Goal: Task Accomplishment & Management: Use online tool/utility

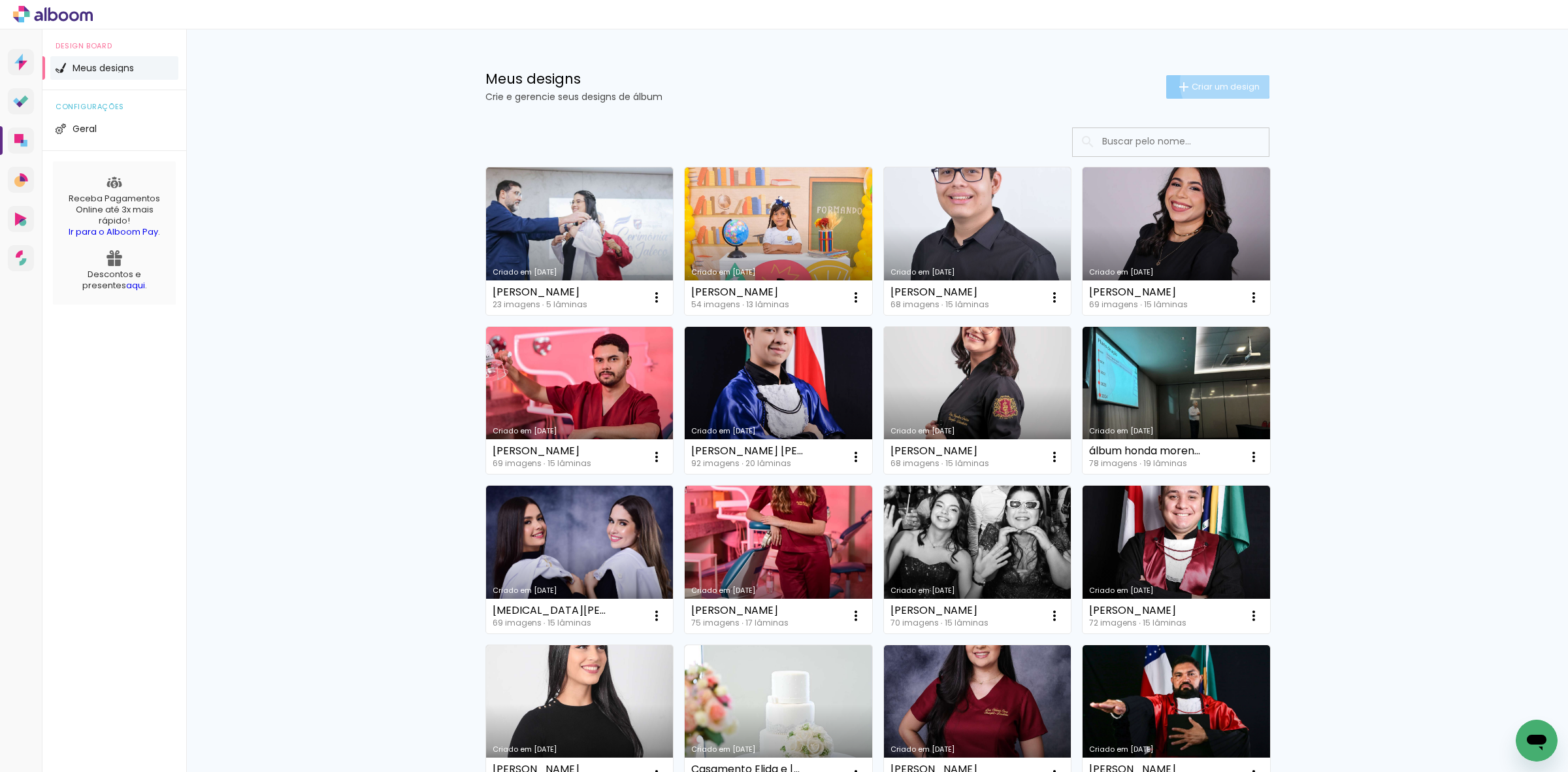
click at [1217, 82] on span "Criar um design" at bounding box center [1226, 86] width 68 height 8
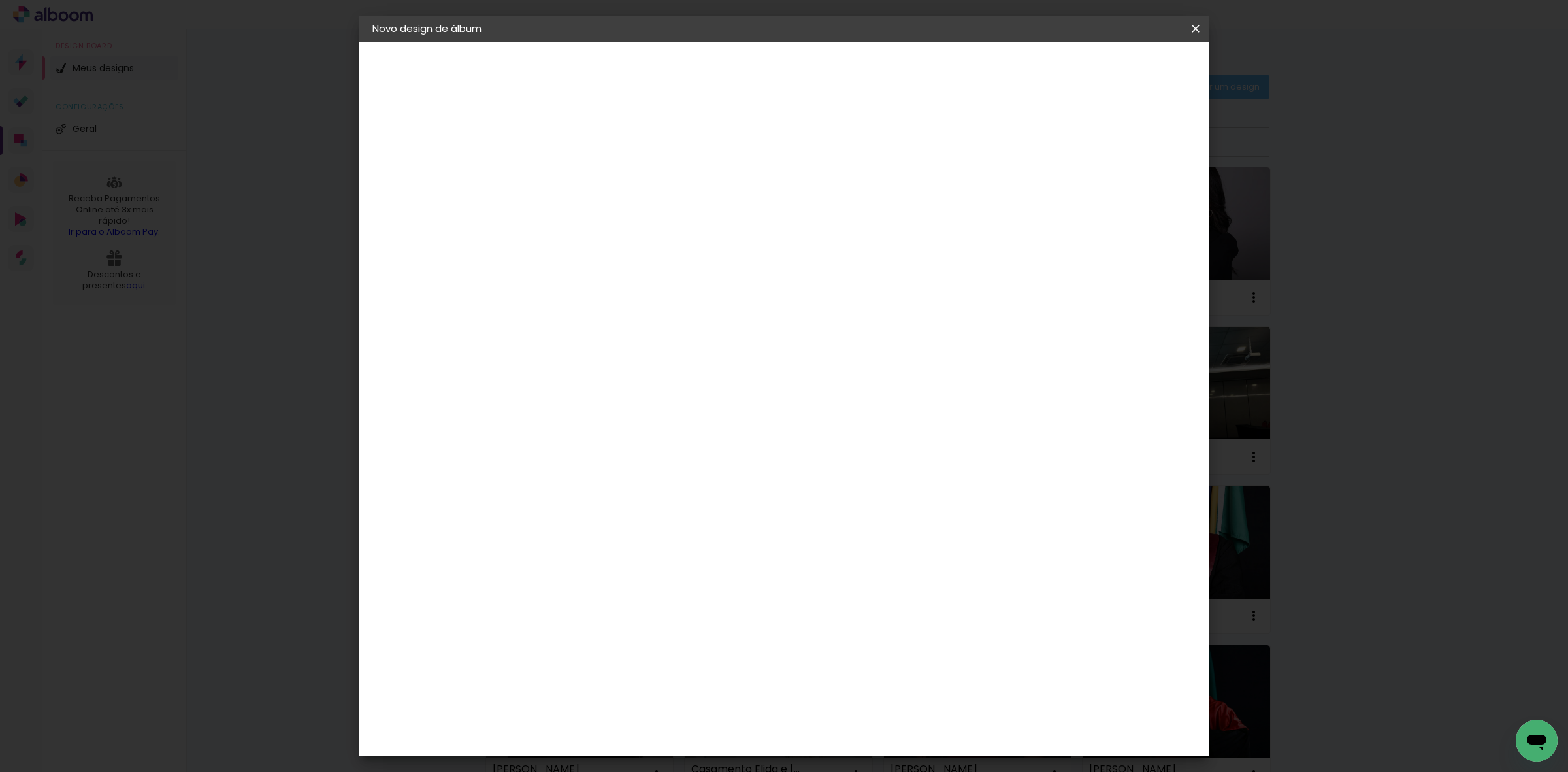
click at [587, 171] on input at bounding box center [587, 175] width 0 height 21
type input "Externa [PERSON_NAME]"
type paper-input "Externa [PERSON_NAME]"
click at [0, 0] on slot "Avançar" at bounding box center [0, 0] width 0 height 0
click at [831, 194] on paper-item "Tamanho Livre" at bounding box center [768, 198] width 126 height 29
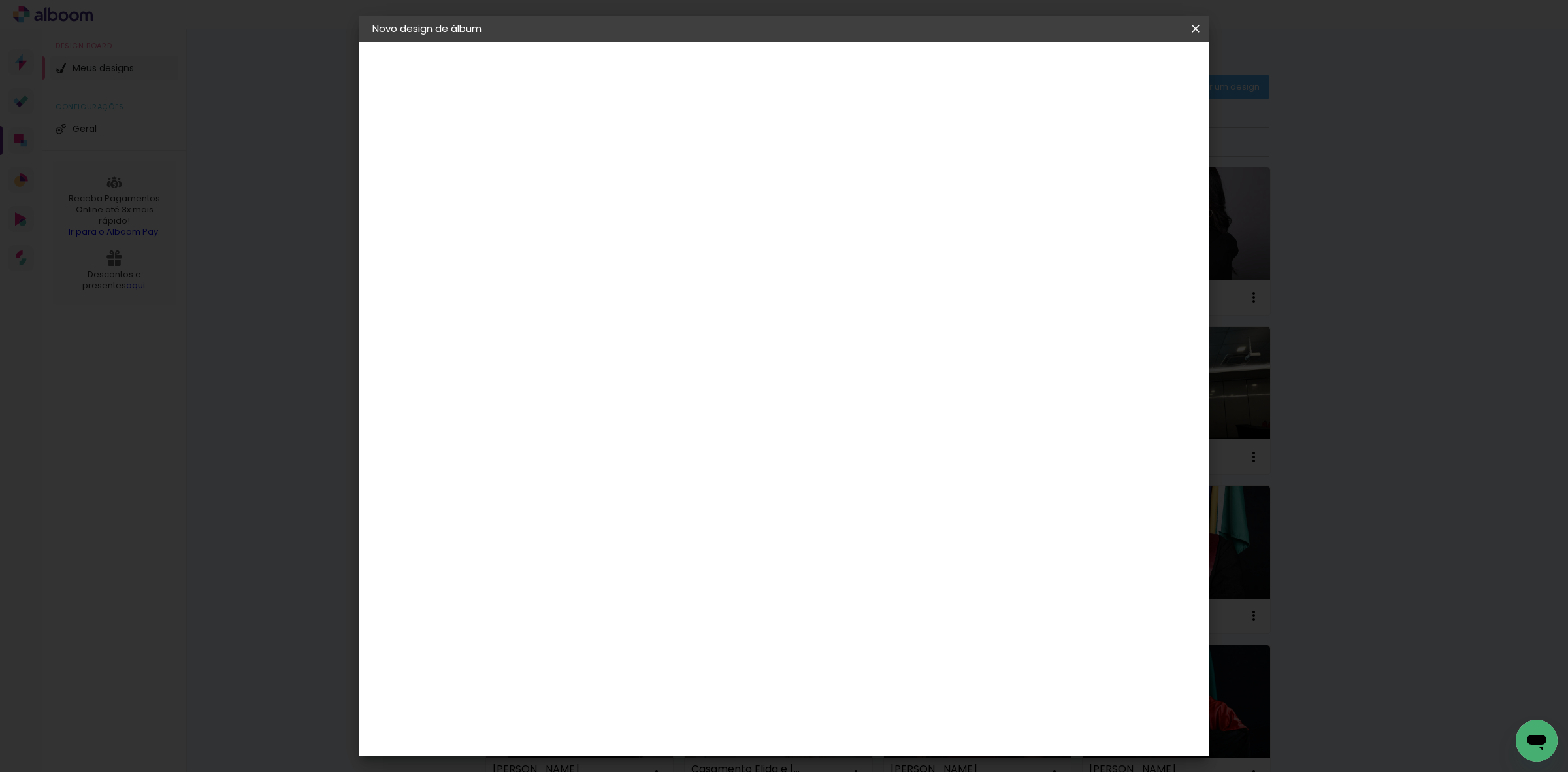
click at [850, 83] on header "Fornecedor Escolha um fornecedor ou avance com o tamanho livre. Voltar Avançar" at bounding box center [689, 81] width 321 height 78
click at [0, 0] on slot "Avançar" at bounding box center [0, 0] width 0 height 0
click at [1111, 65] on span "Iniciar design" at bounding box center [1082, 69] width 59 height 9
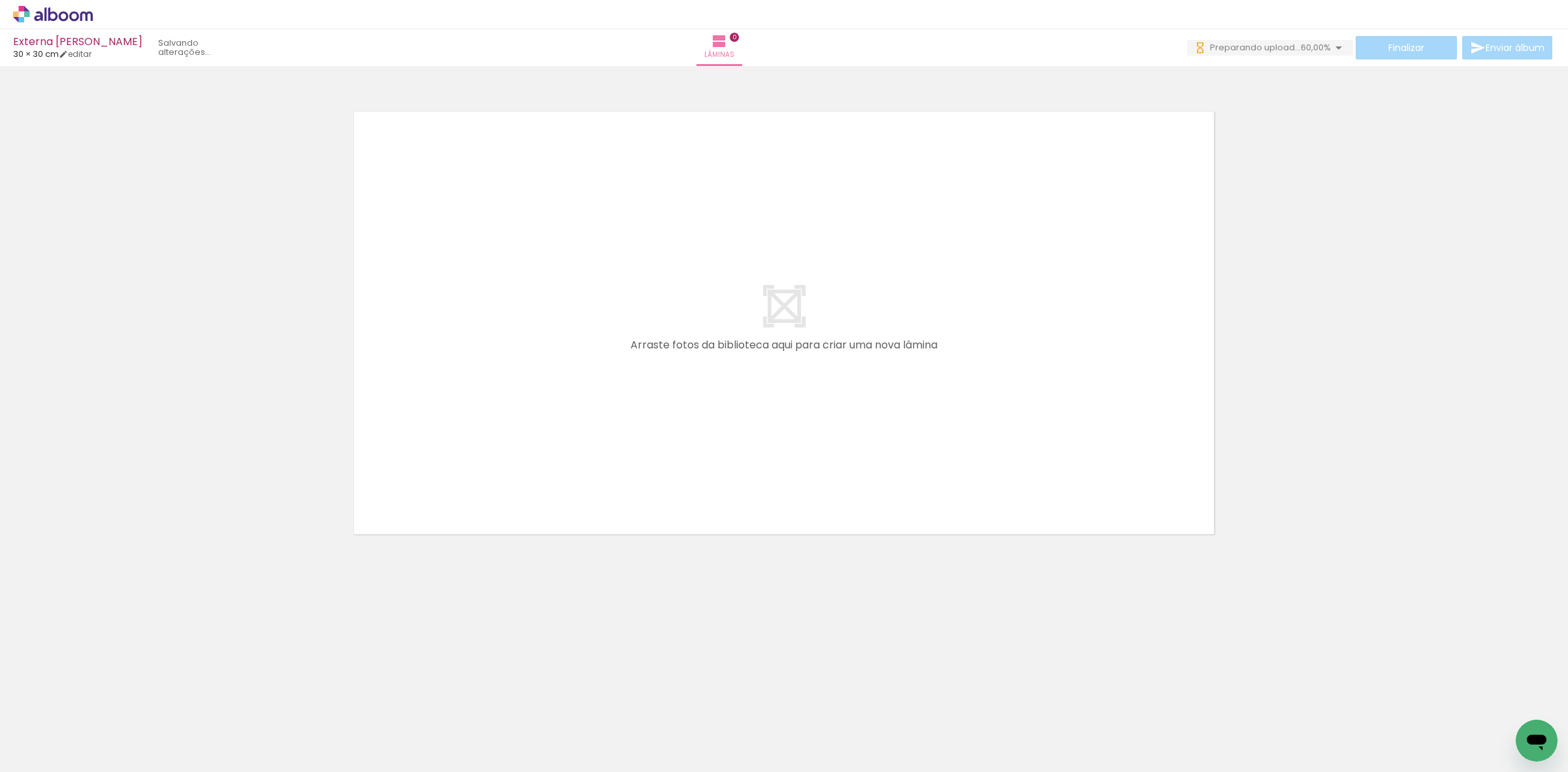
click at [66, 728] on iron-icon at bounding box center [67, 732] width 11 height 11
click at [0, 0] on slot "Não utilizadas" at bounding box center [0, 0] width 0 height 0
type input "Não utilizadas"
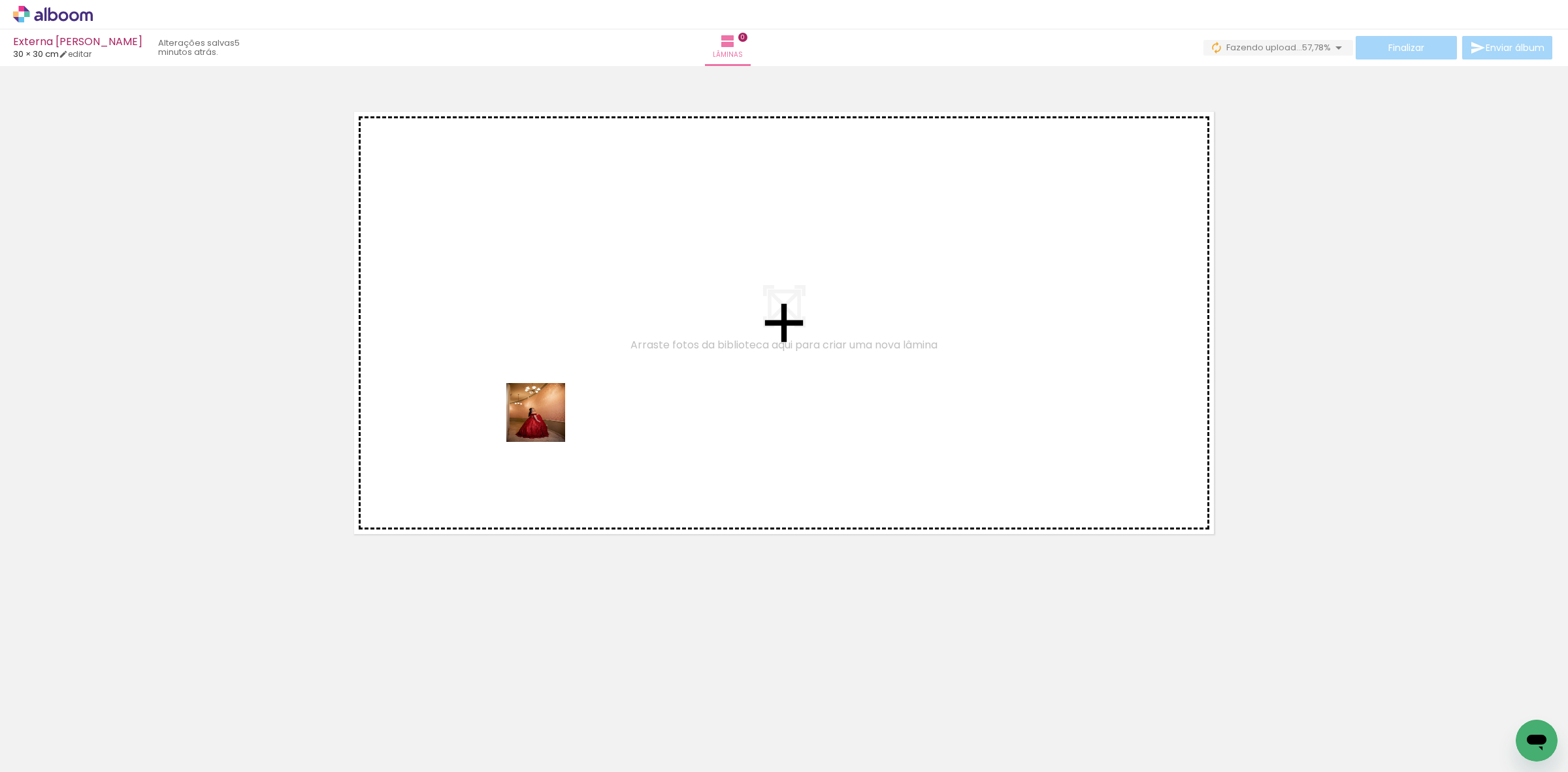
drag, startPoint x: 138, startPoint y: 730, endPoint x: 546, endPoint y: 415, distance: 515.5
click at [546, 416] on quentale-workspace at bounding box center [784, 386] width 1568 height 772
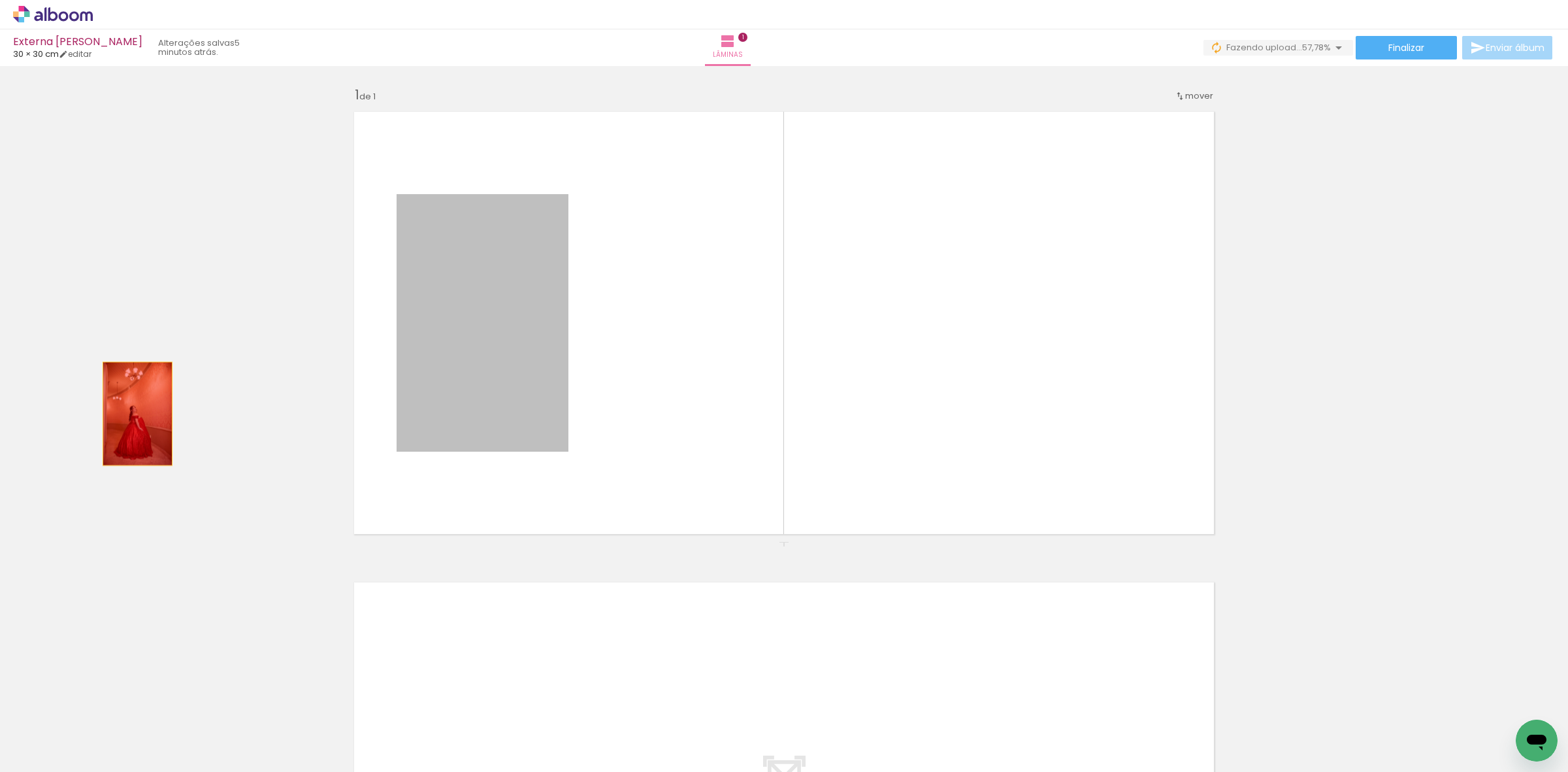
drag, startPoint x: 439, startPoint y: 323, endPoint x: 92, endPoint y: 421, distance: 360.6
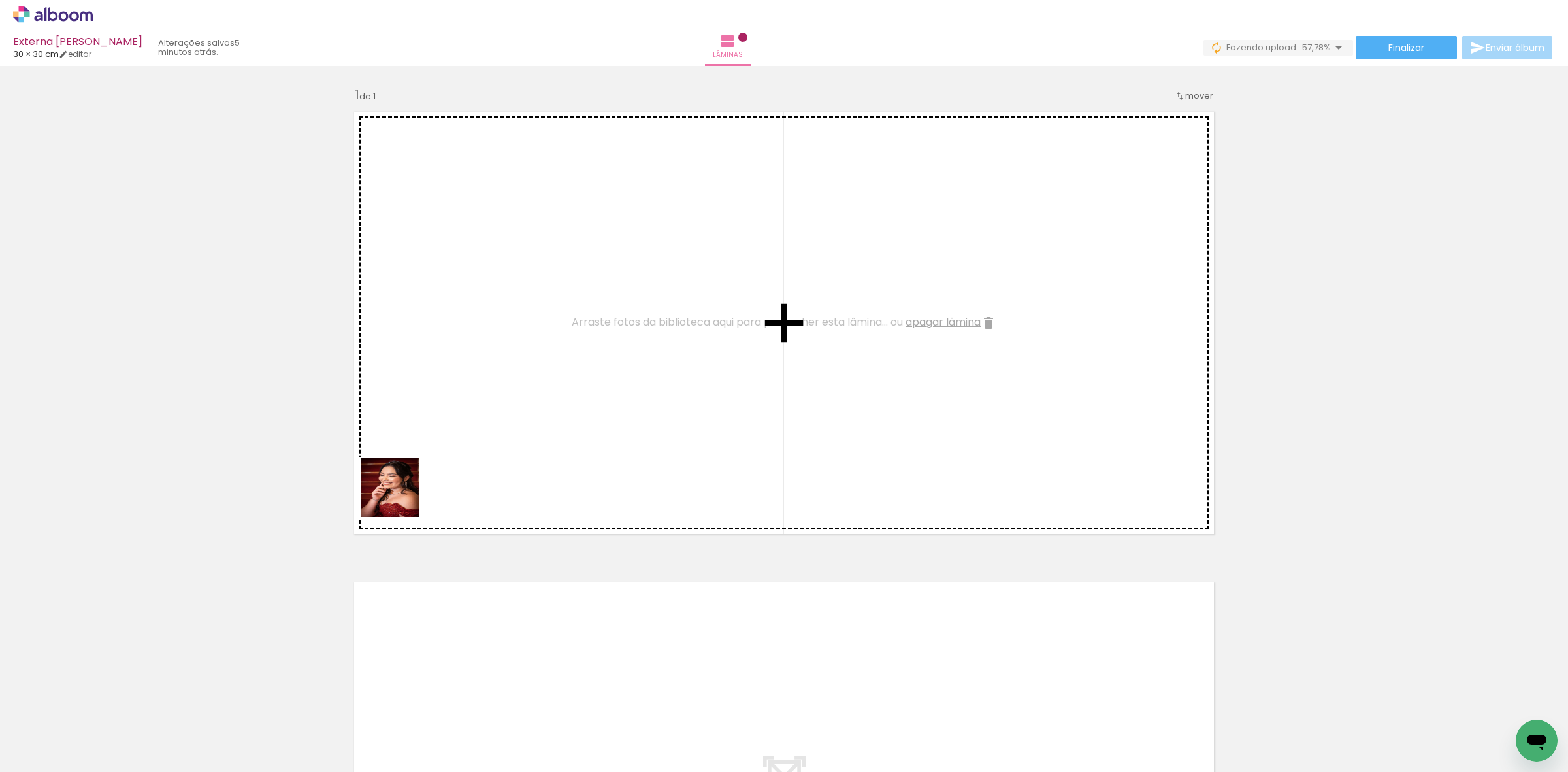
drag, startPoint x: 219, startPoint y: 729, endPoint x: 505, endPoint y: 351, distance: 474.0
click at [505, 351] on quentale-workspace at bounding box center [784, 386] width 1568 height 772
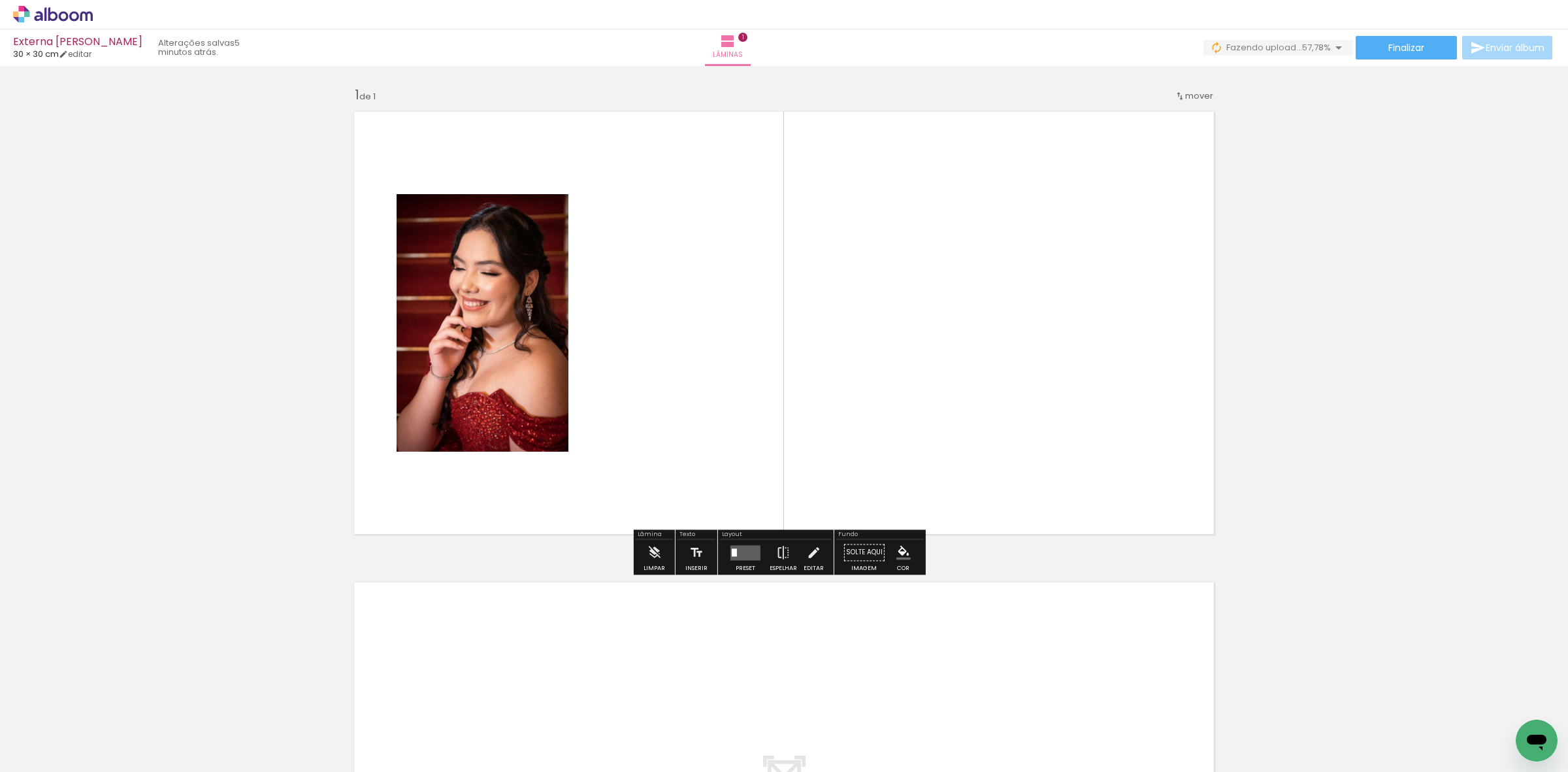
drag, startPoint x: 216, startPoint y: 736, endPoint x: 512, endPoint y: 438, distance: 420.0
click at [536, 432] on quentale-workspace at bounding box center [784, 386] width 1568 height 772
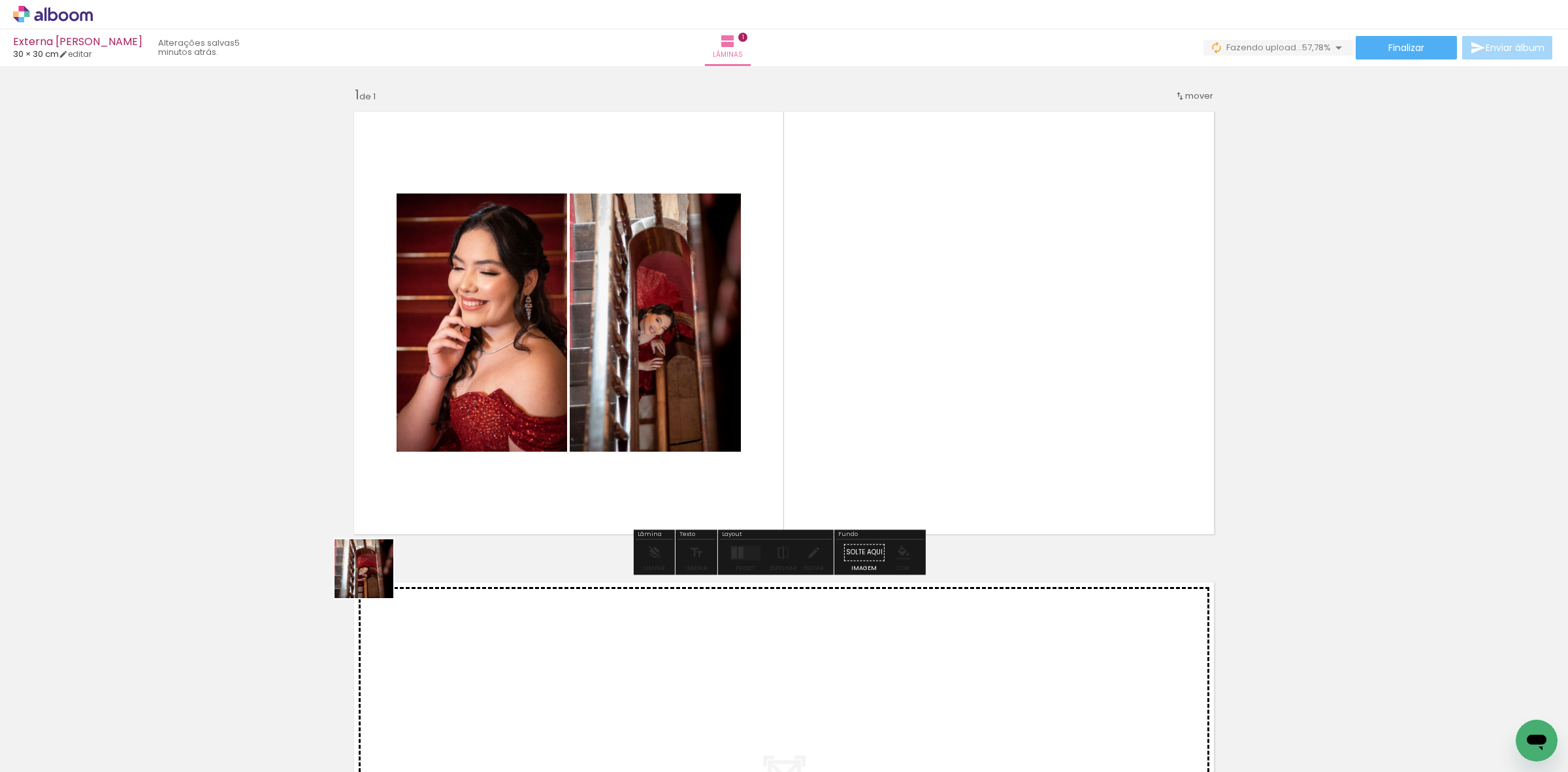
drag, startPoint x: 215, startPoint y: 710, endPoint x: 590, endPoint y: 387, distance: 494.9
click at [596, 384] on quentale-workspace at bounding box center [784, 386] width 1568 height 772
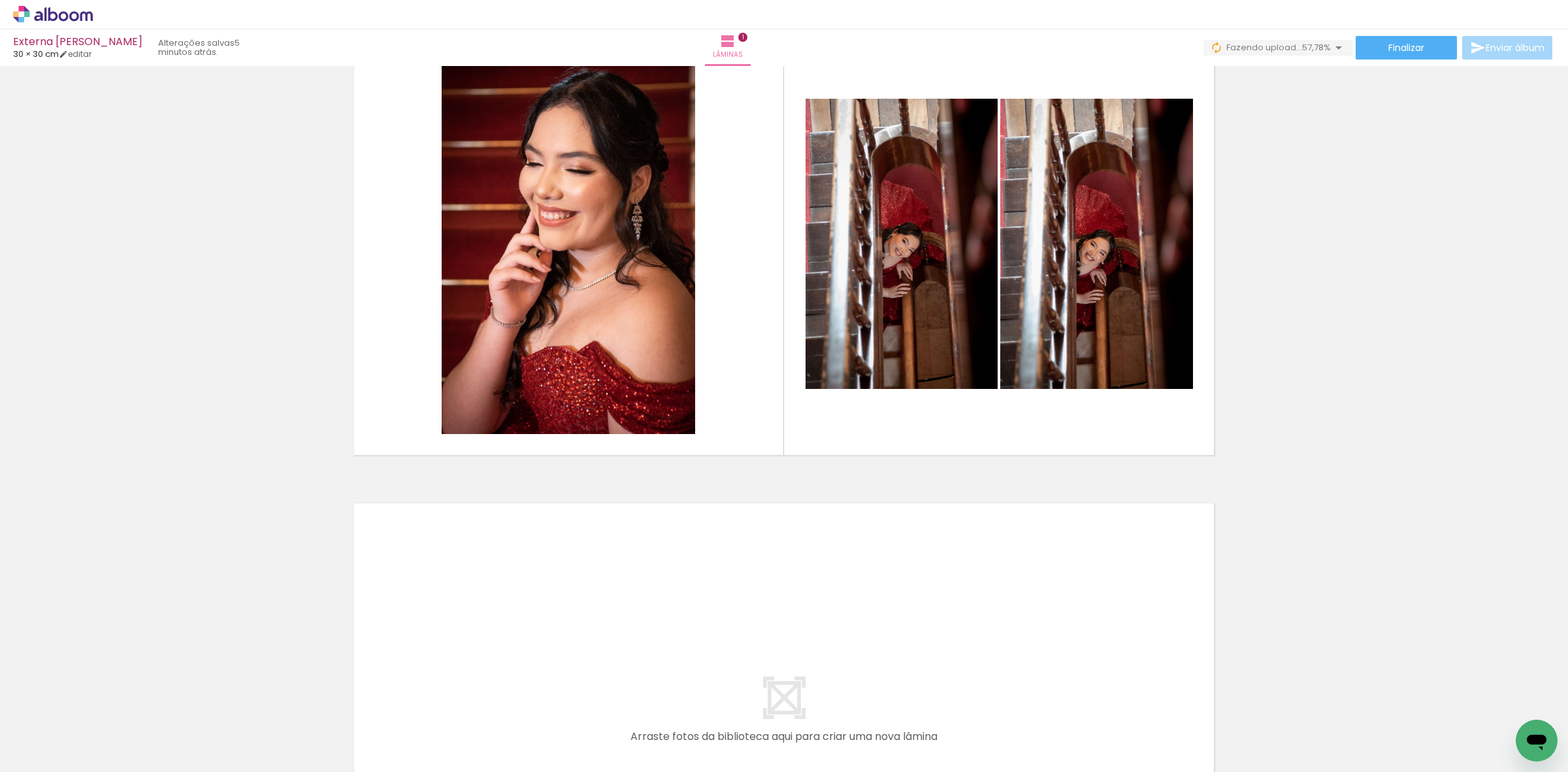
scroll to position [81, 0]
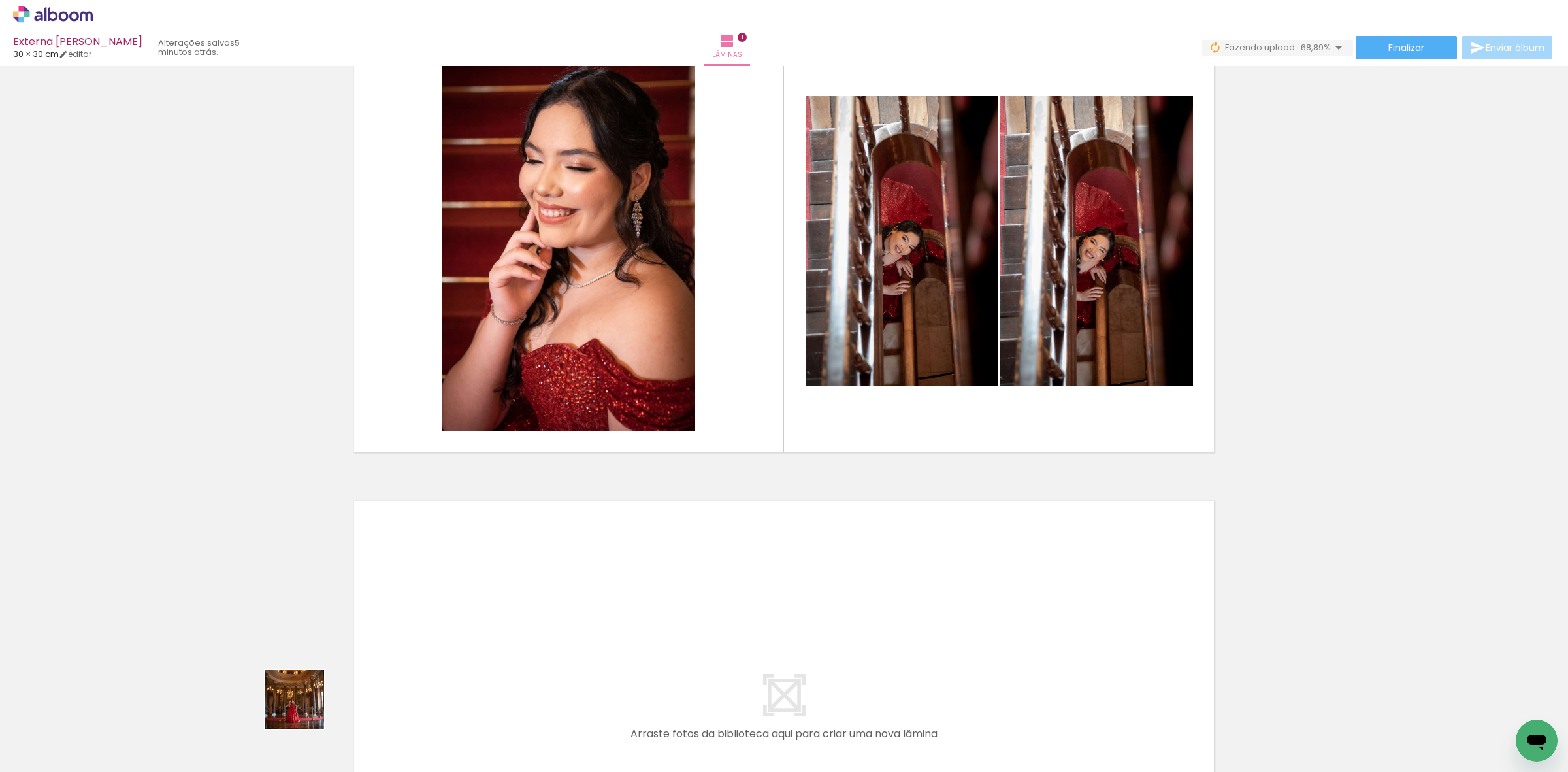
drag, startPoint x: 297, startPoint y: 714, endPoint x: 418, endPoint y: 618, distance: 154.5
click at [418, 618] on quentale-workspace at bounding box center [784, 386] width 1568 height 772
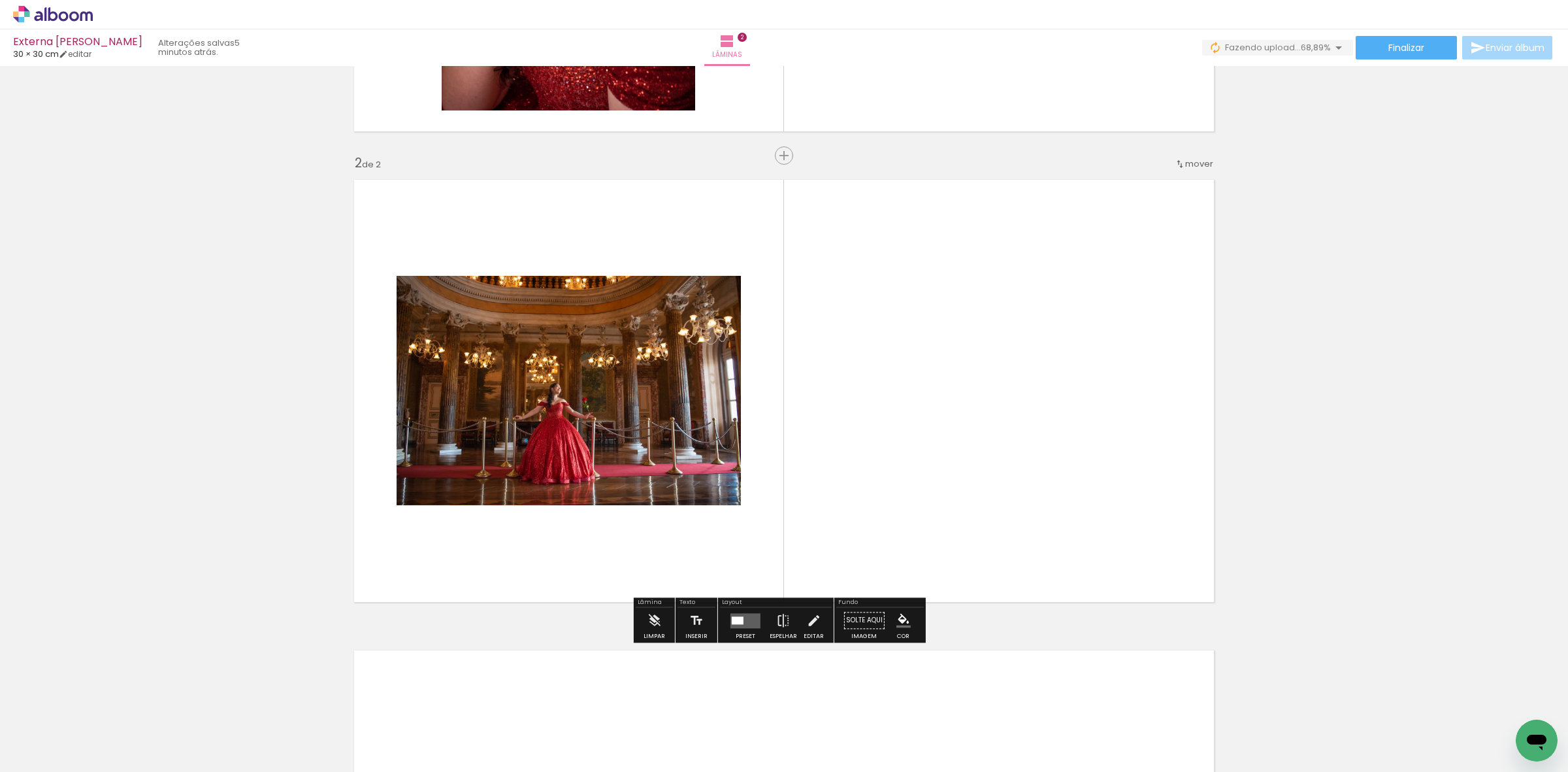
scroll to position [415, 0]
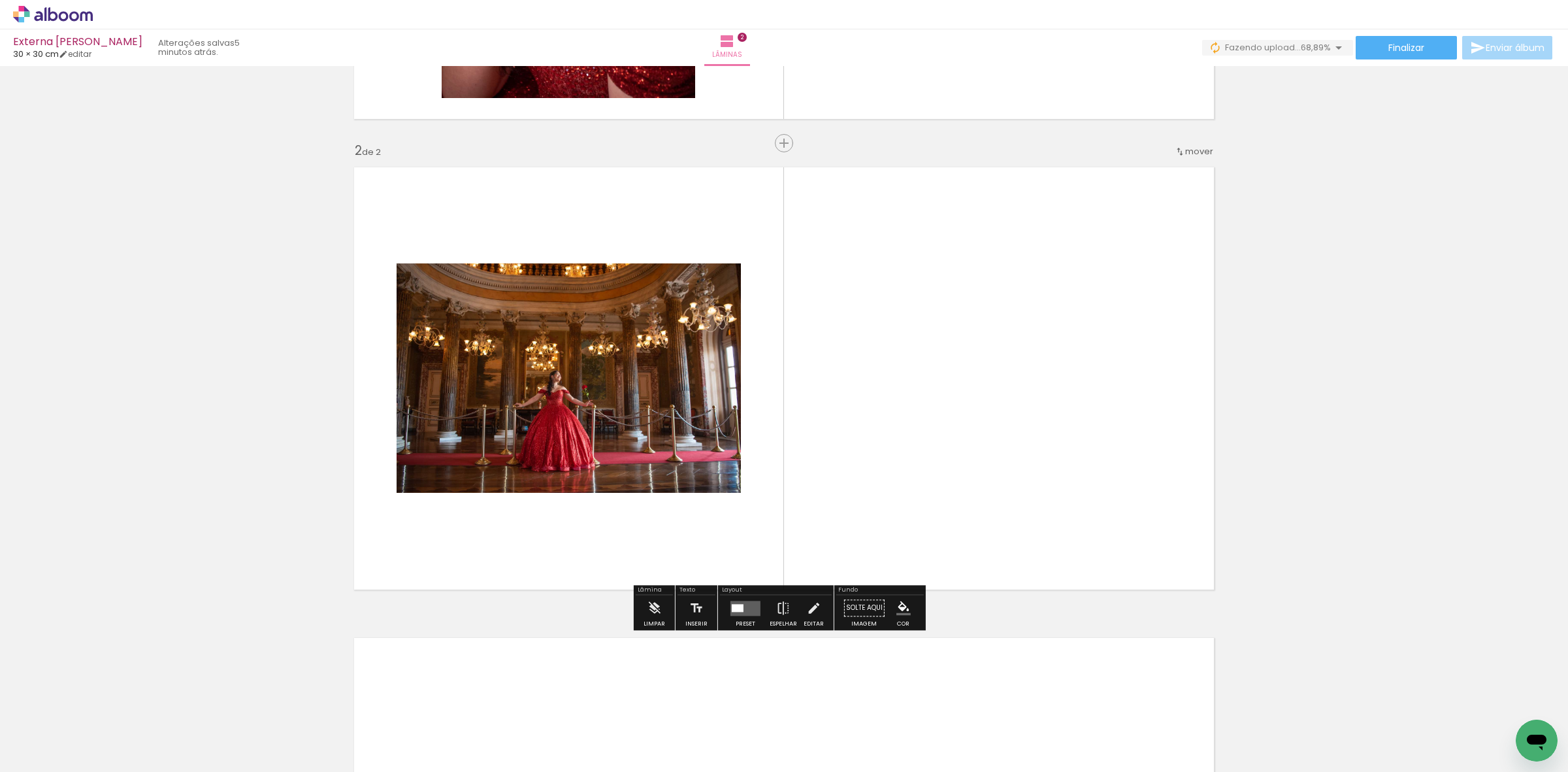
drag, startPoint x: 266, startPoint y: 730, endPoint x: 515, endPoint y: 495, distance: 342.4
click at [515, 495] on quentale-workspace at bounding box center [784, 386] width 1568 height 772
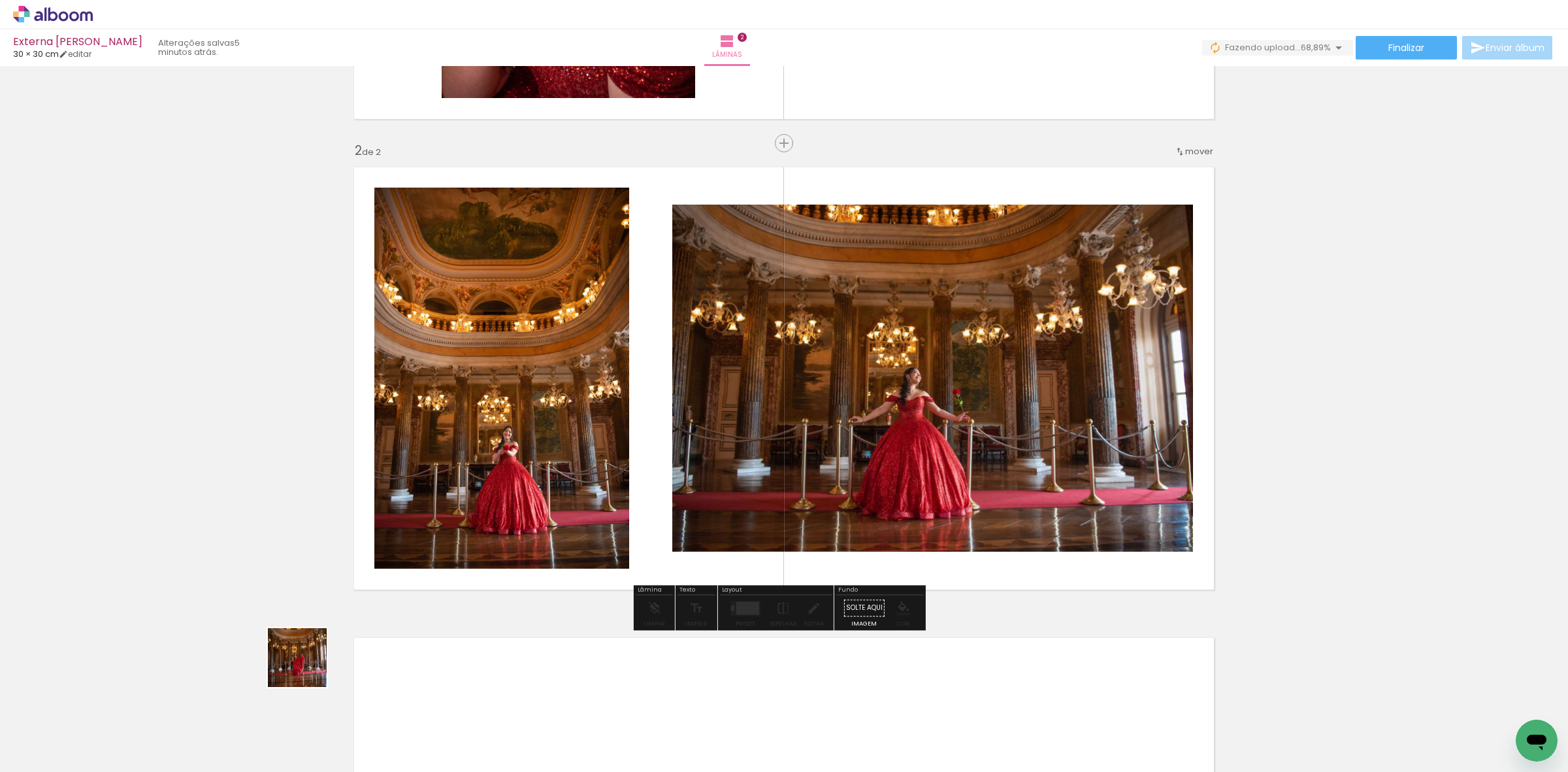
drag, startPoint x: 276, startPoint y: 720, endPoint x: 290, endPoint y: 576, distance: 144.7
click at [432, 498] on quentale-workspace at bounding box center [784, 386] width 1568 height 772
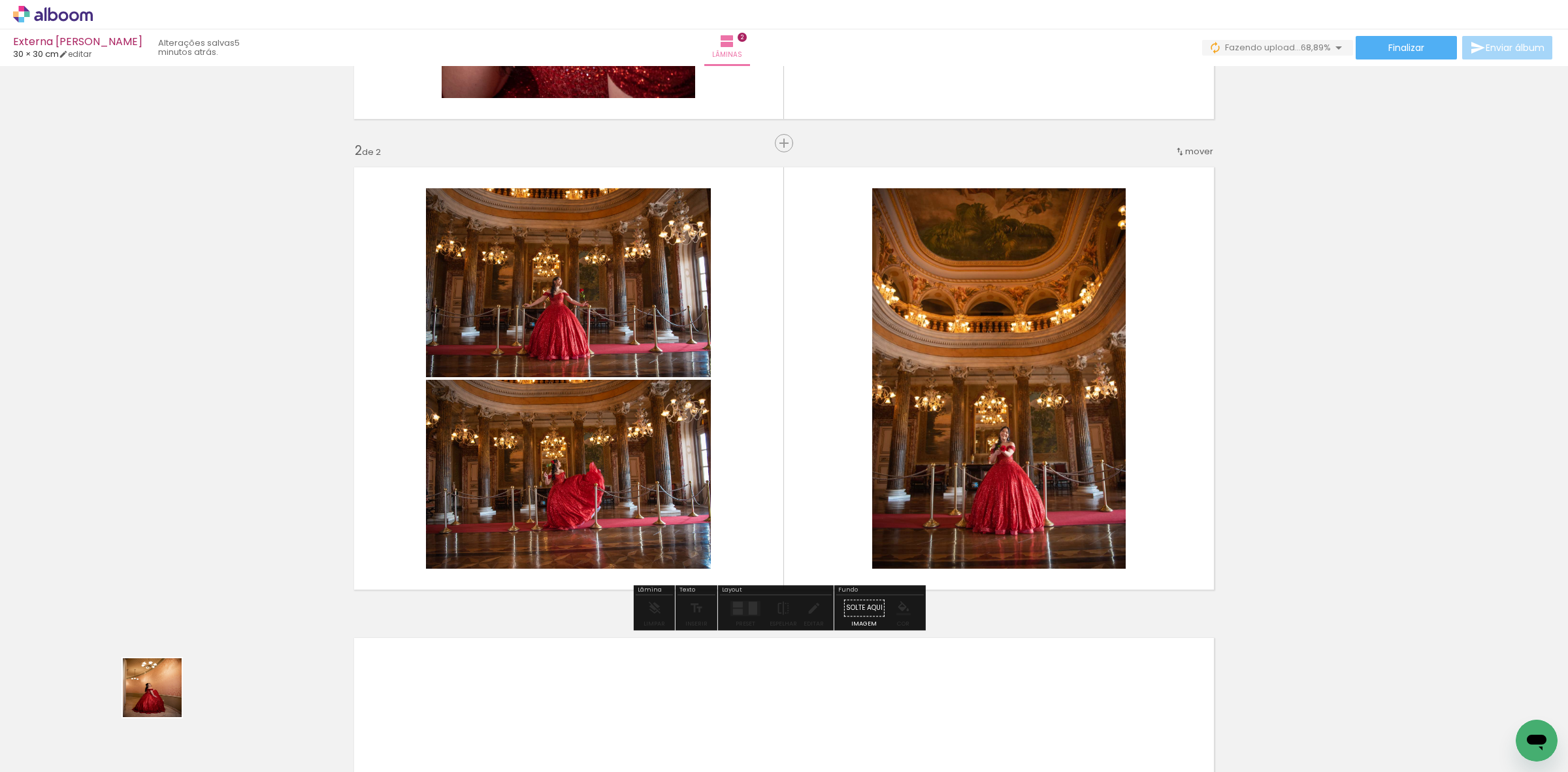
drag, startPoint x: 126, startPoint y: 733, endPoint x: 202, endPoint y: 650, distance: 112.5
click at [179, 677] on quentale-workspace at bounding box center [784, 386] width 1568 height 772
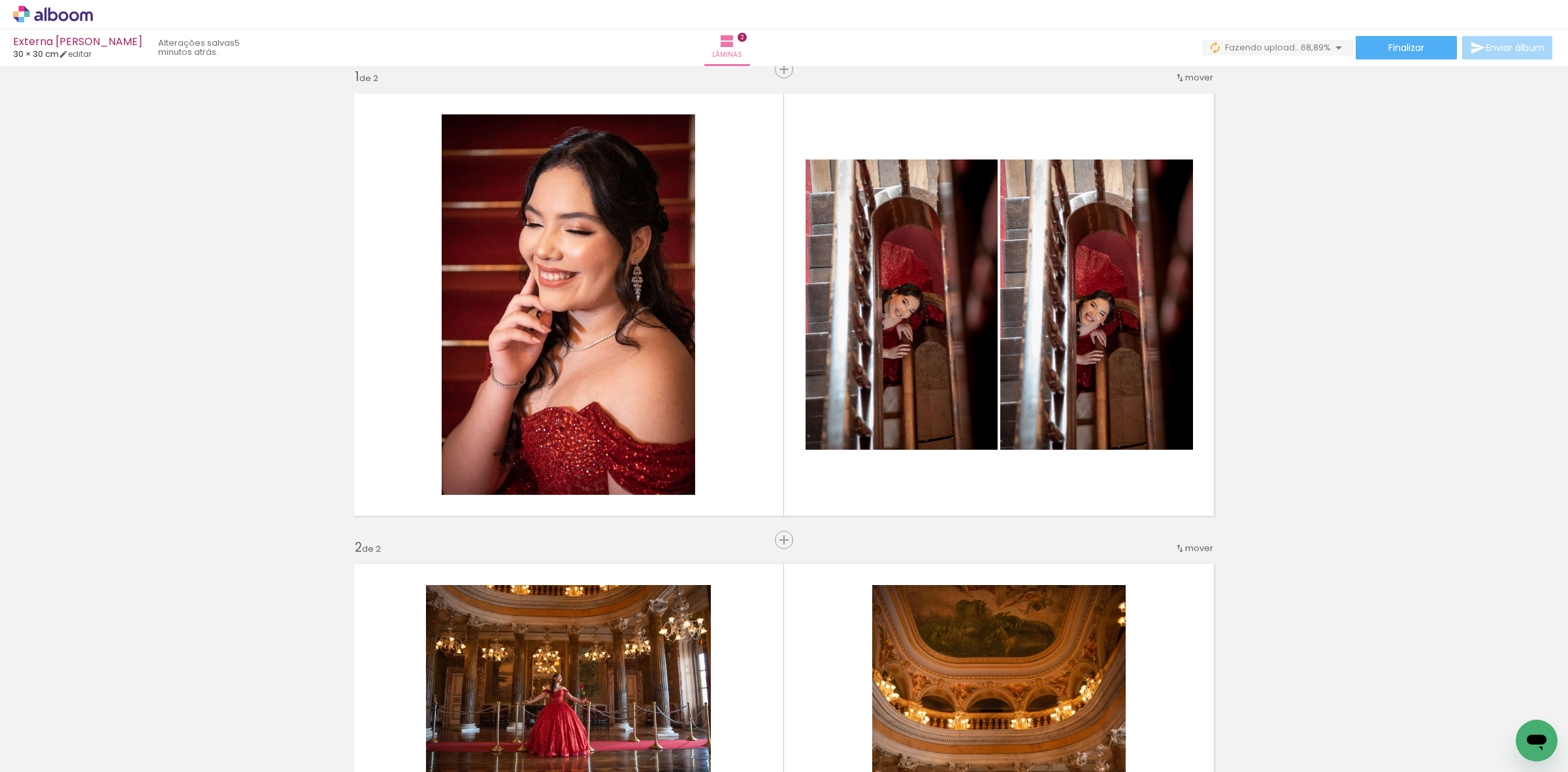
scroll to position [7, 0]
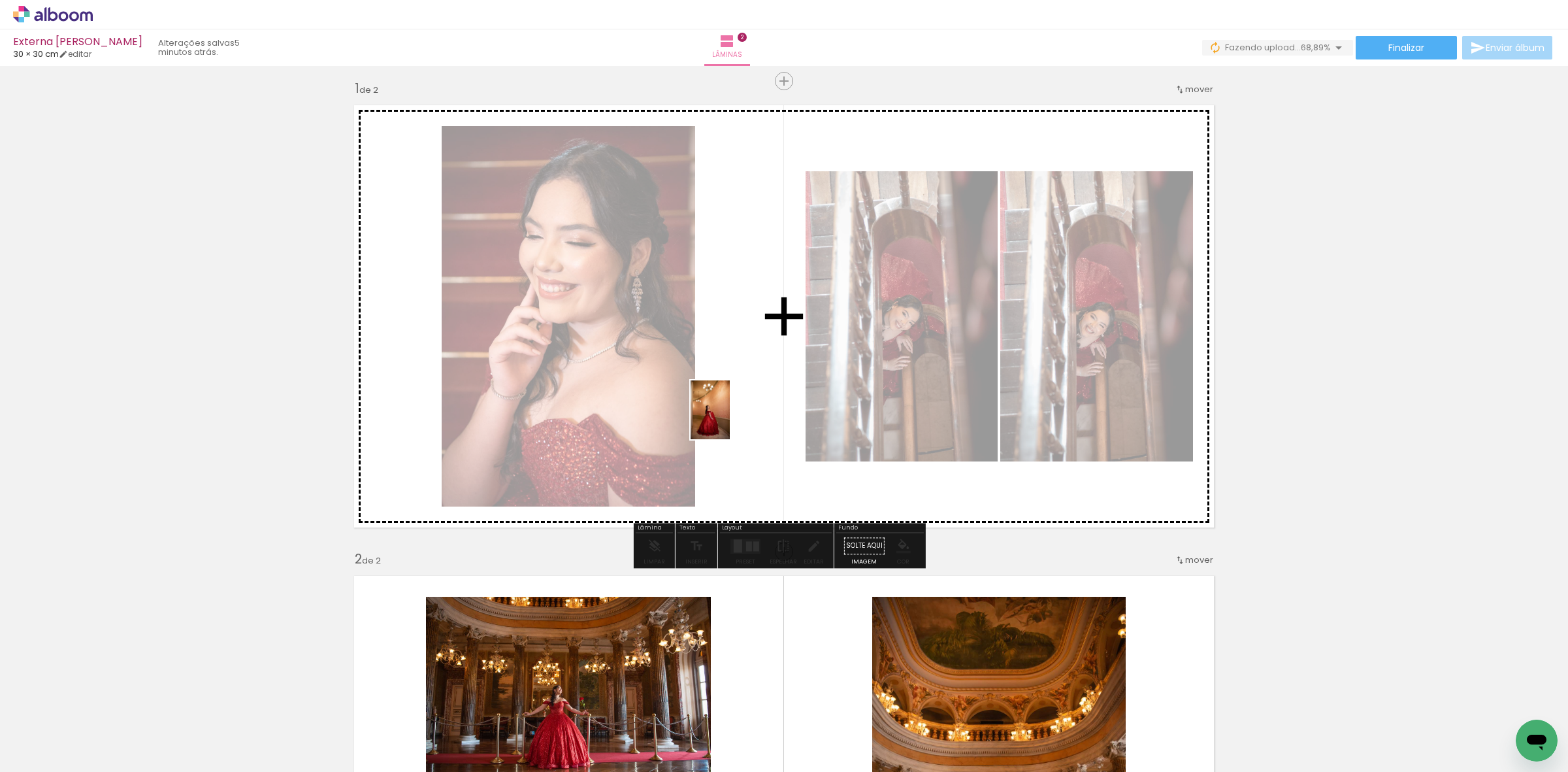
drag, startPoint x: 132, startPoint y: 739, endPoint x: 749, endPoint y: 414, distance: 697.4
click at [749, 414] on quentale-workspace at bounding box center [784, 386] width 1568 height 772
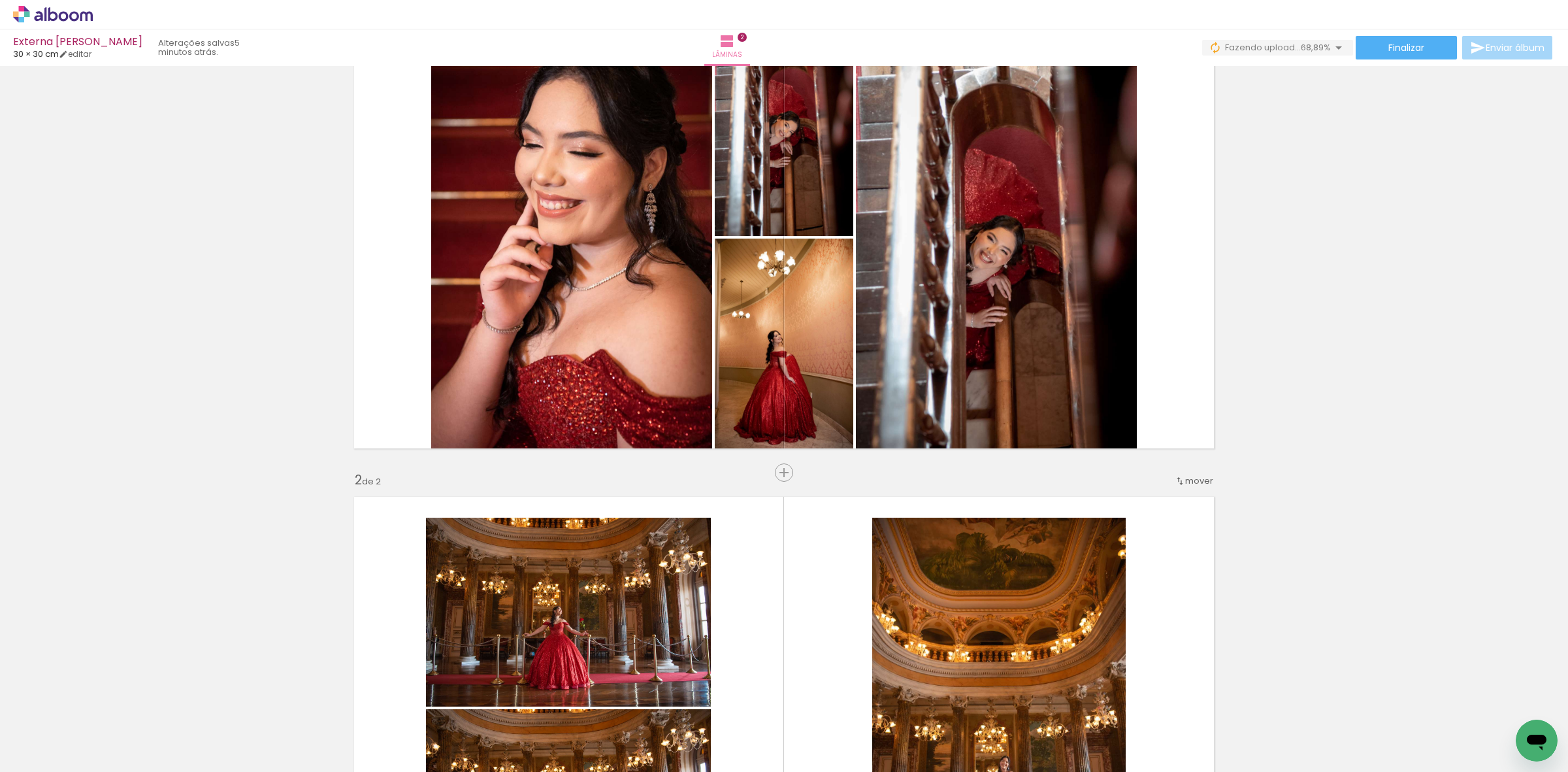
scroll to position [88, 0]
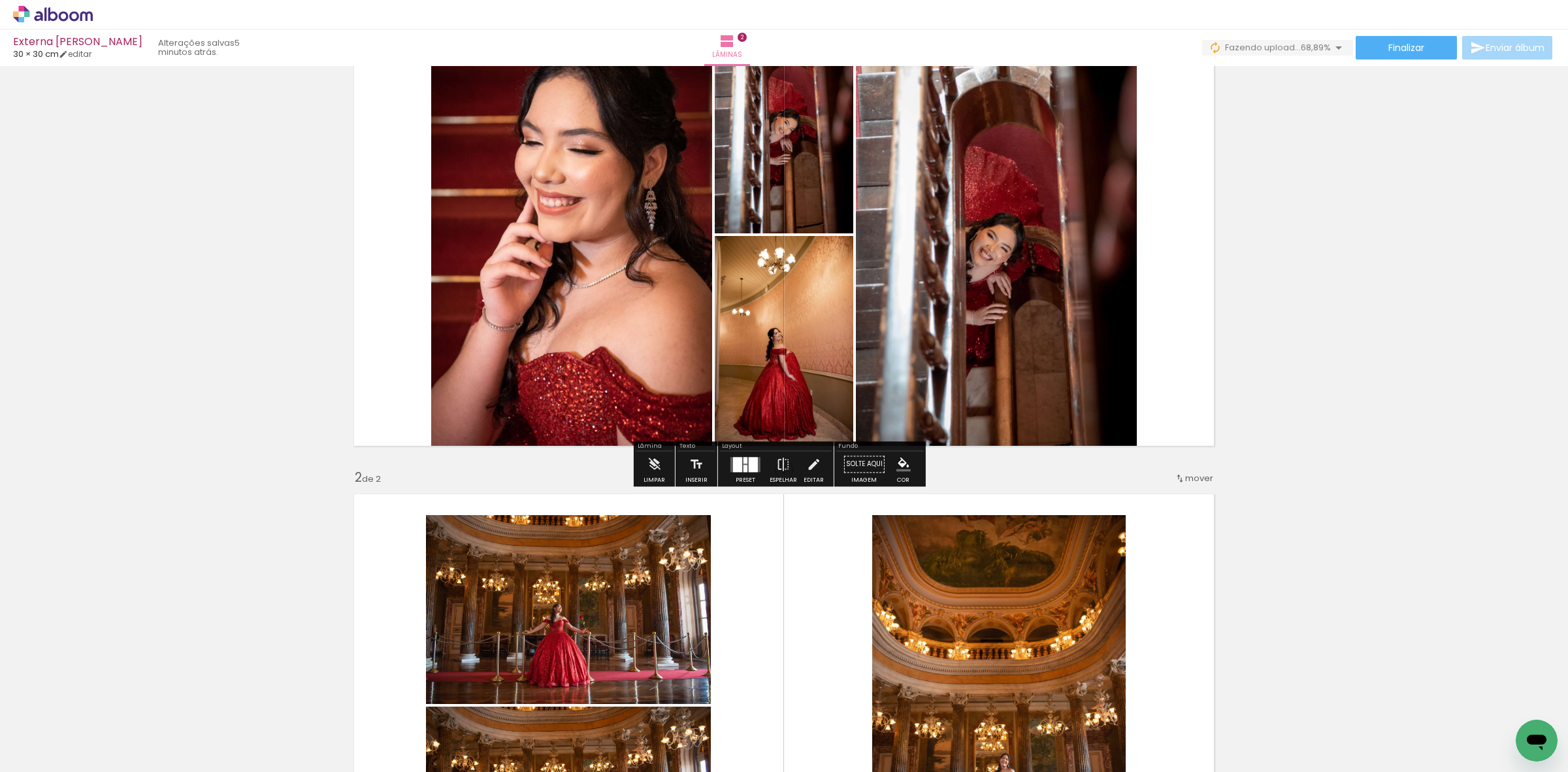
click at [733, 466] on div at bounding box center [737, 464] width 9 height 15
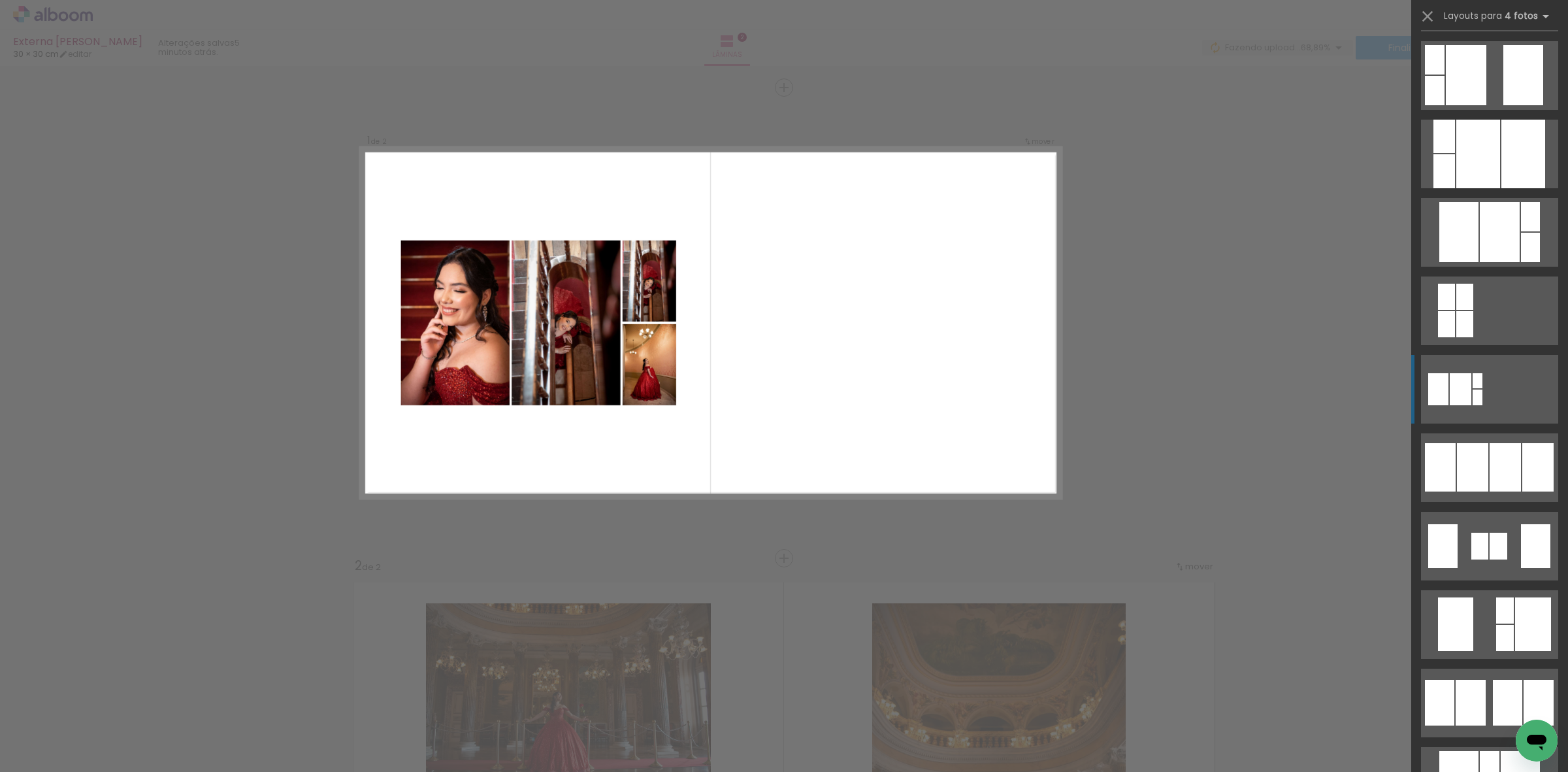
scroll to position [572, 0]
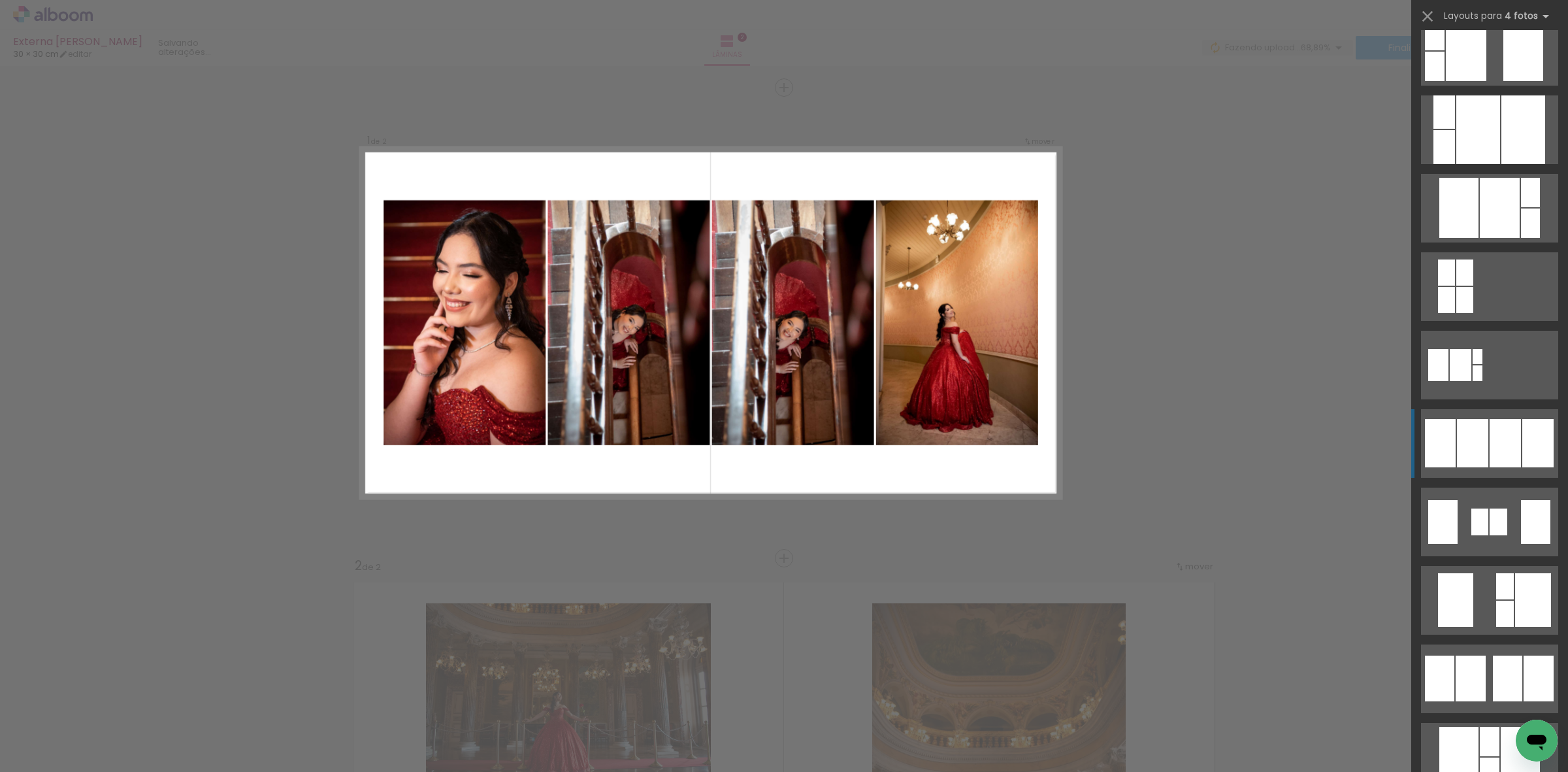
click at [1478, 409] on quentale-layouter at bounding box center [1490, 443] width 137 height 68
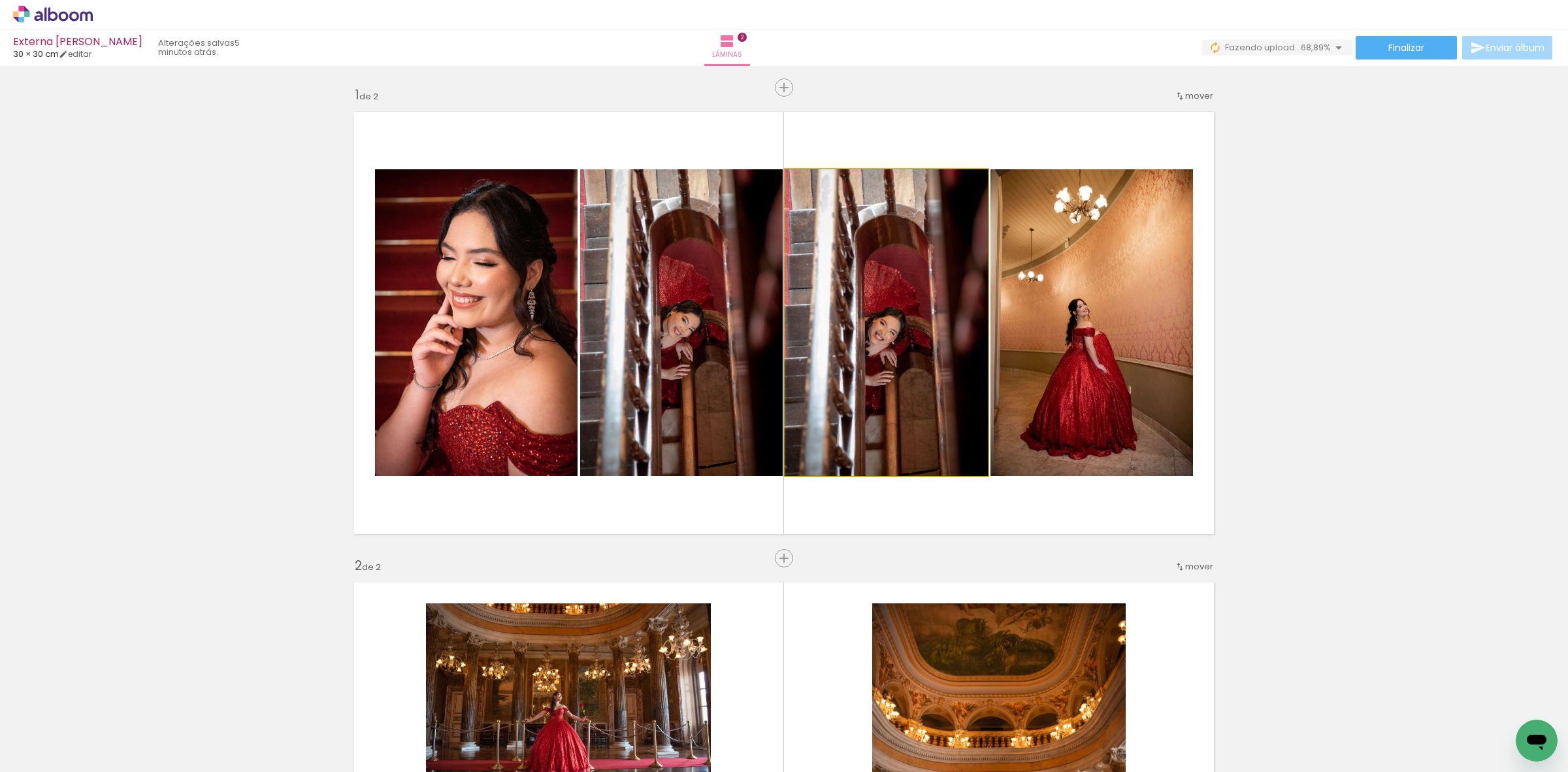
click at [902, 342] on quentale-photo at bounding box center [887, 323] width 202 height 307
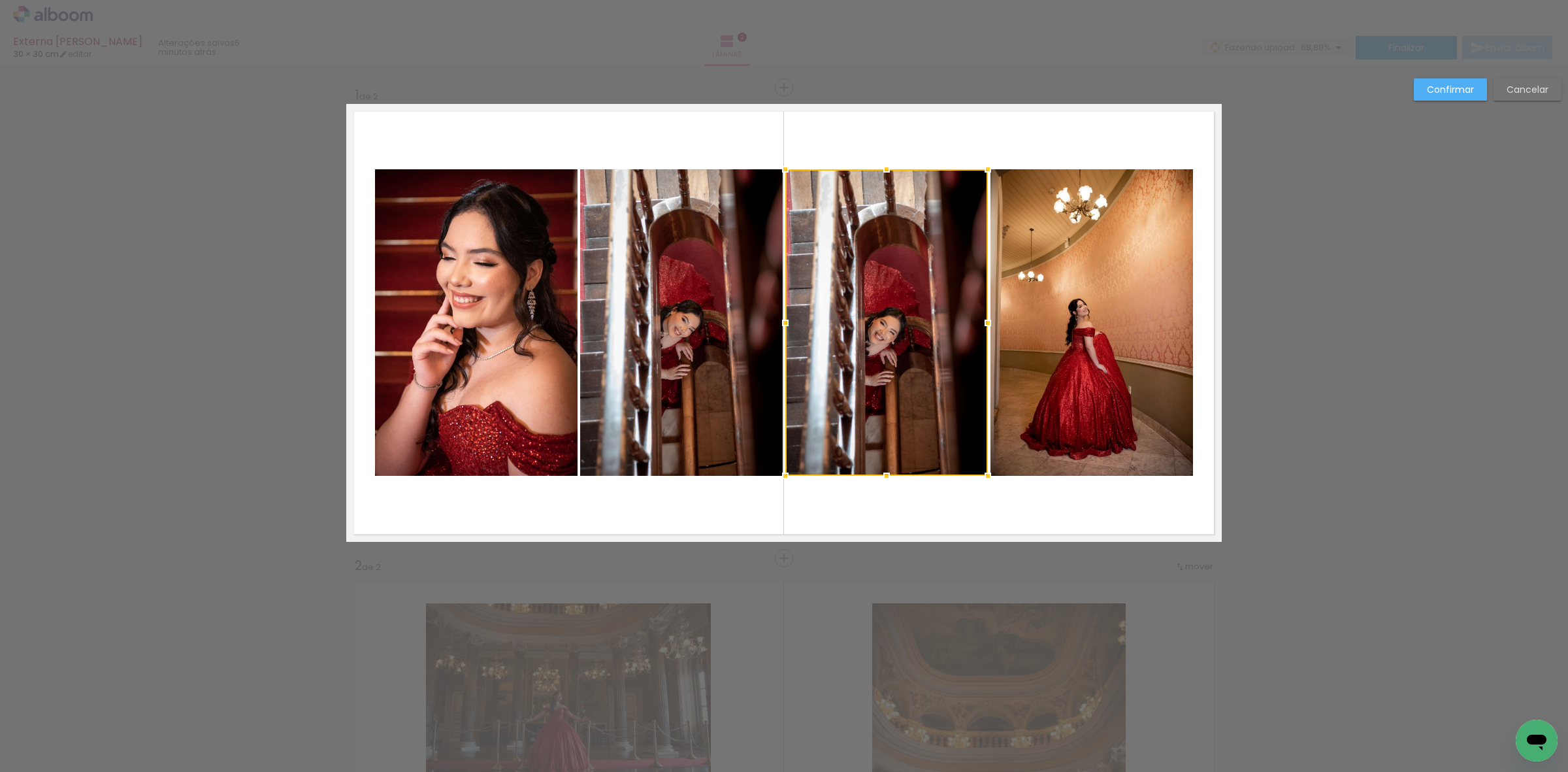
click at [1000, 336] on quentale-photo at bounding box center [1092, 323] width 202 height 307
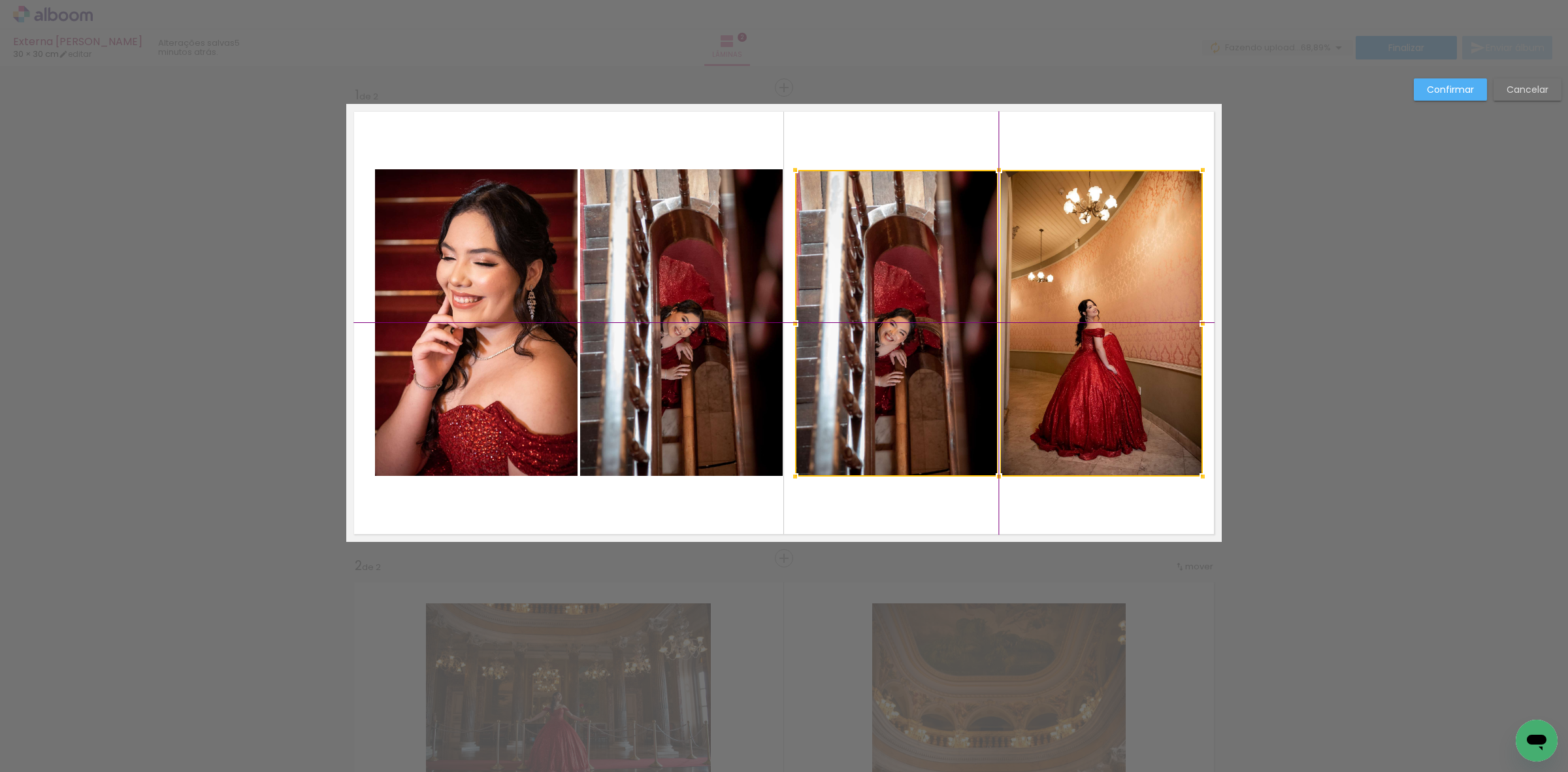
drag, startPoint x: 1027, startPoint y: 357, endPoint x: 1034, endPoint y: 355, distance: 7.3
click at [1034, 355] on div at bounding box center [1000, 323] width 408 height 307
click at [721, 351] on quentale-photo at bounding box center [681, 323] width 202 height 307
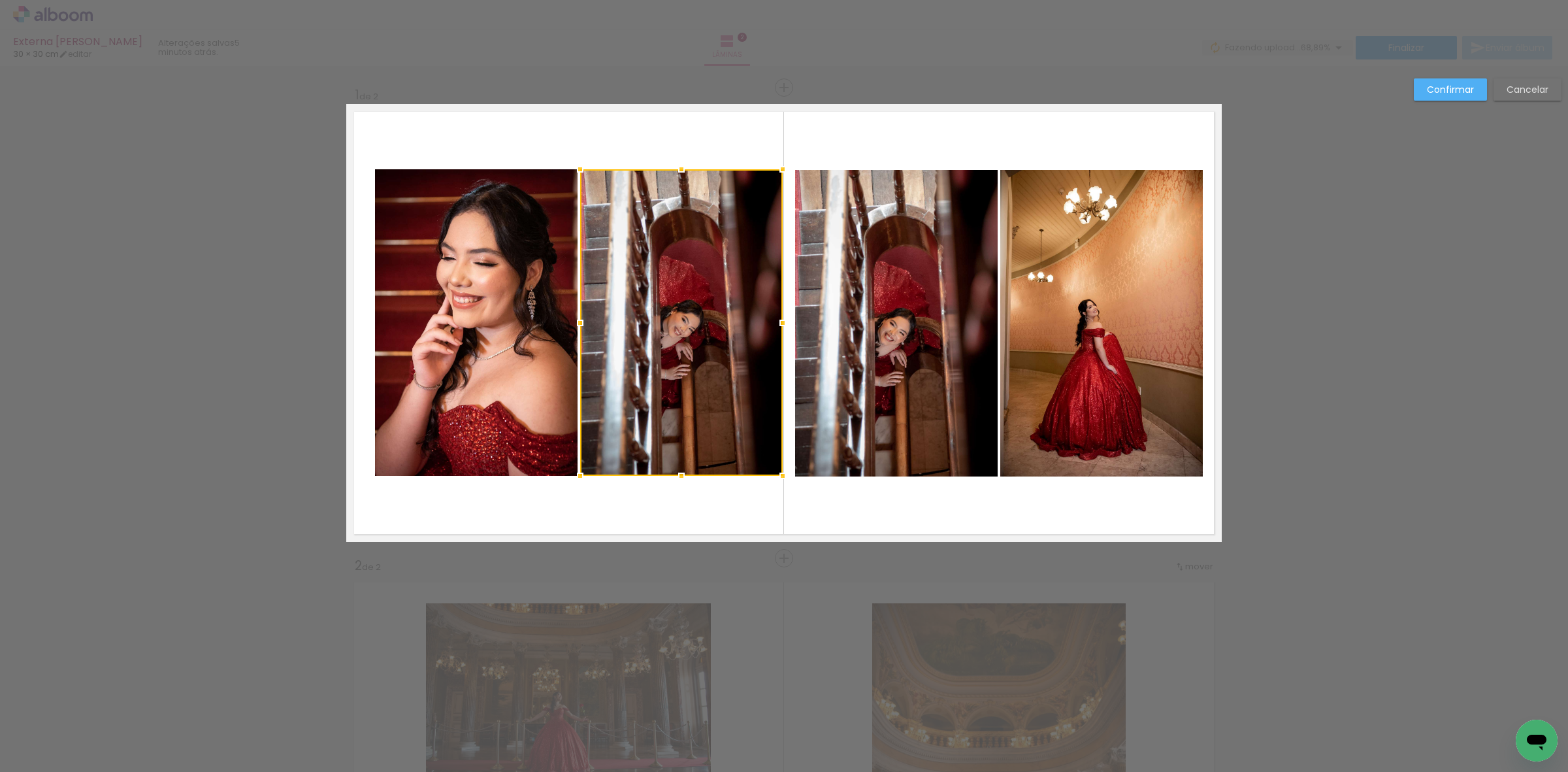
click at [497, 340] on quentale-photo at bounding box center [476, 323] width 202 height 307
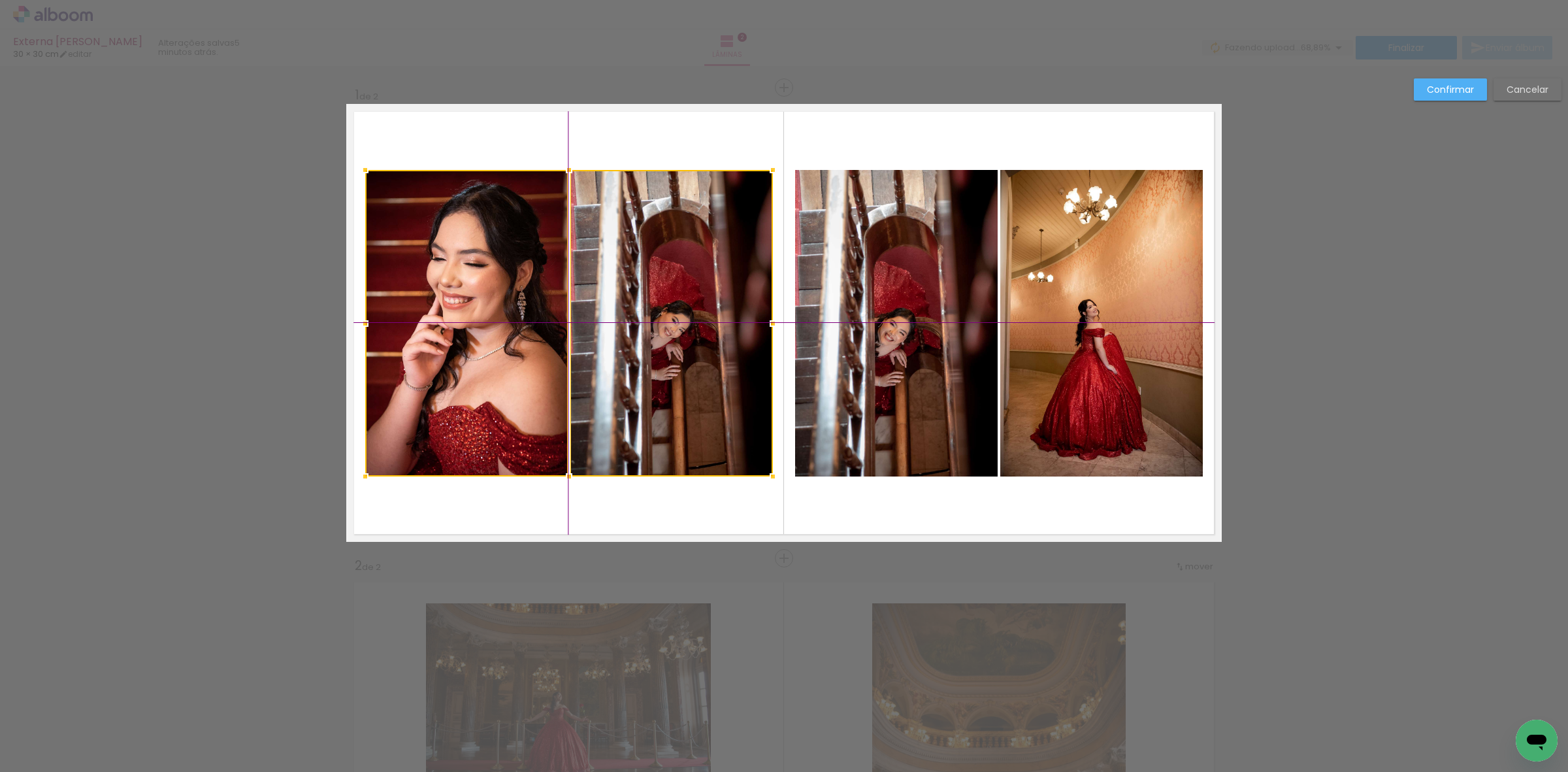
drag, startPoint x: 668, startPoint y: 348, endPoint x: 657, endPoint y: 348, distance: 11.0
click at [657, 348] on div at bounding box center [569, 323] width 408 height 307
click at [0, 0] on slot "Confirmar" at bounding box center [0, 0] width 0 height 0
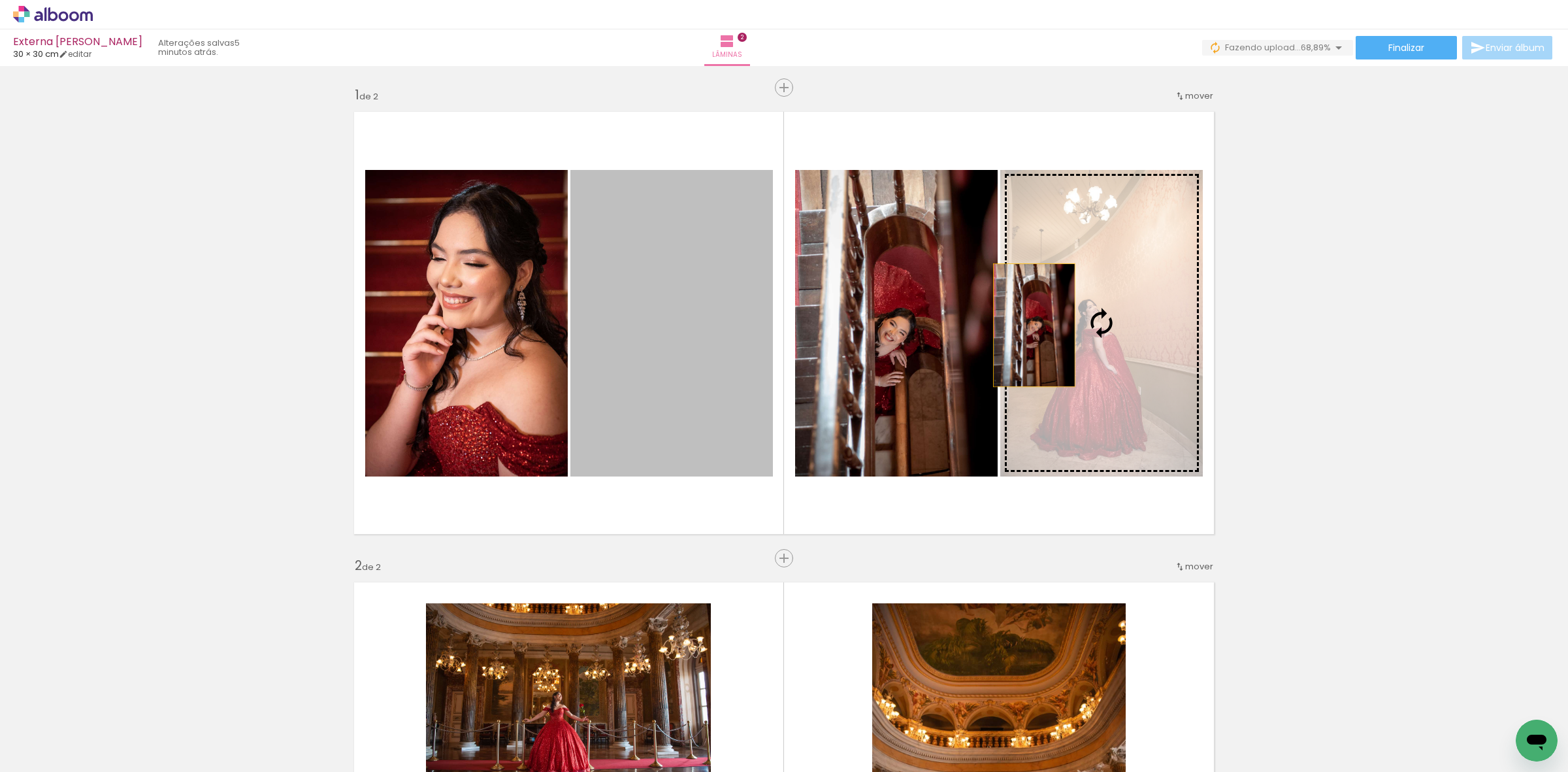
drag, startPoint x: 694, startPoint y: 322, endPoint x: 1028, endPoint y: 325, distance: 334.0
click at [0, 0] on slot at bounding box center [0, 0] width 0 height 0
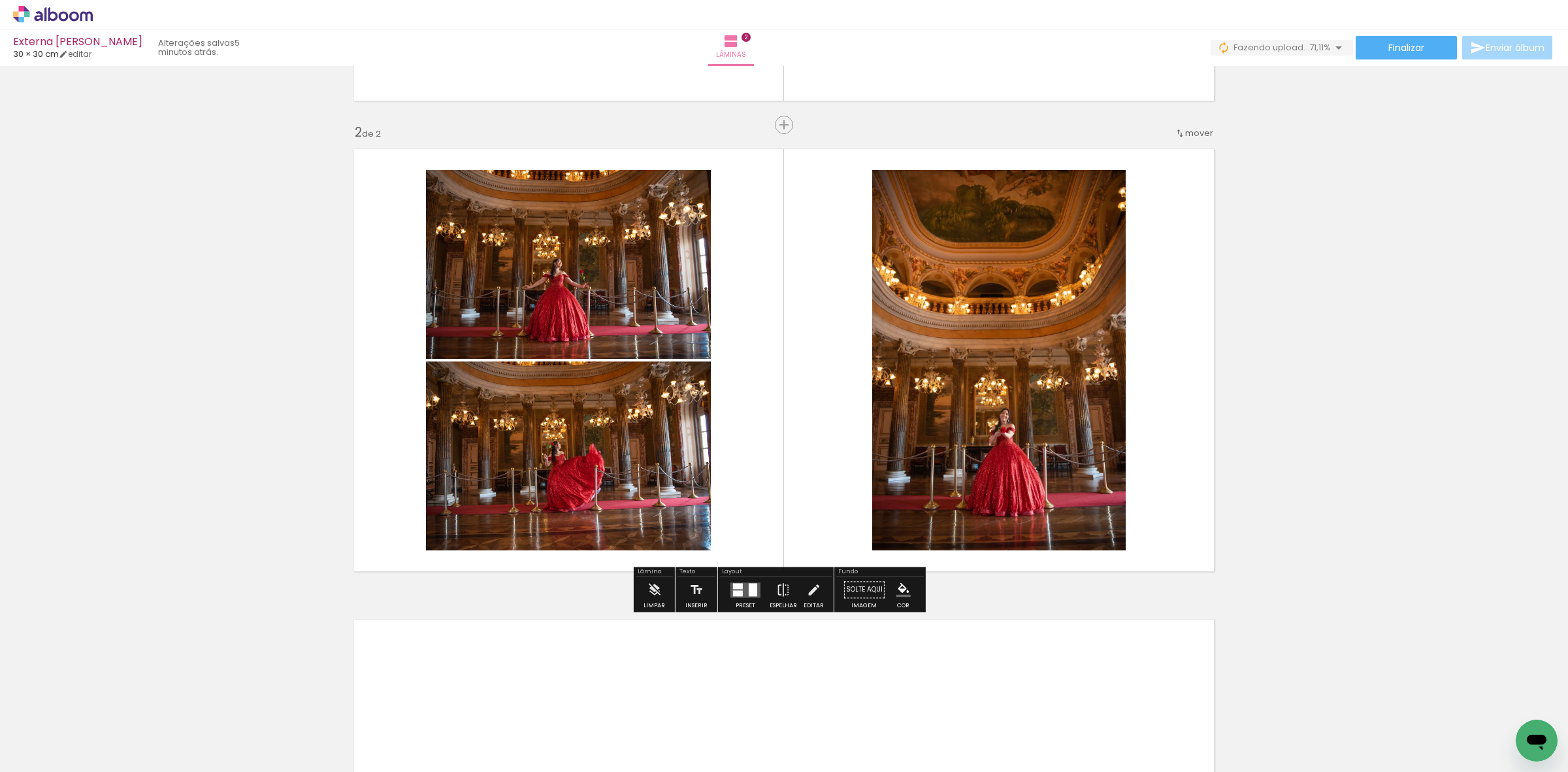
scroll to position [408, 0]
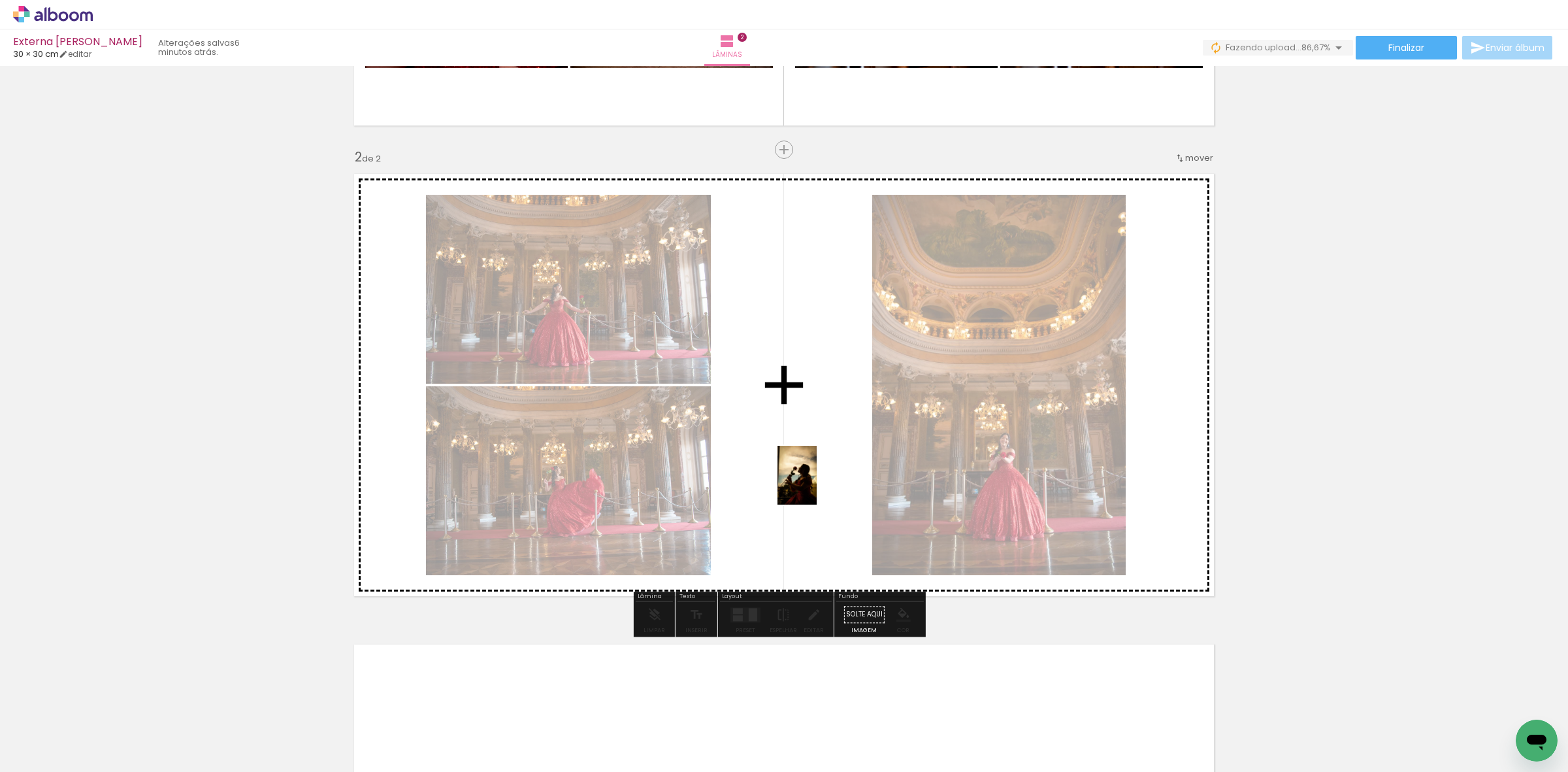
drag, startPoint x: 132, startPoint y: 733, endPoint x: 819, endPoint y: 485, distance: 730.4
click at [819, 485] on quentale-workspace at bounding box center [784, 386] width 1568 height 772
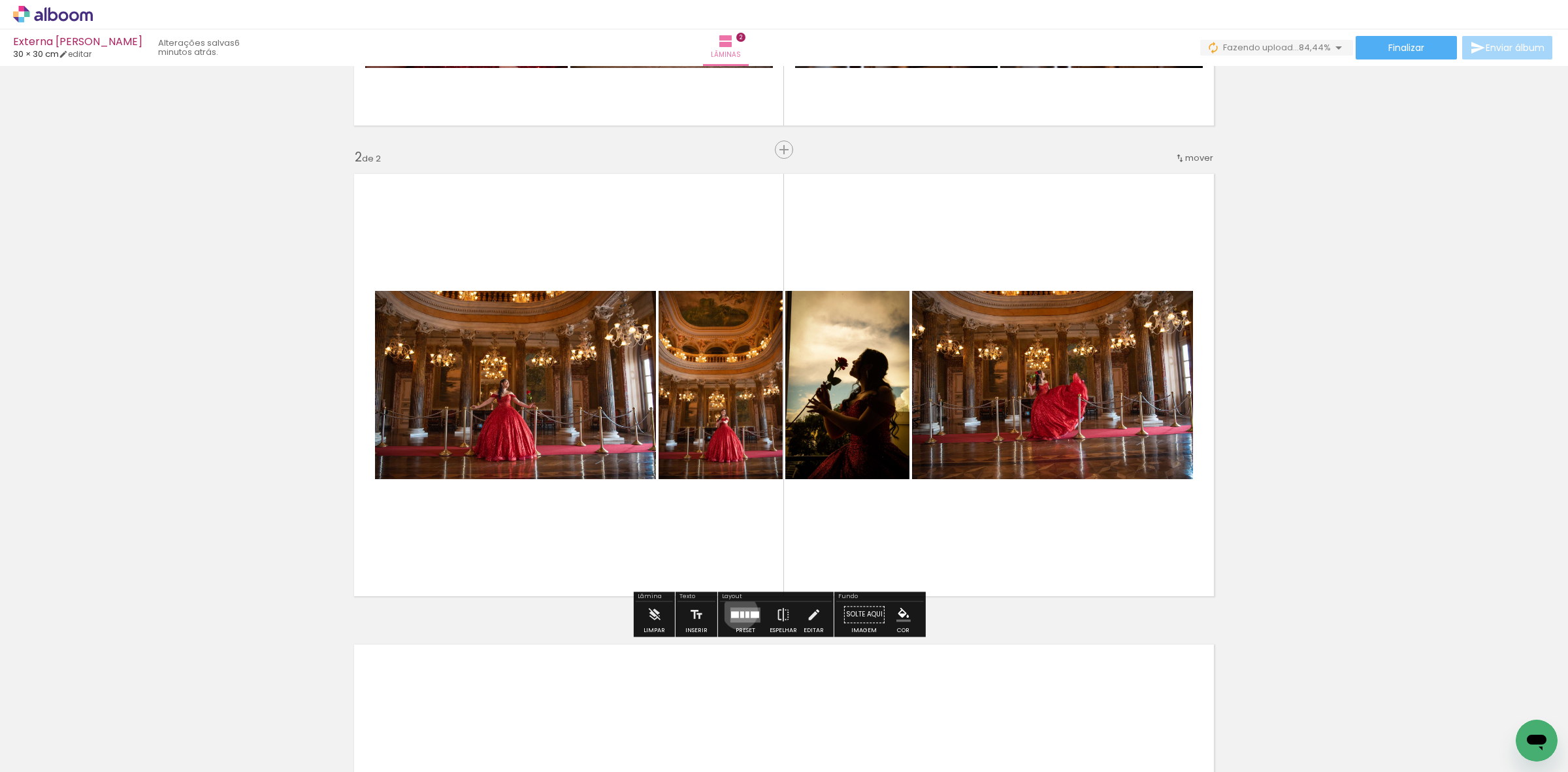
click at [740, 612] on div at bounding box center [742, 615] width 4 height 7
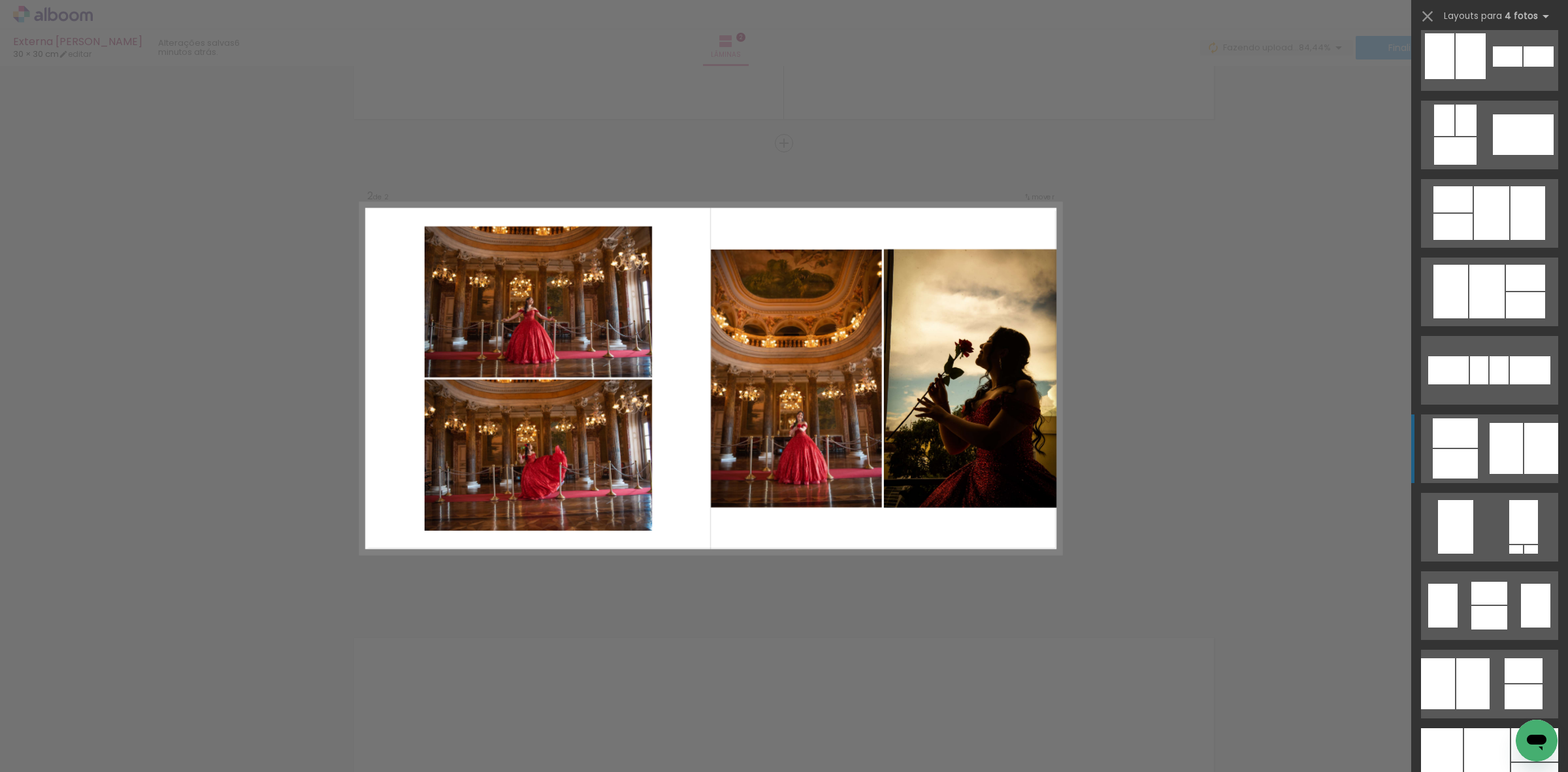
scroll to position [491, 0]
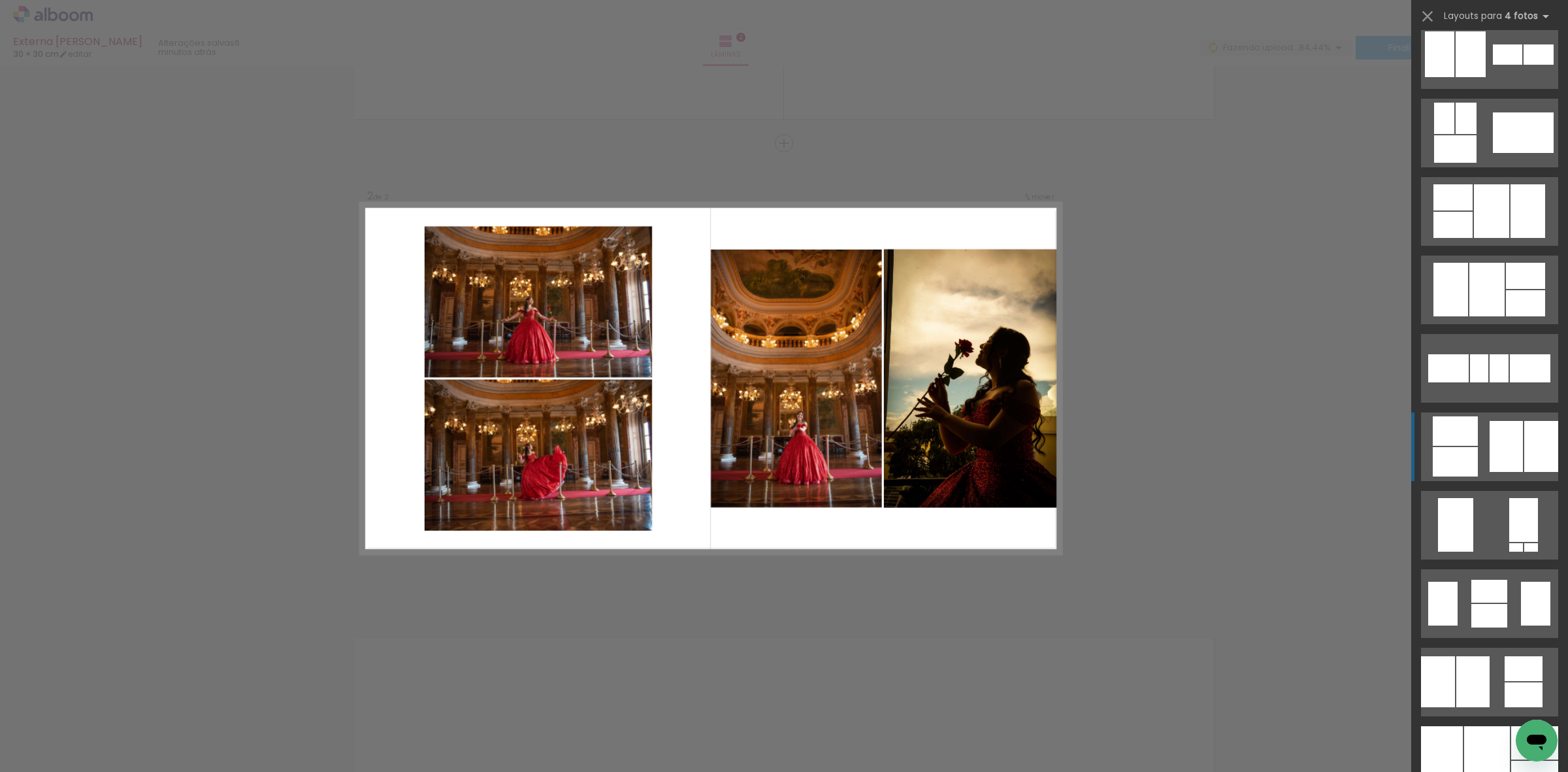
click at [1490, 453] on div at bounding box center [1506, 447] width 34 height 51
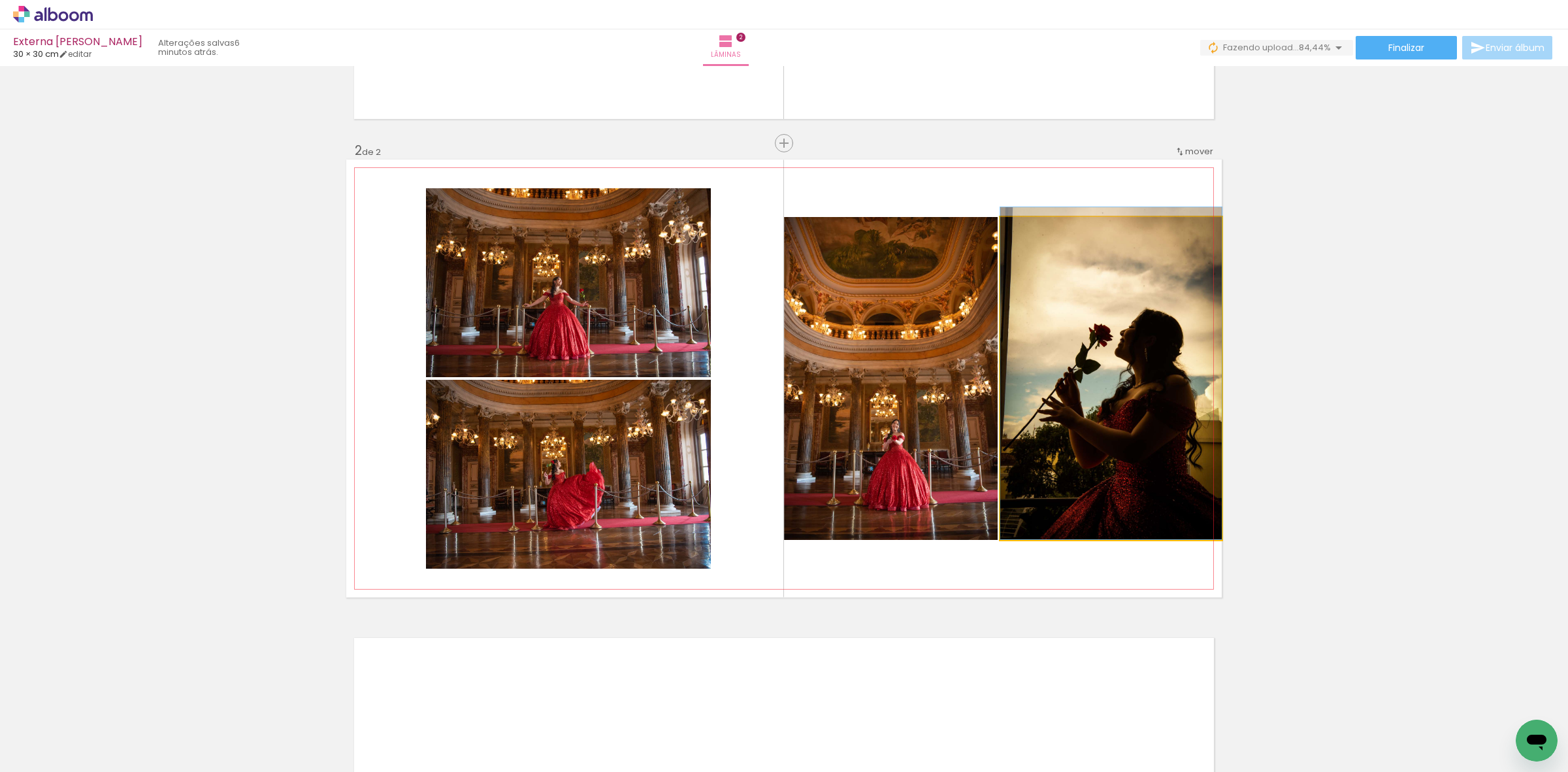
drag, startPoint x: 1074, startPoint y: 434, endPoint x: 1027, endPoint y: 386, distance: 67.2
click at [1024, 351] on quentale-photo at bounding box center [1111, 379] width 221 height 323
click at [0, 0] on div at bounding box center [0, 0] width 0 height 0
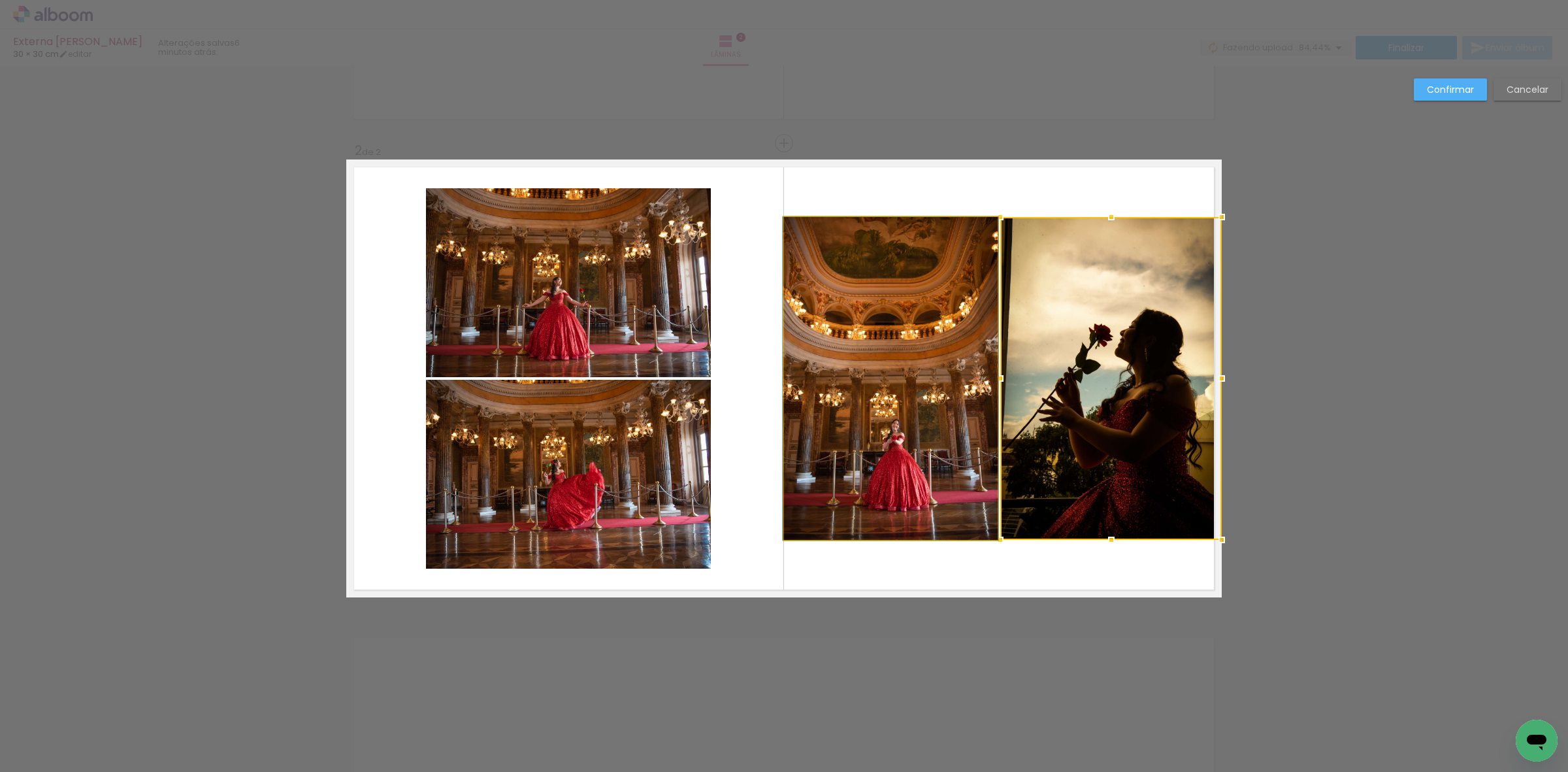
click at [912, 370] on quentale-photo at bounding box center [891, 379] width 214 height 323
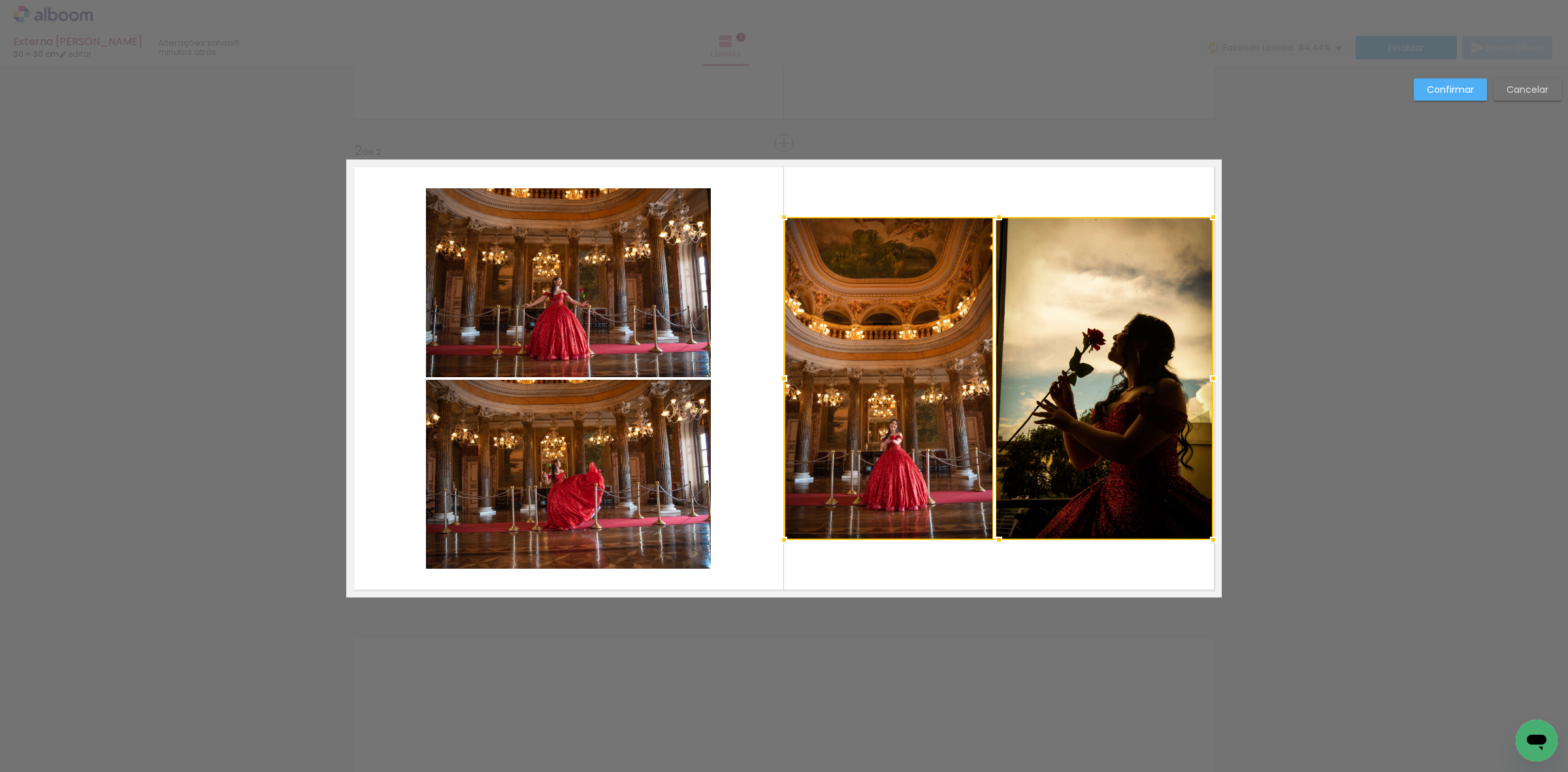
drag, startPoint x: 1213, startPoint y: 380, endPoint x: 1204, endPoint y: 380, distance: 9.0
click at [1204, 380] on div at bounding box center [1213, 379] width 26 height 26
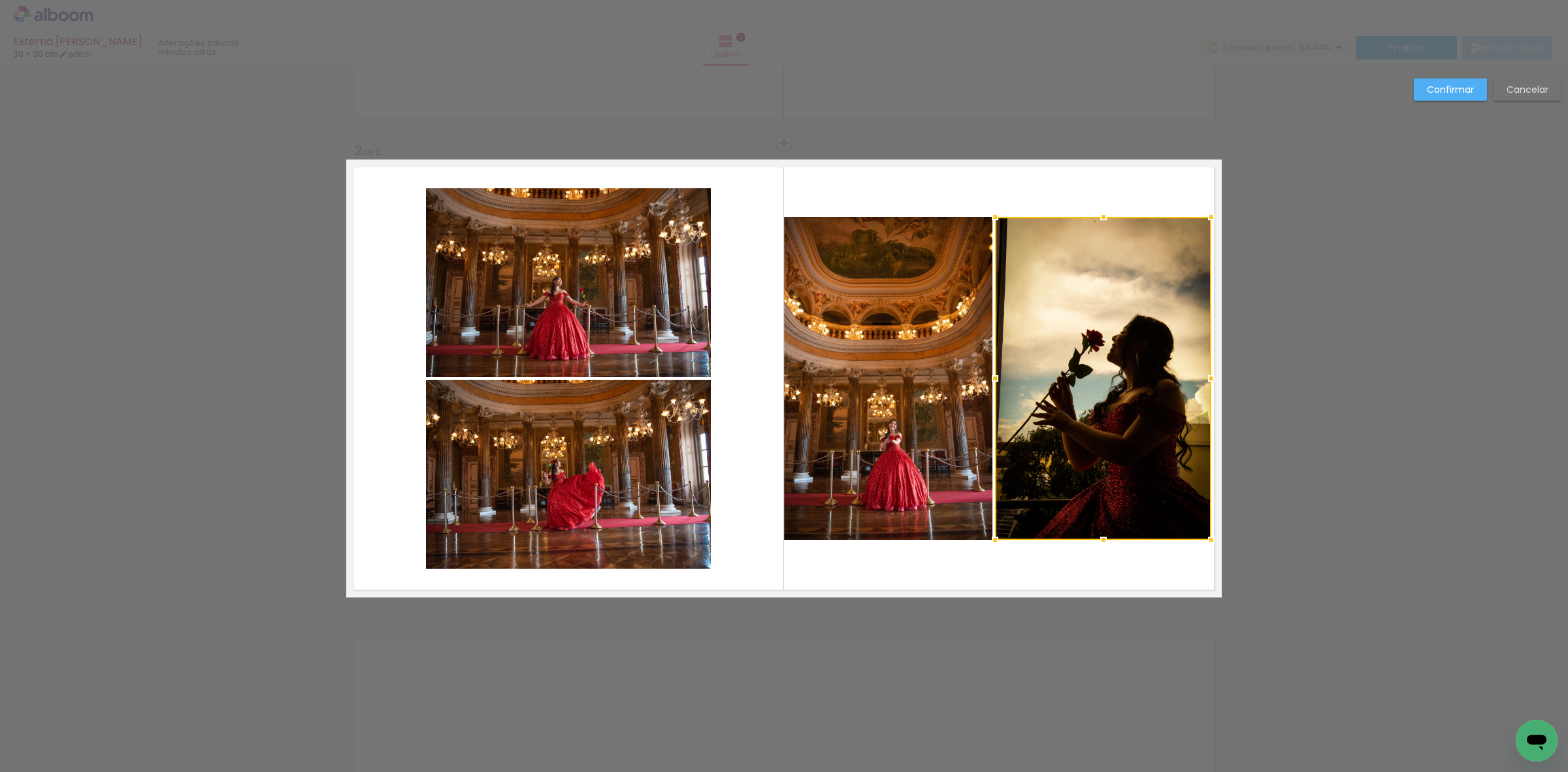
click at [1137, 373] on div at bounding box center [1103, 379] width 216 height 323
click at [920, 373] on quentale-photo at bounding box center [888, 379] width 208 height 323
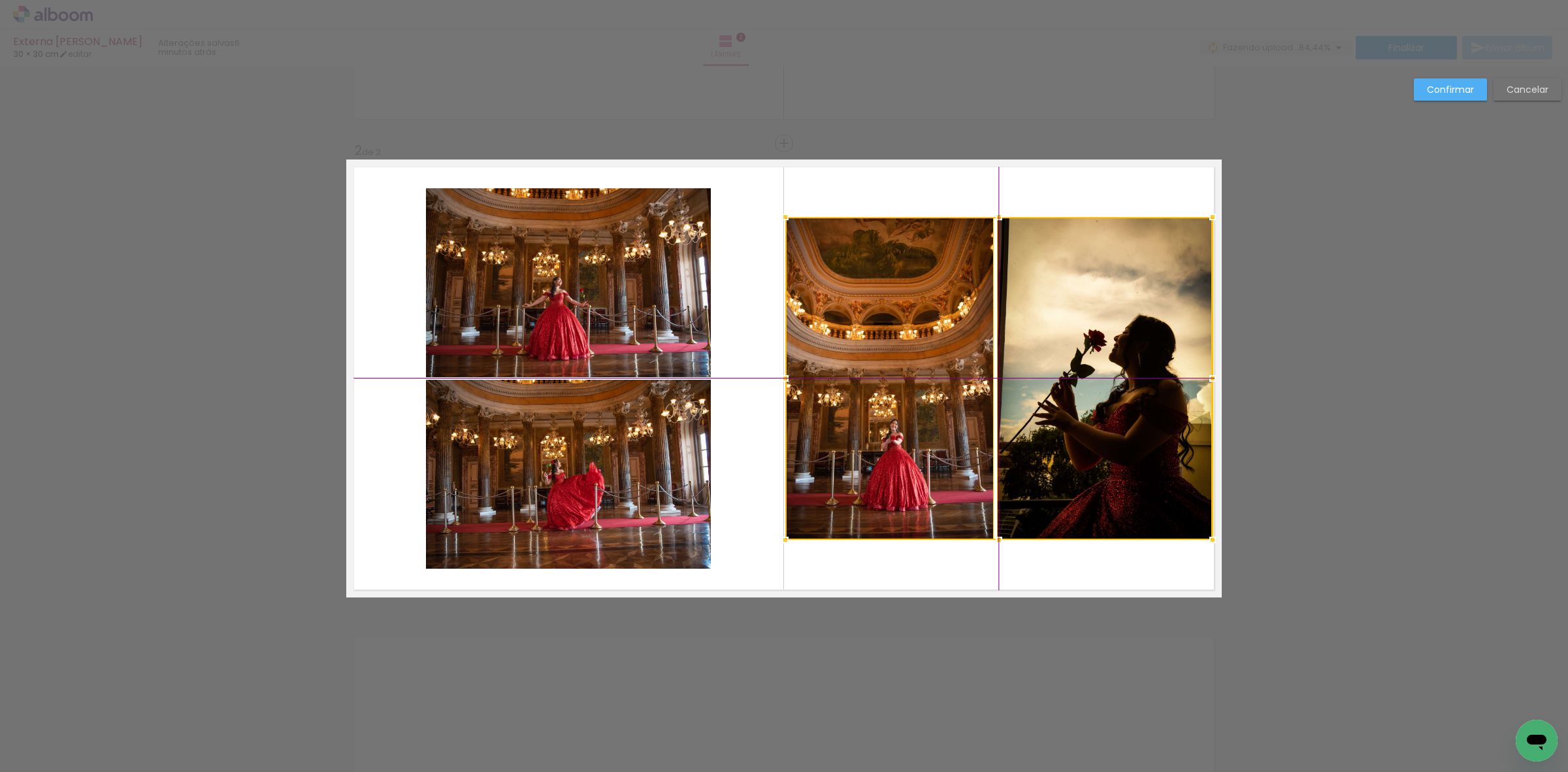
drag, startPoint x: 1054, startPoint y: 389, endPoint x: 1060, endPoint y: 387, distance: 6.3
click at [1060, 387] on div at bounding box center [1000, 379] width 428 height 323
click at [0, 0] on slot "Confirmar" at bounding box center [0, 0] width 0 height 0
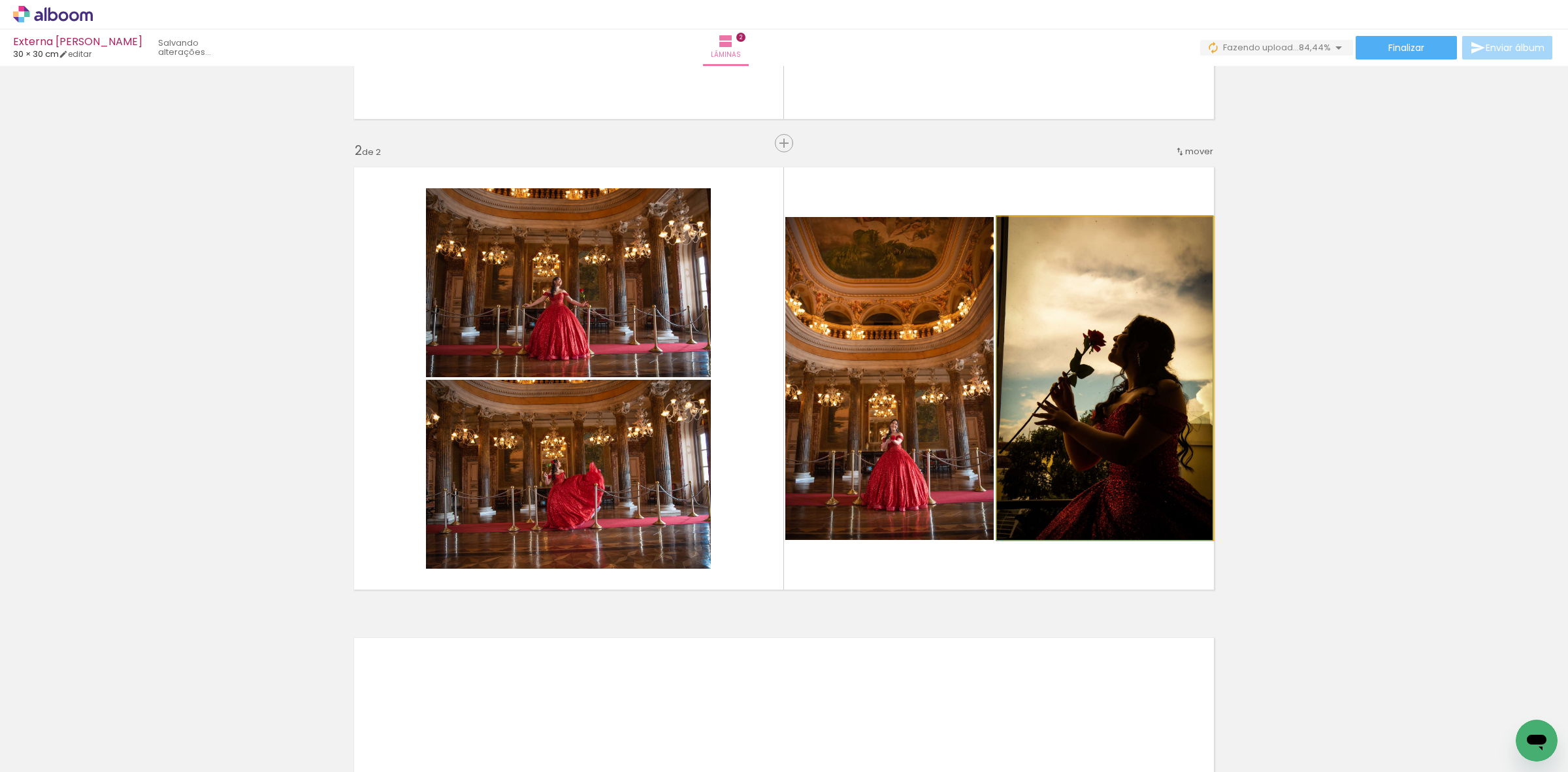
drag, startPoint x: 1046, startPoint y: 363, endPoint x: 1046, endPoint y: 338, distance: 25.0
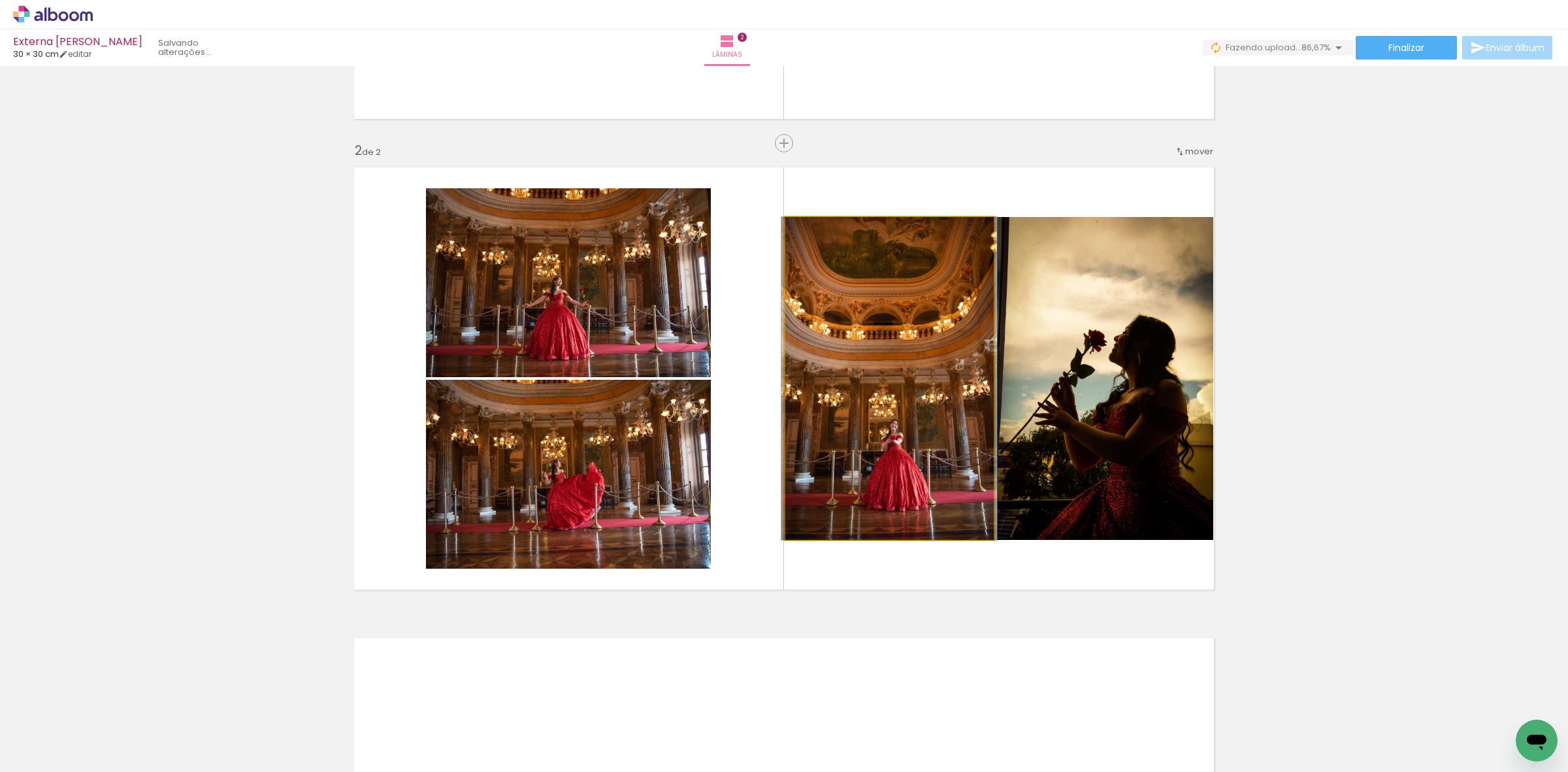
drag, startPoint x: 866, startPoint y: 360, endPoint x: 863, endPoint y: 344, distance: 16.3
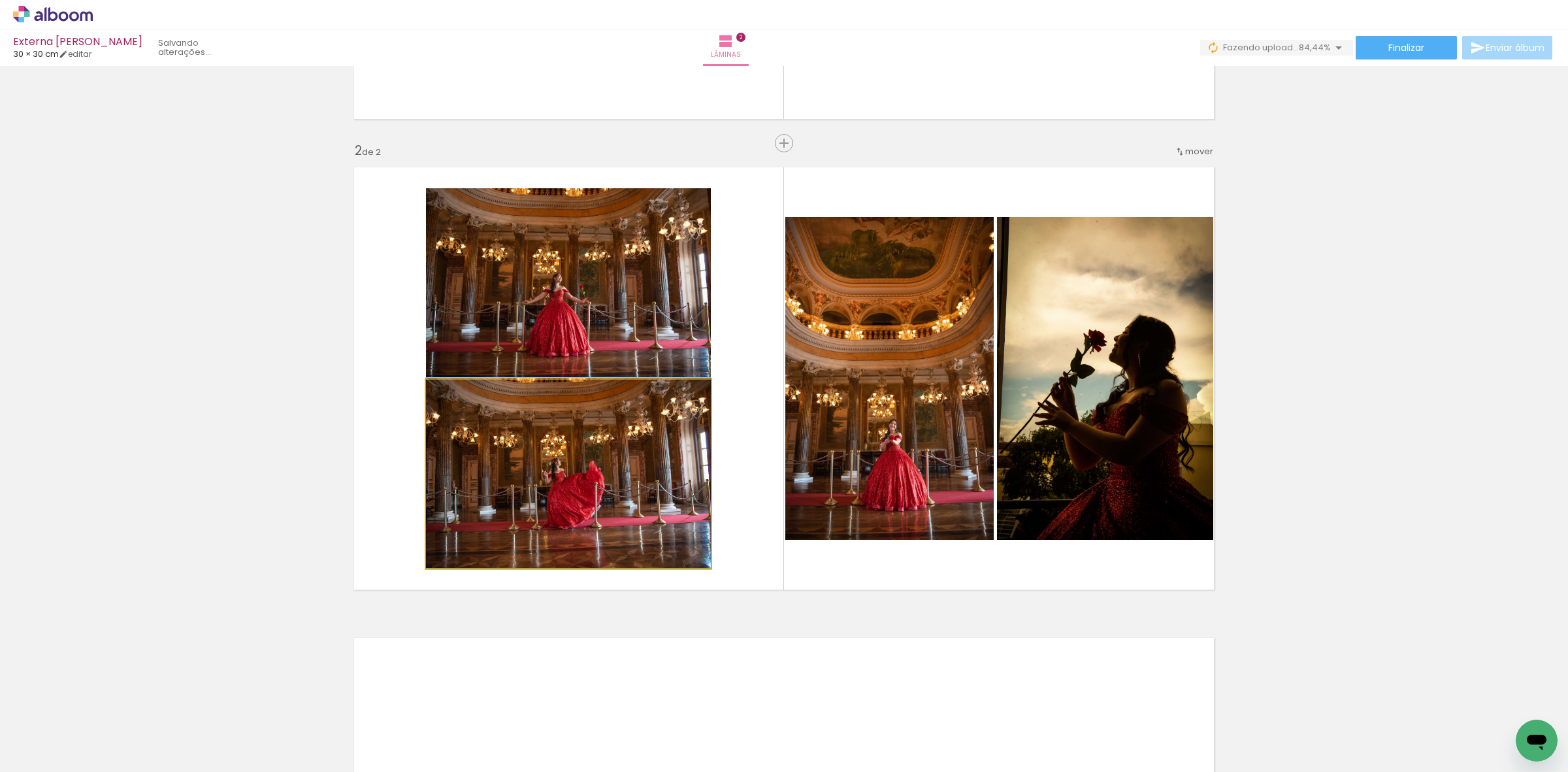
drag, startPoint x: 570, startPoint y: 488, endPoint x: 567, endPoint y: 448, distance: 40.1
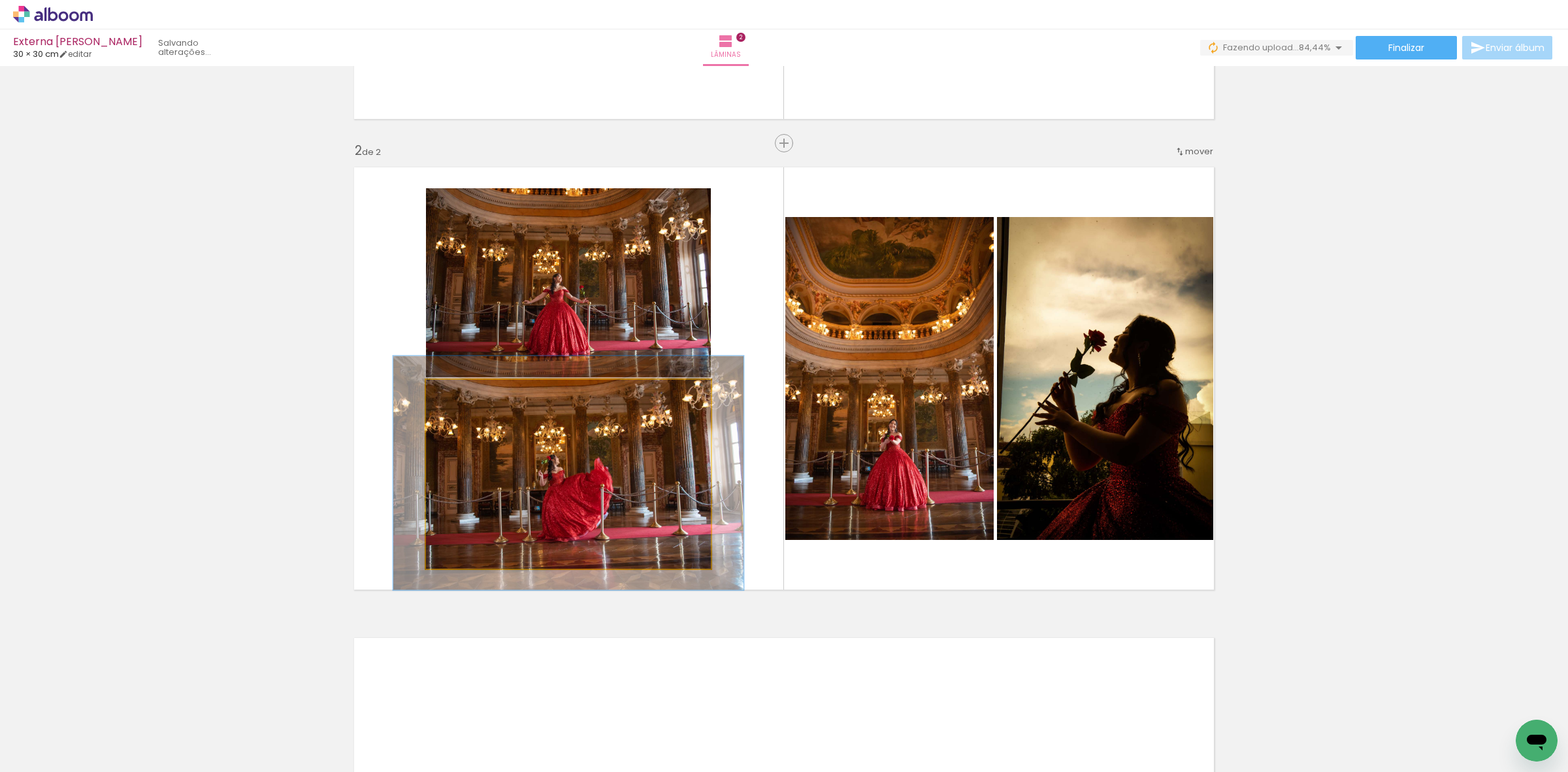
drag, startPoint x: 448, startPoint y: 396, endPoint x: 459, endPoint y: 396, distance: 11.0
type paper-slider "123"
click at [462, 396] on div at bounding box center [467, 393] width 12 height 12
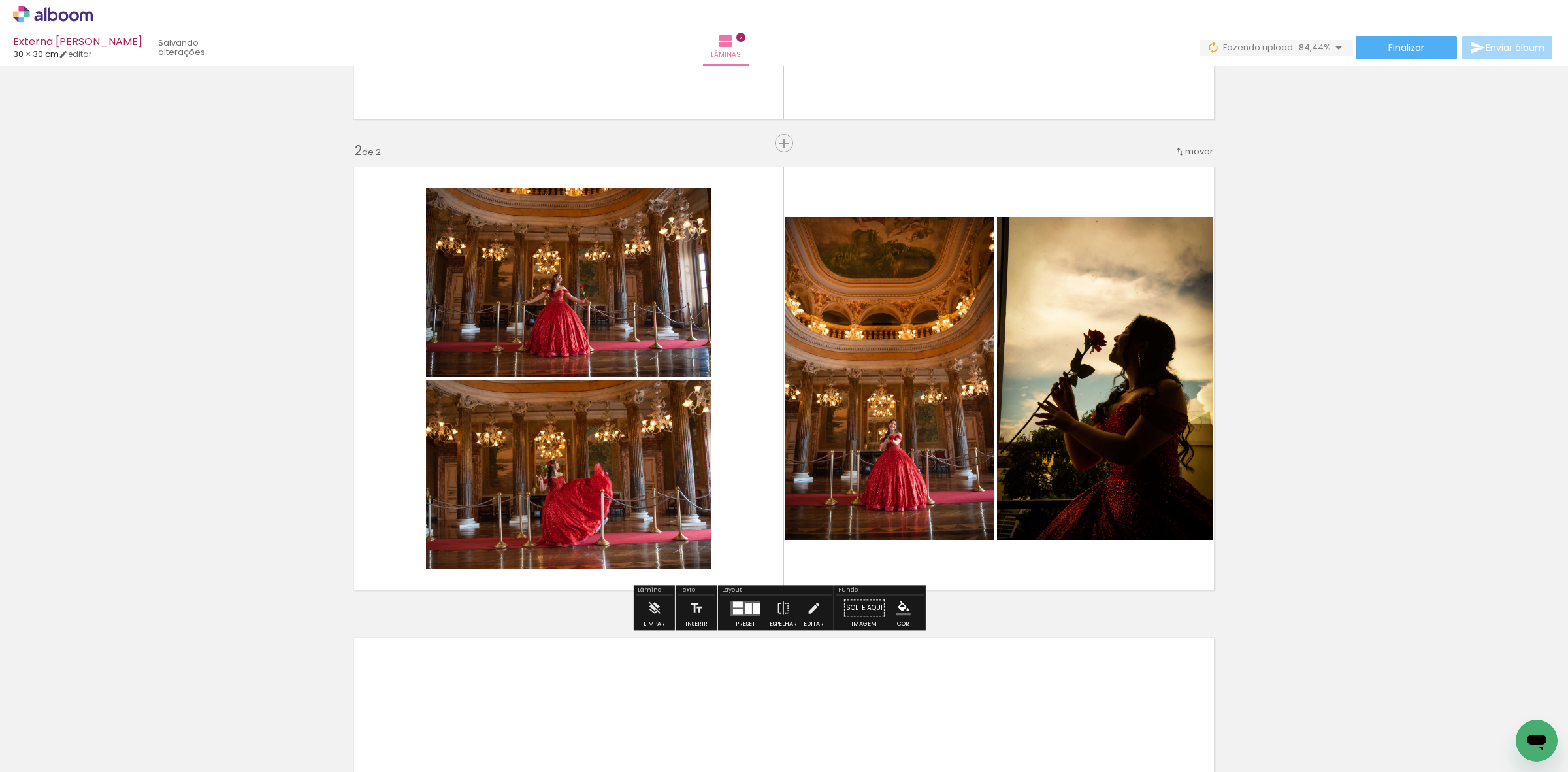
click at [564, 330] on quentale-photo at bounding box center [568, 283] width 285 height 189
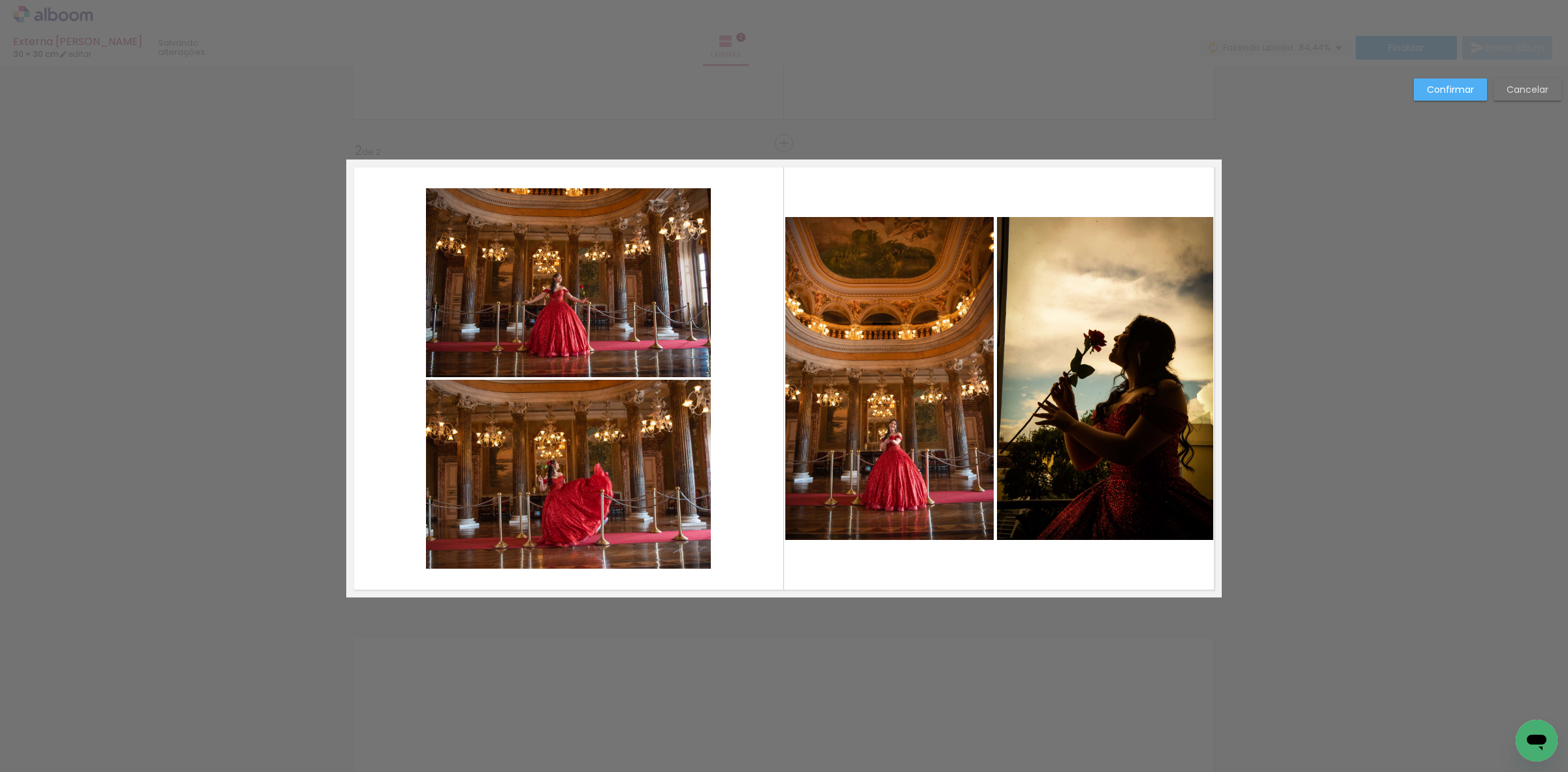
click at [565, 342] on quentale-photo at bounding box center [568, 283] width 285 height 189
click at [582, 488] on quentale-photo at bounding box center [568, 475] width 285 height 189
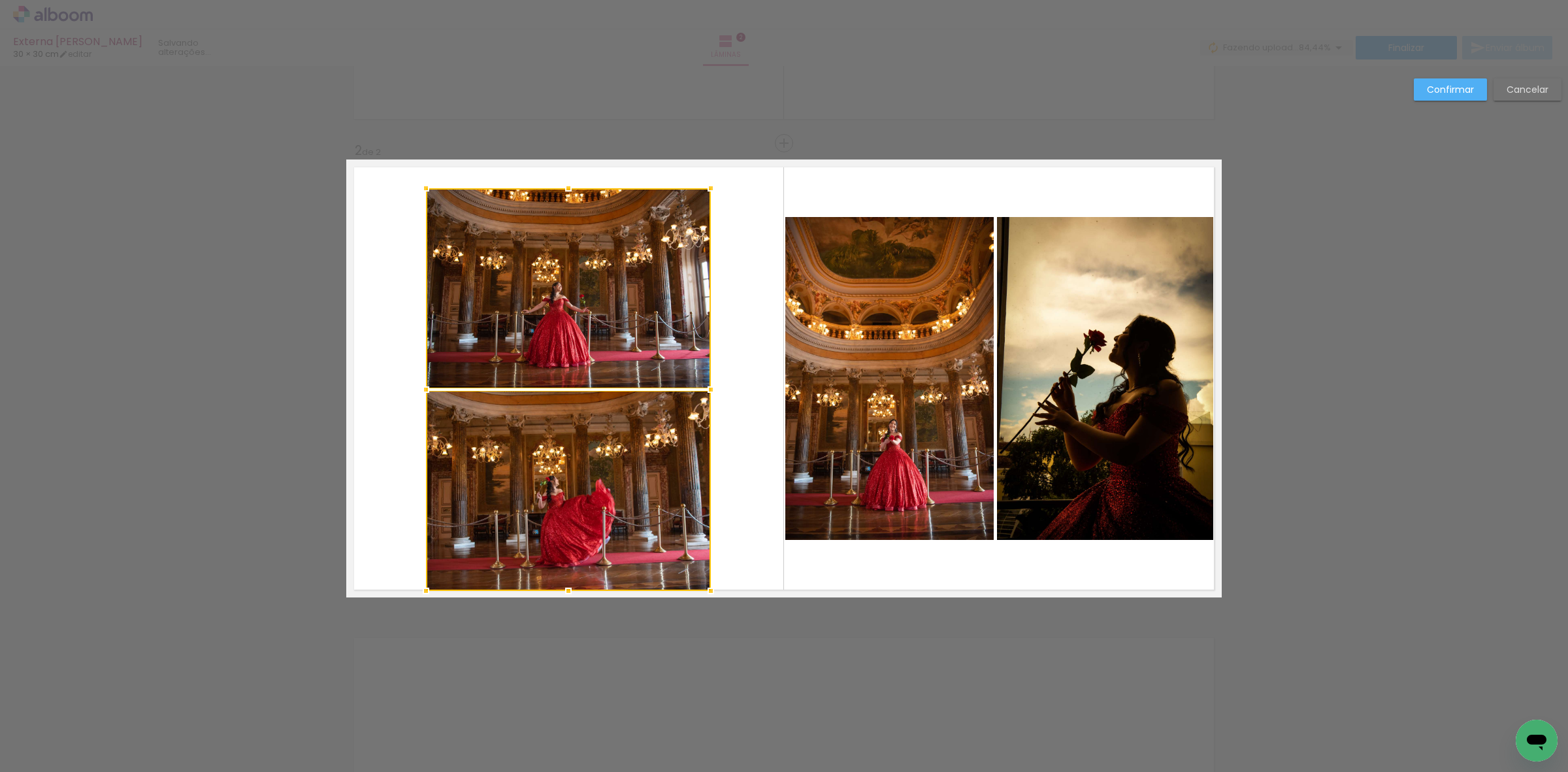
drag, startPoint x: 561, startPoint y: 573, endPoint x: 561, endPoint y: 593, distance: 20.0
click at [561, 593] on div at bounding box center [568, 591] width 26 height 26
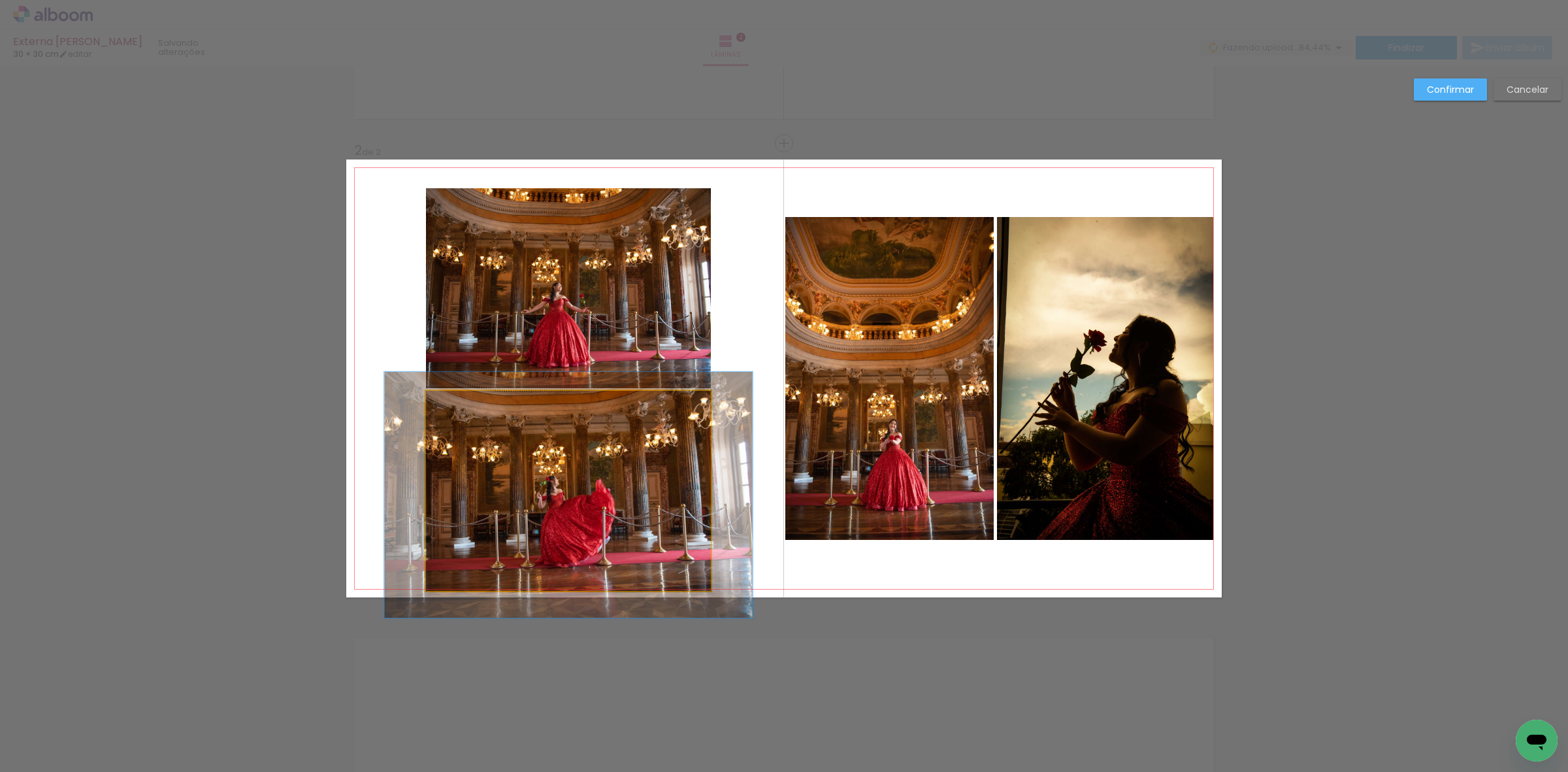
click at [554, 525] on quentale-photo at bounding box center [568, 491] width 285 height 200
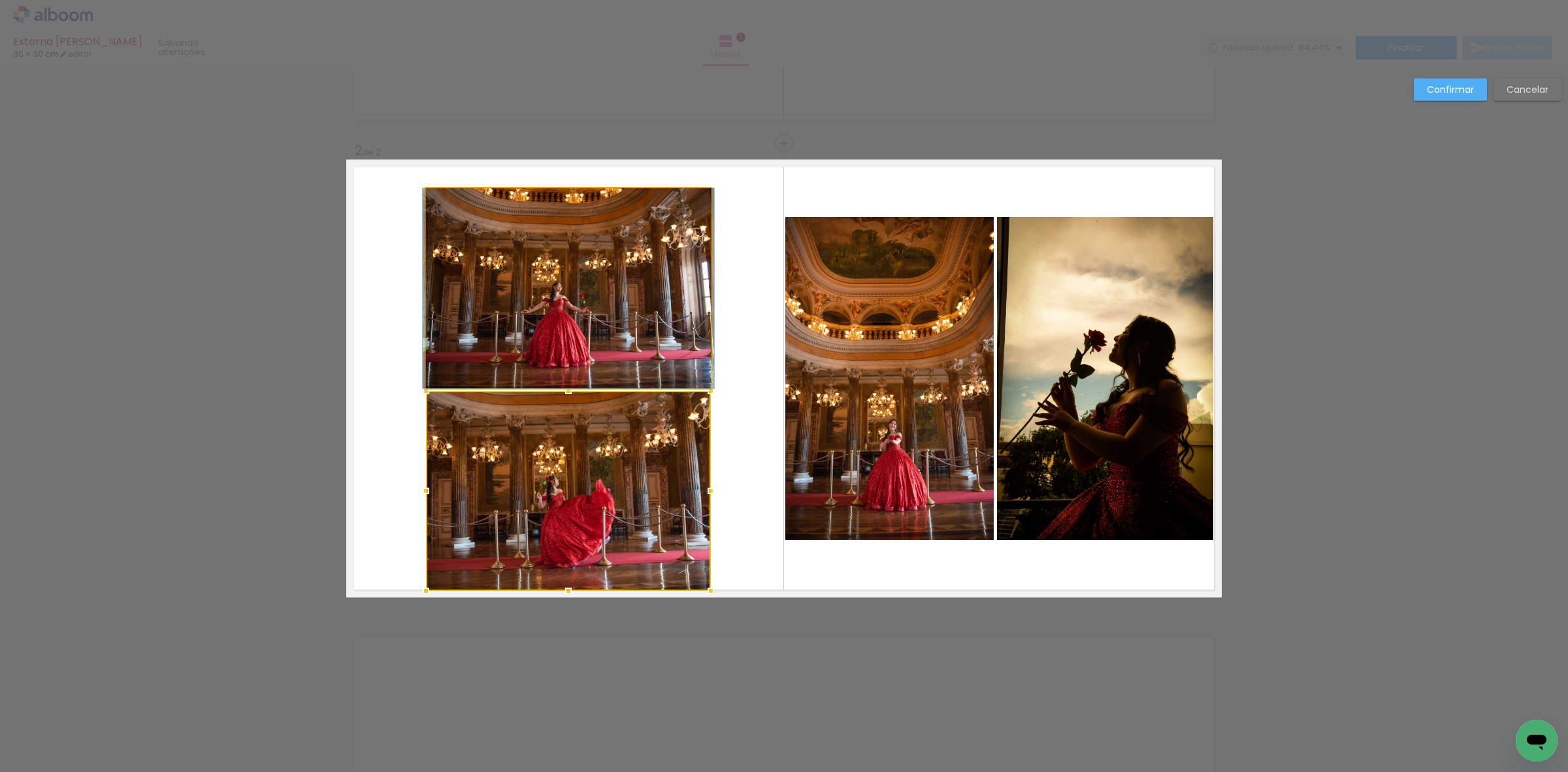
click at [553, 338] on quentale-photo at bounding box center [568, 288] width 285 height 200
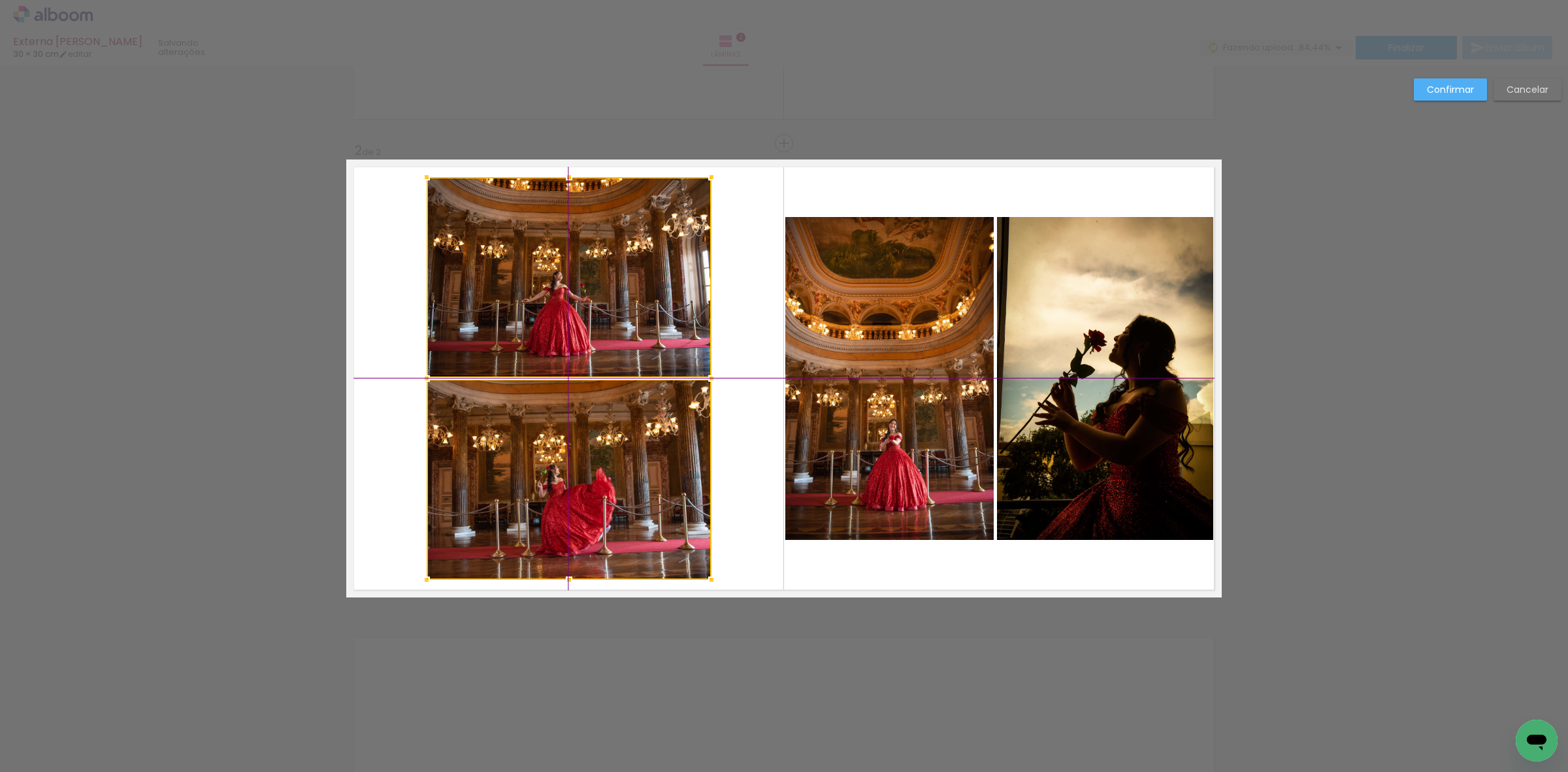
drag, startPoint x: 560, startPoint y: 512, endPoint x: 556, endPoint y: 504, distance: 8.9
click at [556, 504] on div at bounding box center [569, 378] width 285 height 402
click at [591, 311] on quentale-photo at bounding box center [569, 277] width 285 height 200
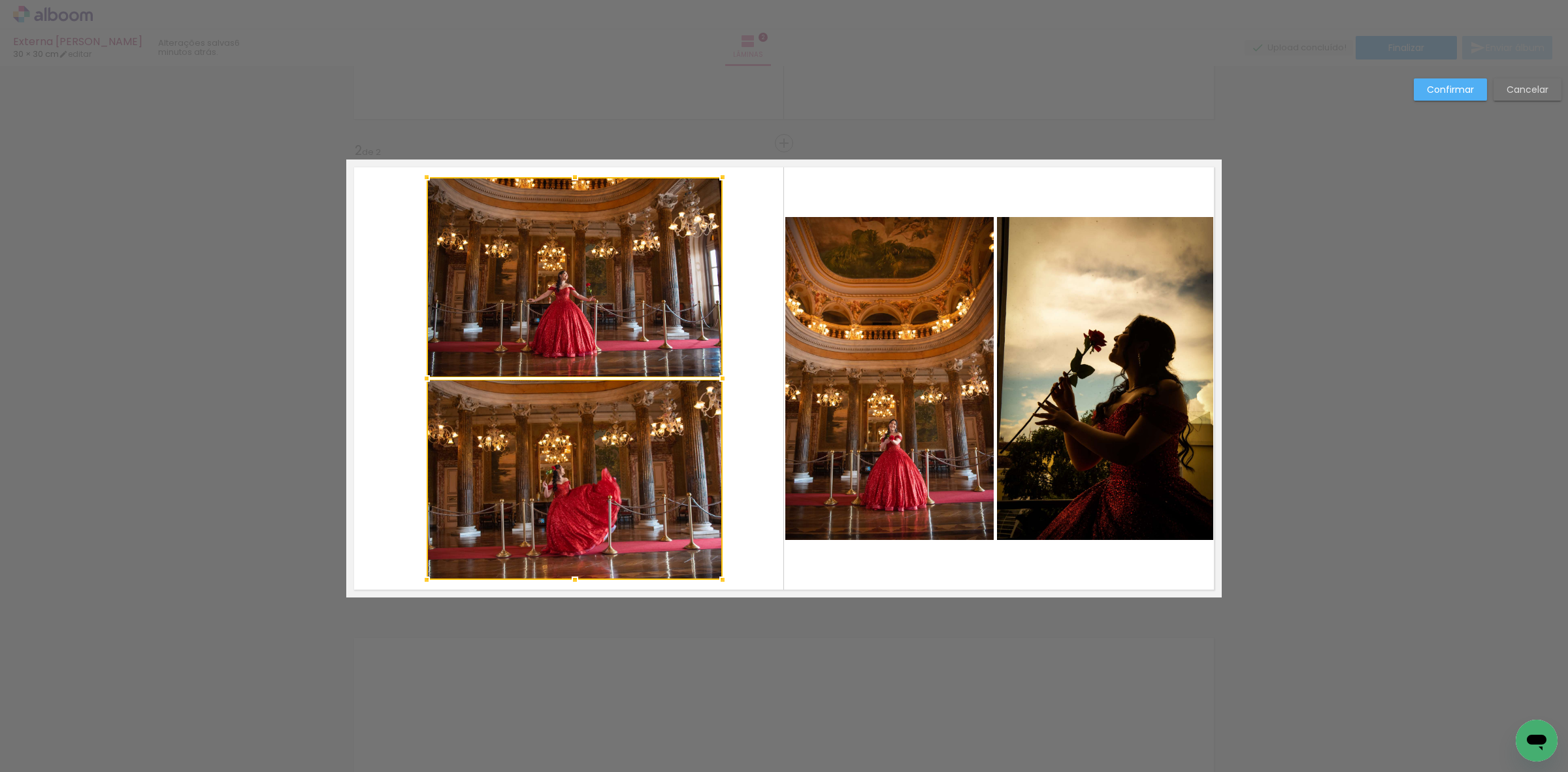
drag, startPoint x: 709, startPoint y: 383, endPoint x: 724, endPoint y: 383, distance: 15.0
click at [724, 383] on div at bounding box center [723, 379] width 26 height 26
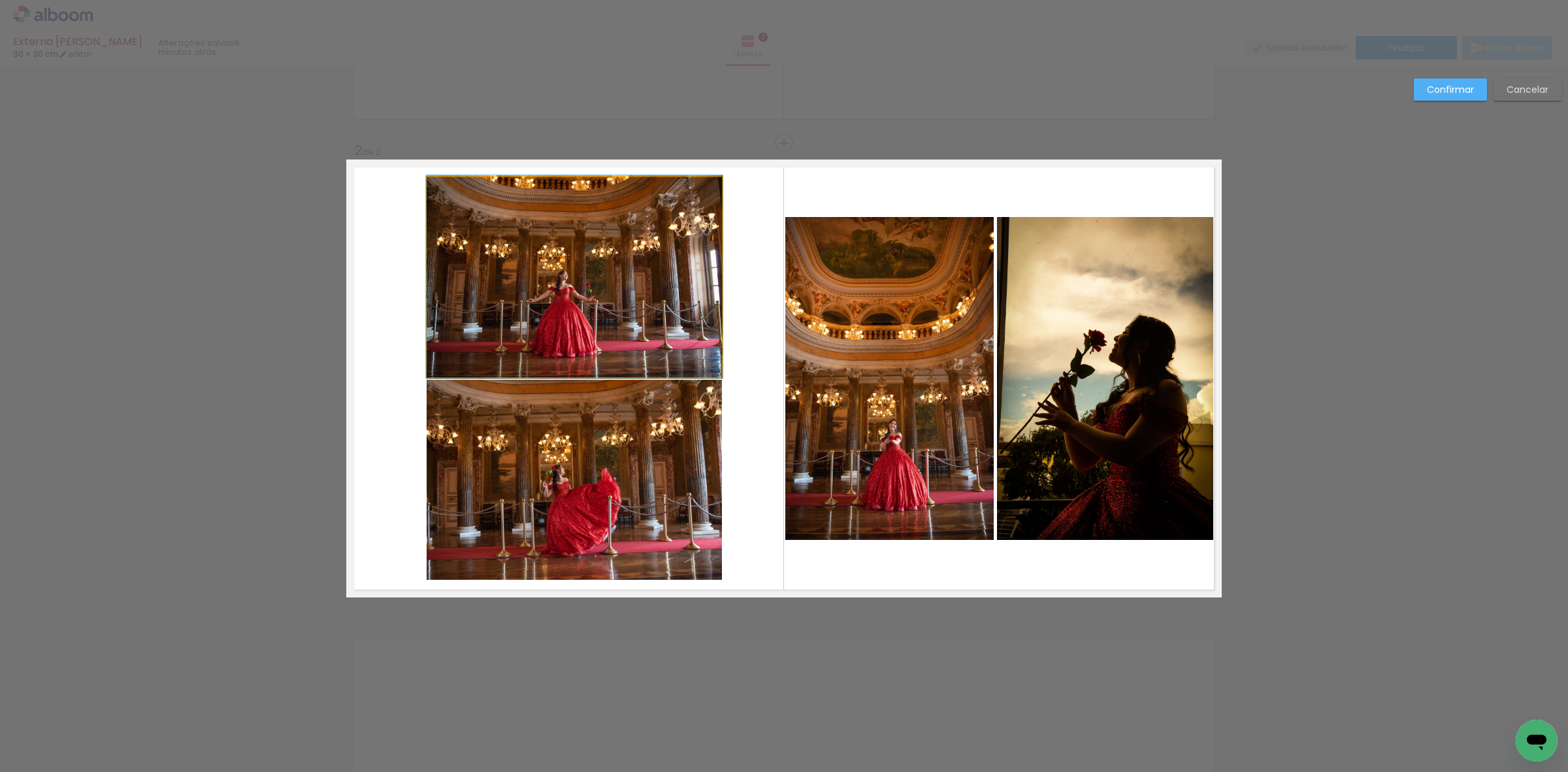
click at [670, 309] on quentale-photo at bounding box center [575, 277] width 296 height 200
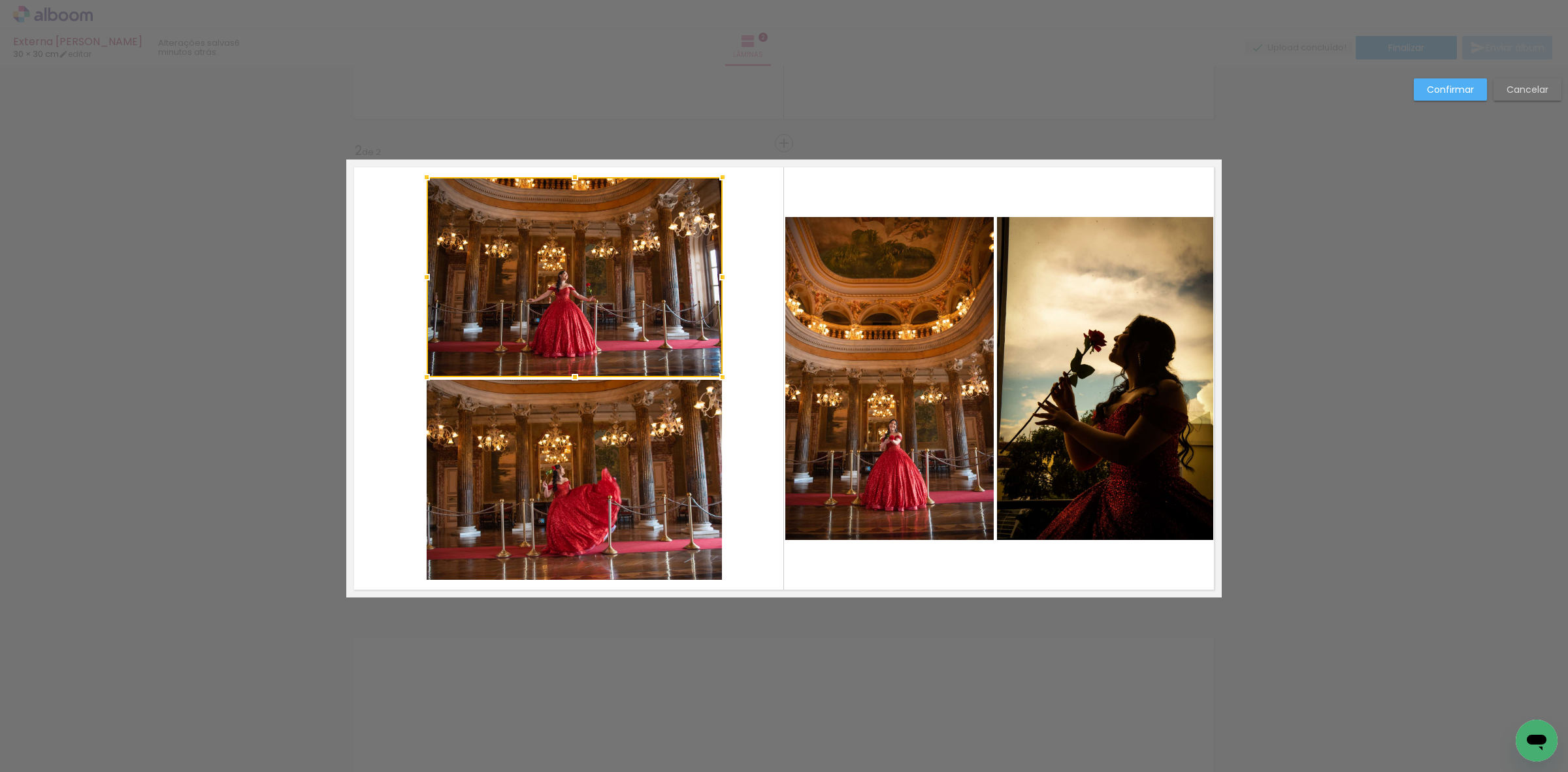
click at [631, 448] on quentale-photo at bounding box center [575, 480] width 296 height 200
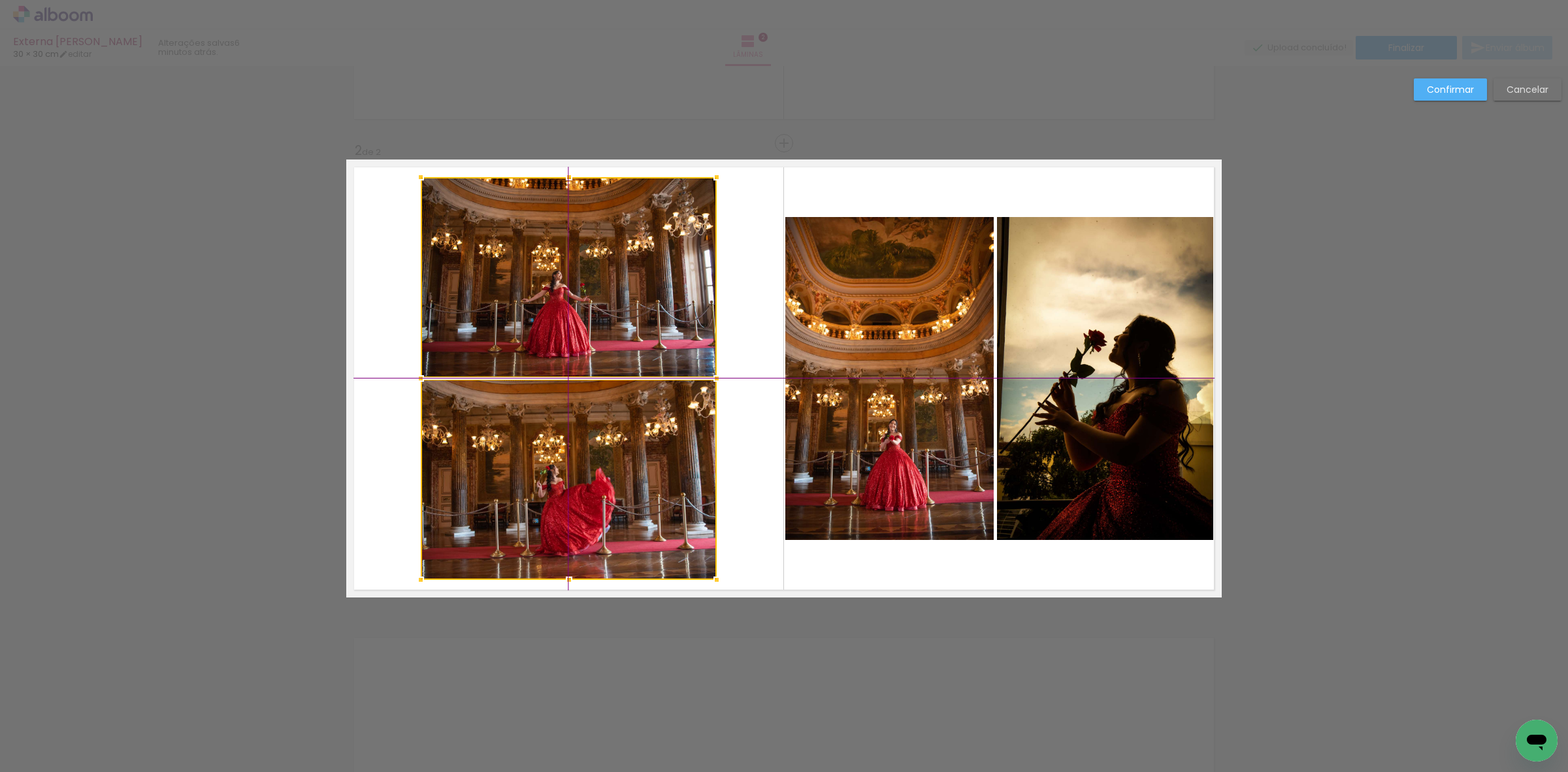
drag, startPoint x: 638, startPoint y: 463, endPoint x: 628, endPoint y: 459, distance: 10.8
click at [628, 459] on div at bounding box center [569, 378] width 296 height 402
click at [0, 0] on slot "Confirmar" at bounding box center [0, 0] width 0 height 0
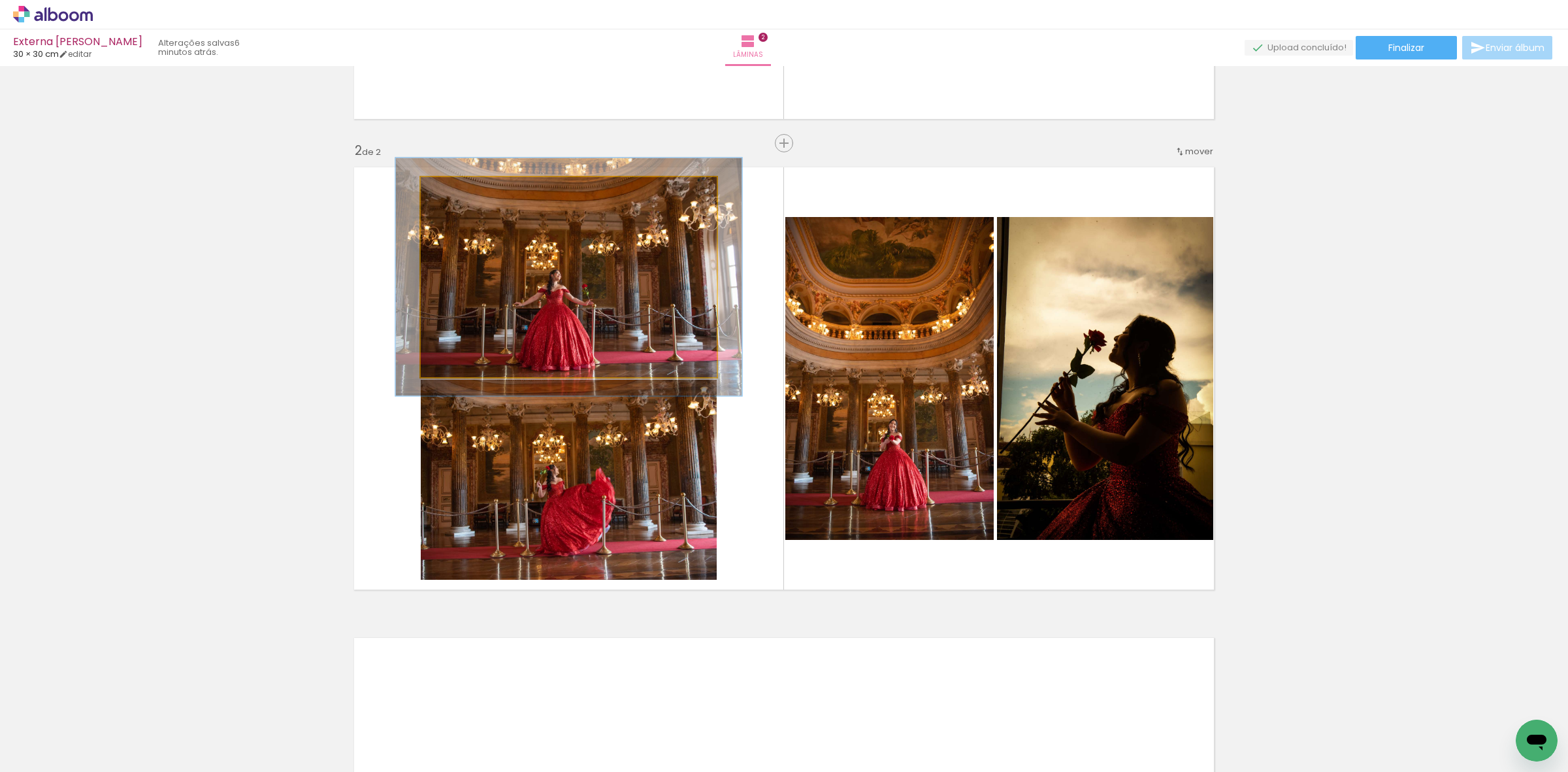
drag, startPoint x: 452, startPoint y: 196, endPoint x: 461, endPoint y: 196, distance: 9.0
type paper-slider "120"
click at [461, 196] on div at bounding box center [458, 190] width 21 height 21
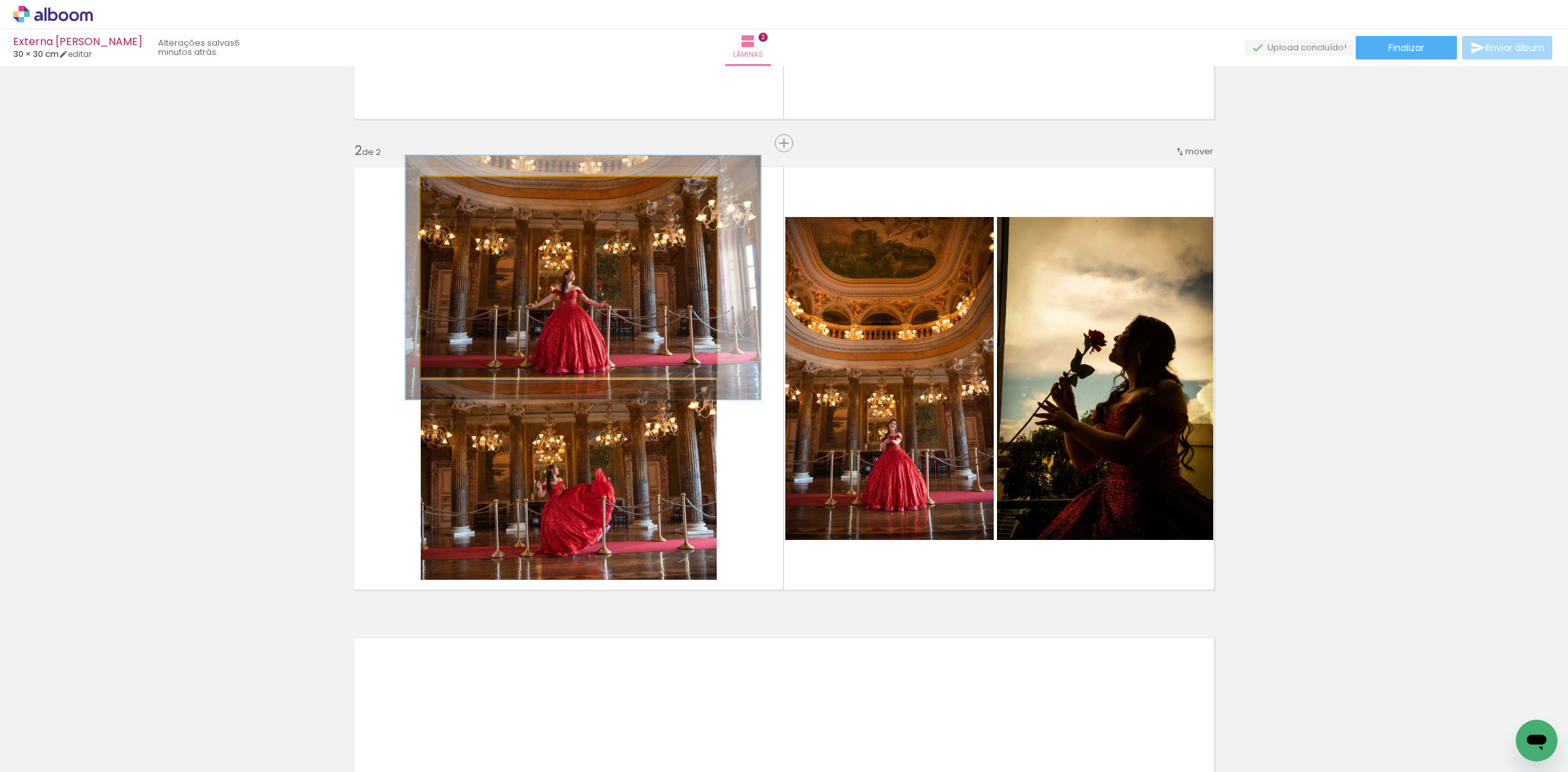
drag, startPoint x: 639, startPoint y: 279, endPoint x: 653, endPoint y: 280, distance: 14.0
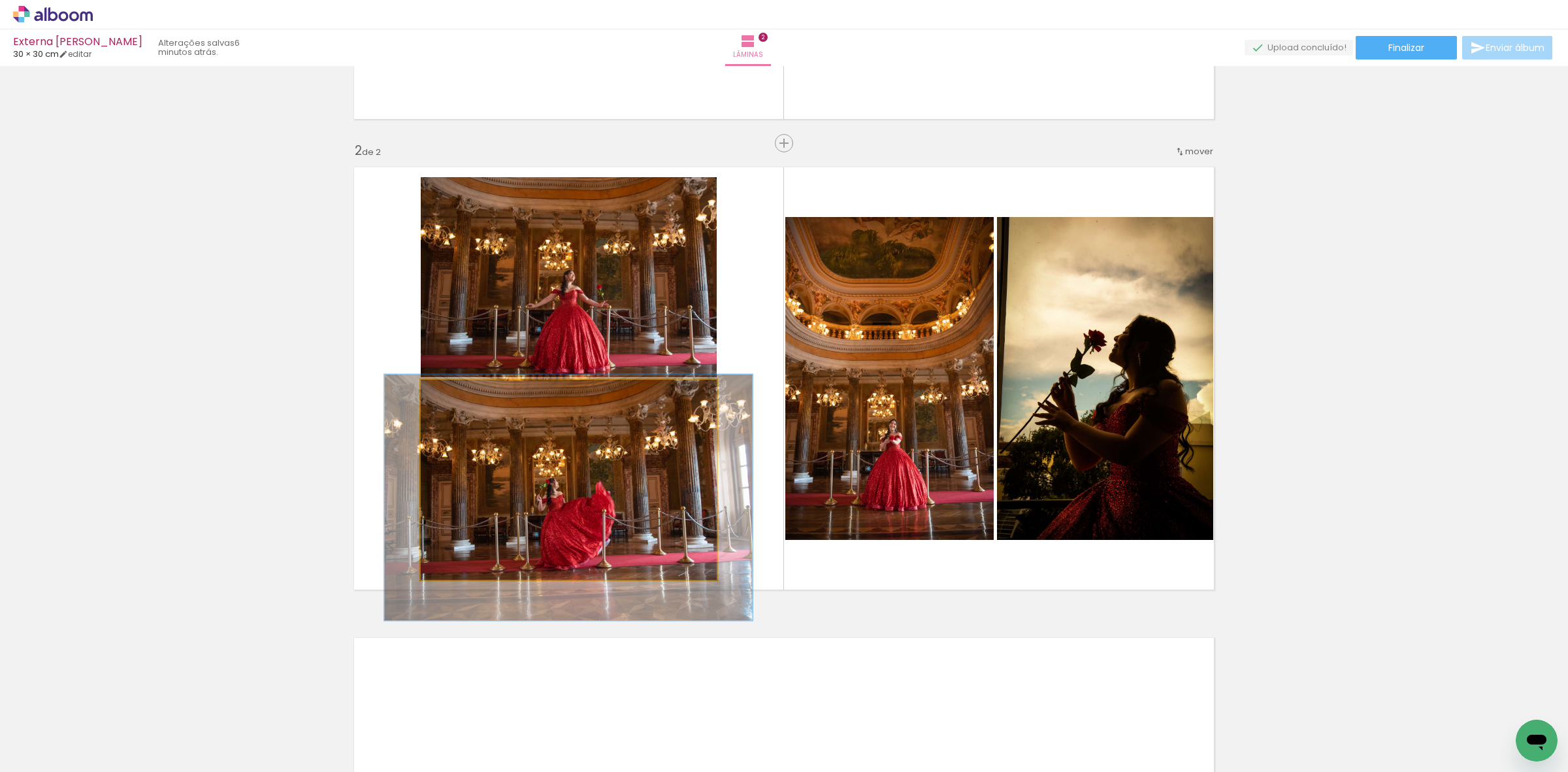
drag, startPoint x: 553, startPoint y: 487, endPoint x: 553, endPoint y: 500, distance: 13.0
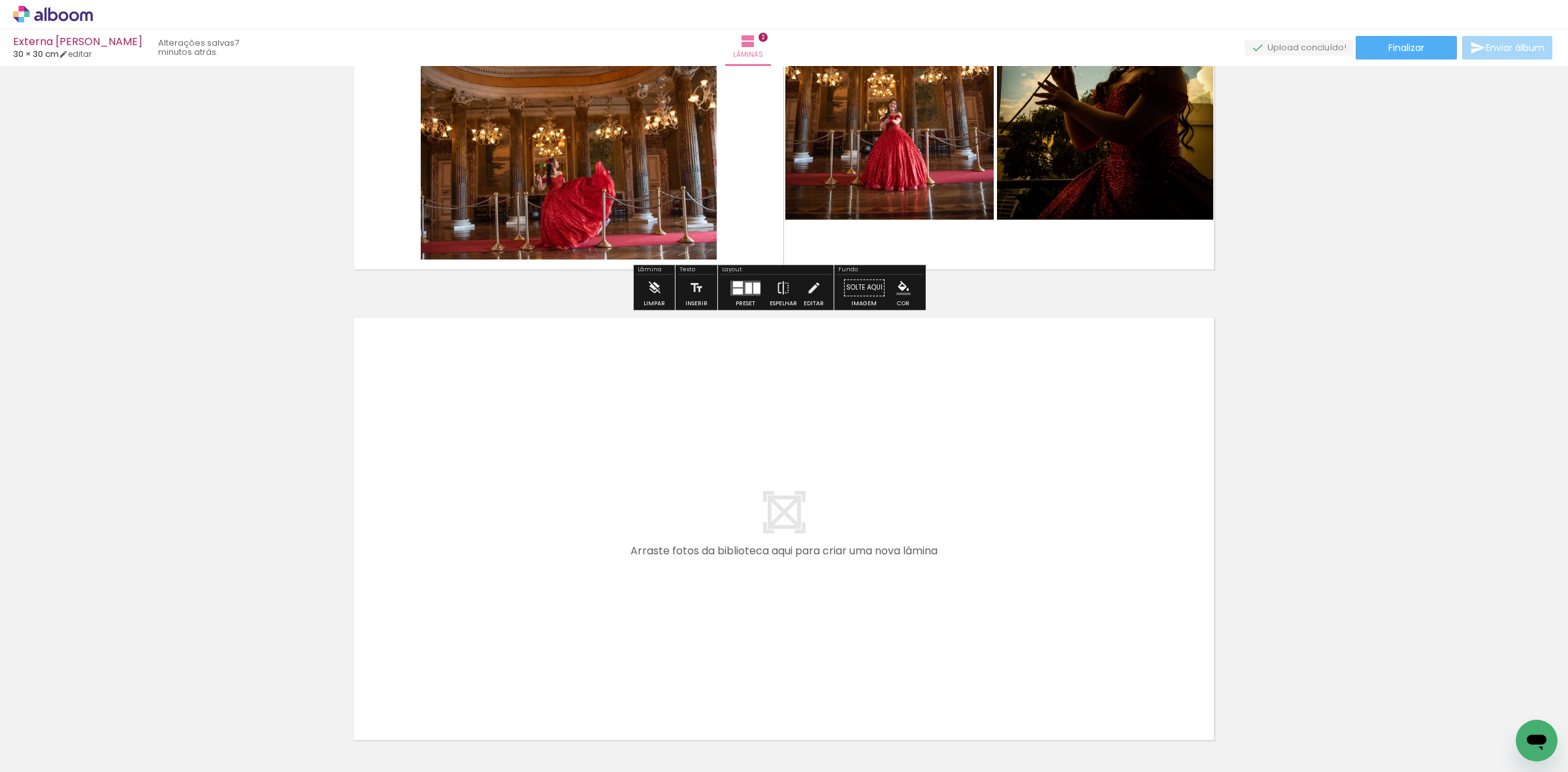
scroll to position [742, 0]
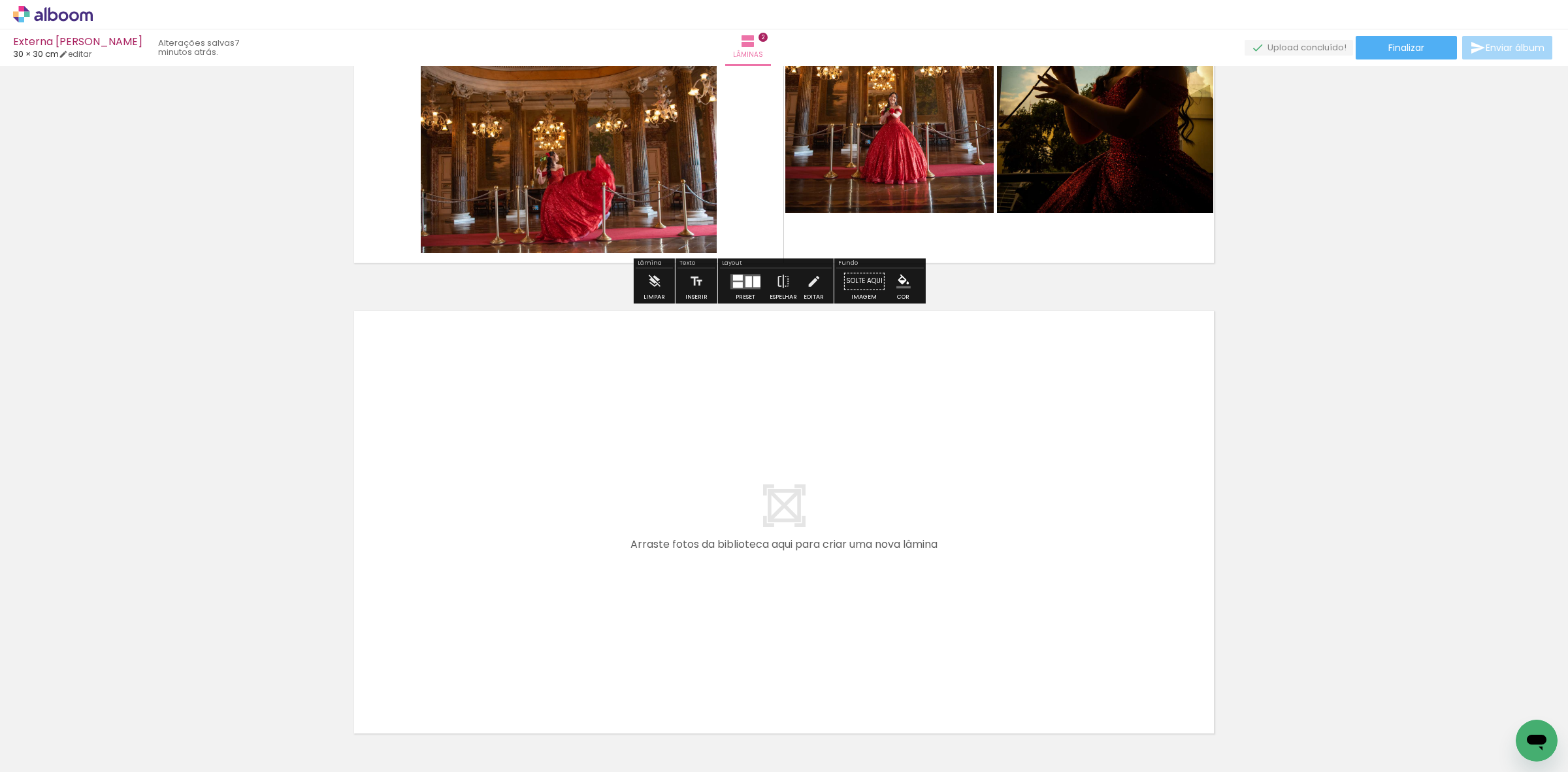
click at [301, 533] on div "Inserir lâmina 1 de 2 Inserir lâmina 2 de 2" at bounding box center [784, 35] width 1568 height 1413
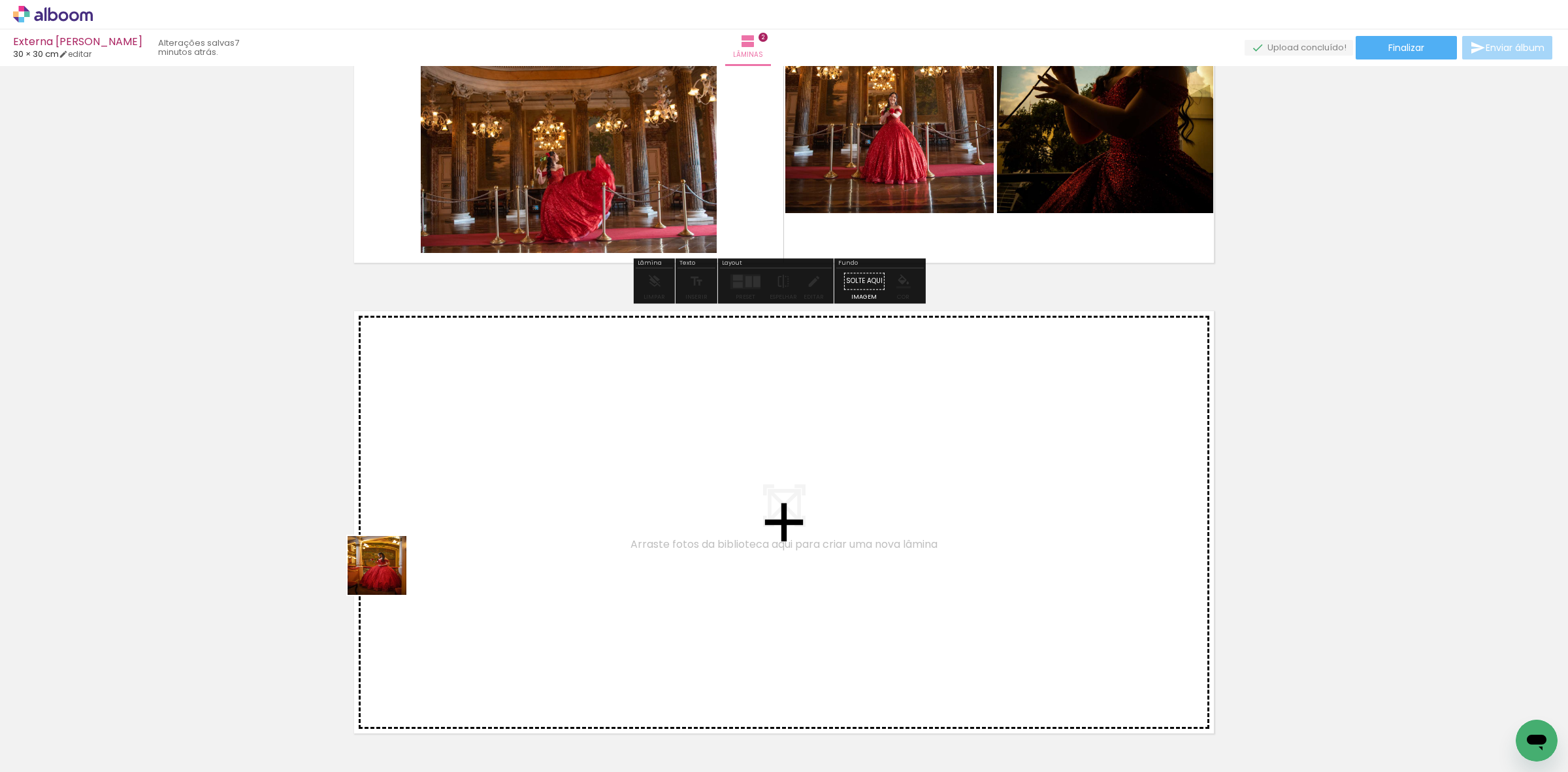
drag, startPoint x: 162, startPoint y: 732, endPoint x: 443, endPoint y: 542, distance: 339.2
click at [443, 542] on quentale-workspace at bounding box center [784, 386] width 1568 height 772
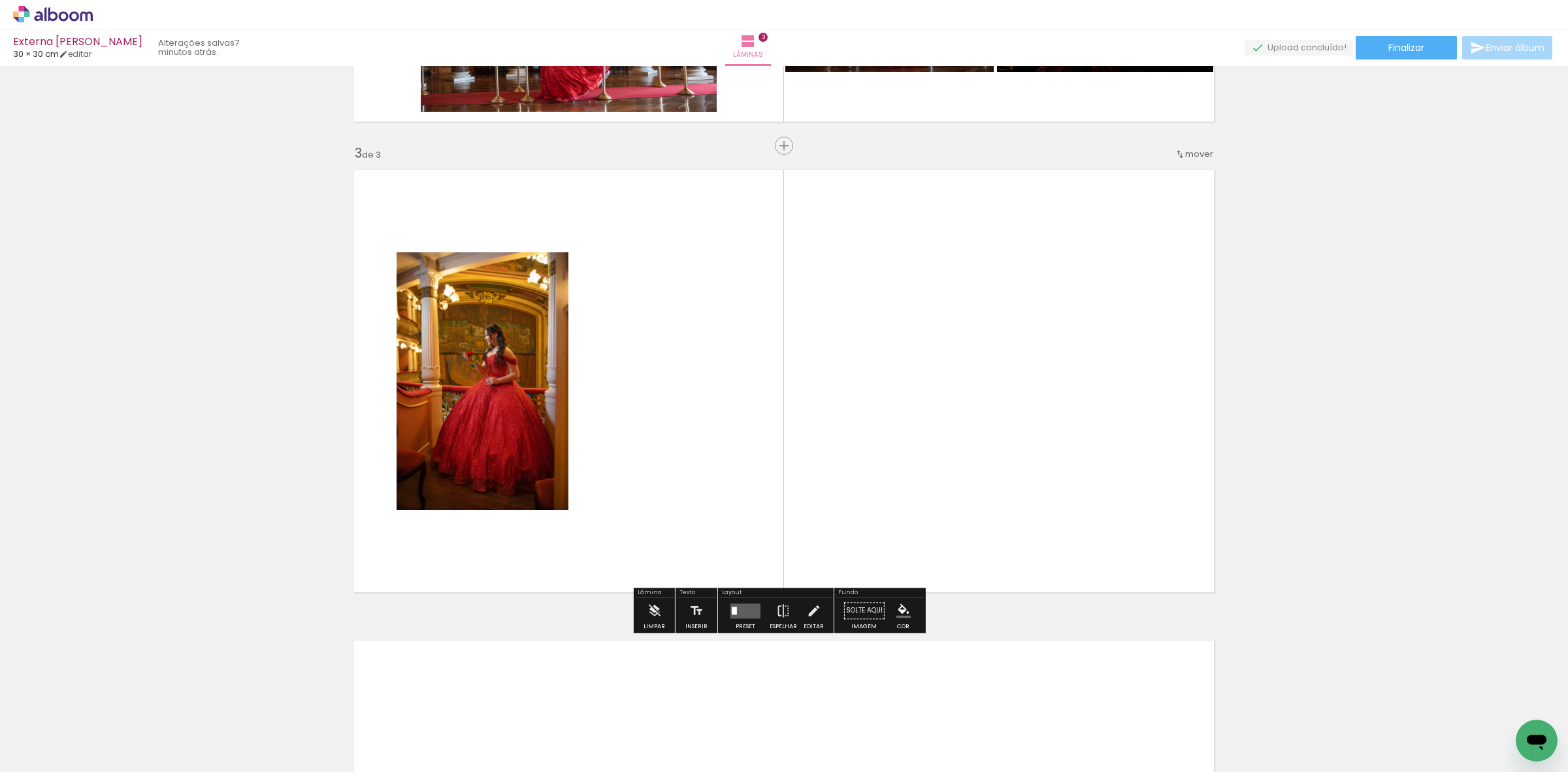
scroll to position [886, 0]
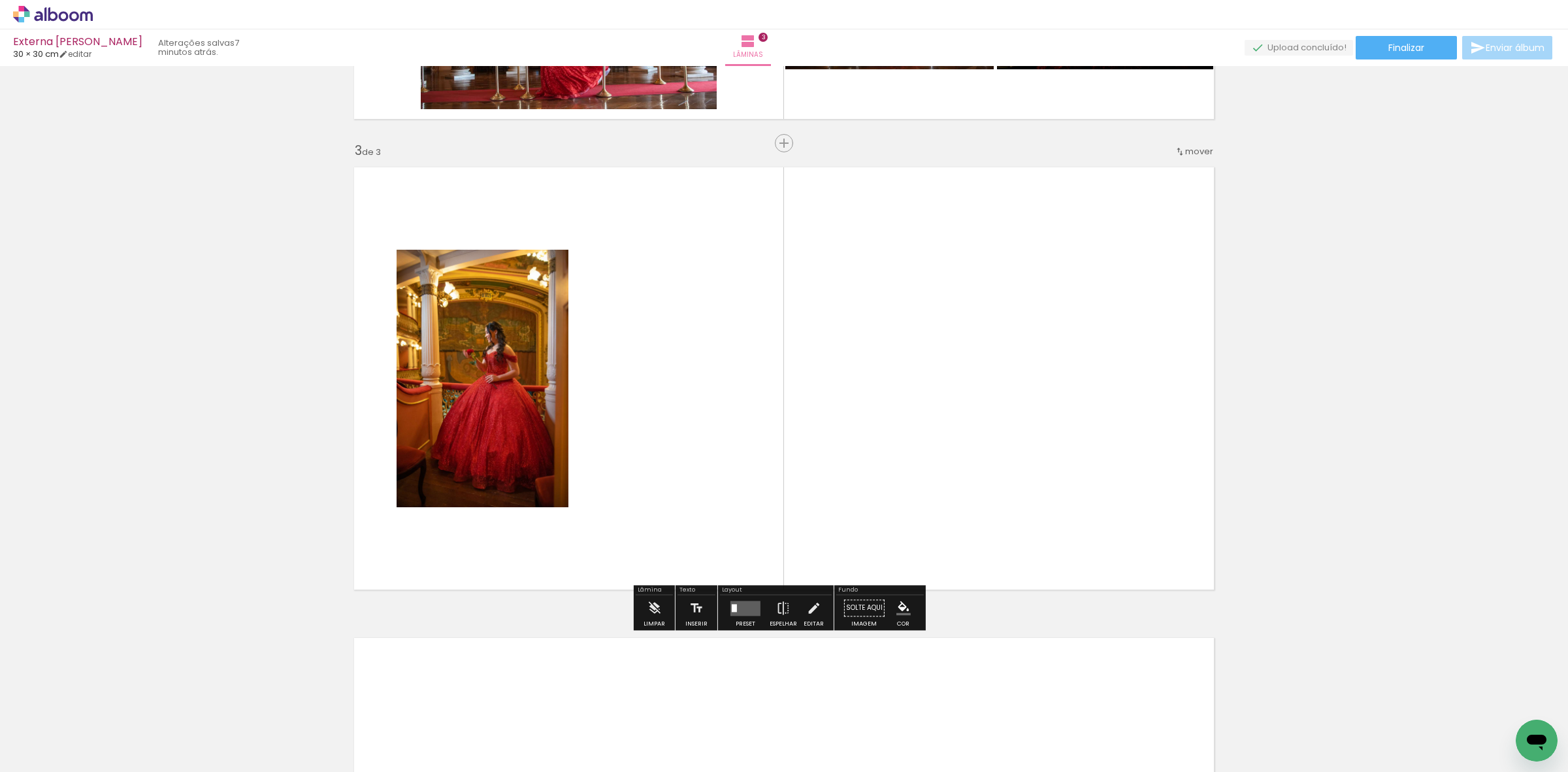
drag, startPoint x: 154, startPoint y: 719, endPoint x: 518, endPoint y: 472, distance: 439.9
click at [566, 425] on quentale-workspace at bounding box center [784, 386] width 1568 height 772
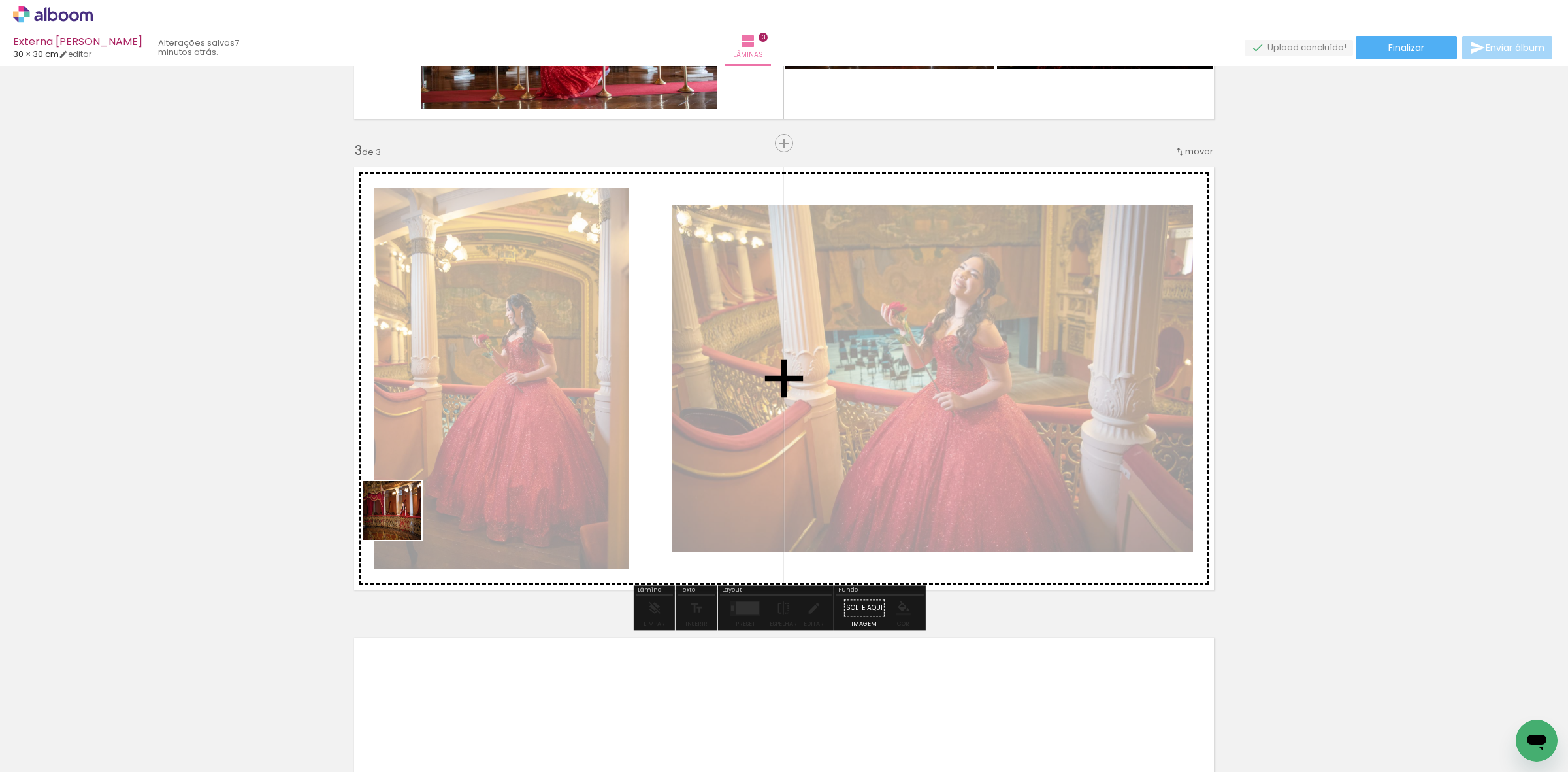
drag, startPoint x: 185, startPoint y: 733, endPoint x: 281, endPoint y: 590, distance: 172.2
click at [424, 501] on quentale-workspace at bounding box center [784, 386] width 1568 height 772
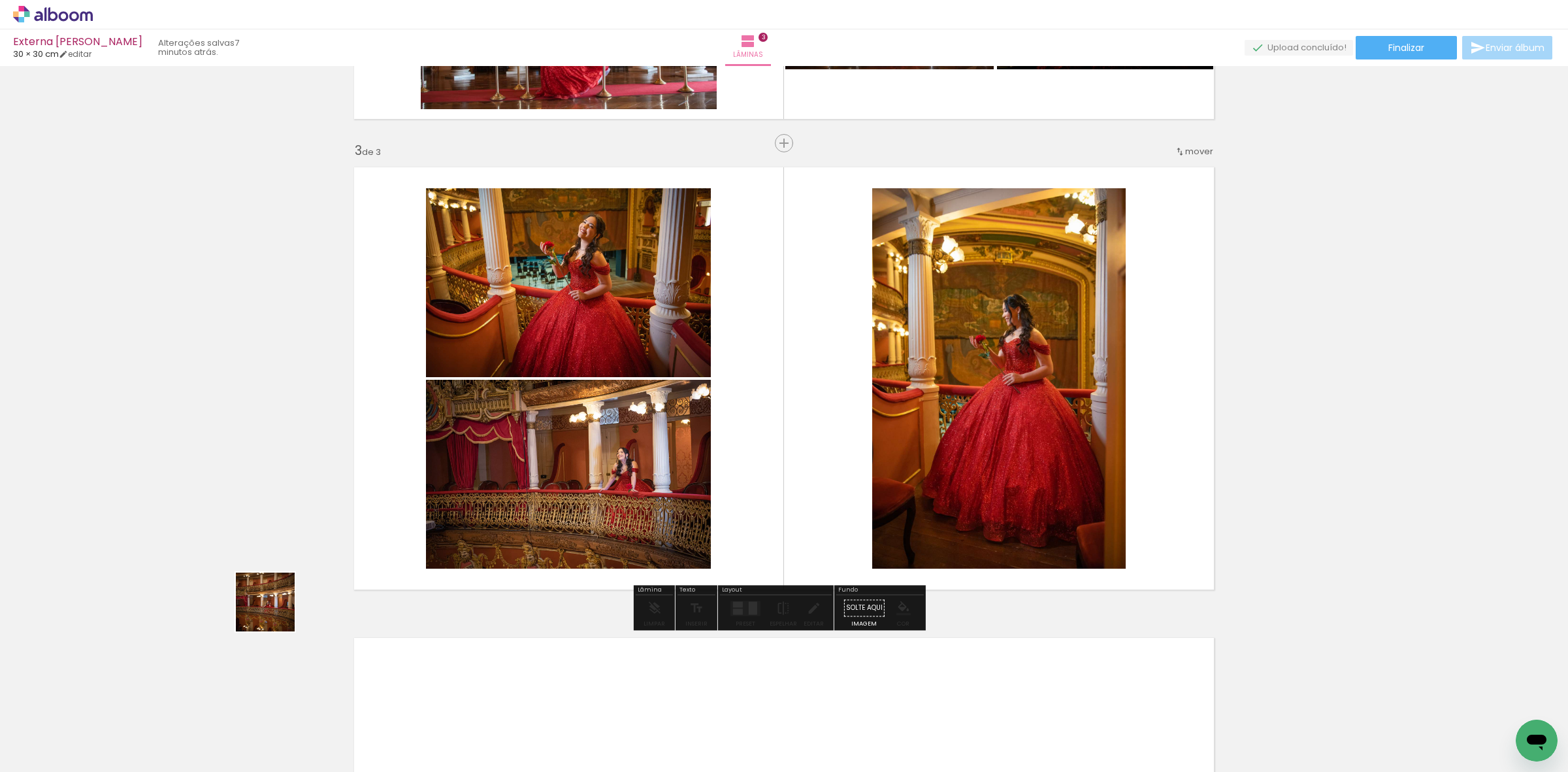
drag, startPoint x: 137, startPoint y: 736, endPoint x: 491, endPoint y: 478, distance: 438.0
click at [441, 502] on quentale-workspace at bounding box center [784, 386] width 1568 height 772
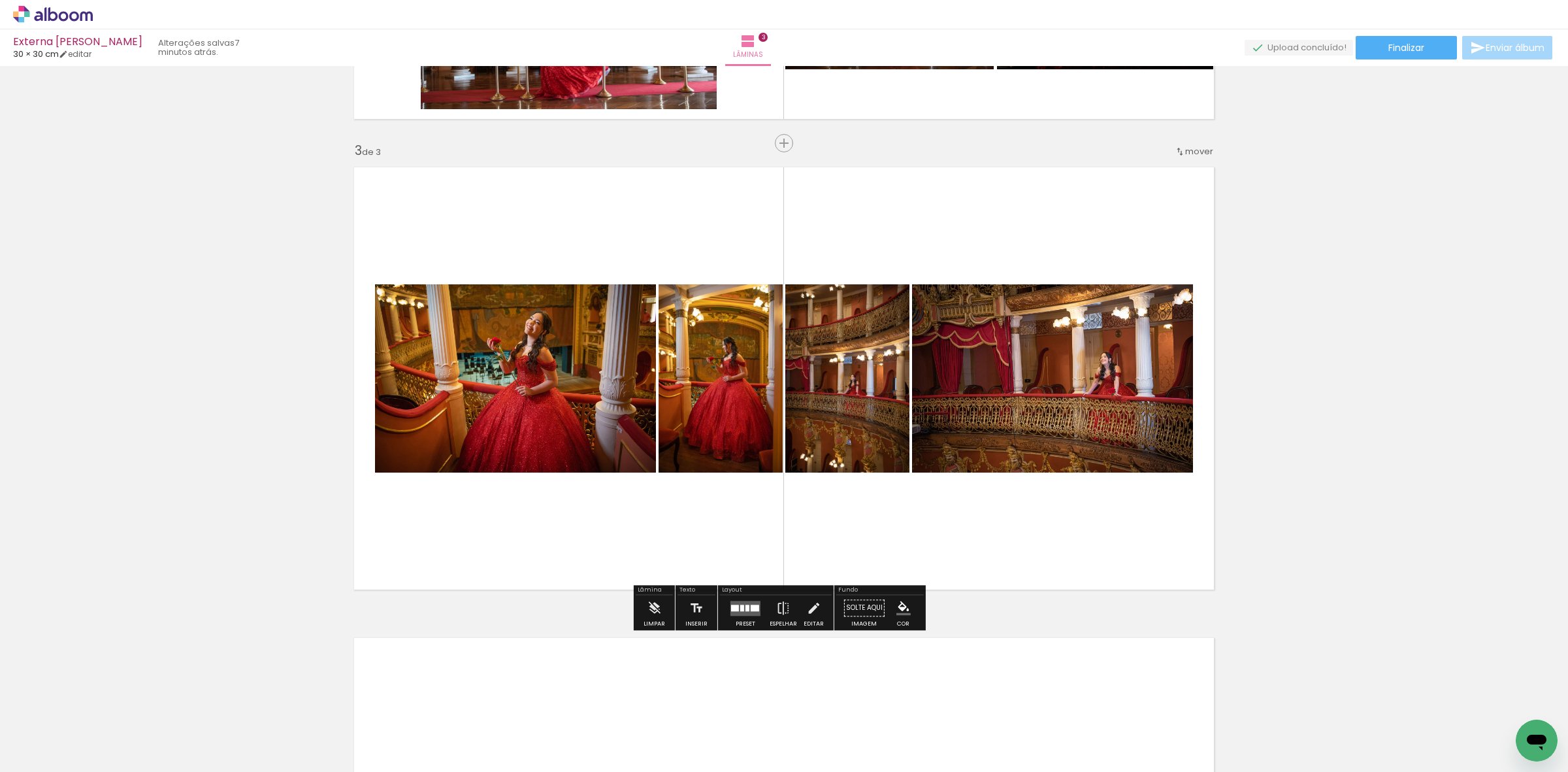
click at [725, 612] on paper-button "Preset" at bounding box center [745, 612] width 42 height 34
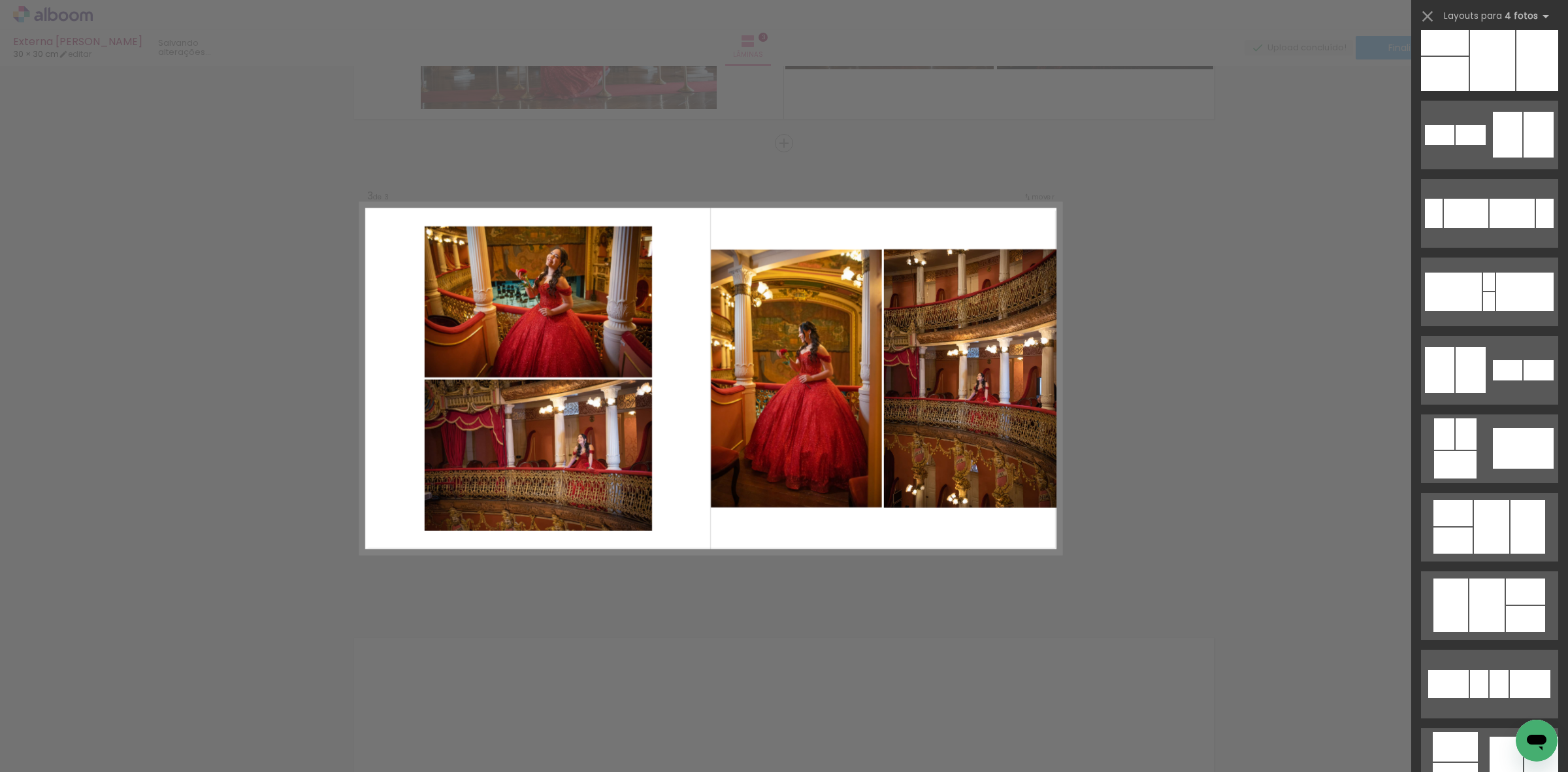
scroll to position [491, 0]
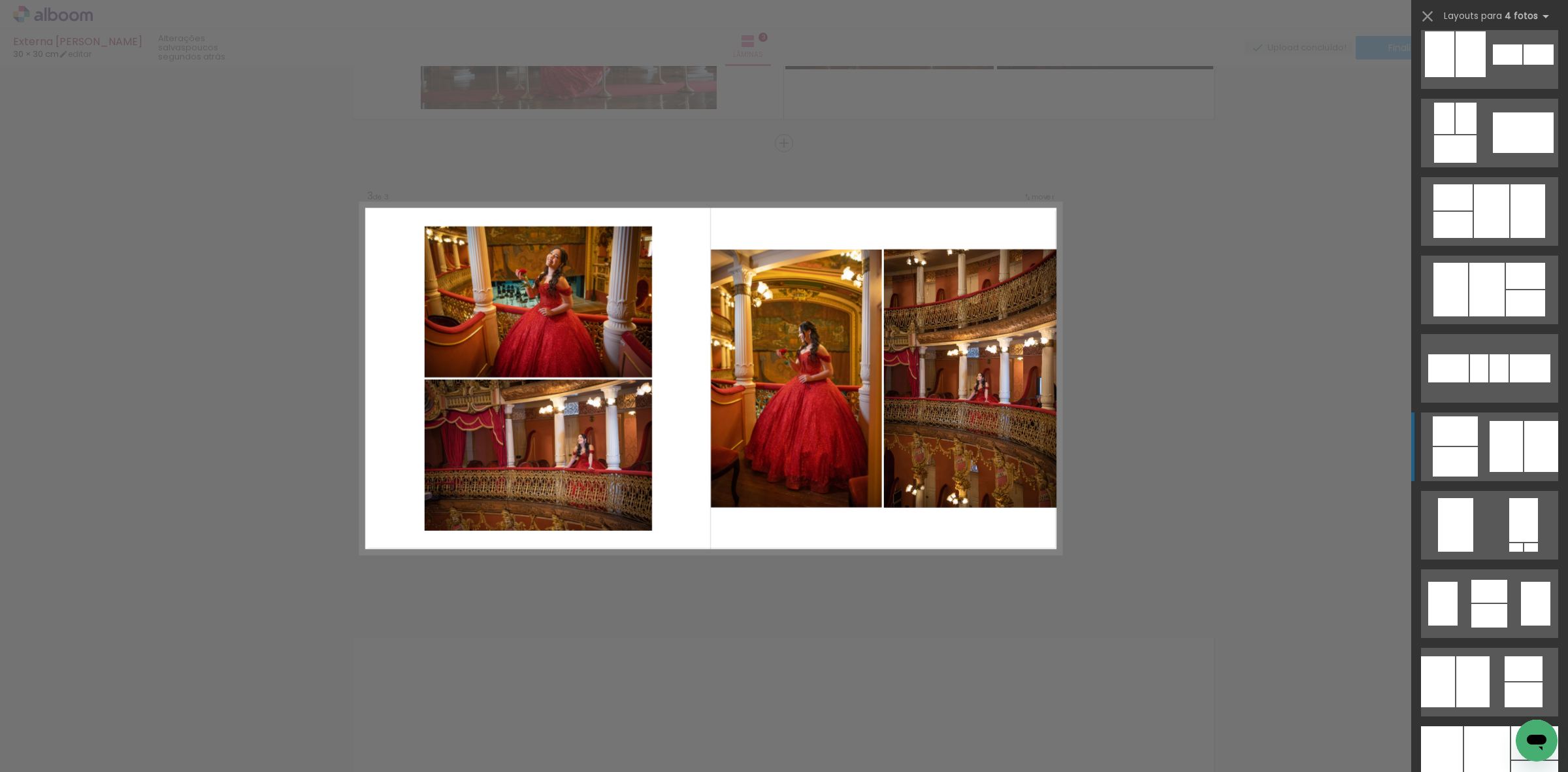
click at [1490, 436] on div at bounding box center [1506, 447] width 34 height 51
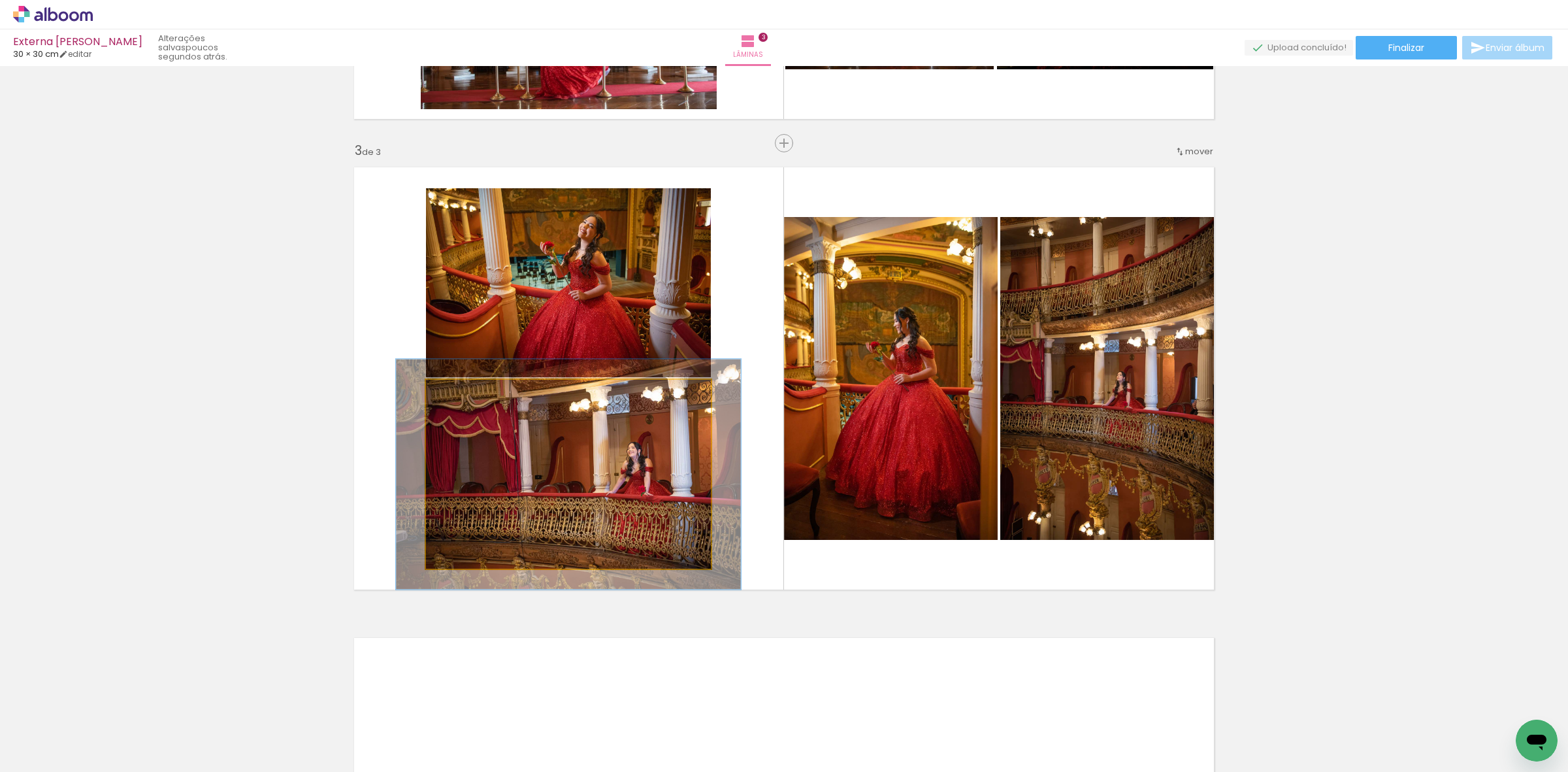
drag, startPoint x: 452, startPoint y: 401, endPoint x: 461, endPoint y: 401, distance: 9.0
type paper-slider "121"
click at [461, 401] on div at bounding box center [466, 393] width 21 height 21
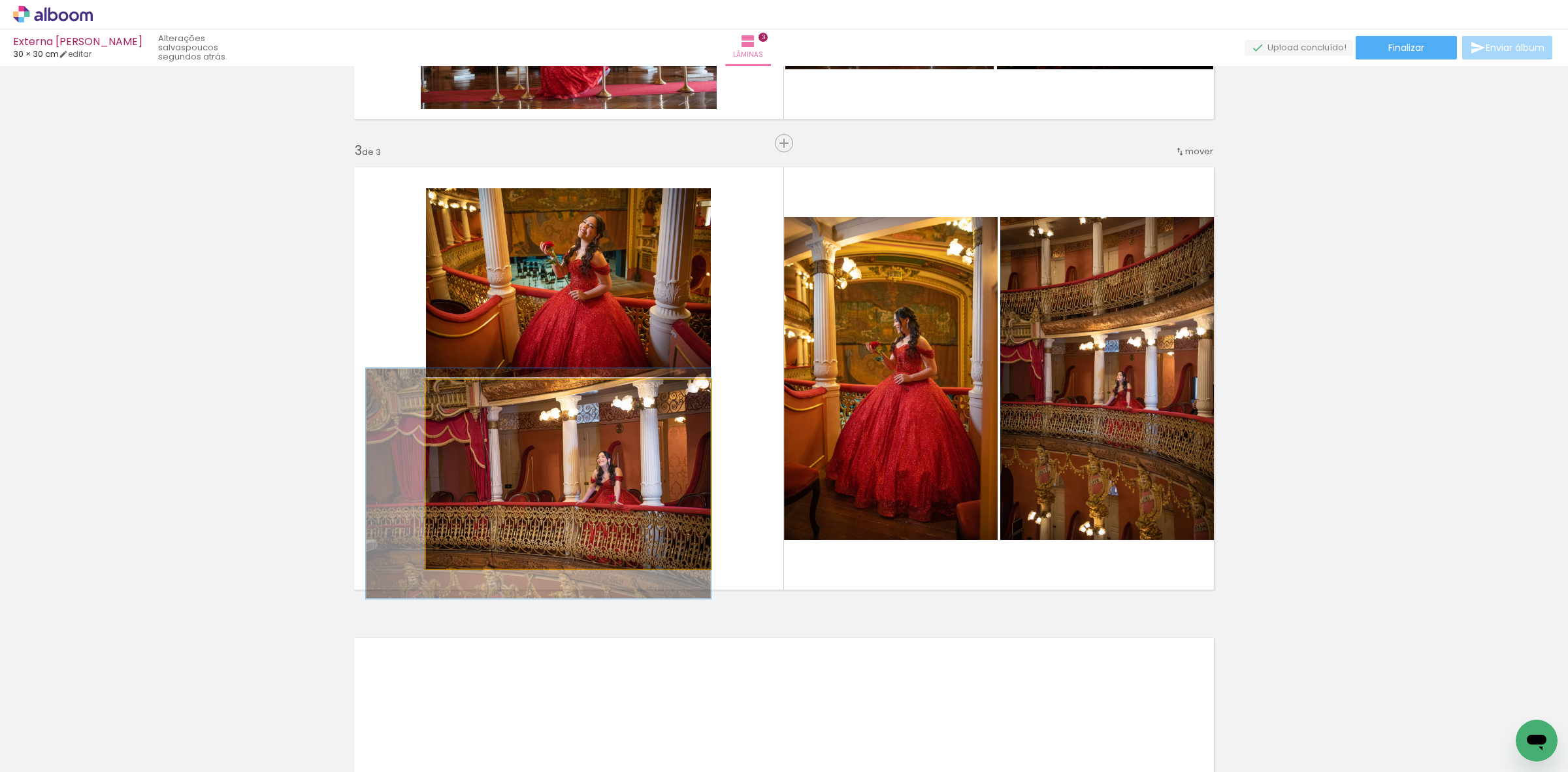
drag, startPoint x: 560, startPoint y: 482, endPoint x: 523, endPoint y: 491, distance: 38.1
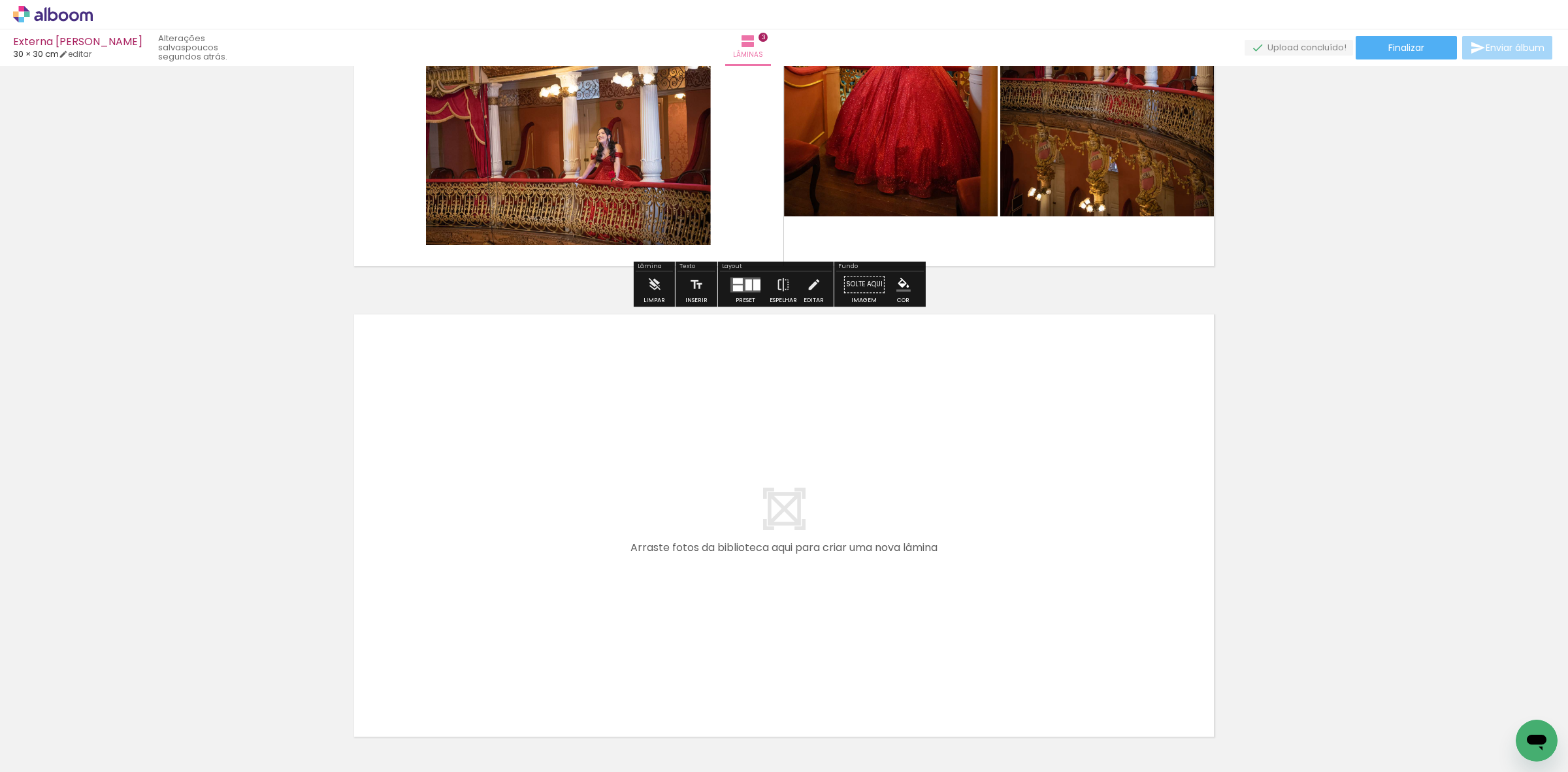
scroll to position [1213, 0]
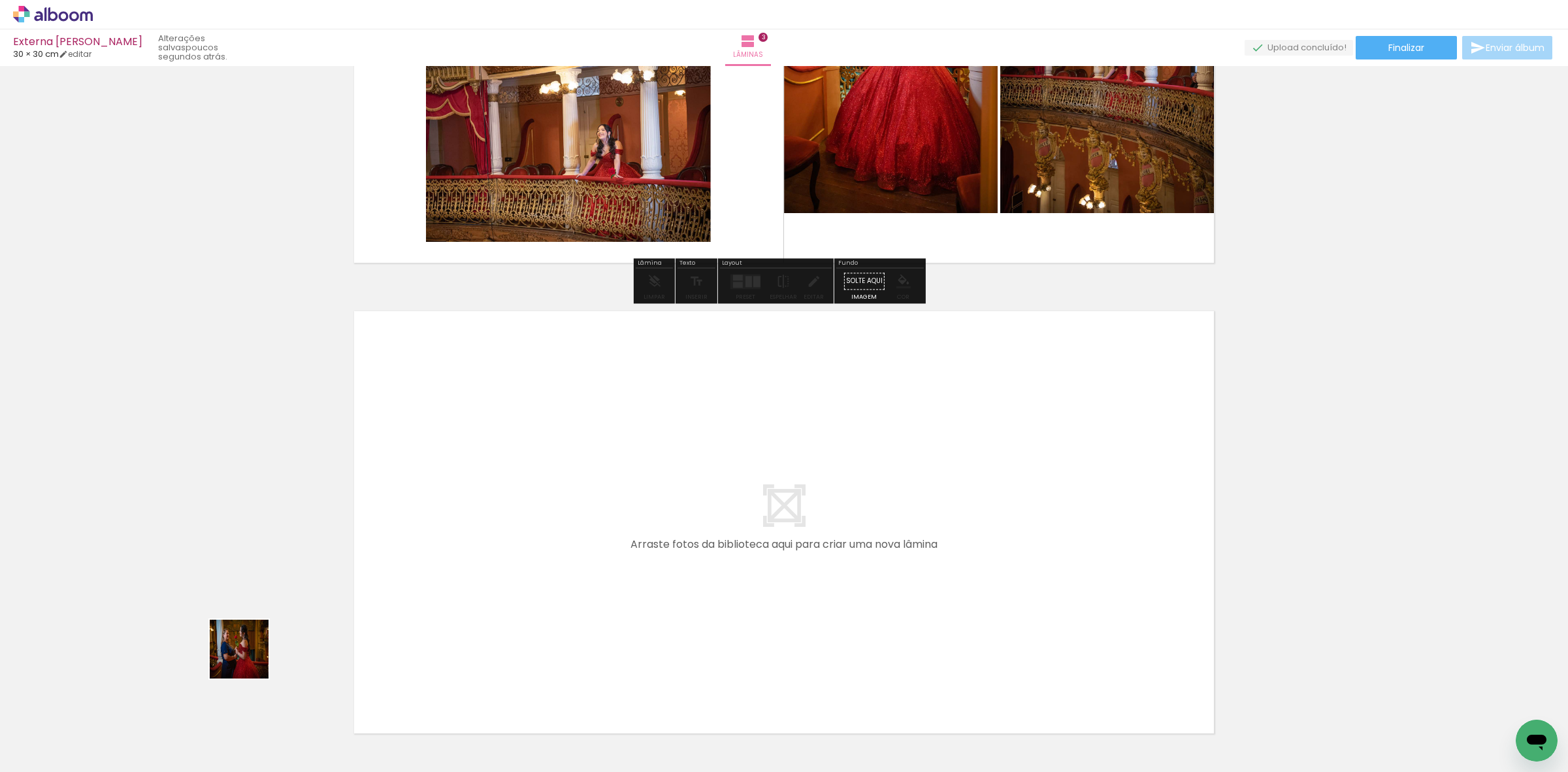
drag, startPoint x: 131, startPoint y: 713, endPoint x: 276, endPoint y: 616, distance: 174.5
click at [434, 510] on quentale-workspace at bounding box center [784, 386] width 1568 height 772
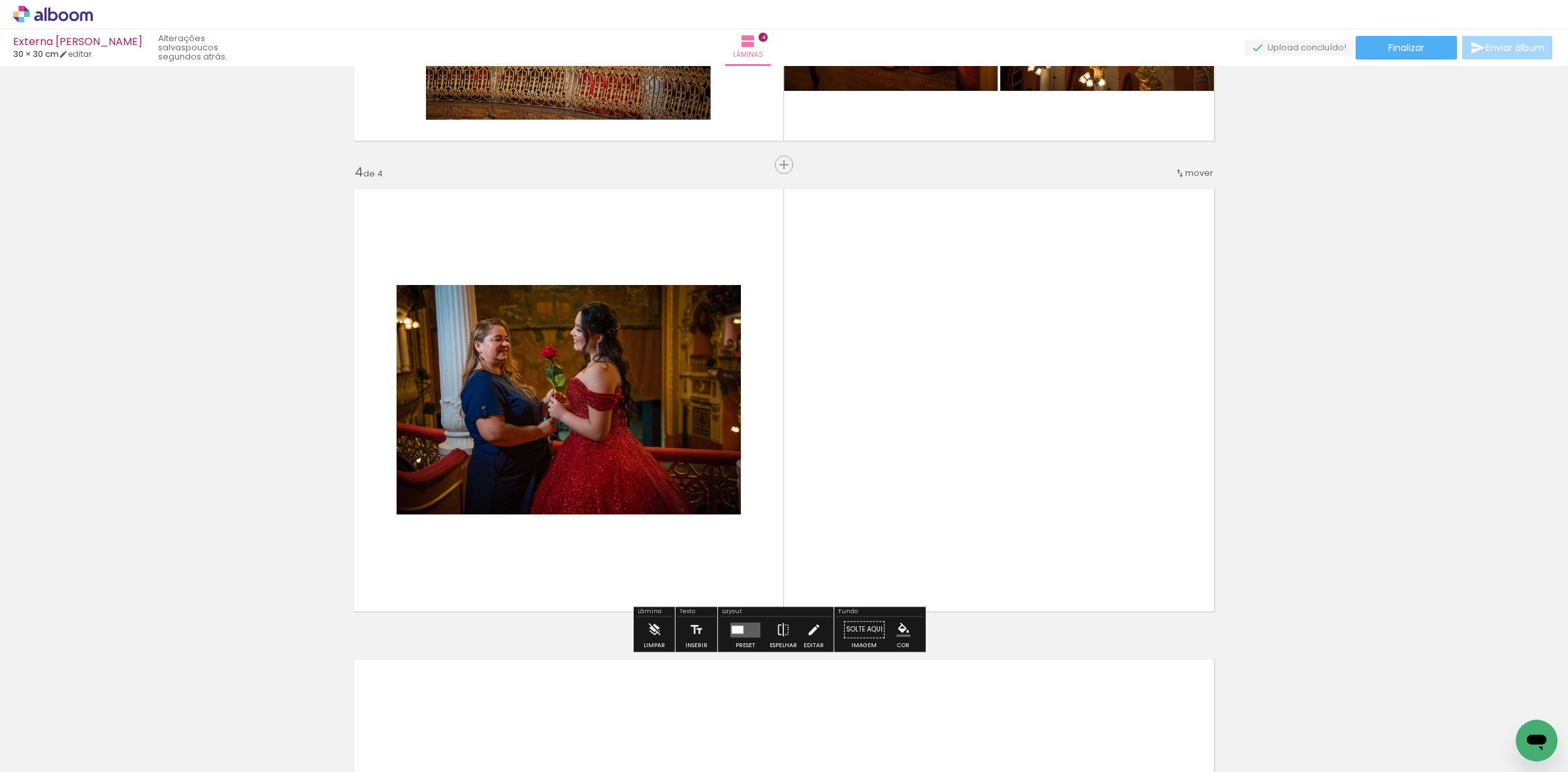
scroll to position [1356, 0]
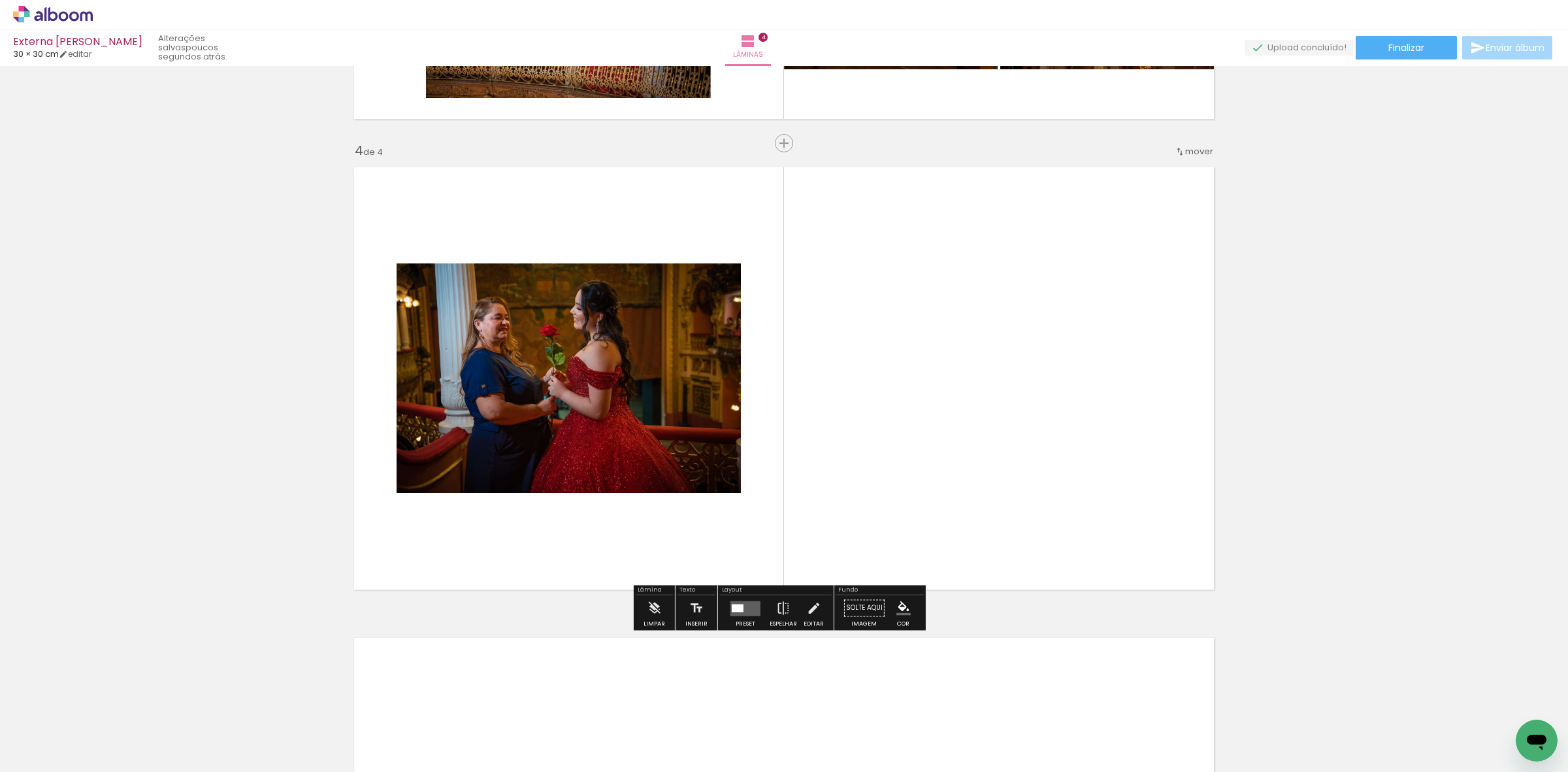
drag, startPoint x: 222, startPoint y: 621, endPoint x: 427, endPoint y: 466, distance: 257.0
click at [415, 472] on quentale-workspace at bounding box center [784, 386] width 1568 height 772
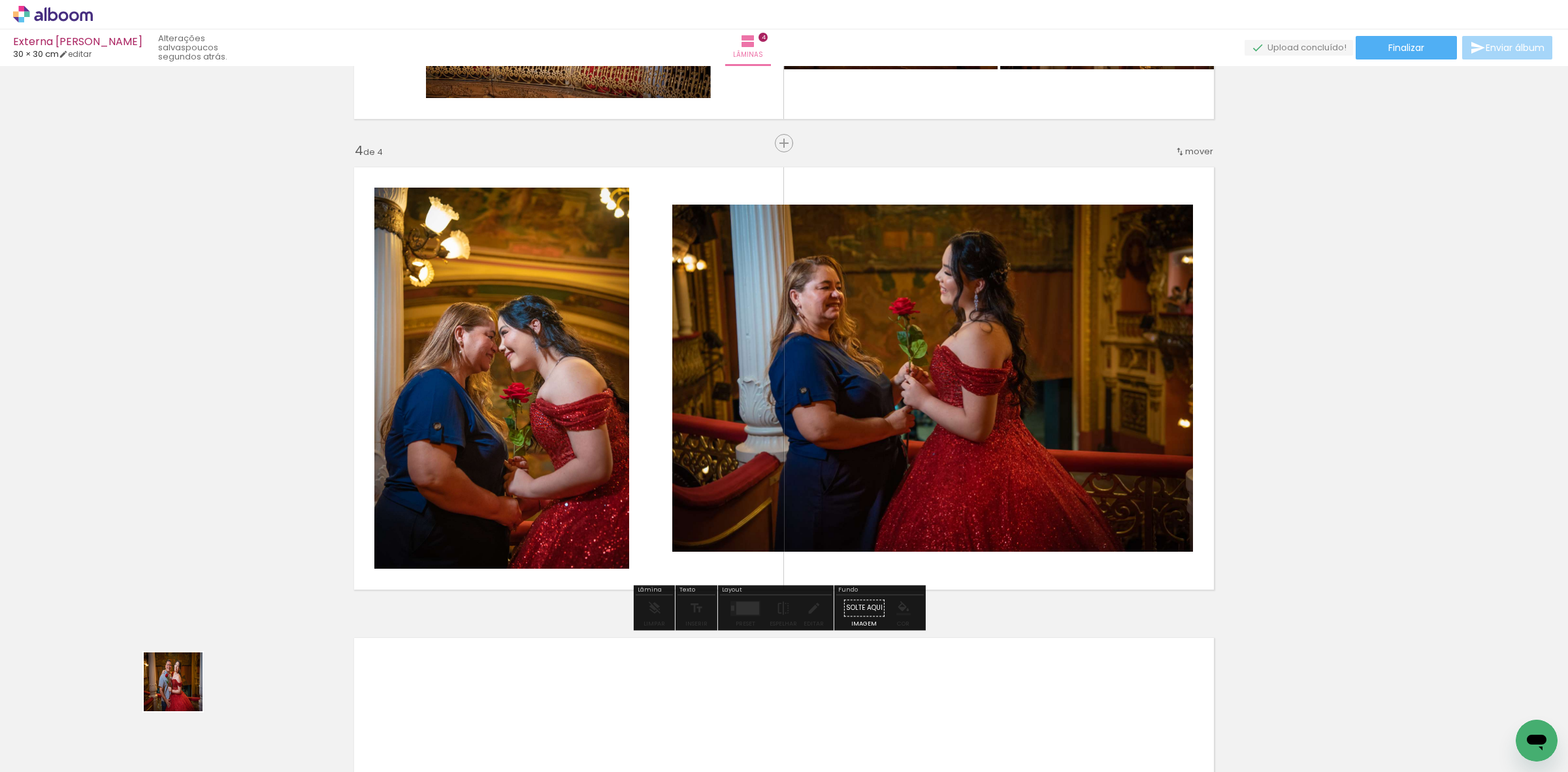
drag, startPoint x: 154, startPoint y: 717, endPoint x: 245, endPoint y: 662, distance: 106.3
click at [558, 353] on quentale-workspace at bounding box center [784, 386] width 1568 height 772
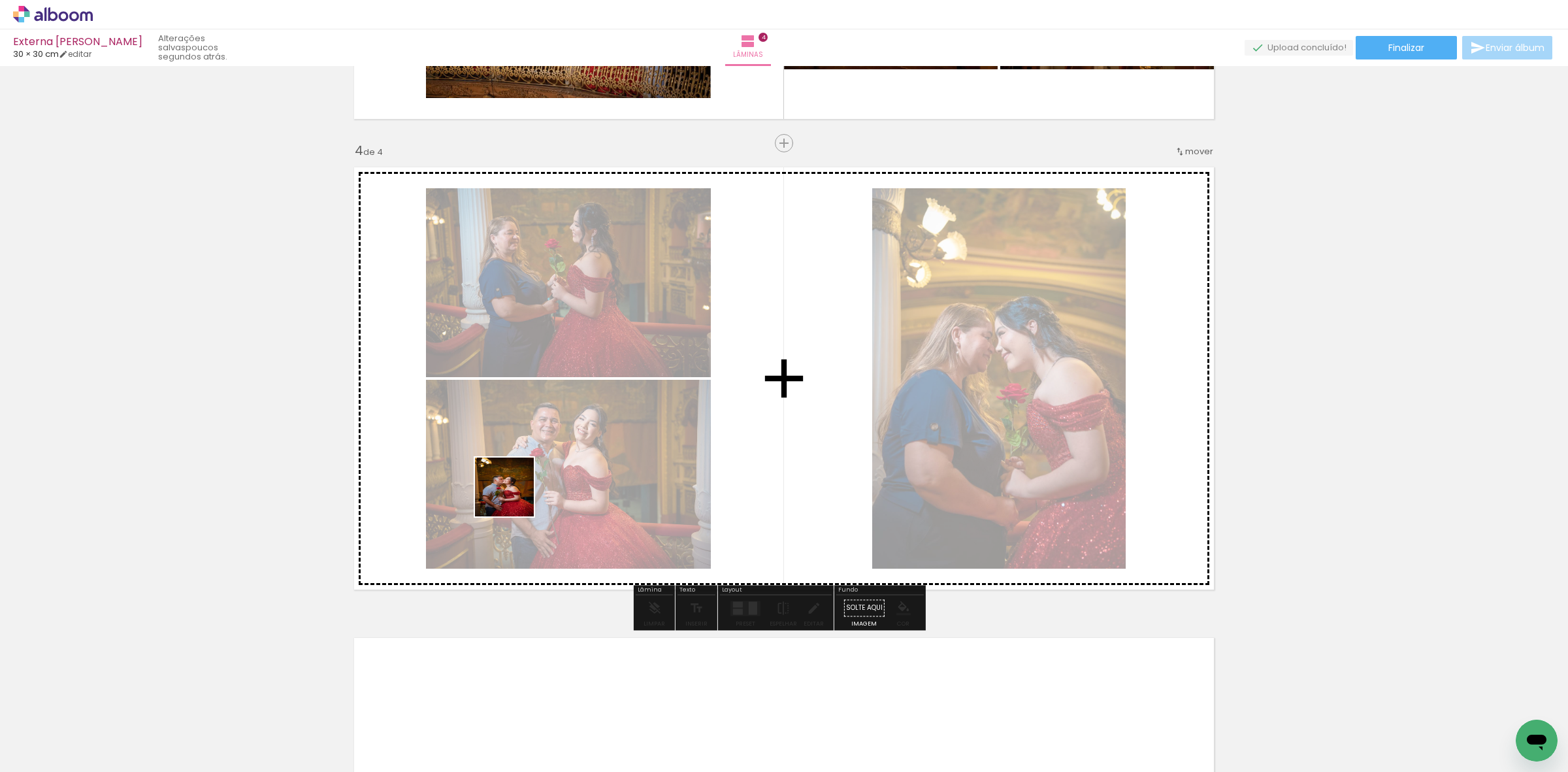
drag, startPoint x: 186, startPoint y: 718, endPoint x: 552, endPoint y: 500, distance: 426.0
click at [545, 485] on quentale-workspace at bounding box center [784, 386] width 1568 height 772
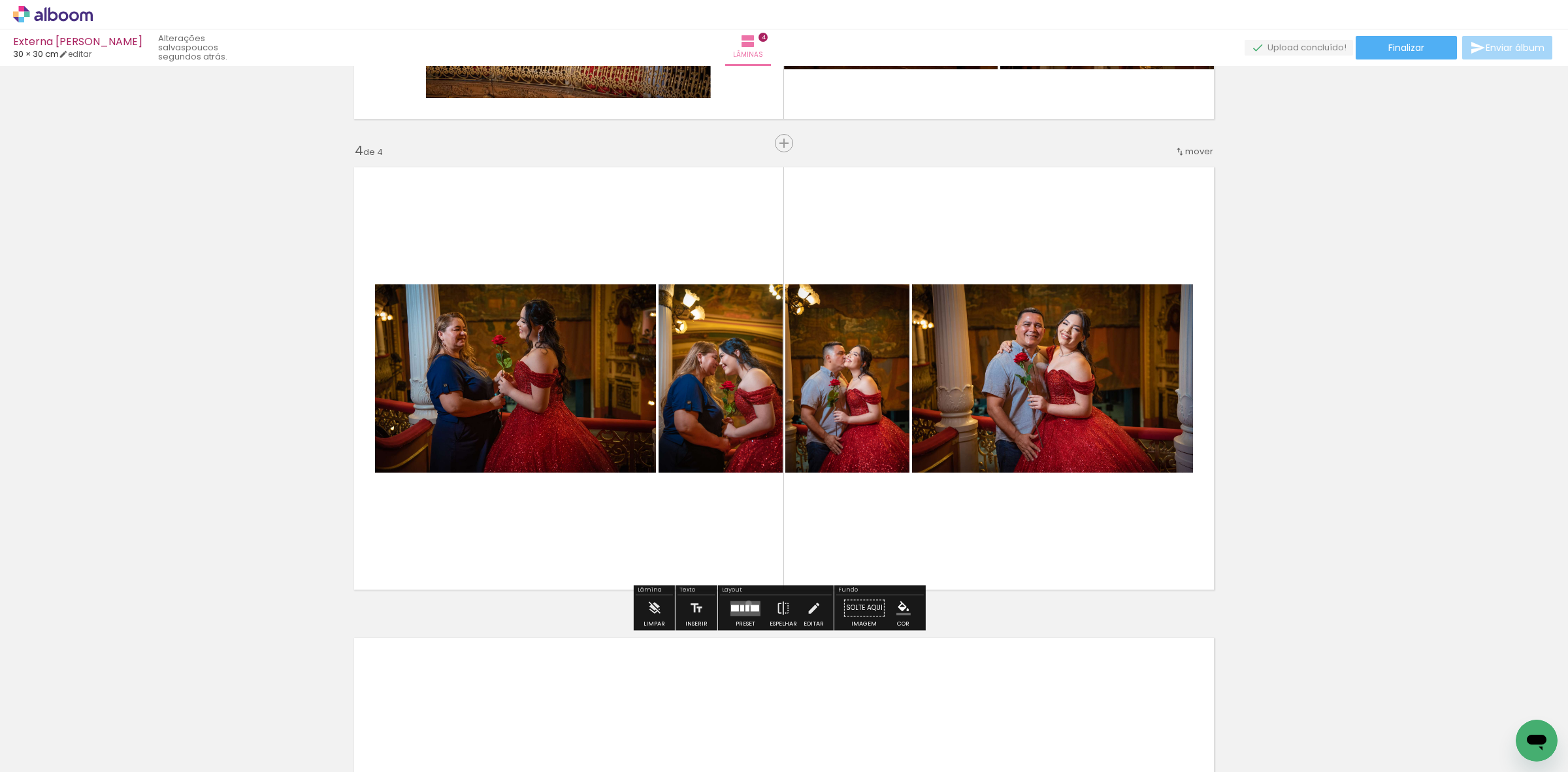
click at [745, 603] on quentale-layouter at bounding box center [745, 608] width 30 height 15
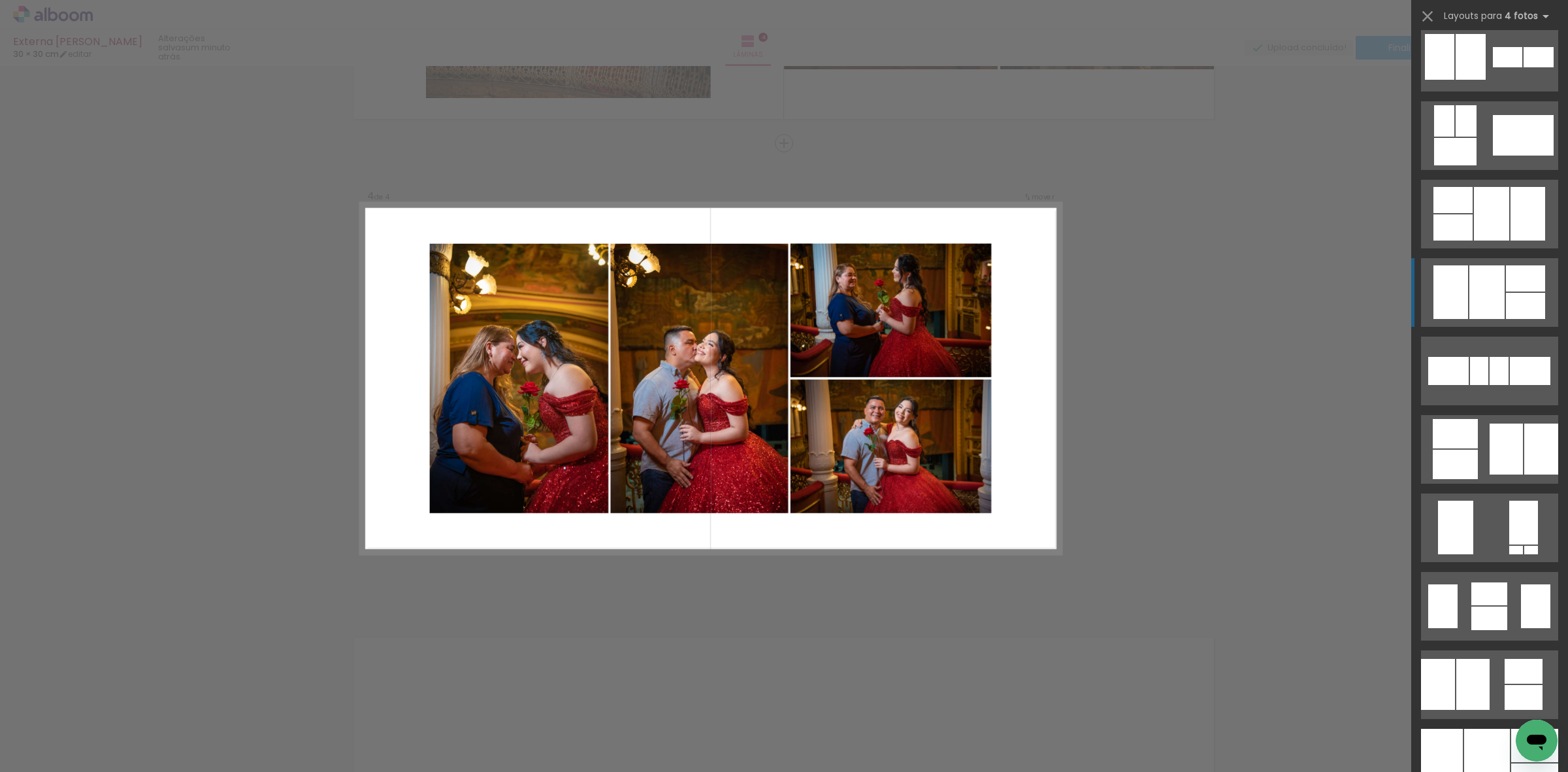
scroll to position [491, 0]
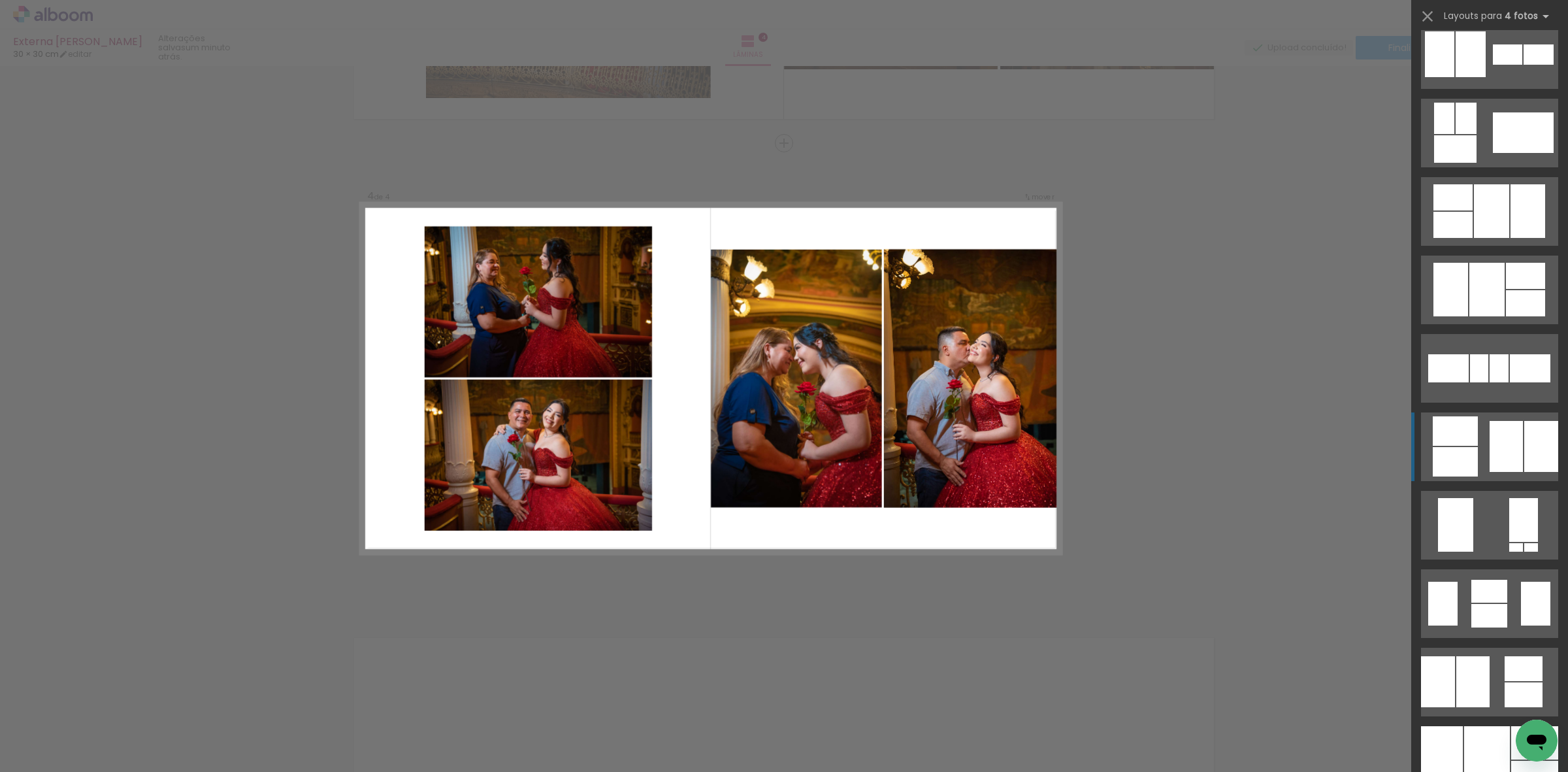
click at [1492, 443] on div at bounding box center [1506, 447] width 34 height 51
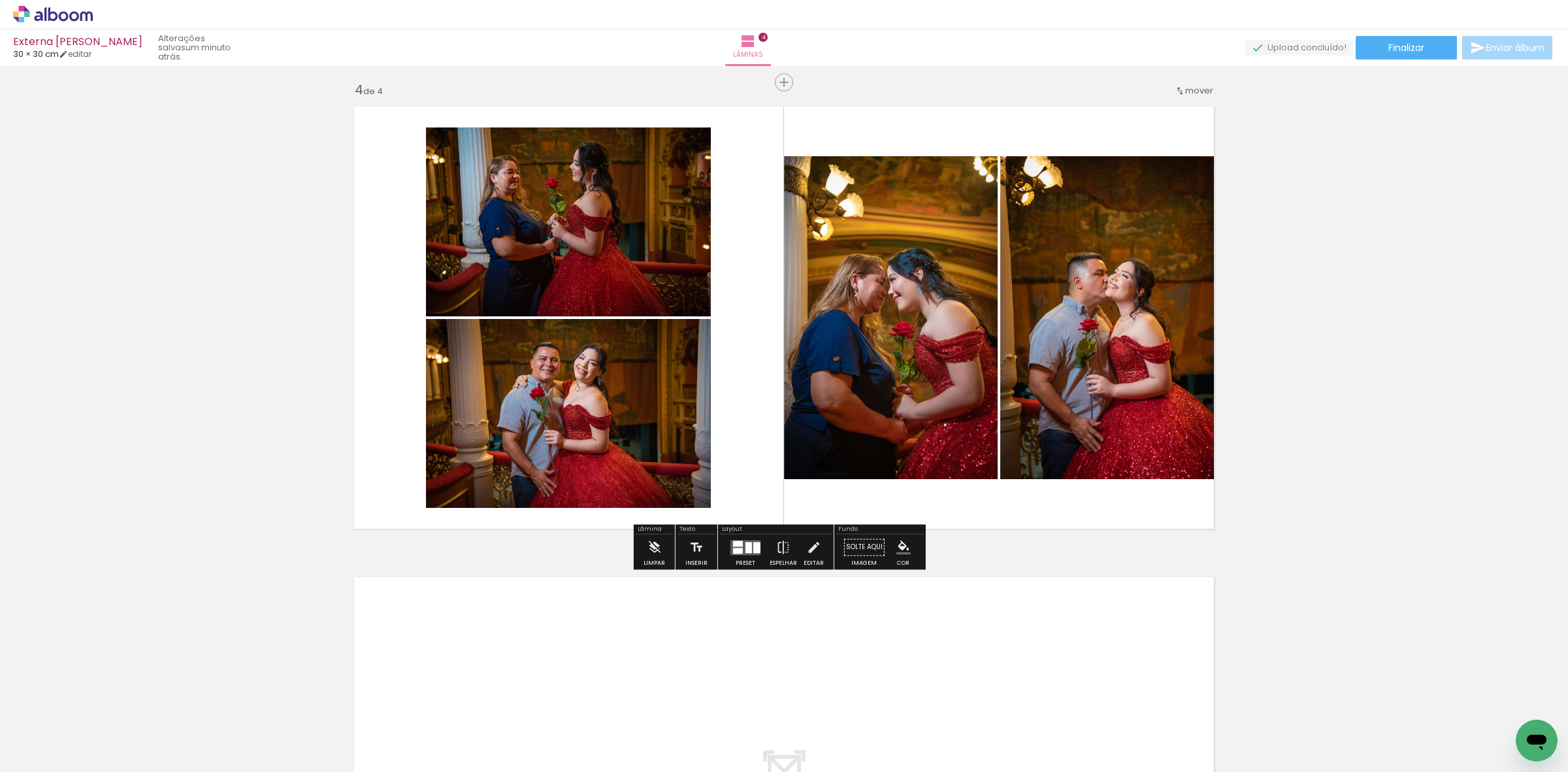
scroll to position [1602, 0]
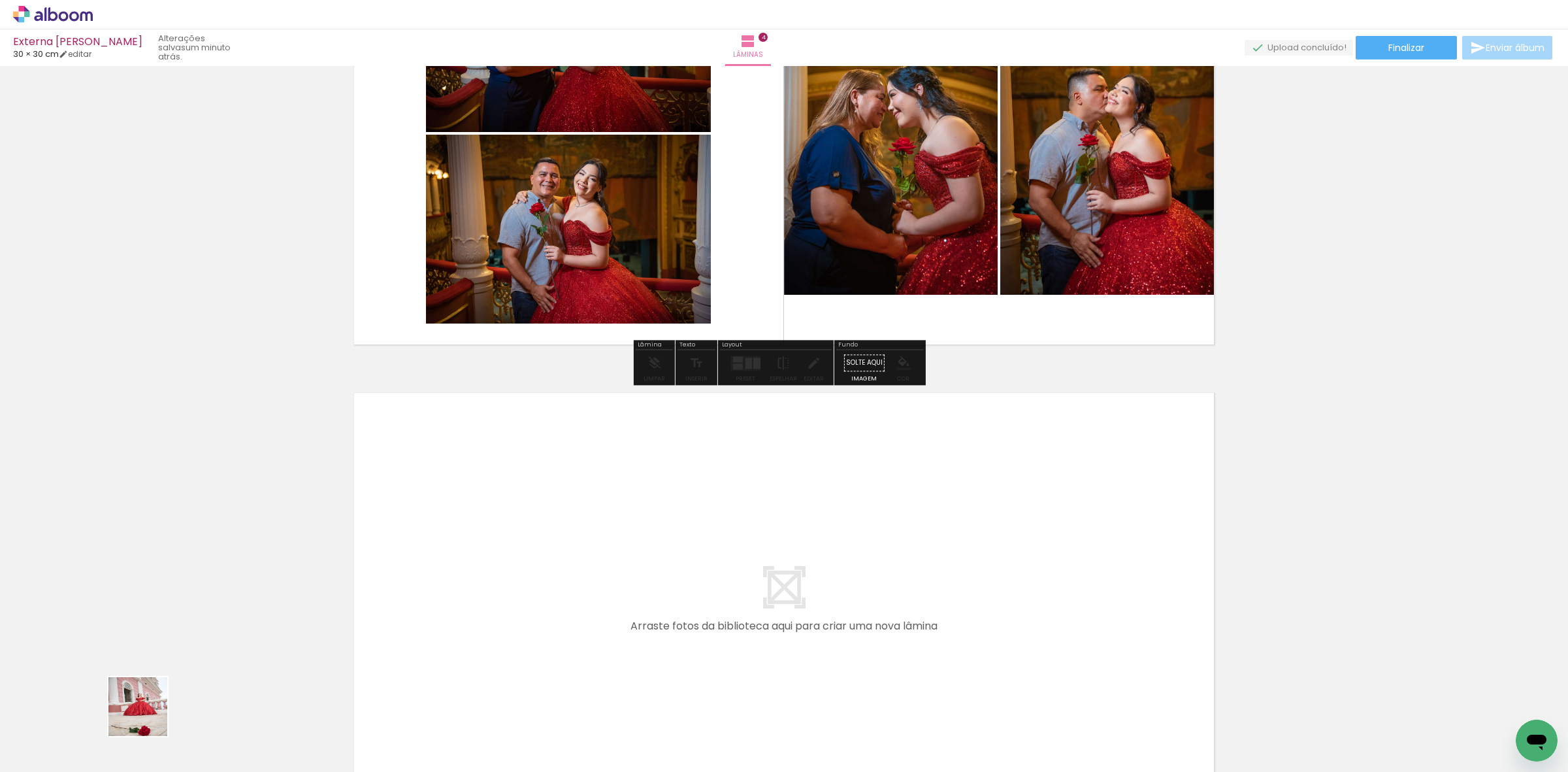
drag, startPoint x: 132, startPoint y: 730, endPoint x: 390, endPoint y: 548, distance: 315.7
click at [390, 548] on quentale-workspace at bounding box center [784, 386] width 1568 height 772
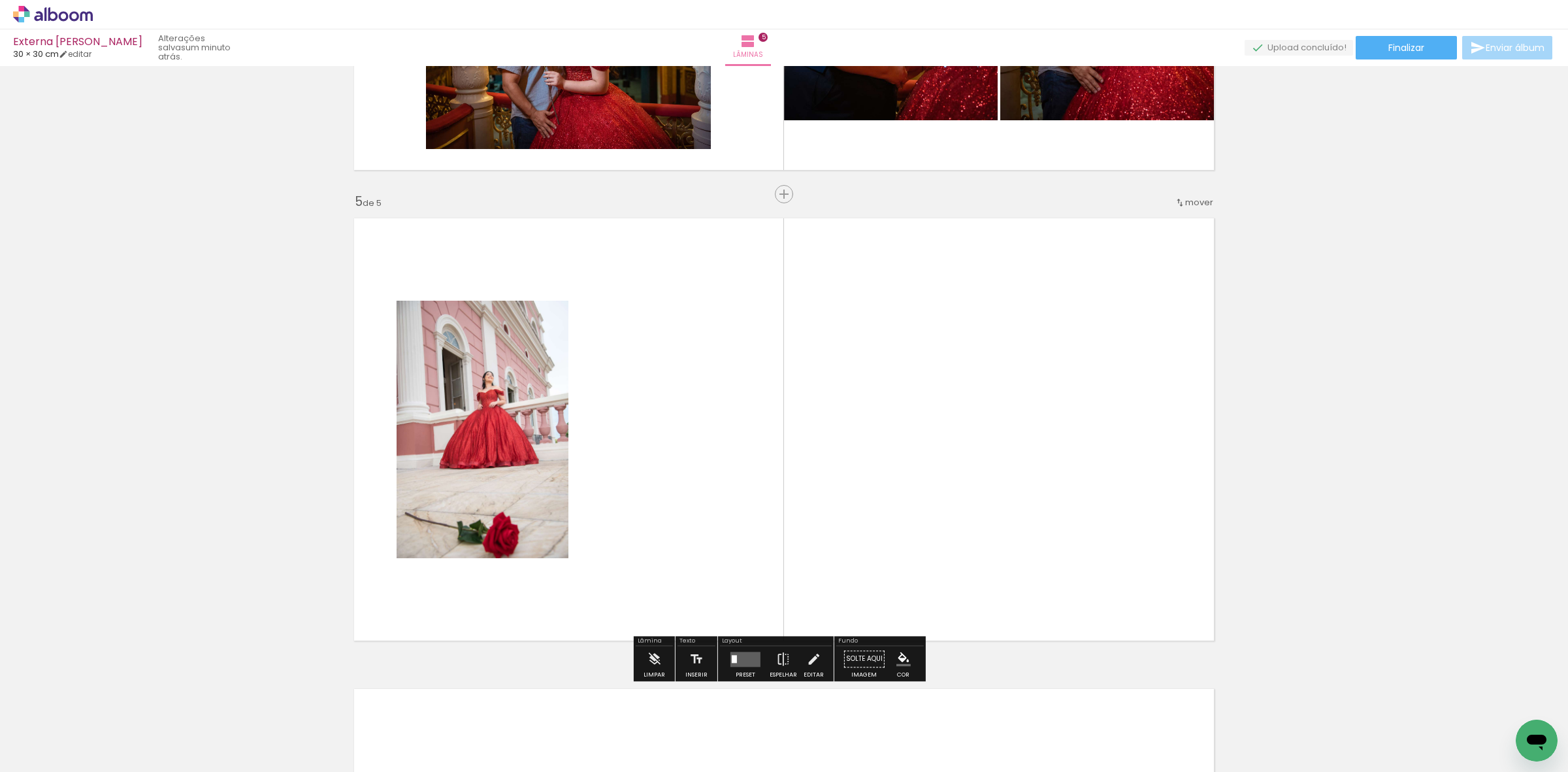
scroll to position [1827, 0]
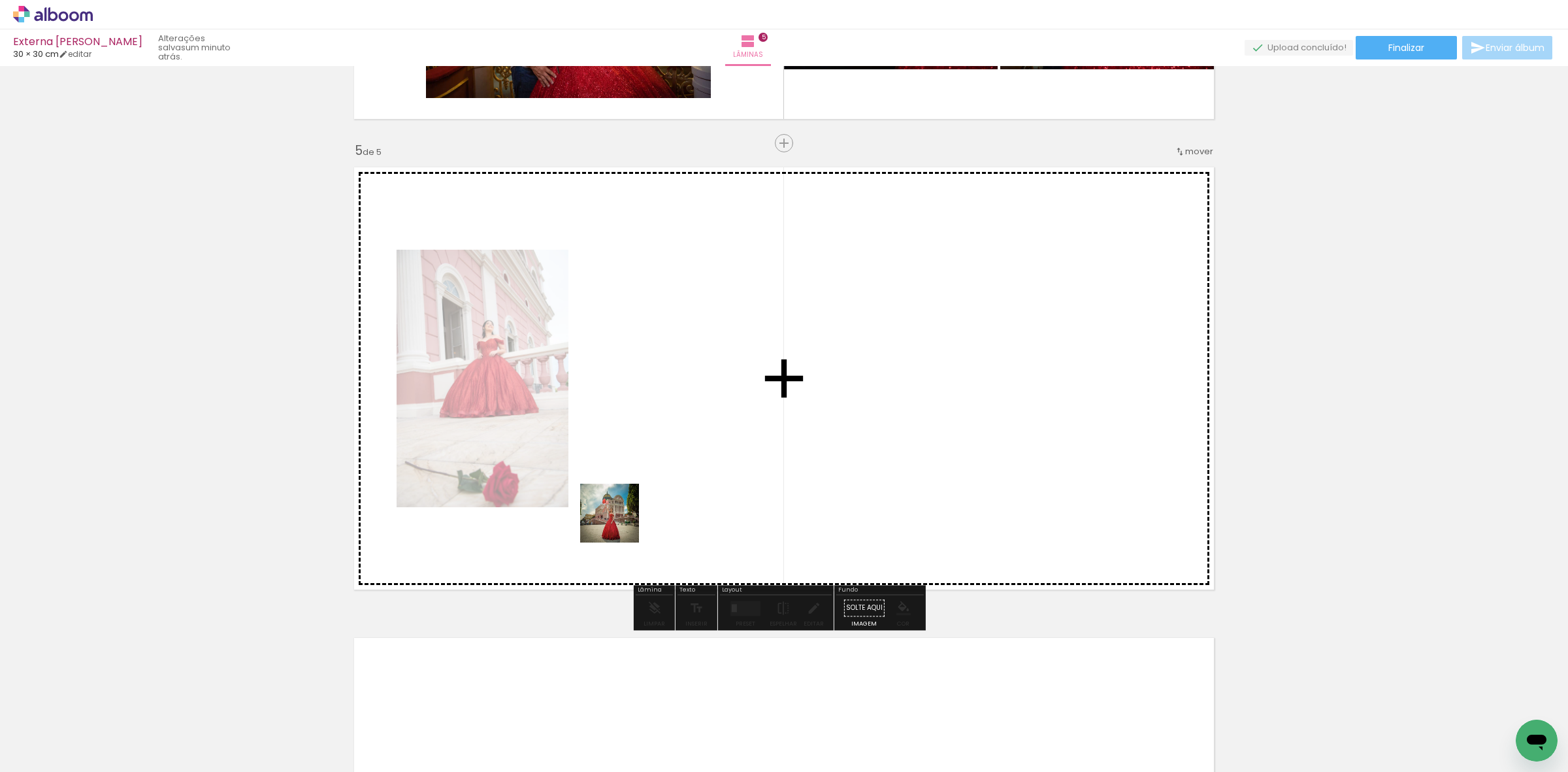
drag, startPoint x: 570, startPoint y: 709, endPoint x: 631, endPoint y: 484, distance: 233.1
click at [624, 514] on quentale-workspace at bounding box center [784, 386] width 1568 height 772
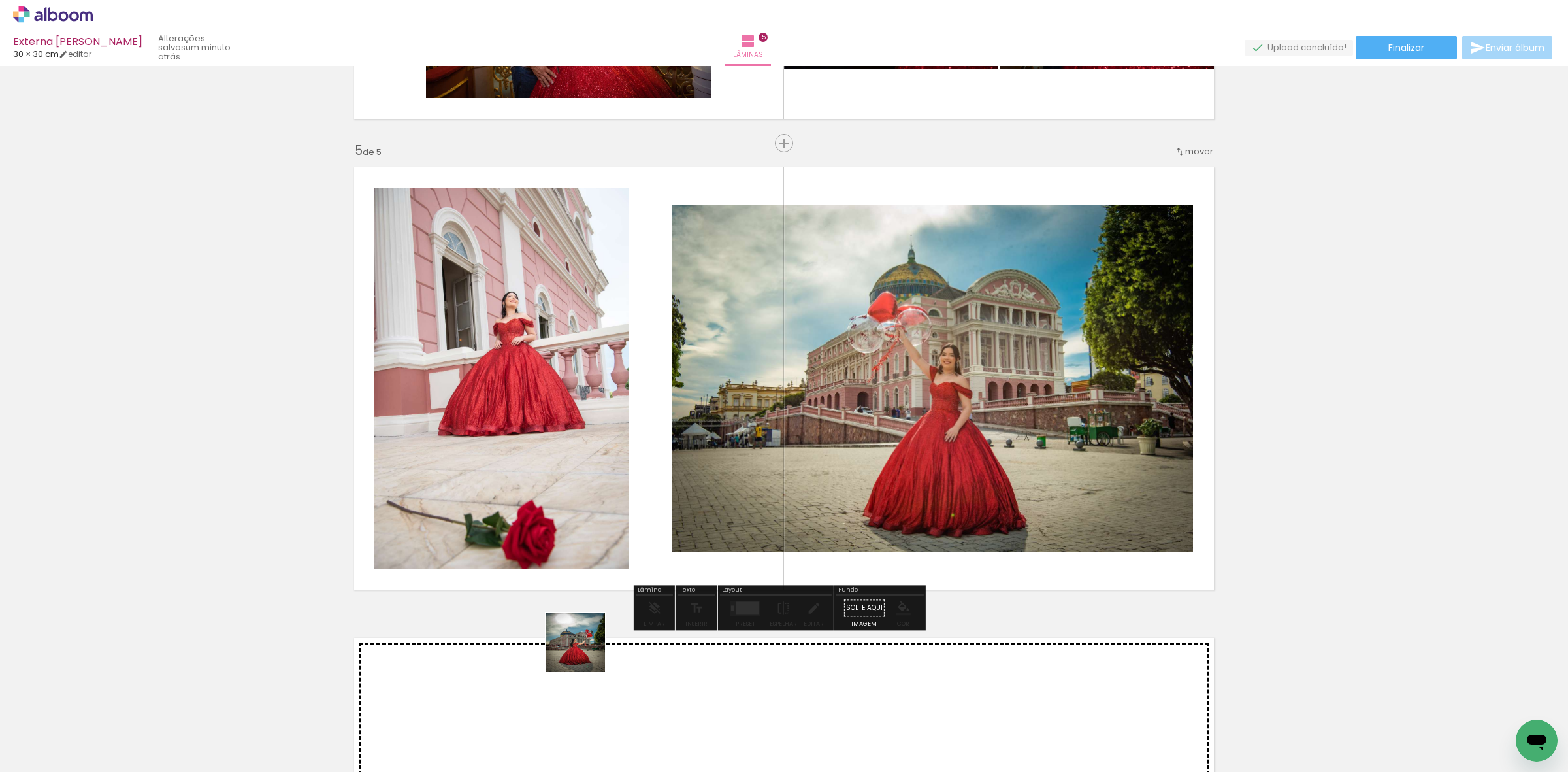
drag, startPoint x: 570, startPoint y: 734, endPoint x: 613, endPoint y: 488, distance: 249.7
click at [613, 491] on quentale-workspace at bounding box center [784, 386] width 1568 height 772
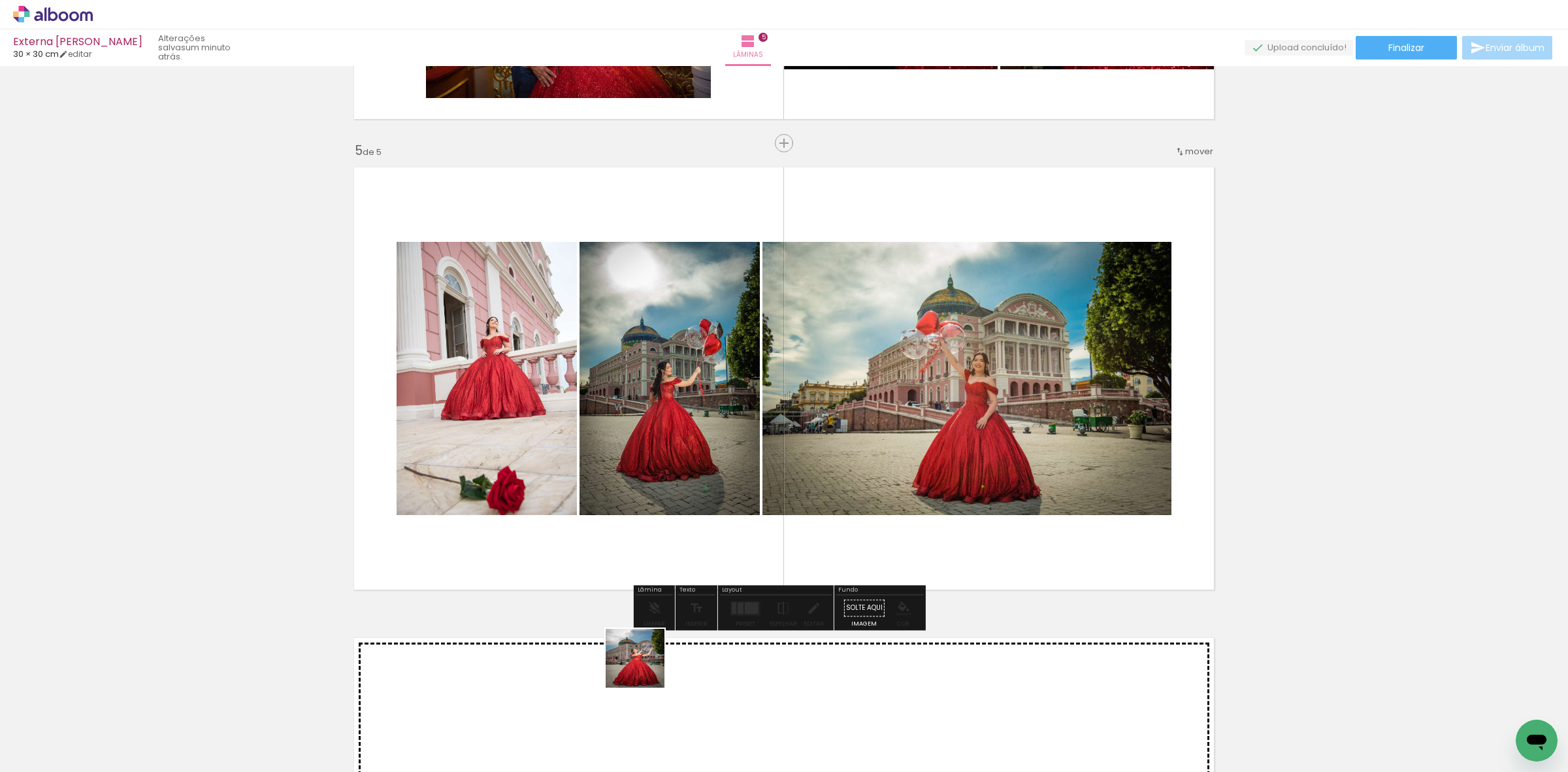
drag, startPoint x: 639, startPoint y: 708, endPoint x: 517, endPoint y: 664, distance: 129.7
click at [649, 452] on quentale-workspace at bounding box center [784, 386] width 1568 height 772
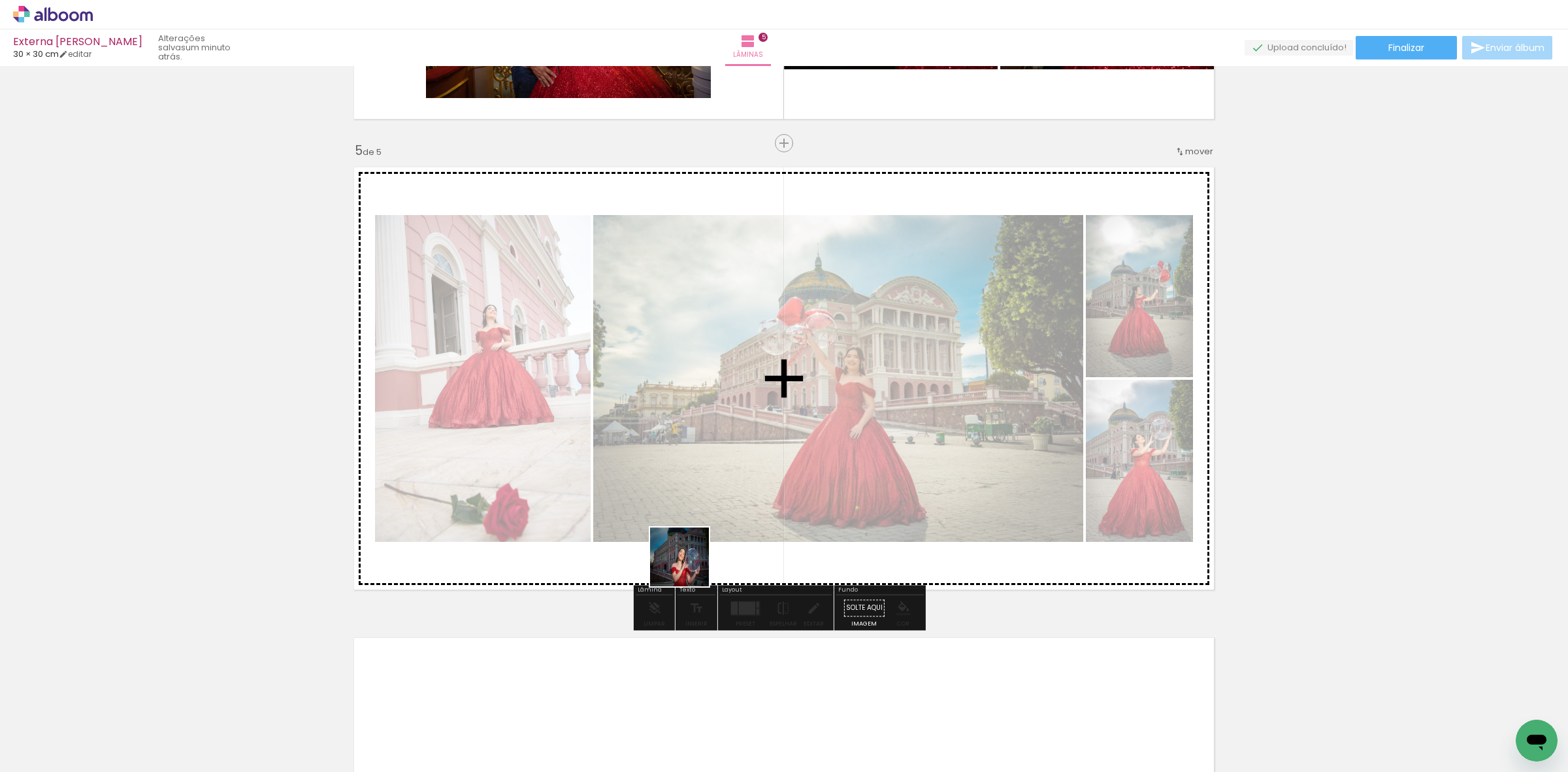
drag, startPoint x: 568, startPoint y: 728, endPoint x: 792, endPoint y: 285, distance: 496.4
click at [694, 560] on quentale-workspace at bounding box center [784, 386] width 1568 height 772
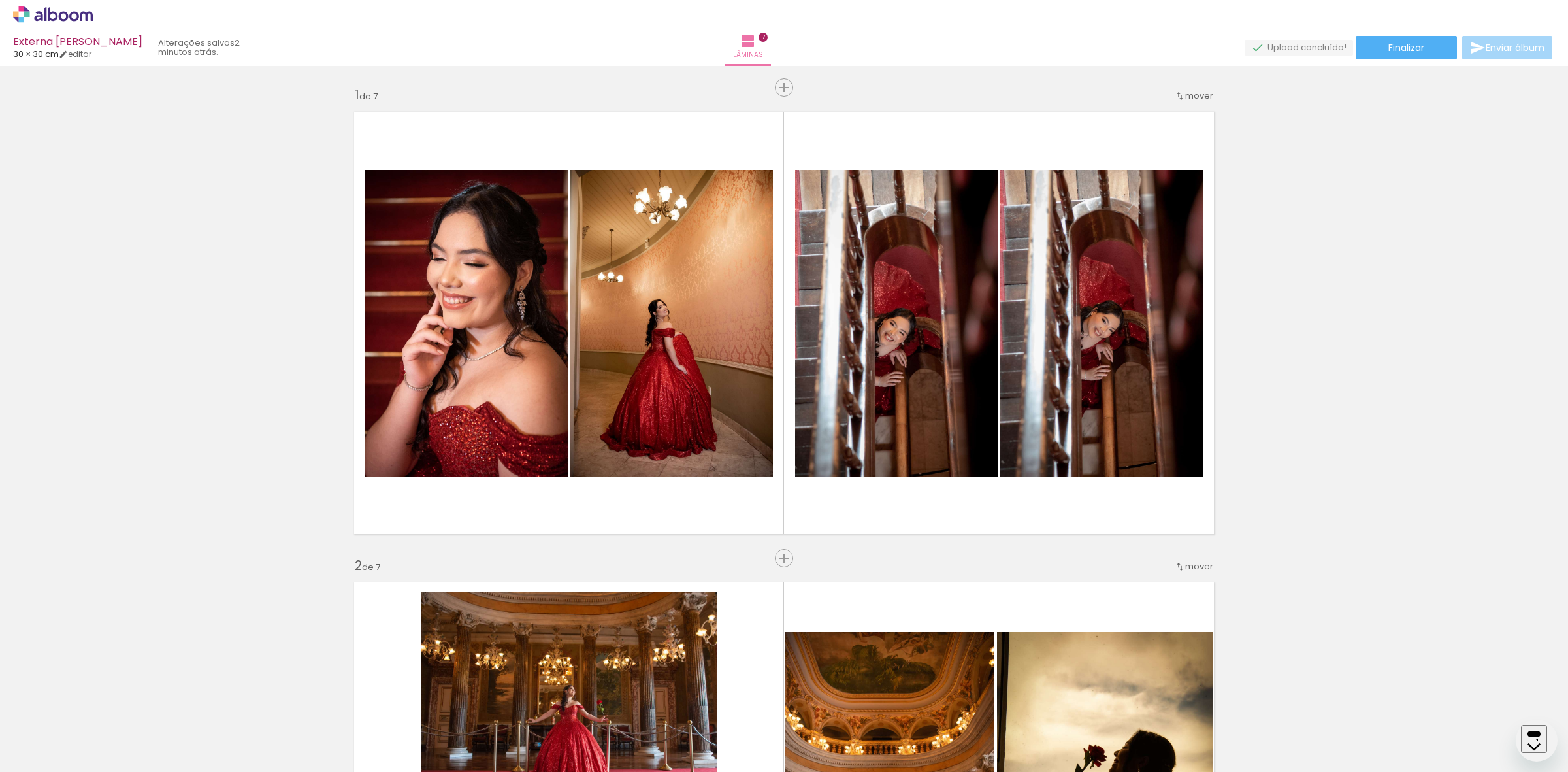
scroll to position [1827, 0]
drag, startPoint x: 0, startPoint y: 0, endPoint x: 333, endPoint y: 736, distance: 807.8
click at [490, 606] on quentale-workspace at bounding box center [784, 386] width 1568 height 772
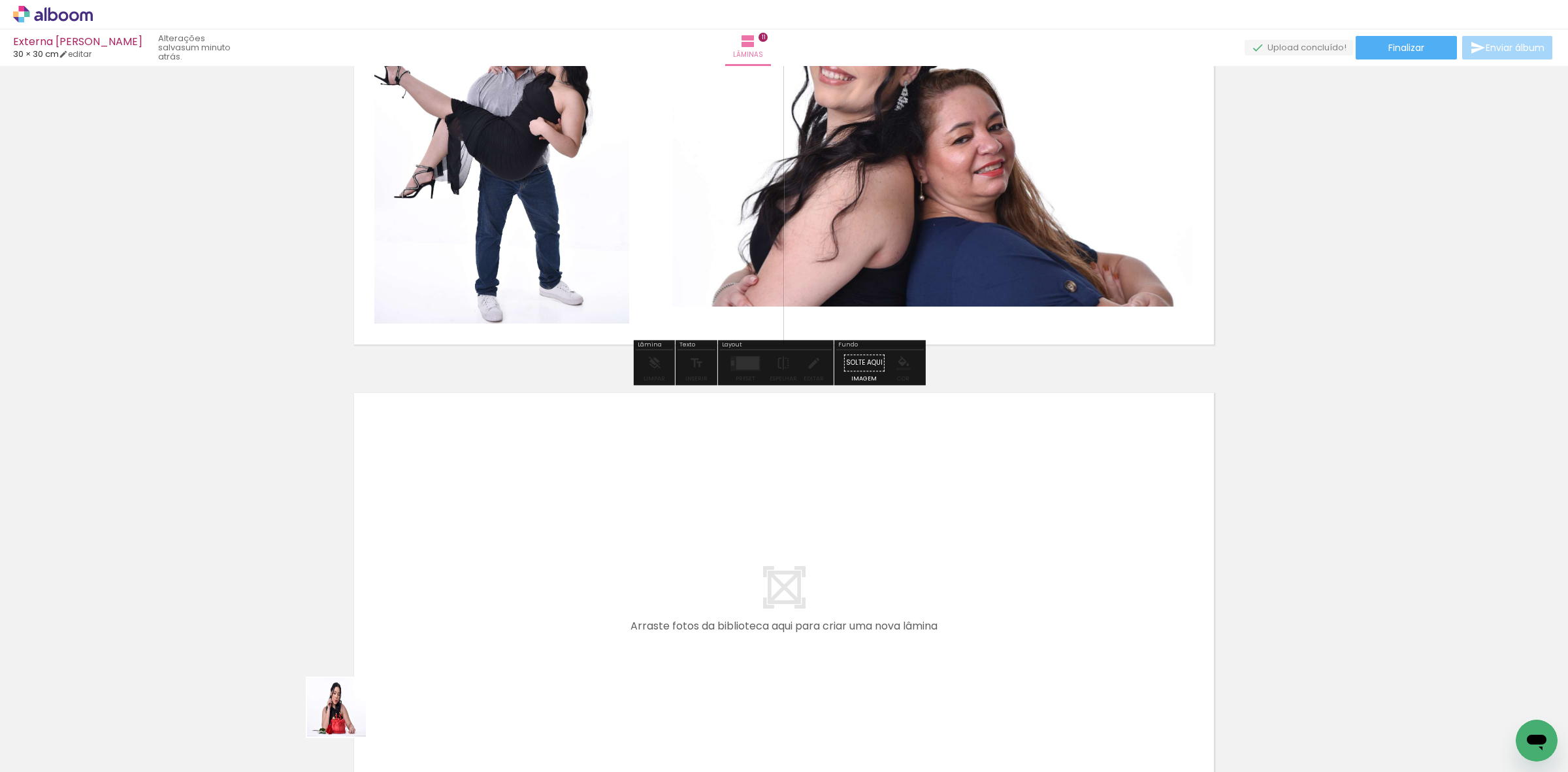
drag, startPoint x: 346, startPoint y: 717, endPoint x: 585, endPoint y: 584, distance: 273.5
click at [585, 584] on quentale-workspace at bounding box center [784, 386] width 1568 height 772
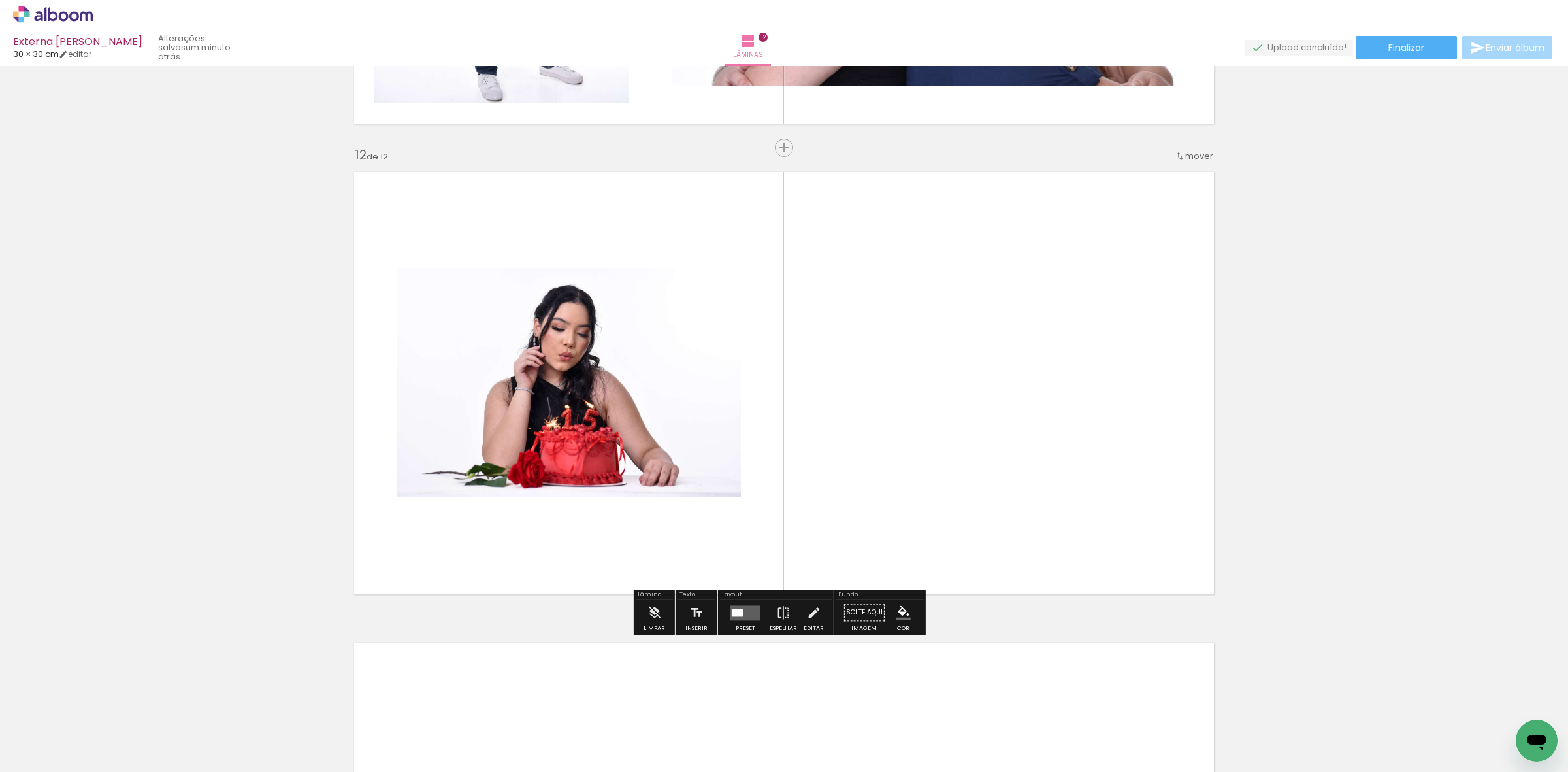
scroll to position [5123, 0]
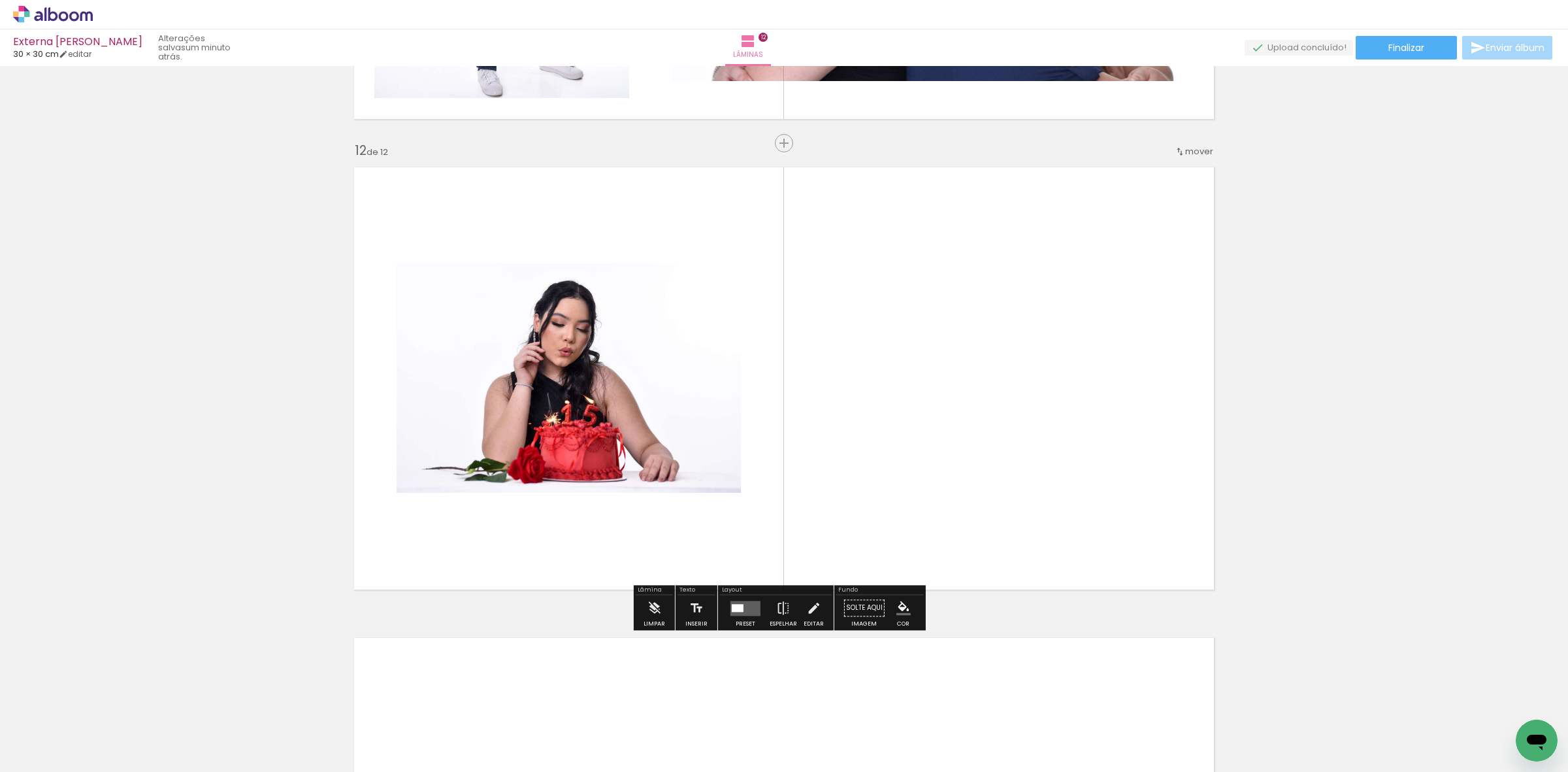
drag, startPoint x: 257, startPoint y: 719, endPoint x: 419, endPoint y: 575, distance: 216.7
click at [564, 507] on quentale-workspace at bounding box center [784, 386] width 1568 height 772
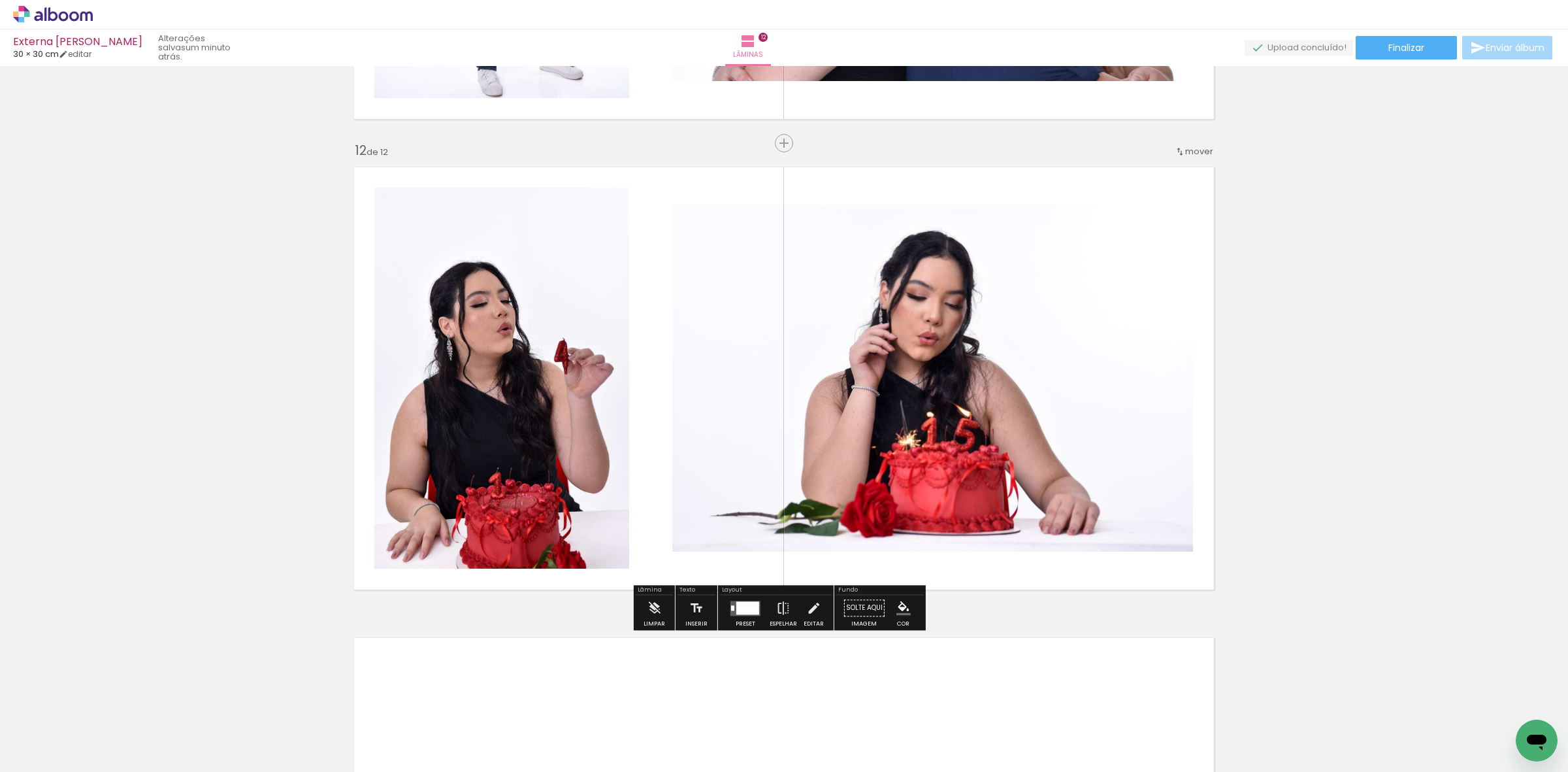
drag, startPoint x: 291, startPoint y: 655, endPoint x: 308, endPoint y: 602, distance: 55.7
click at [476, 531] on quentale-workspace at bounding box center [784, 386] width 1568 height 772
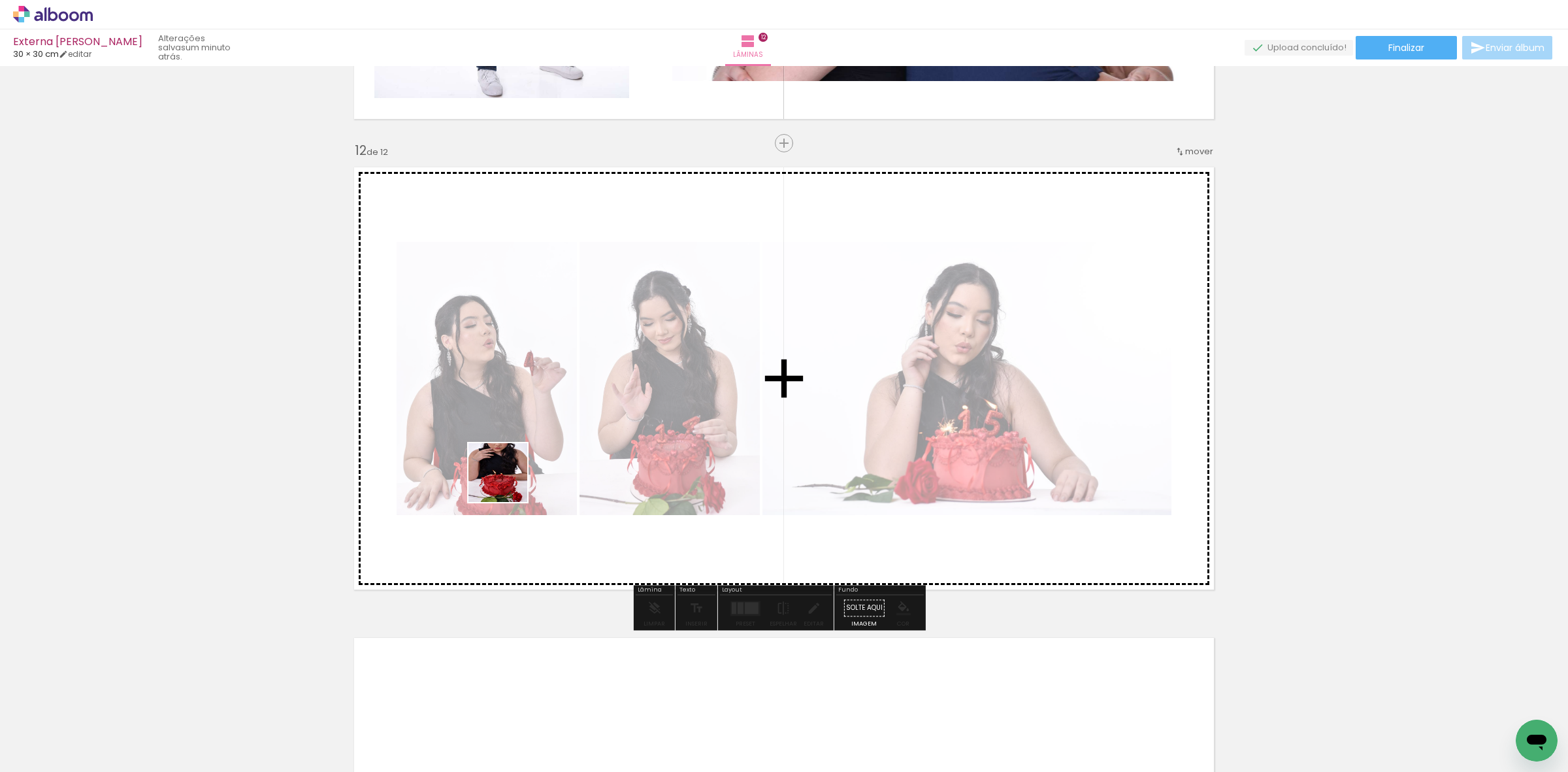
drag, startPoint x: 138, startPoint y: 716, endPoint x: 622, endPoint y: 397, distance: 579.7
click at [587, 434] on quentale-workspace at bounding box center [784, 386] width 1568 height 772
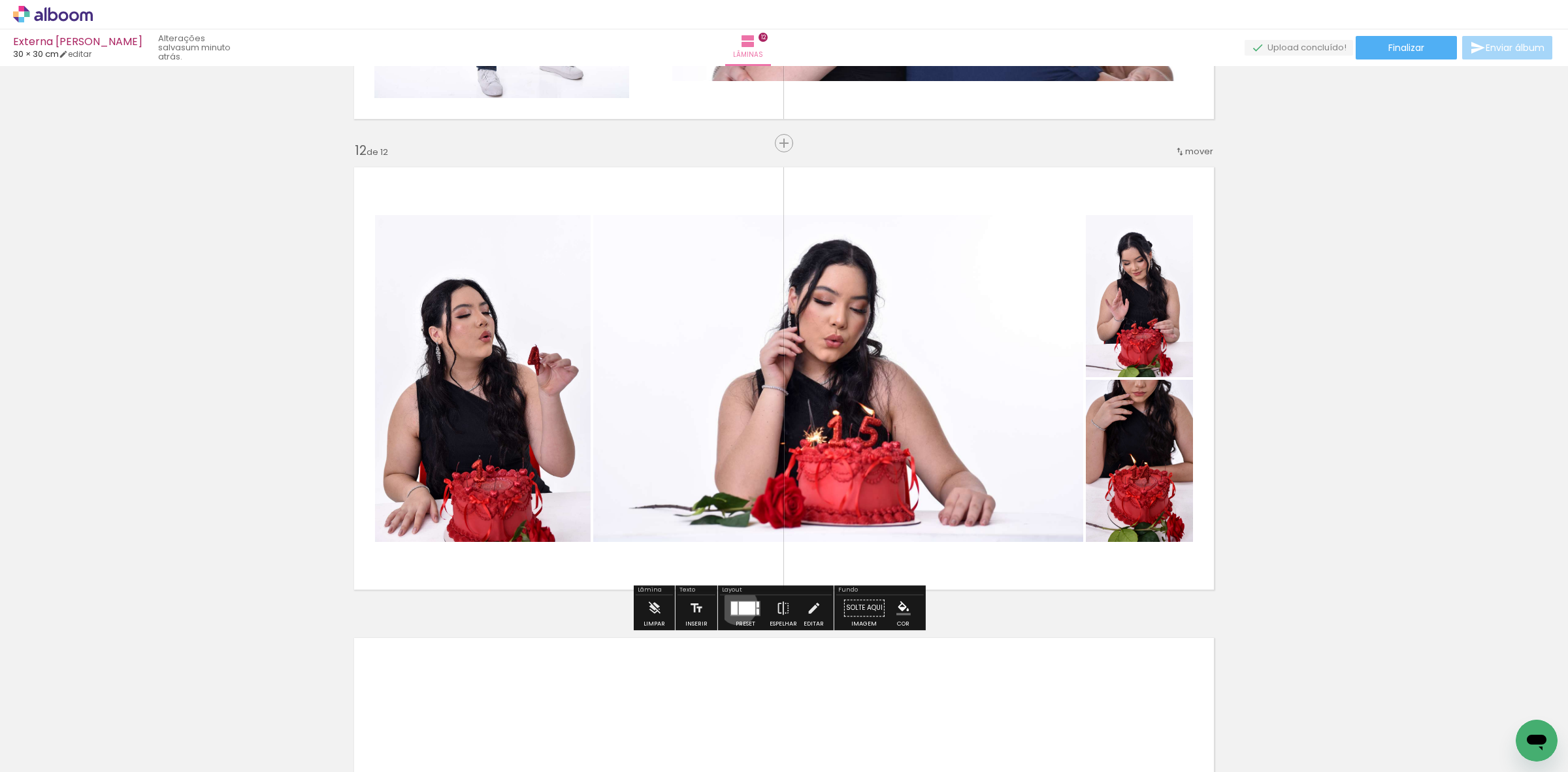
click at [739, 606] on div at bounding box center [747, 608] width 16 height 13
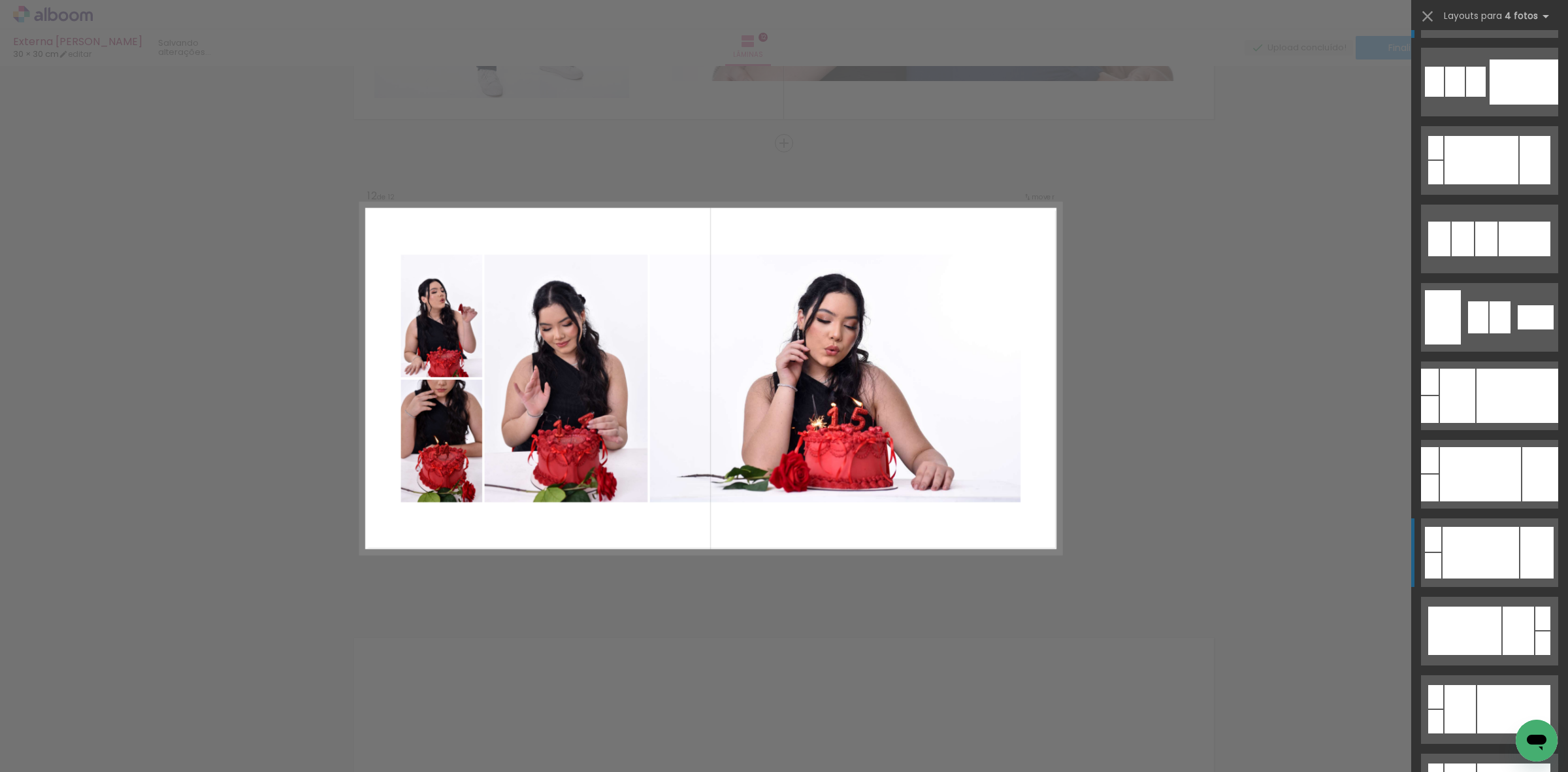
scroll to position [327, 0]
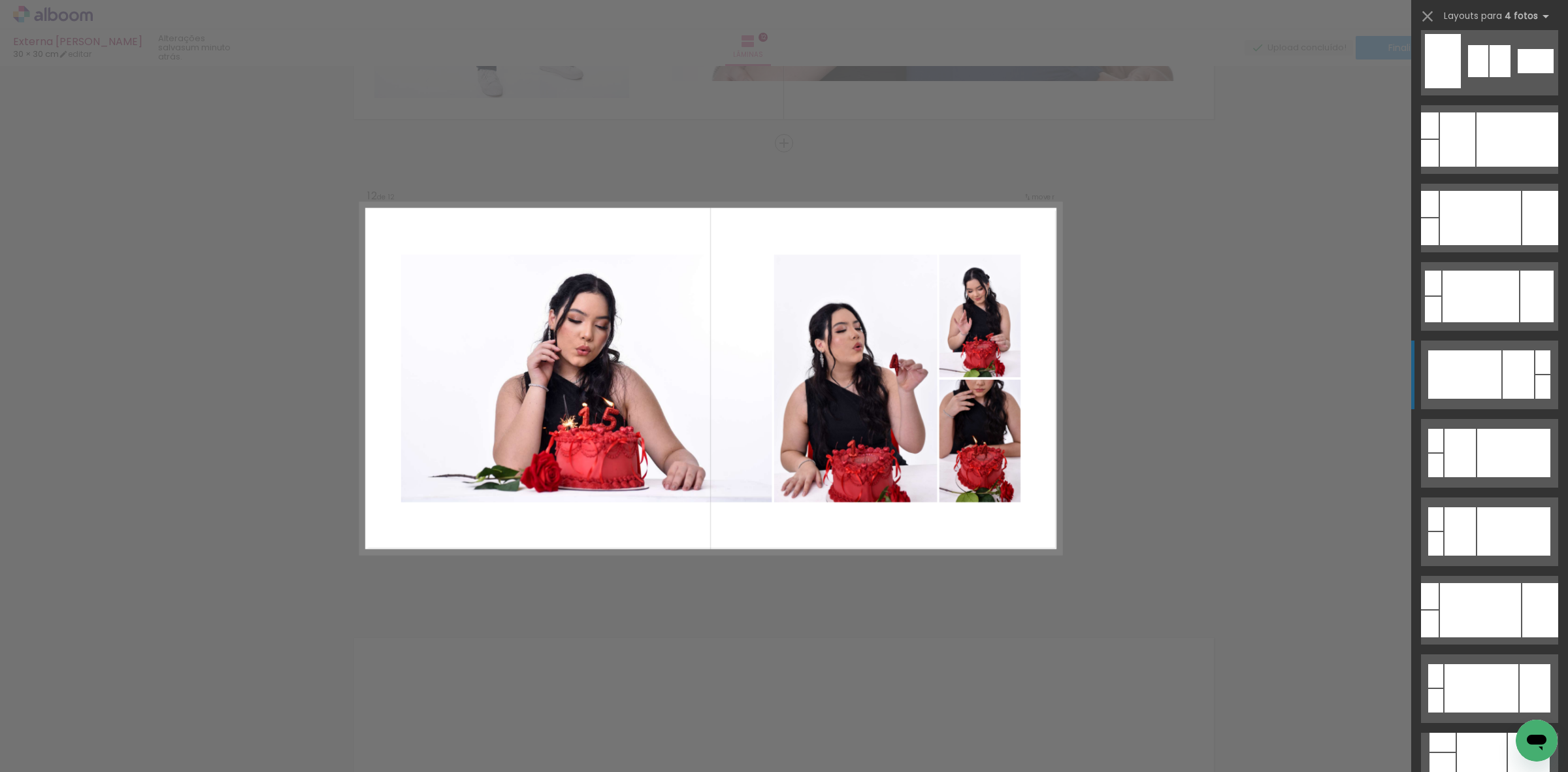
click at [1492, 374] on div at bounding box center [1464, 374] width 73 height 49
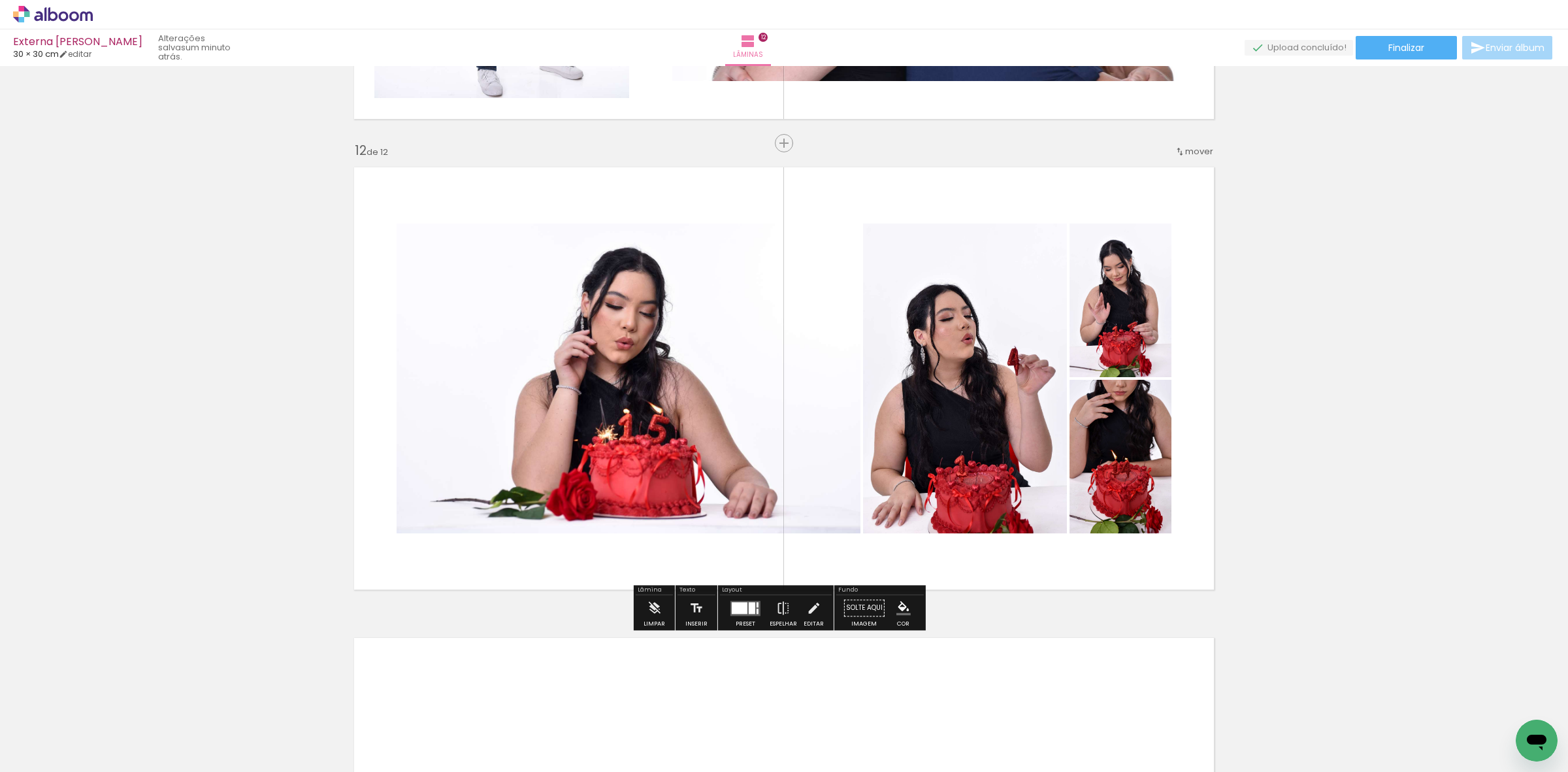
click at [732, 603] on div at bounding box center [740, 608] width 16 height 12
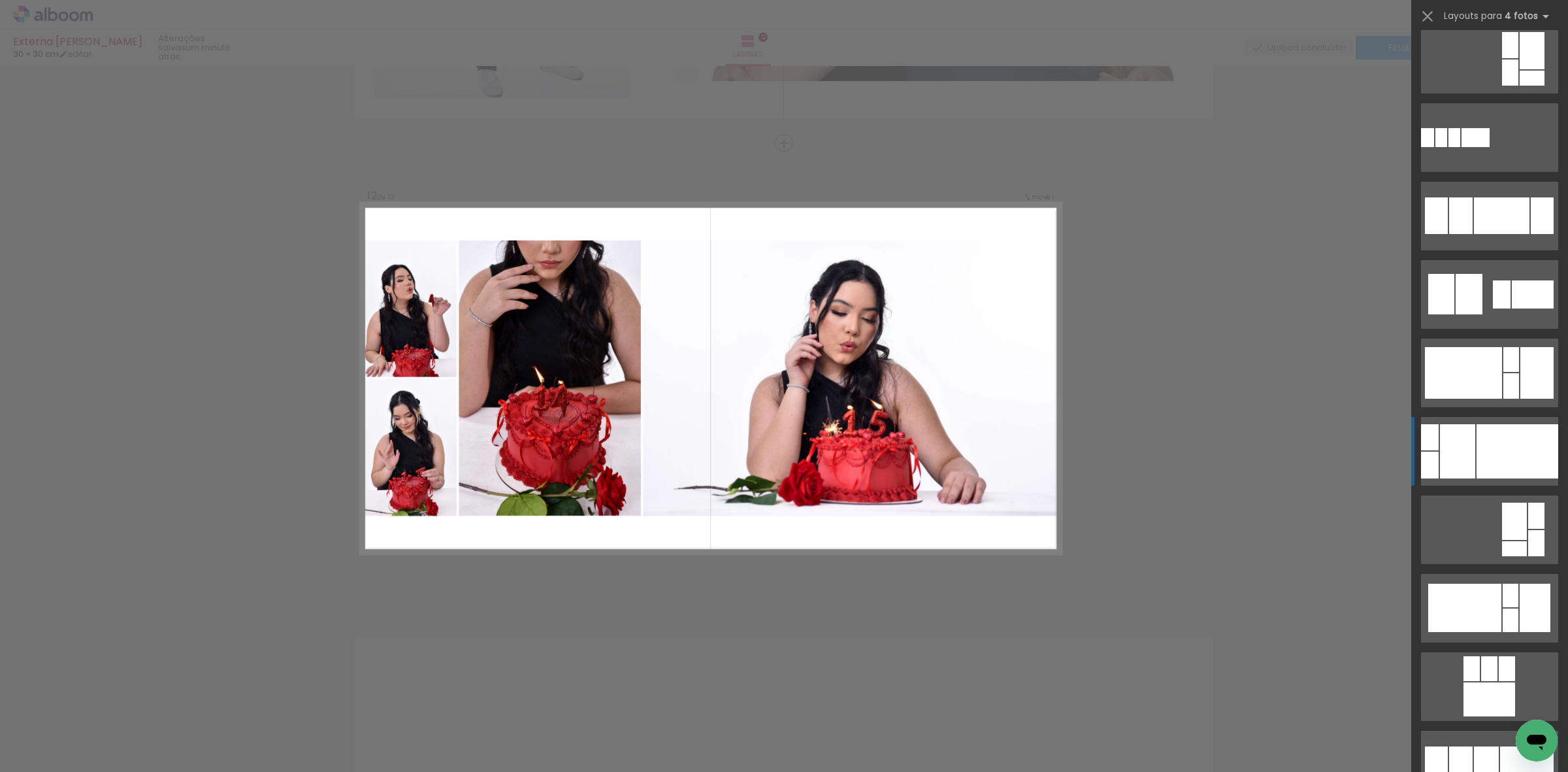
scroll to position [1118, 0]
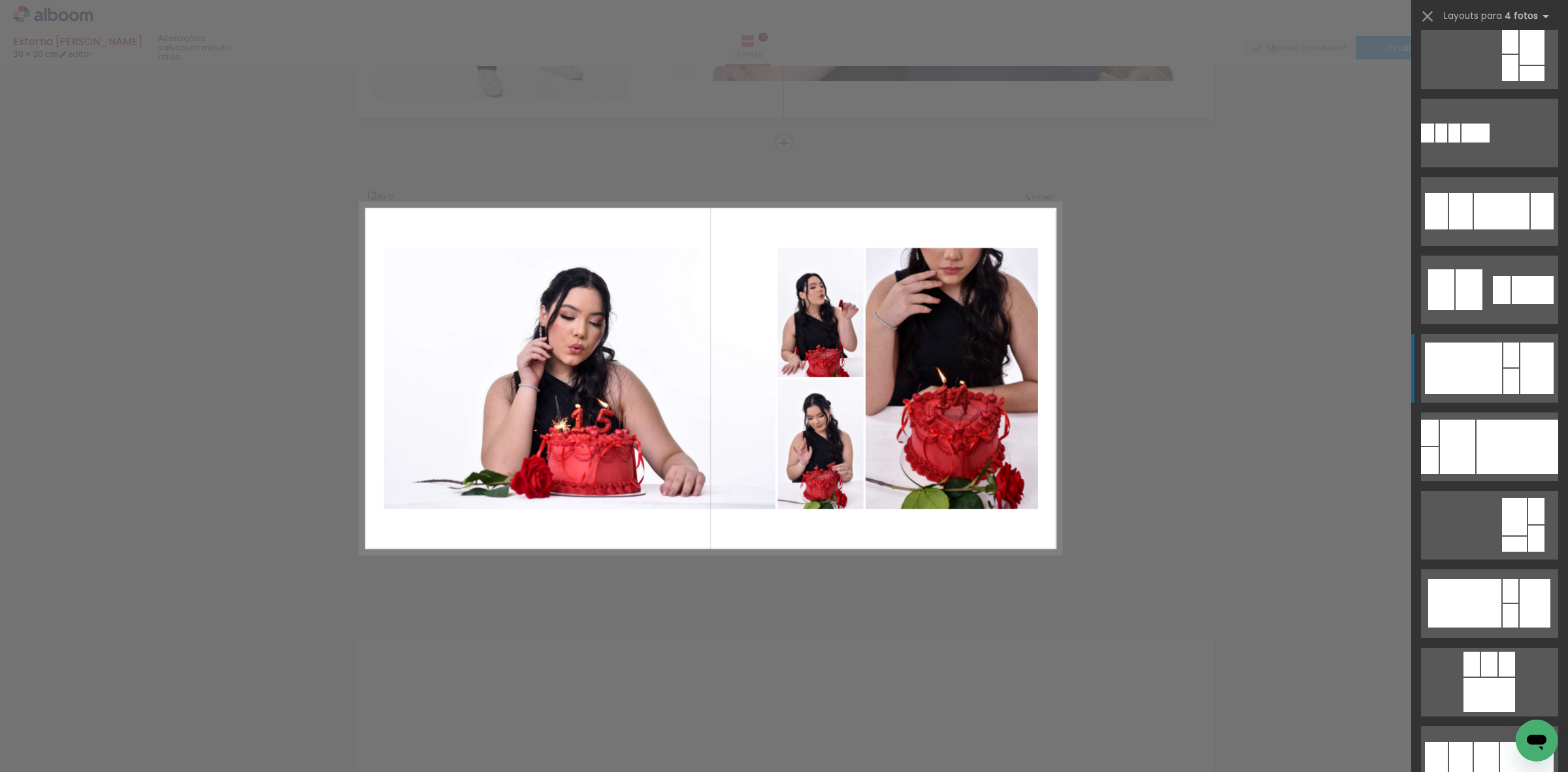
click at [1492, 365] on div at bounding box center [1464, 368] width 77 height 52
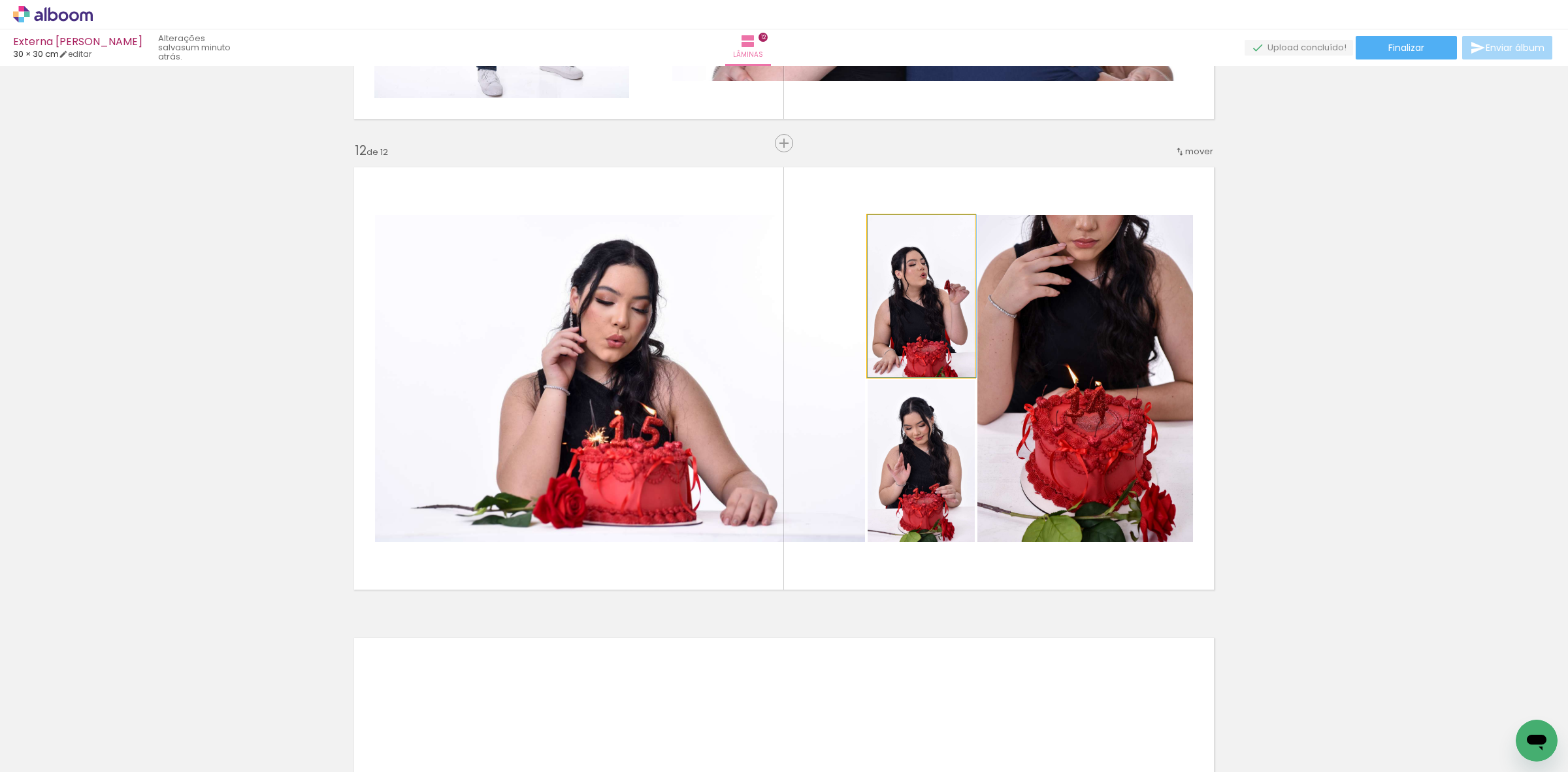
drag, startPoint x: 900, startPoint y: 323, endPoint x: 1033, endPoint y: 321, distance: 133.0
click at [0, 0] on slot at bounding box center [0, 0] width 0 height 0
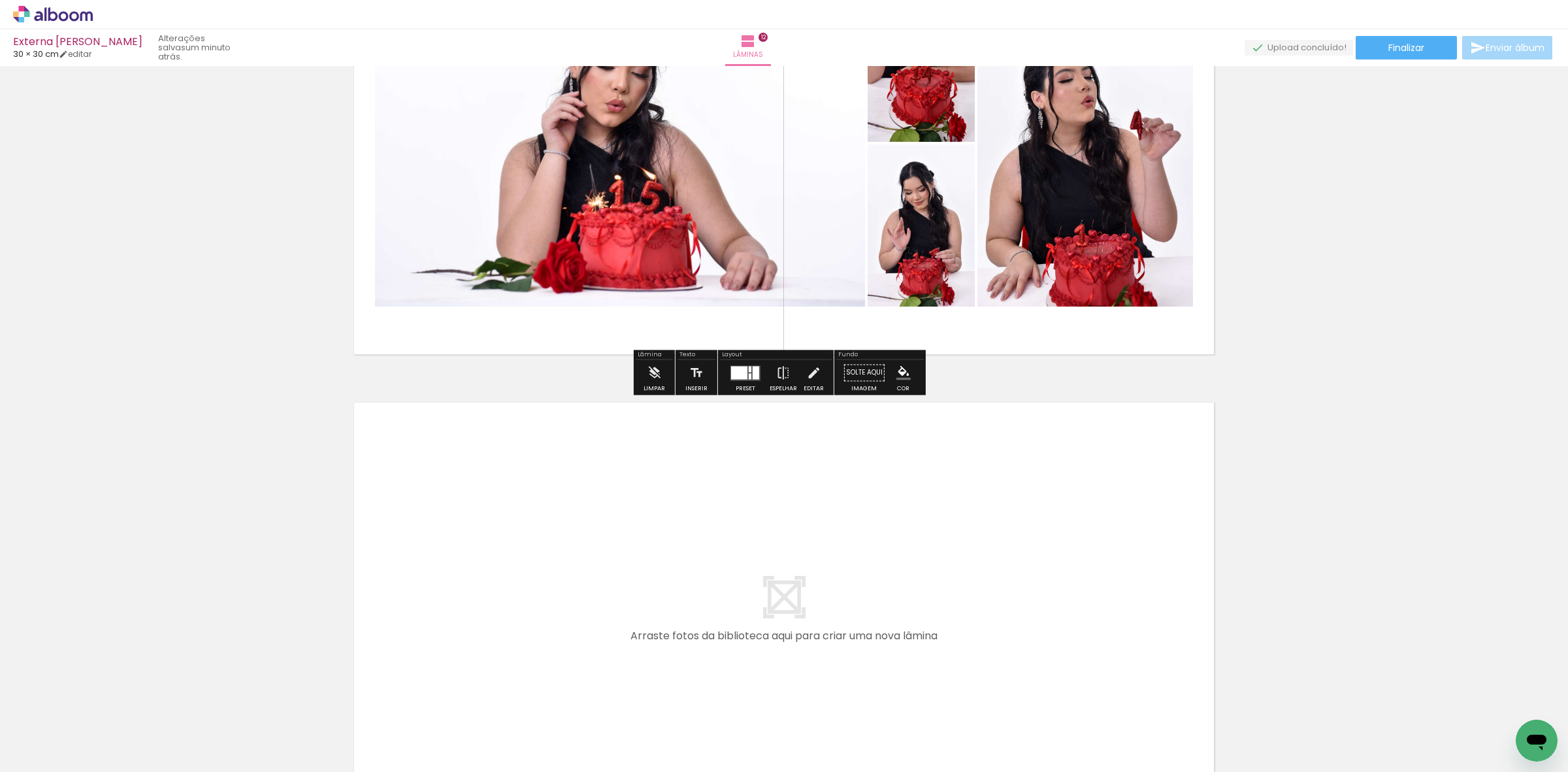
scroll to position [5368, 0]
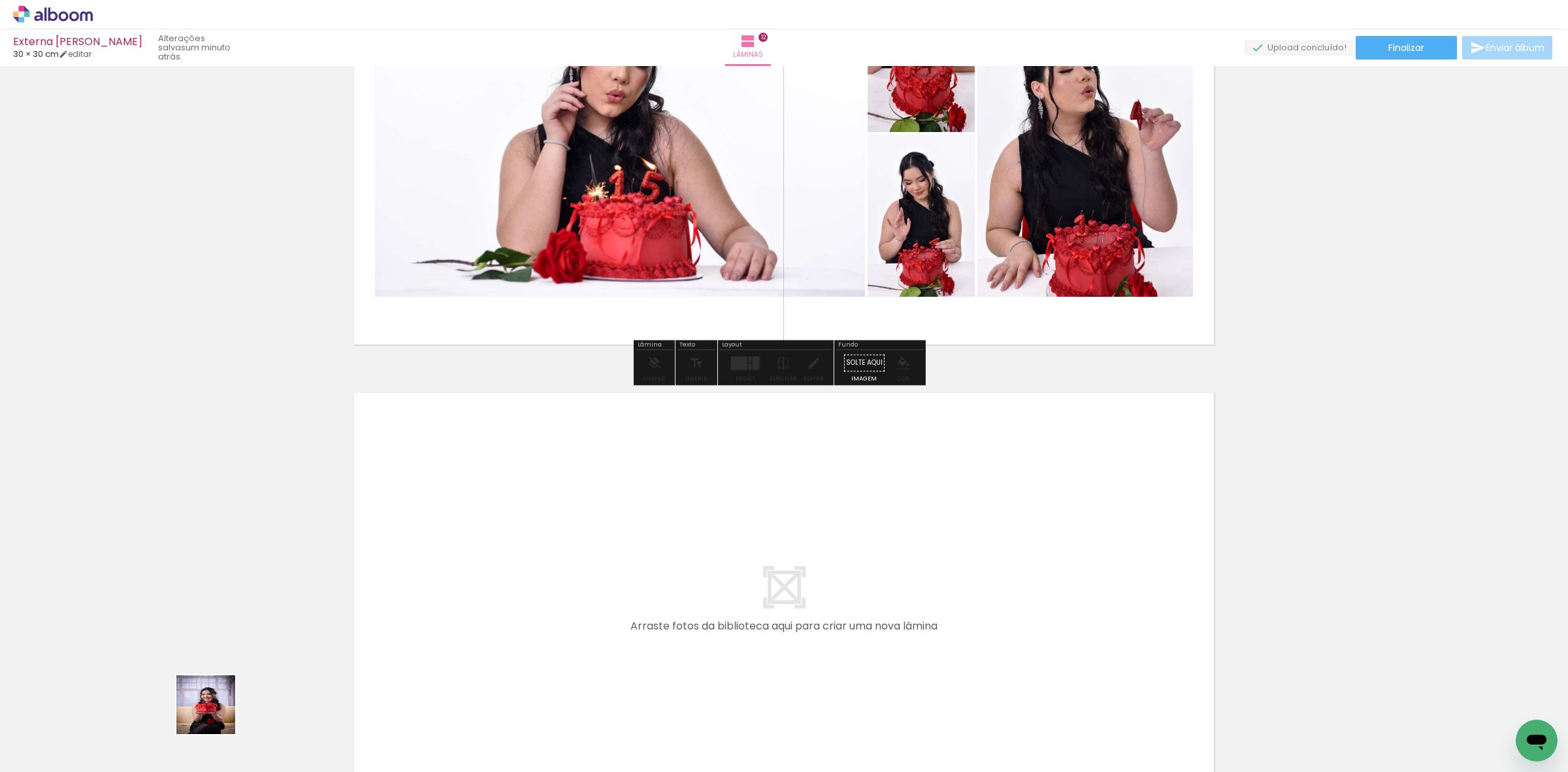
drag, startPoint x: 197, startPoint y: 726, endPoint x: 118, endPoint y: 691, distance: 86.4
click at [523, 542] on quentale-workspace at bounding box center [784, 386] width 1568 height 772
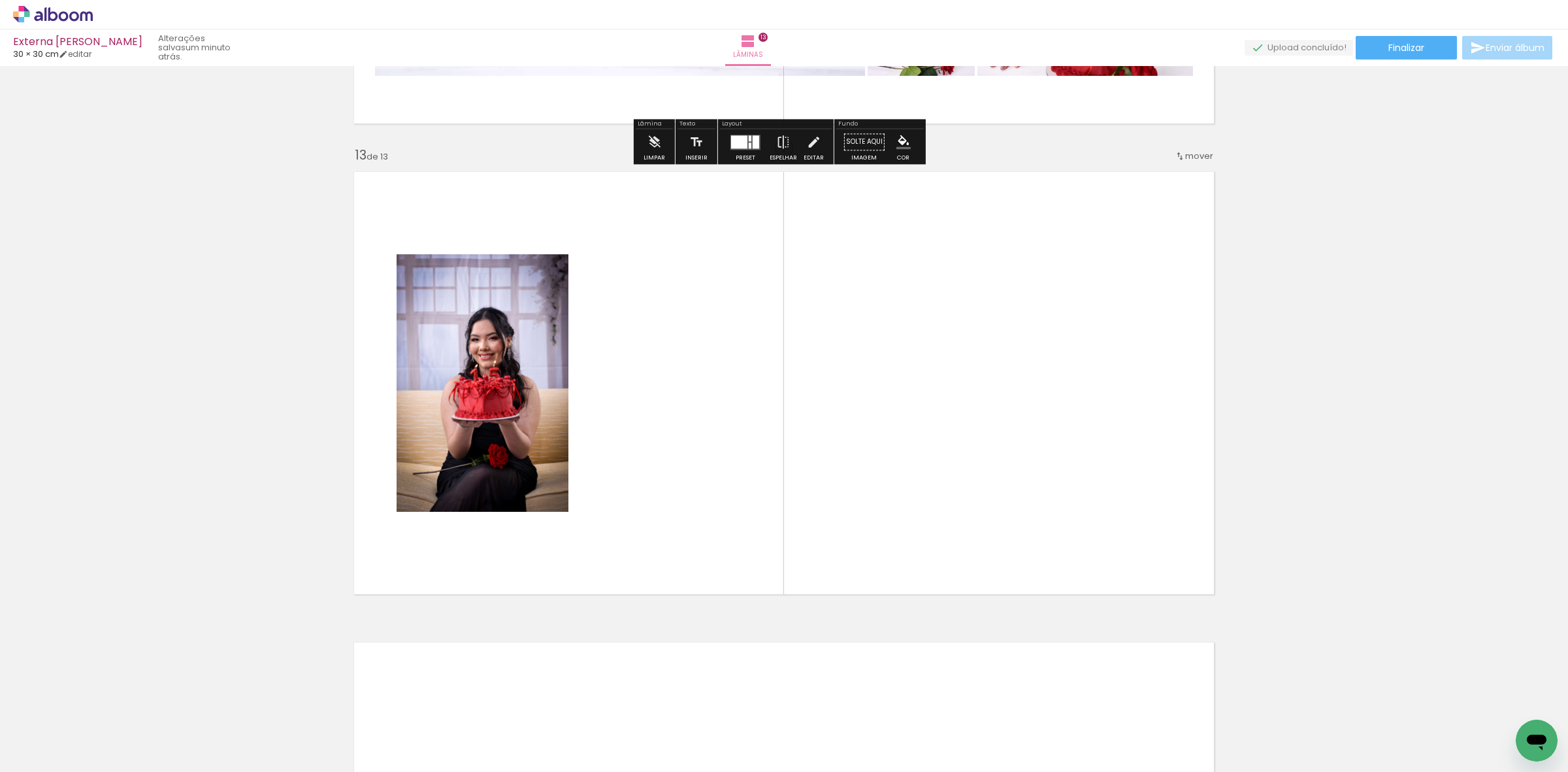
scroll to position [5593, 0]
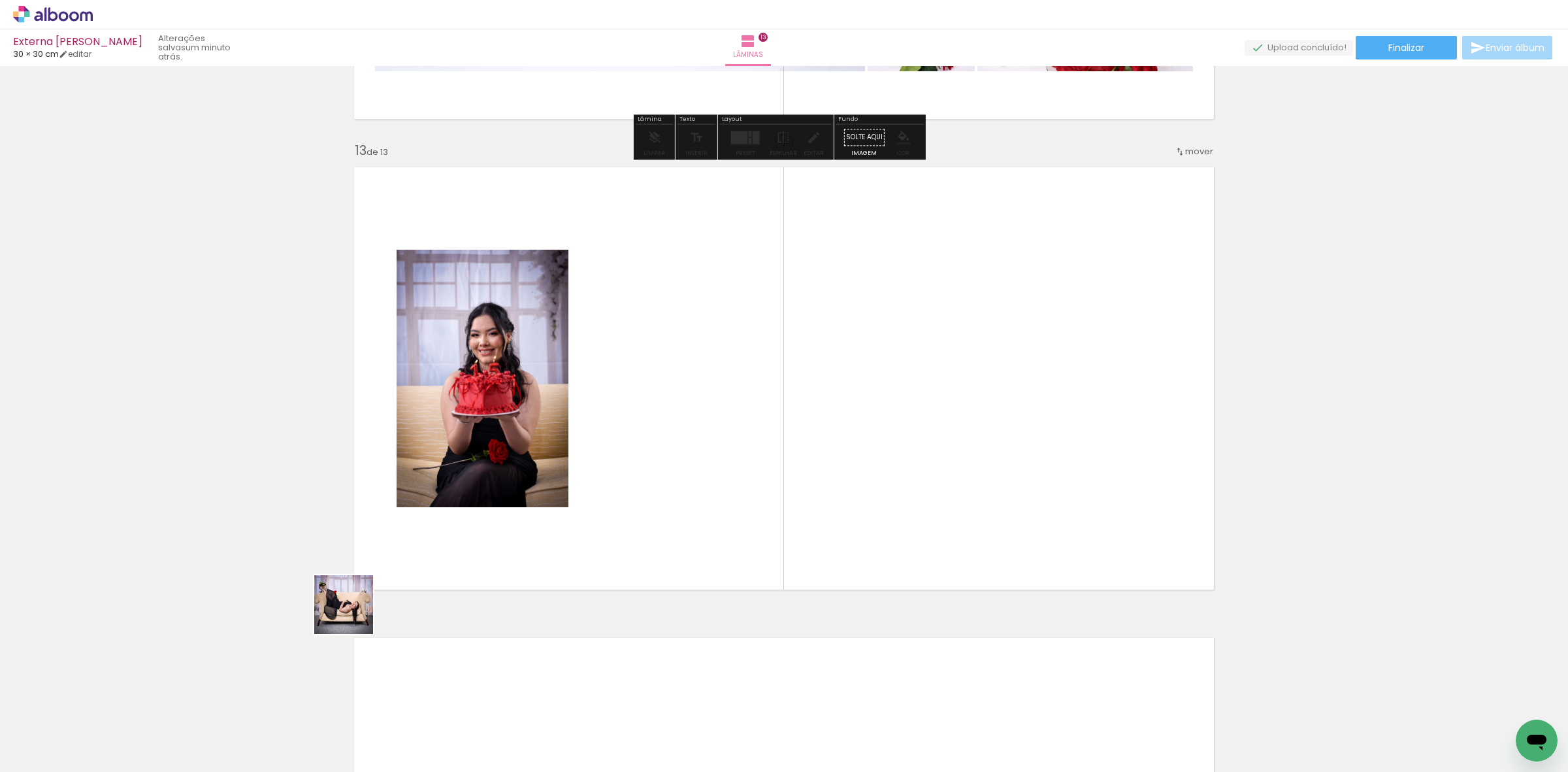
drag, startPoint x: 111, startPoint y: 711, endPoint x: 703, endPoint y: 444, distance: 649.4
click at [703, 444] on quentale-workspace at bounding box center [784, 386] width 1568 height 772
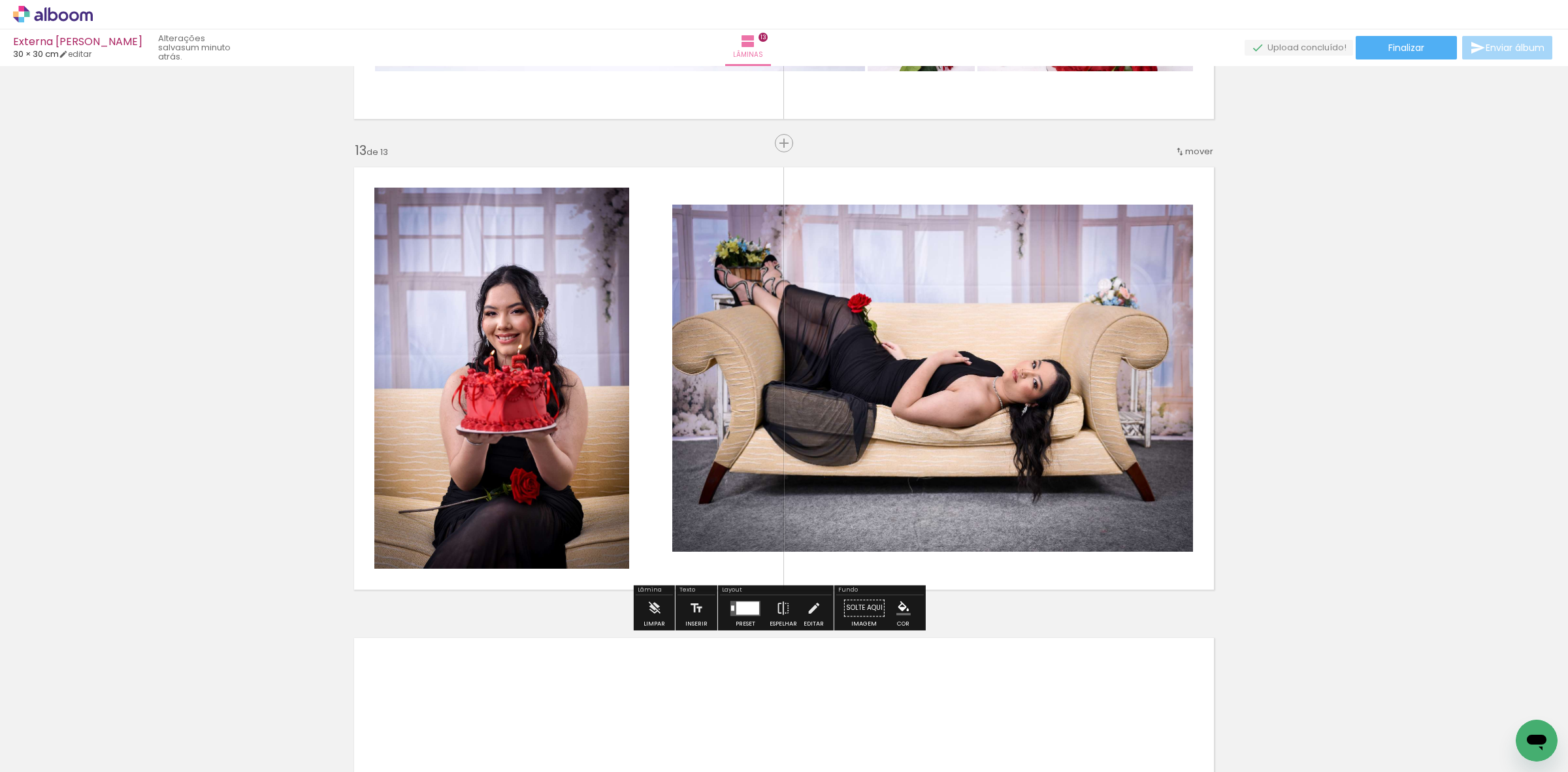
click at [747, 606] on div at bounding box center [748, 608] width 23 height 13
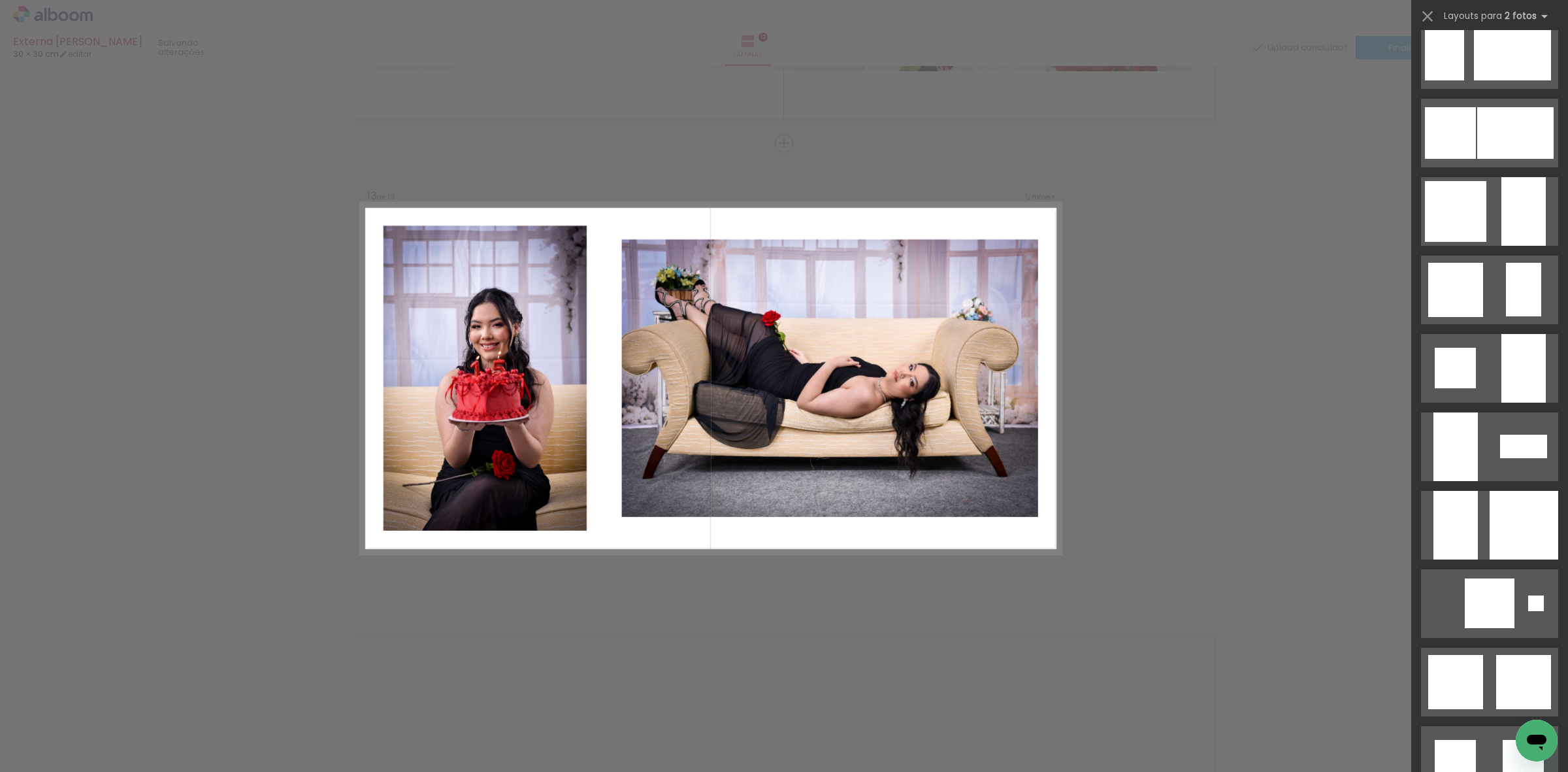
scroll to position [0, 0]
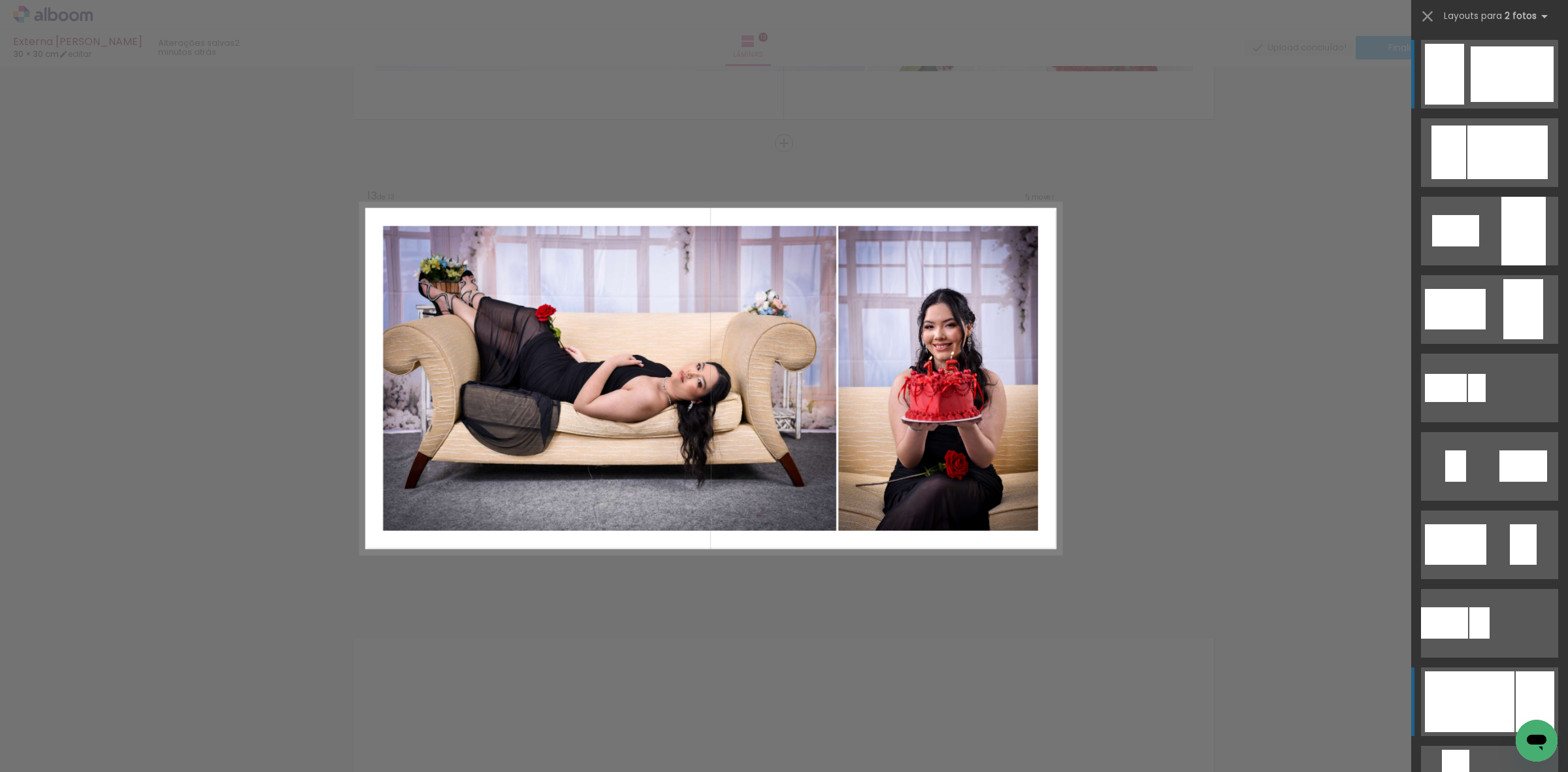
click at [1482, 688] on div at bounding box center [1470, 702] width 90 height 61
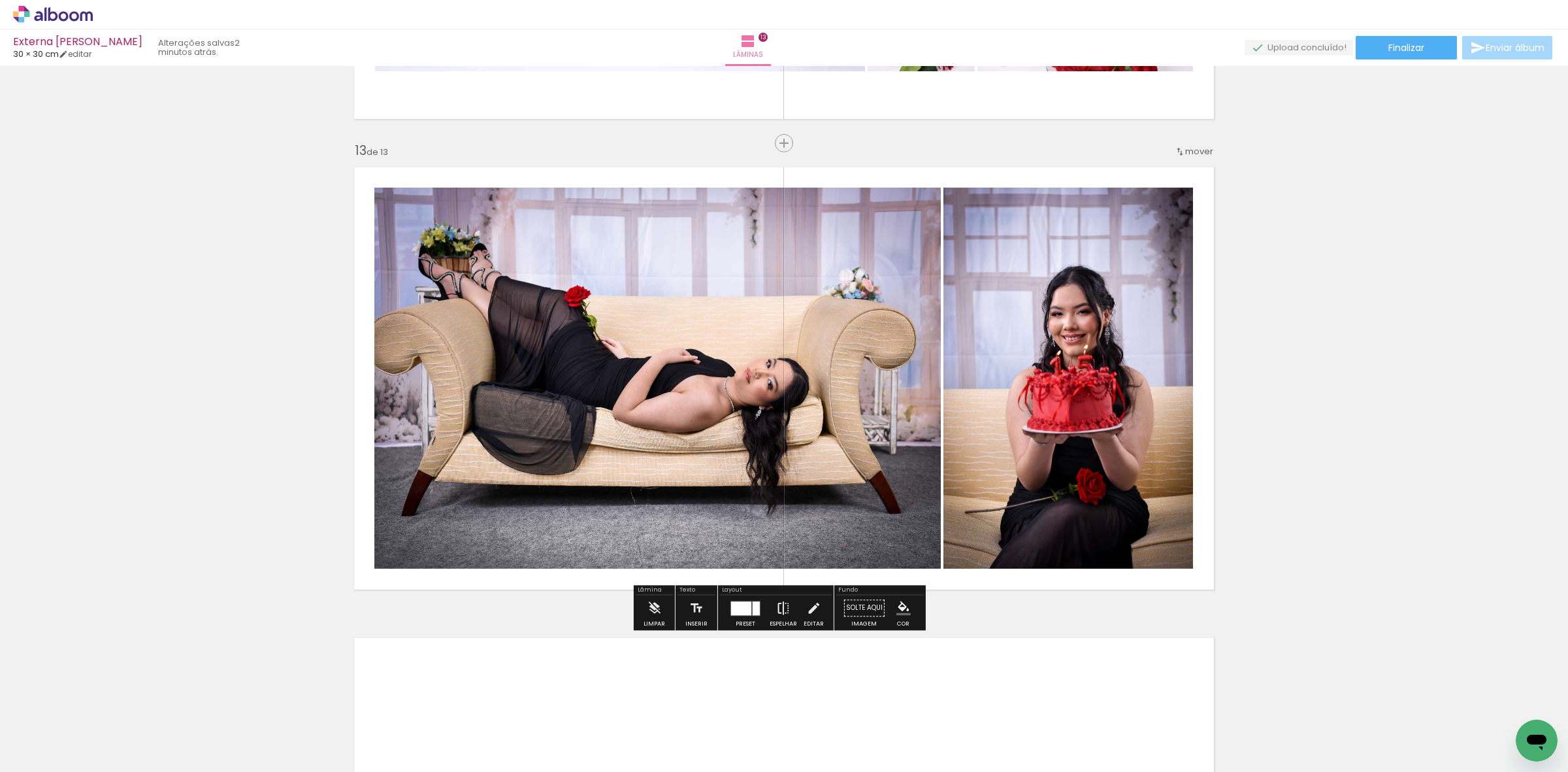
click at [777, 608] on iron-icon at bounding box center [783, 608] width 14 height 26
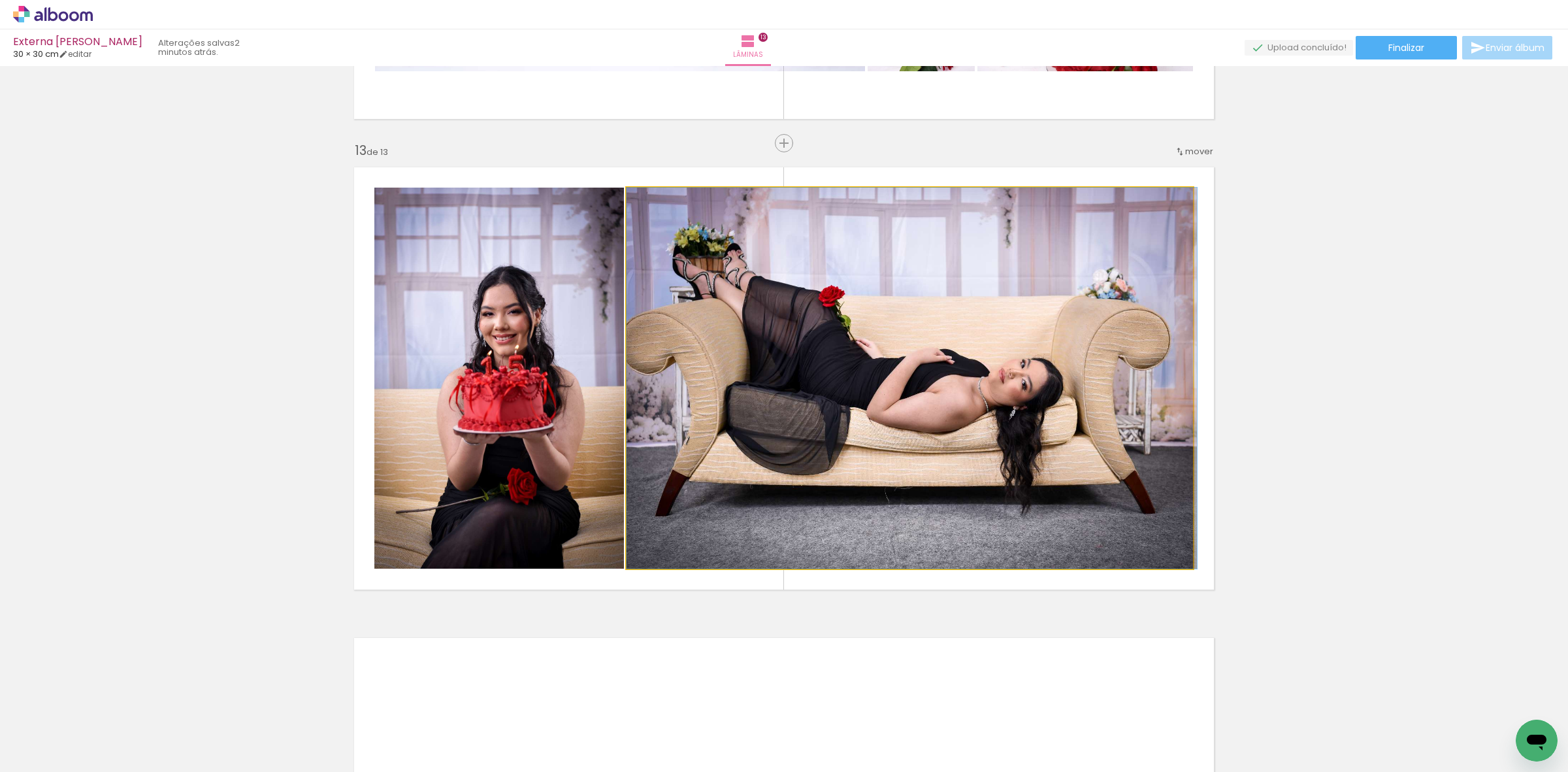
drag, startPoint x: 804, startPoint y: 512, endPoint x: 831, endPoint y: 500, distance: 29.5
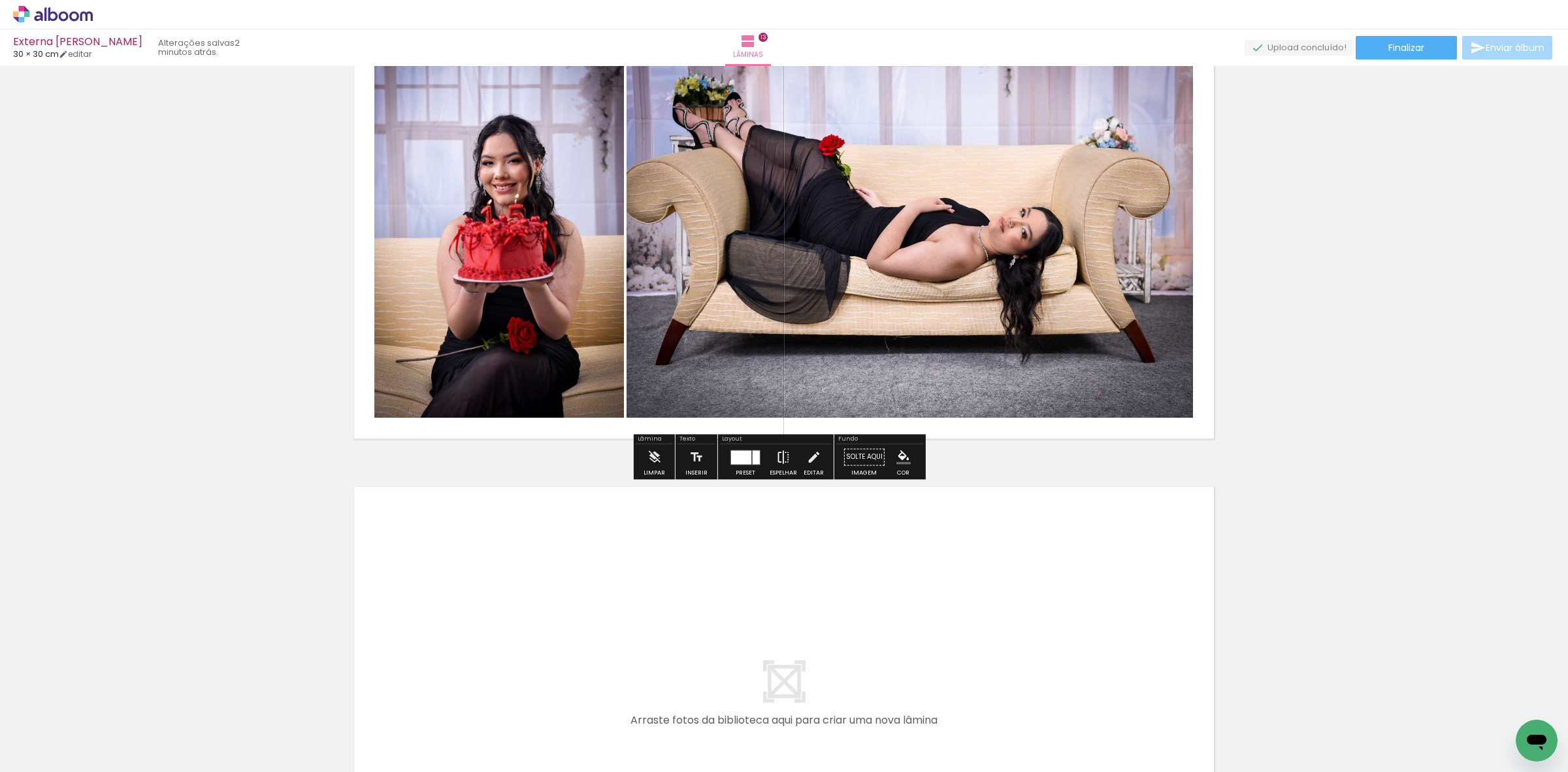
scroll to position [5756, 0]
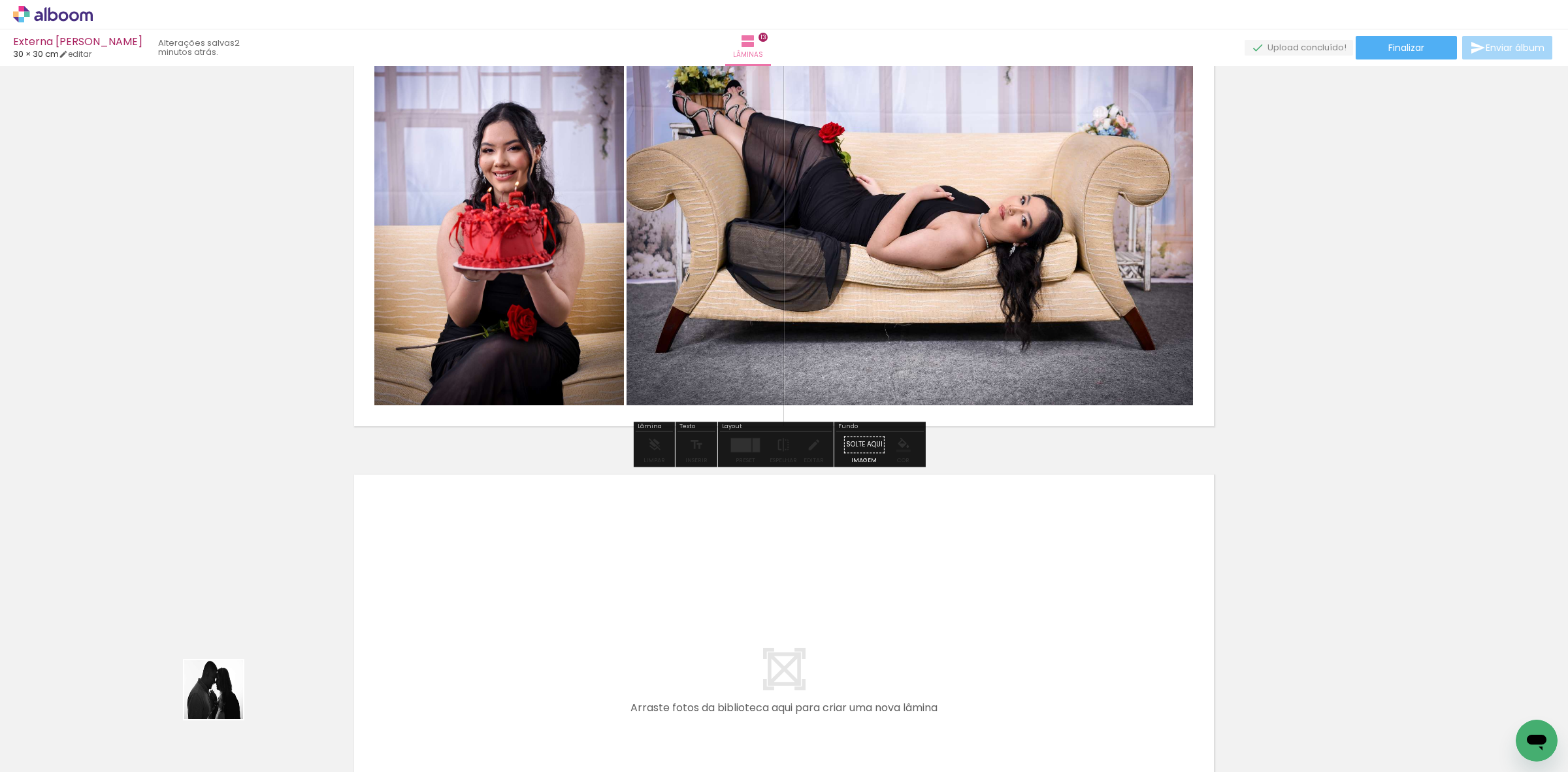
drag, startPoint x: 158, startPoint y: 729, endPoint x: 551, endPoint y: 555, distance: 429.8
click at [551, 555] on quentale-workspace at bounding box center [784, 386] width 1568 height 772
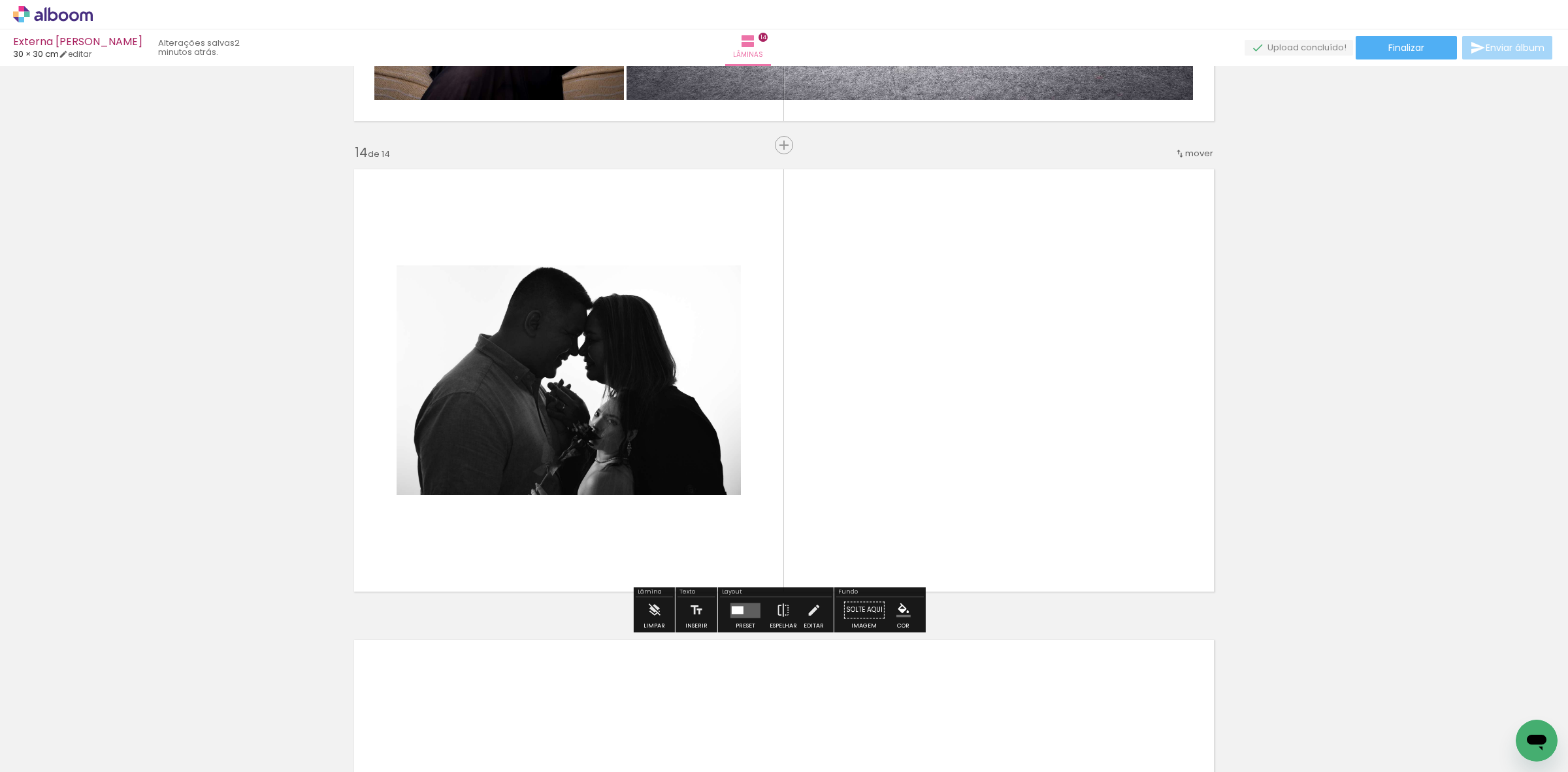
scroll to position [6064, 0]
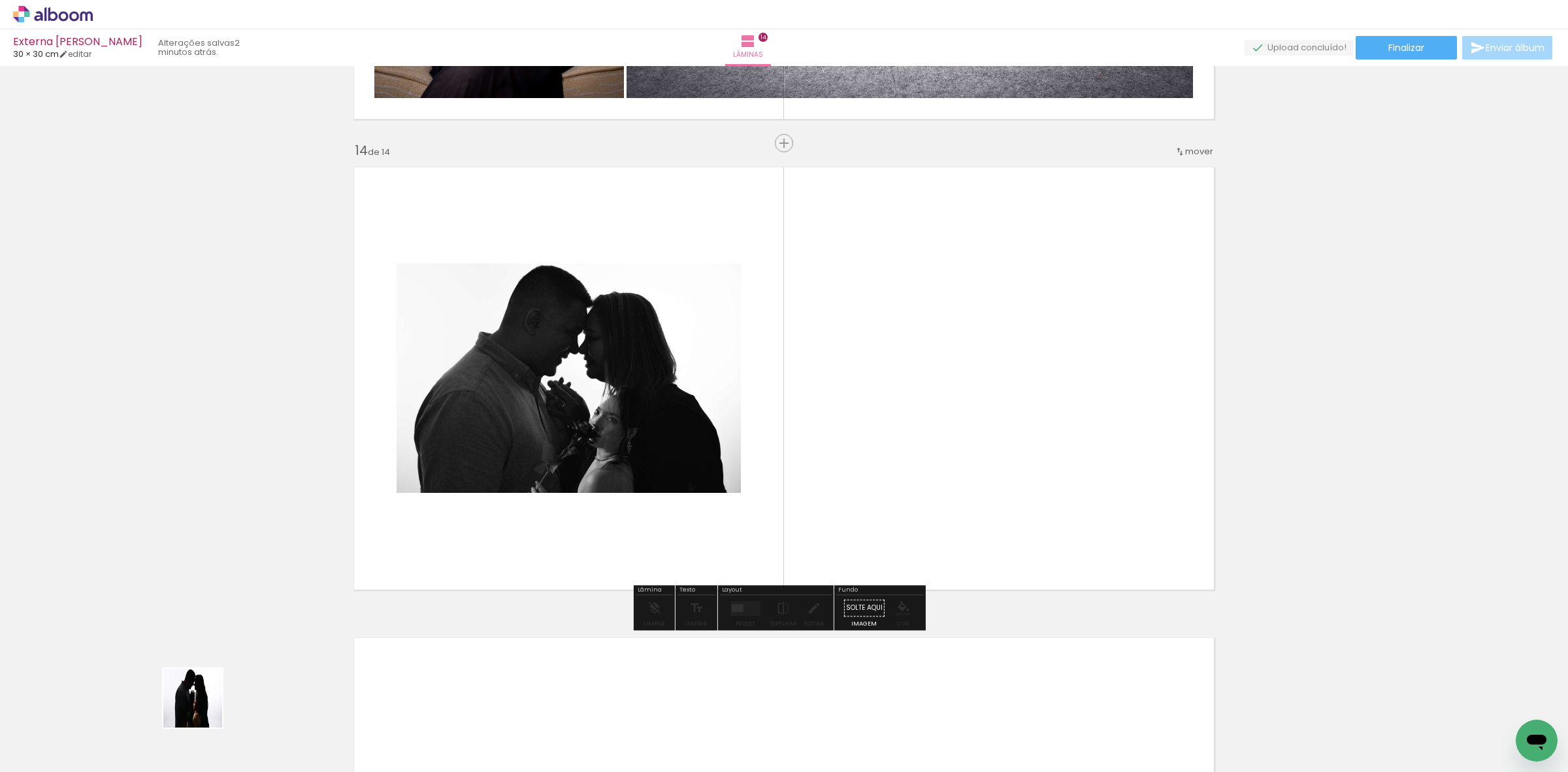
drag, startPoint x: 148, startPoint y: 734, endPoint x: 841, endPoint y: 451, distance: 748.6
click at [841, 451] on quentale-workspace at bounding box center [784, 386] width 1568 height 772
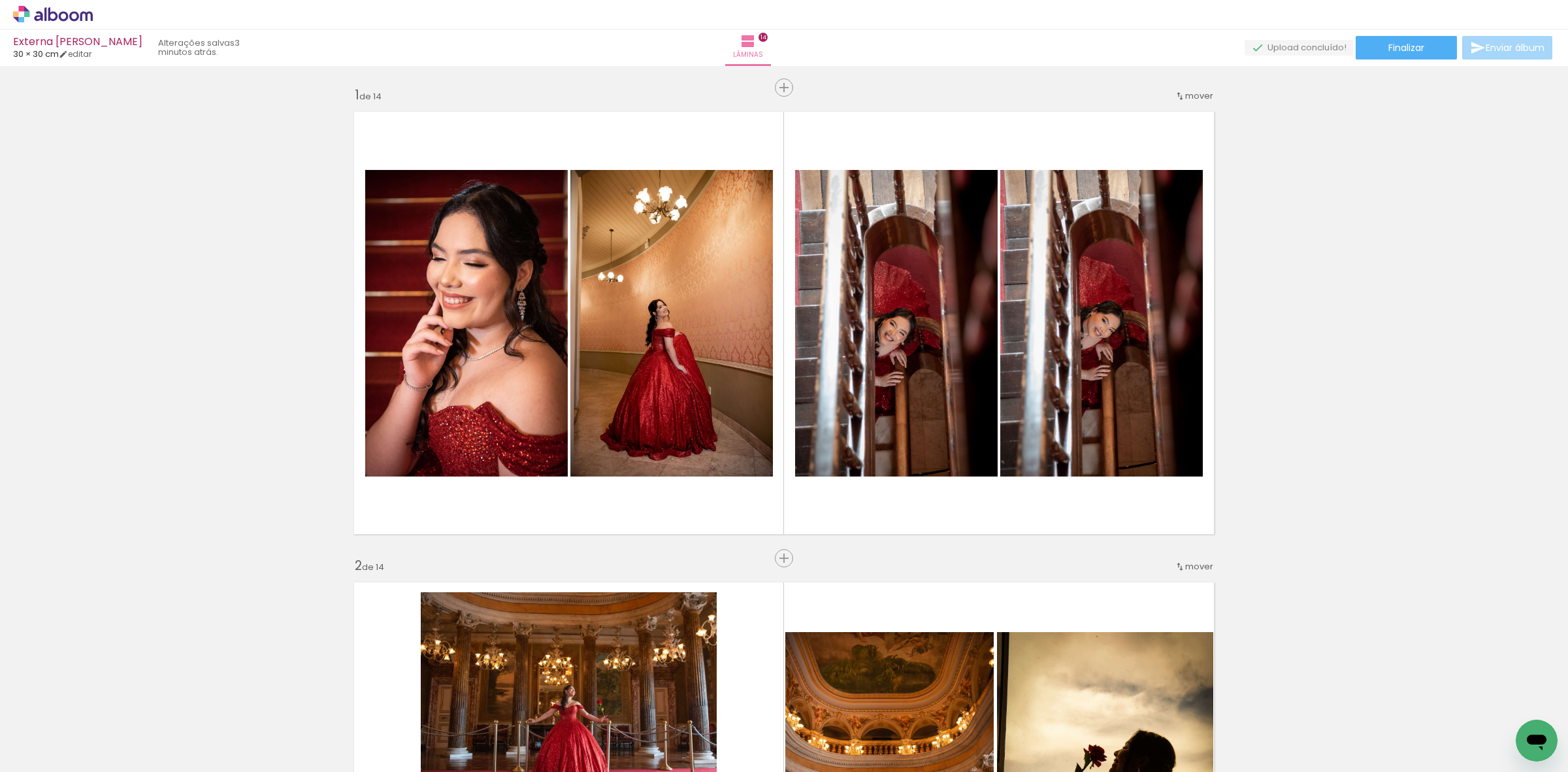
scroll to position [6064, 0]
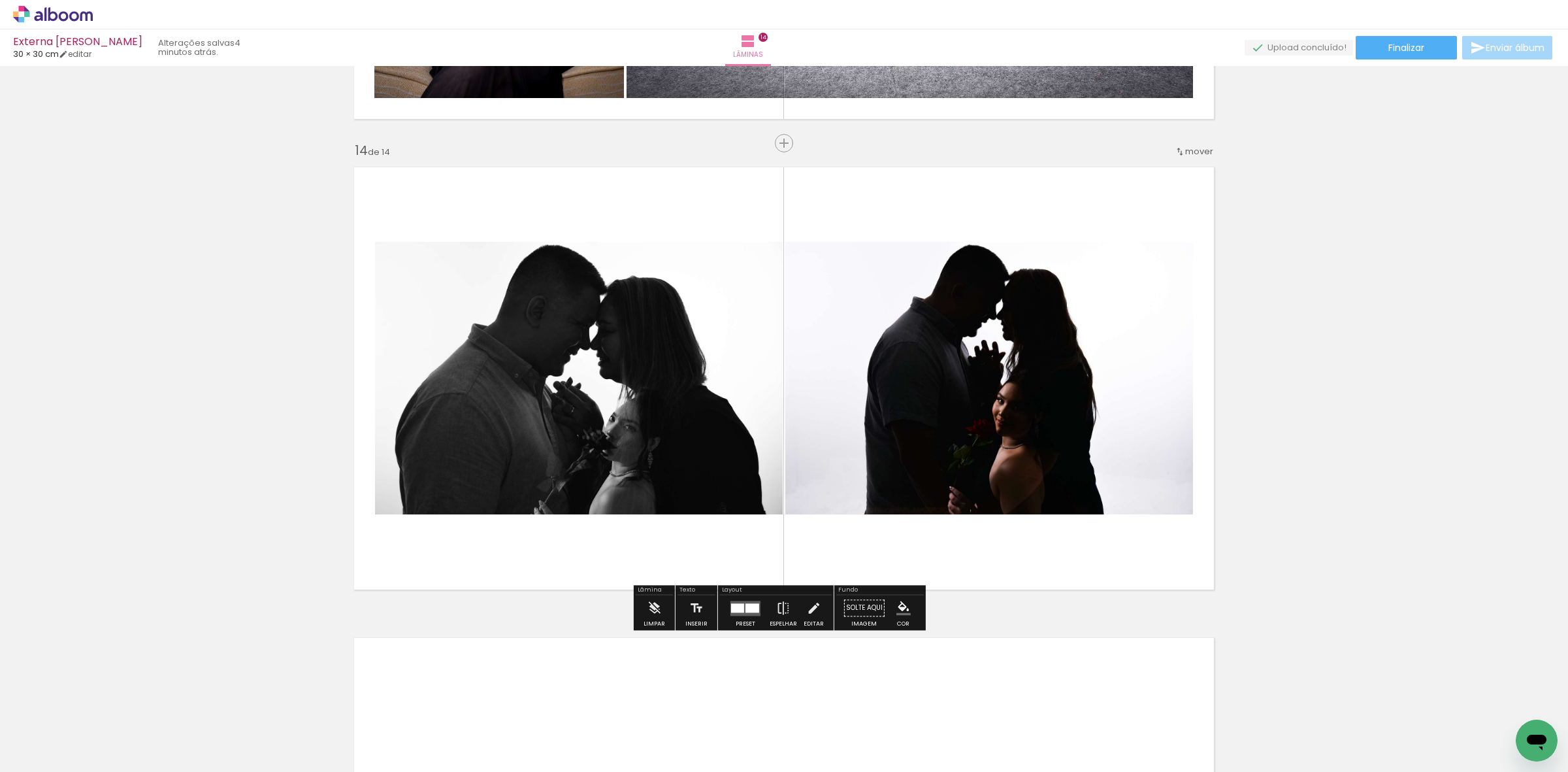
click at [58, 18] on icon at bounding box center [53, 14] width 80 height 17
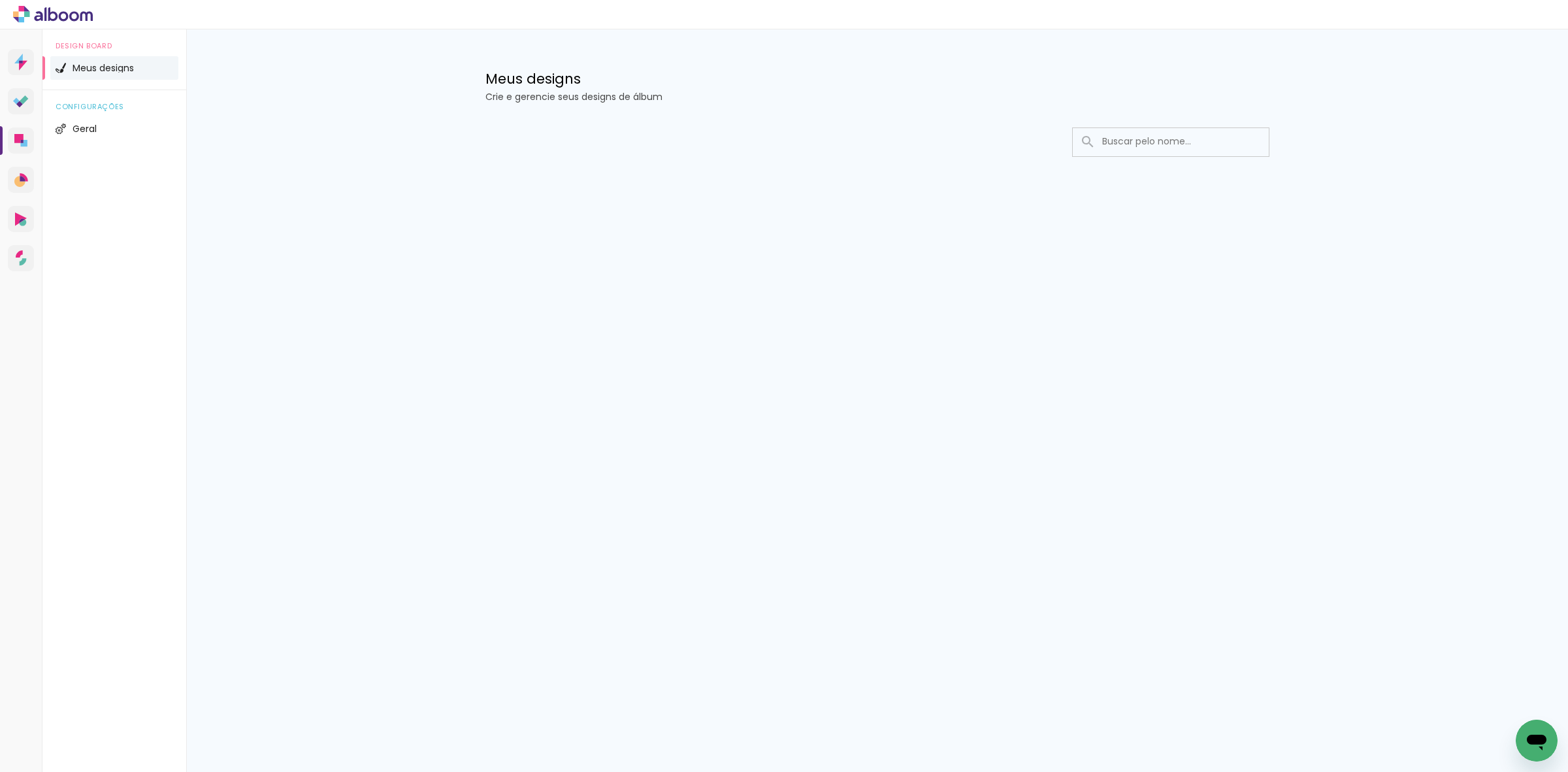
click at [665, 288] on div "Prosite Website + Landing pages Proof Sistema de seleção e venda de fotos Desig…" at bounding box center [784, 401] width 1568 height 742
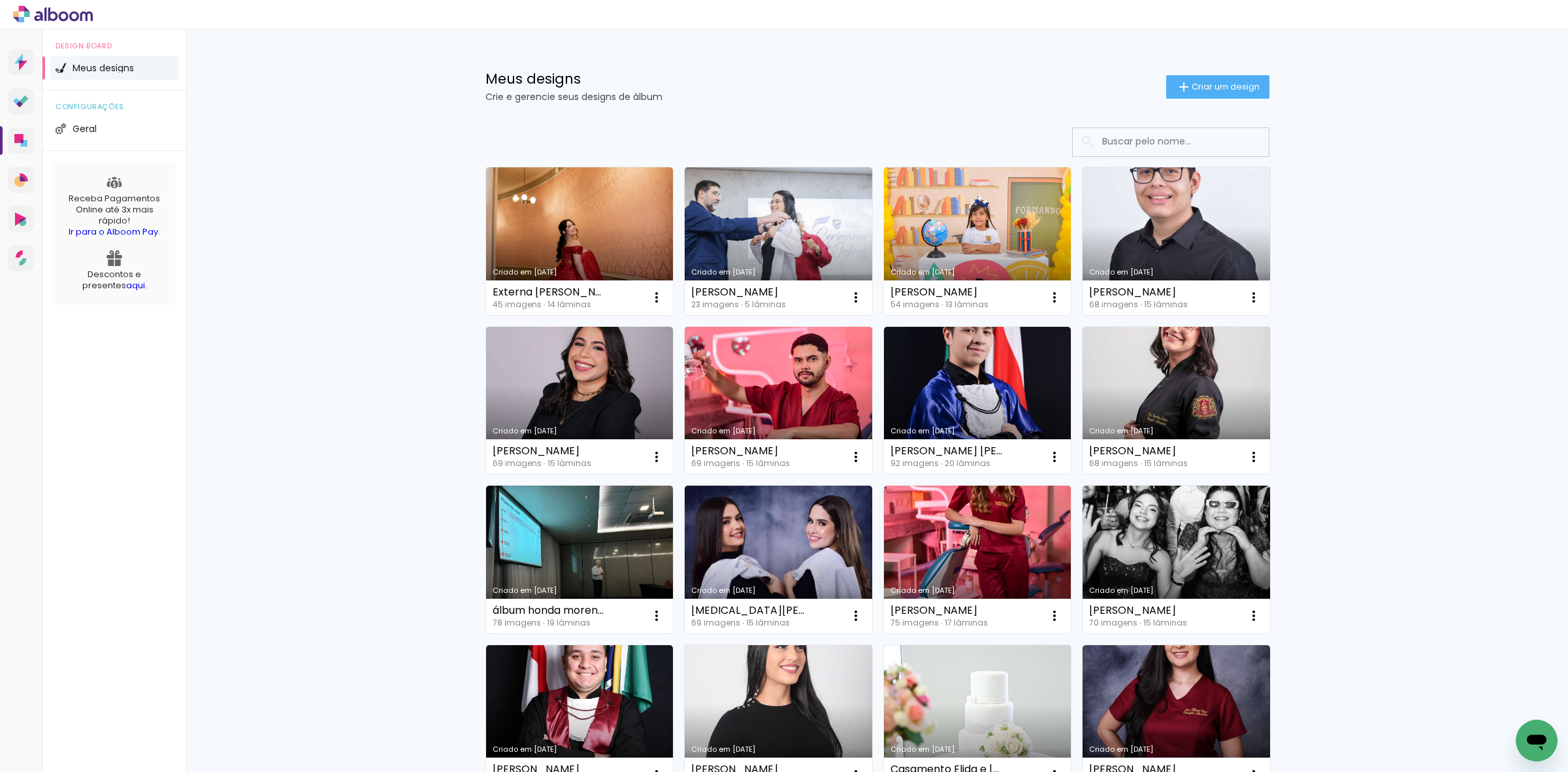
drag, startPoint x: 298, startPoint y: 592, endPoint x: 239, endPoint y: 589, distance: 59.1
click at [239, 589] on div "Meus designs Crie e gerencie seus designs de álbum Criar um design Criado em 24…" at bounding box center [877, 724] width 1382 height 1390
click at [903, 374] on link "Criado em [DATE]" at bounding box center [978, 401] width 188 height 148
drag, startPoint x: 575, startPoint y: 240, endPoint x: 575, endPoint y: 230, distance: 10.0
click at [575, 240] on link "Criado em [DATE]" at bounding box center [580, 241] width 188 height 148
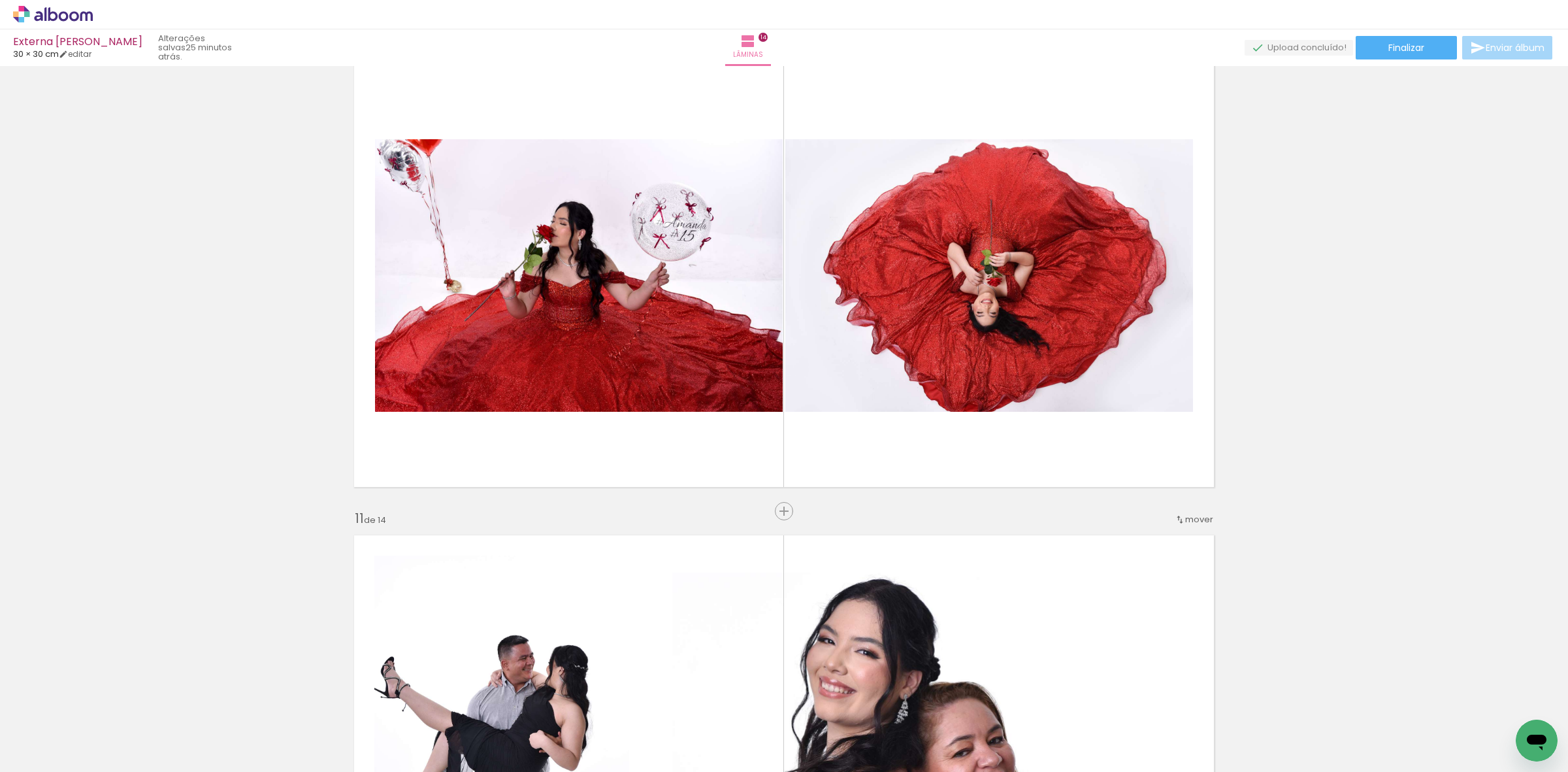
scroll to position [4249, 0]
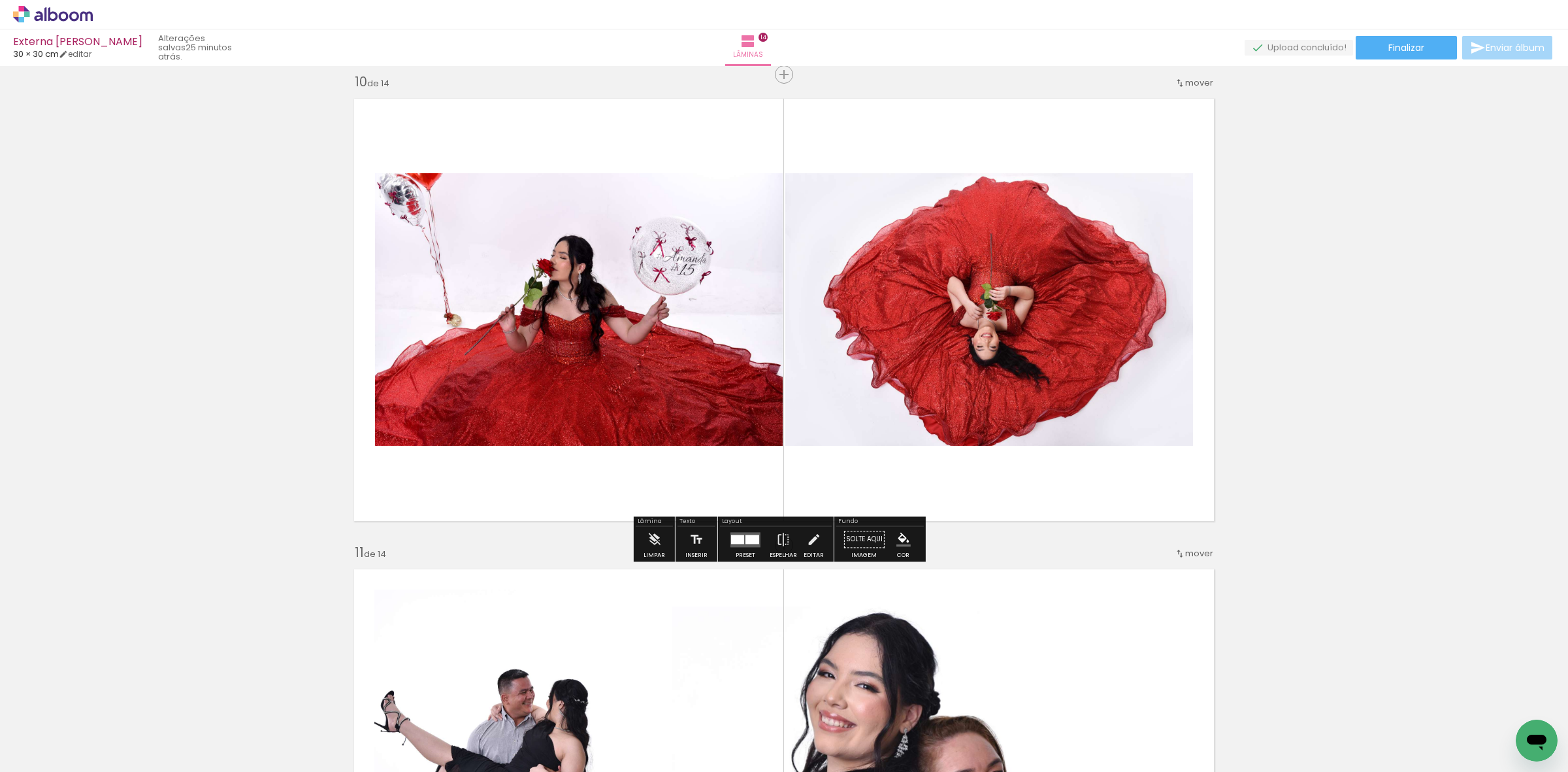
click at [949, 301] on quentale-photo at bounding box center [990, 309] width 408 height 272
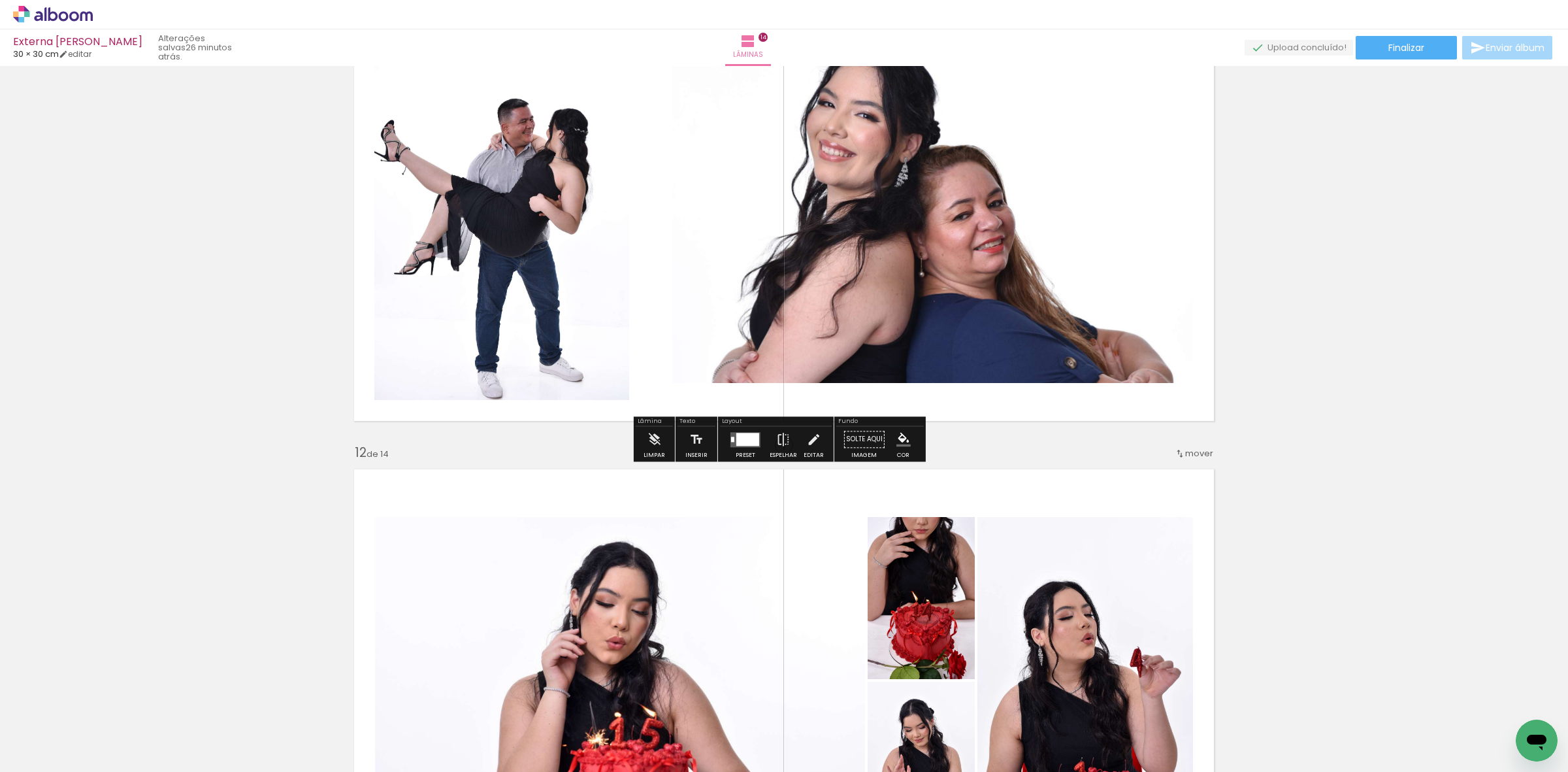
scroll to position [4821, 0]
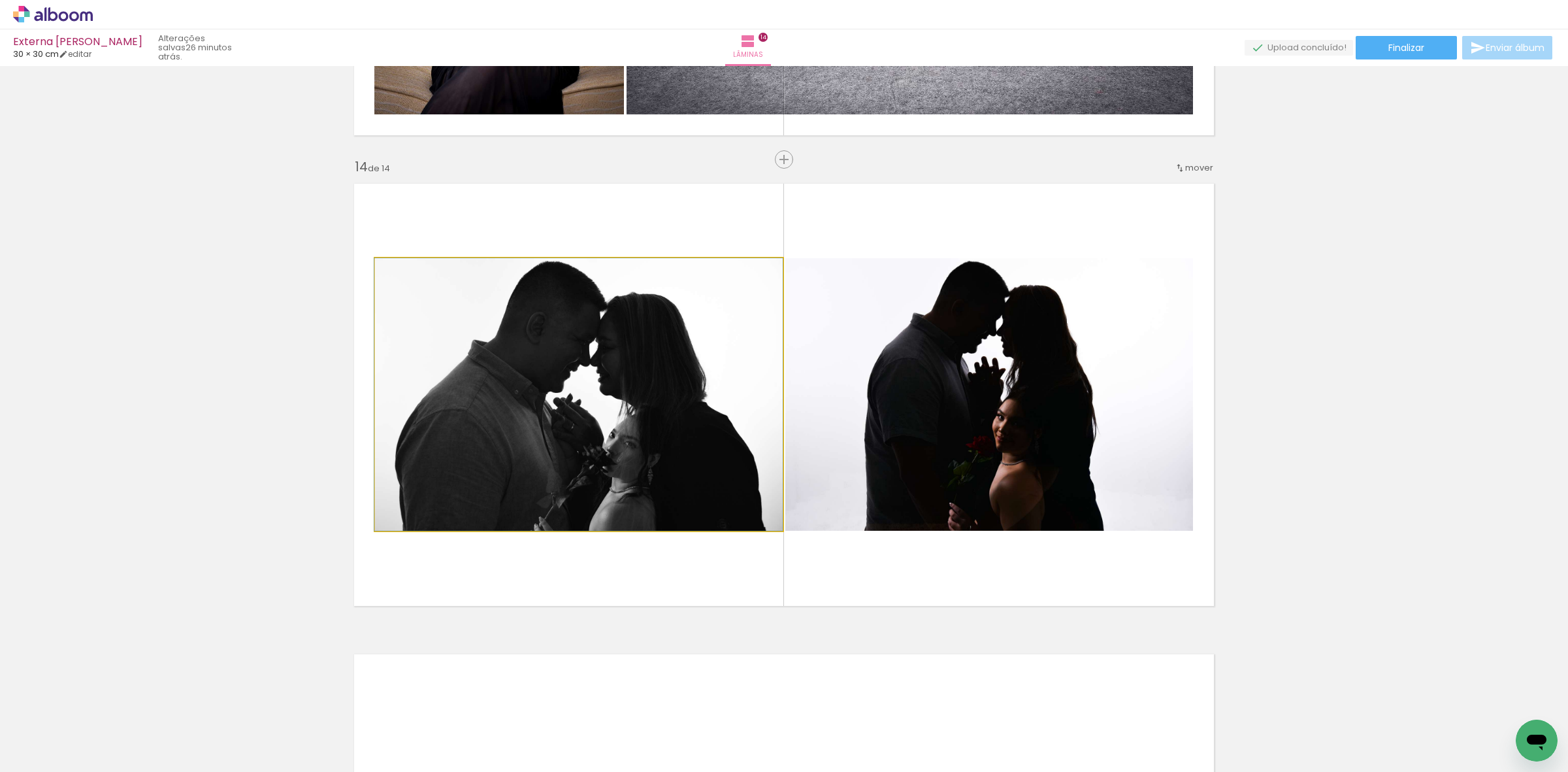
click at [670, 403] on quentale-photo at bounding box center [579, 394] width 408 height 272
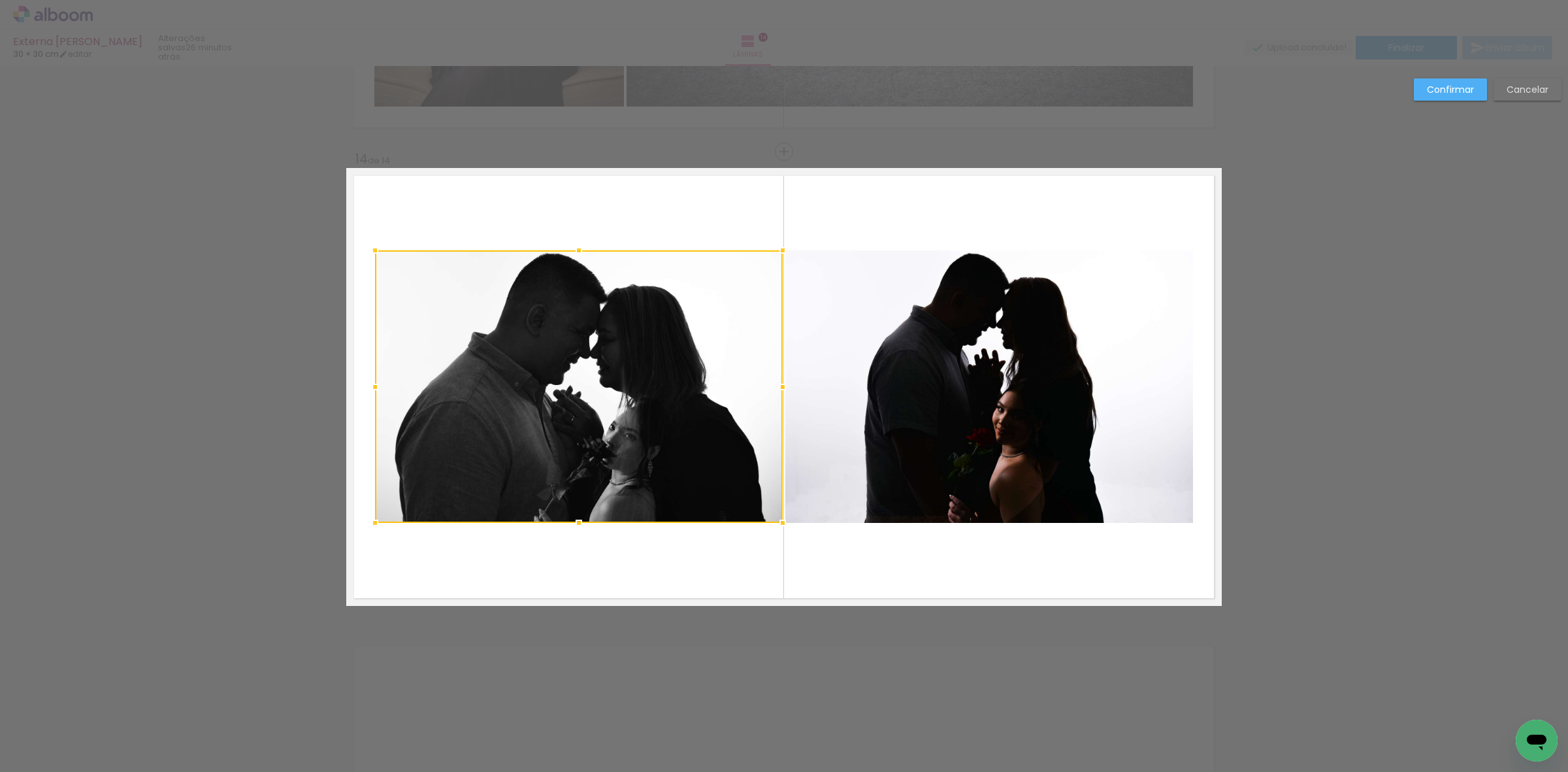
scroll to position [6064, 0]
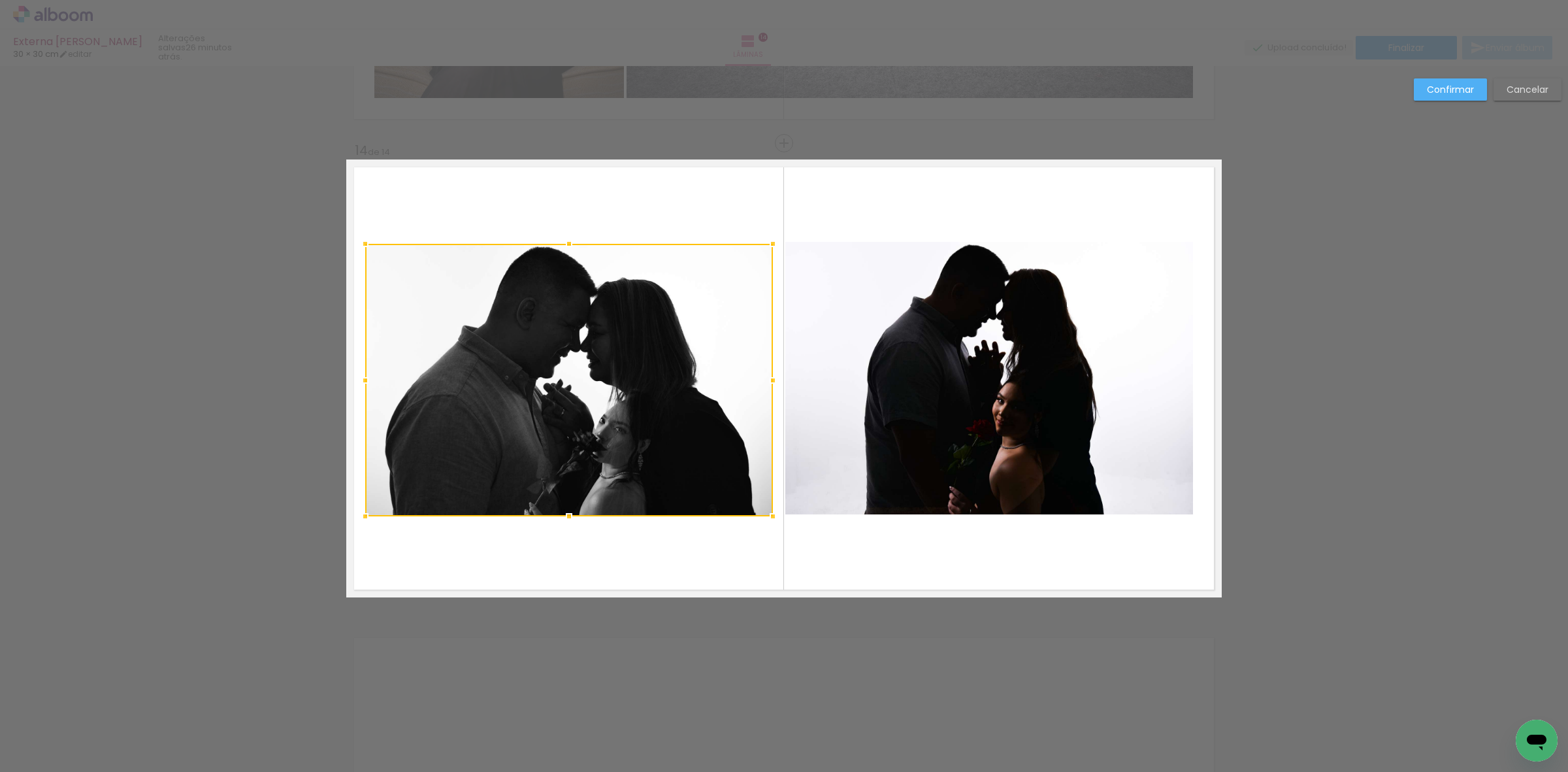
drag, startPoint x: 591, startPoint y: 401, endPoint x: 580, endPoint y: 393, distance: 13.6
click at [577, 398] on div at bounding box center [569, 379] width 408 height 272
click at [580, 398] on div at bounding box center [568, 379] width 408 height 272
click at [971, 334] on quentale-photo at bounding box center [990, 378] width 408 height 272
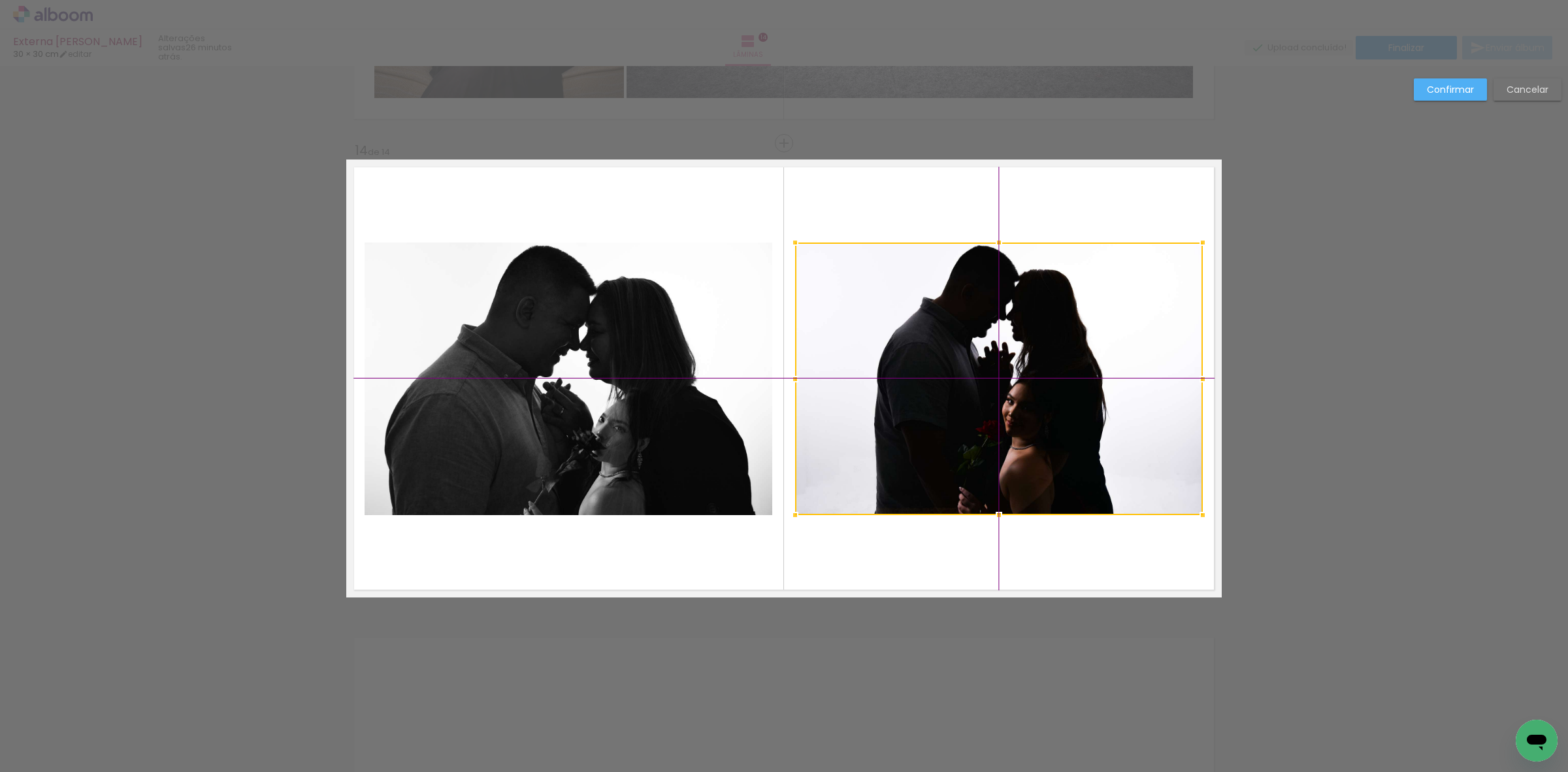
drag, startPoint x: 933, startPoint y: 371, endPoint x: 941, endPoint y: 374, distance: 8.5
click at [941, 374] on div at bounding box center [1000, 379] width 408 height 272
click at [0, 0] on paper-button "Confirmar" at bounding box center [0, 0] width 0 height 0
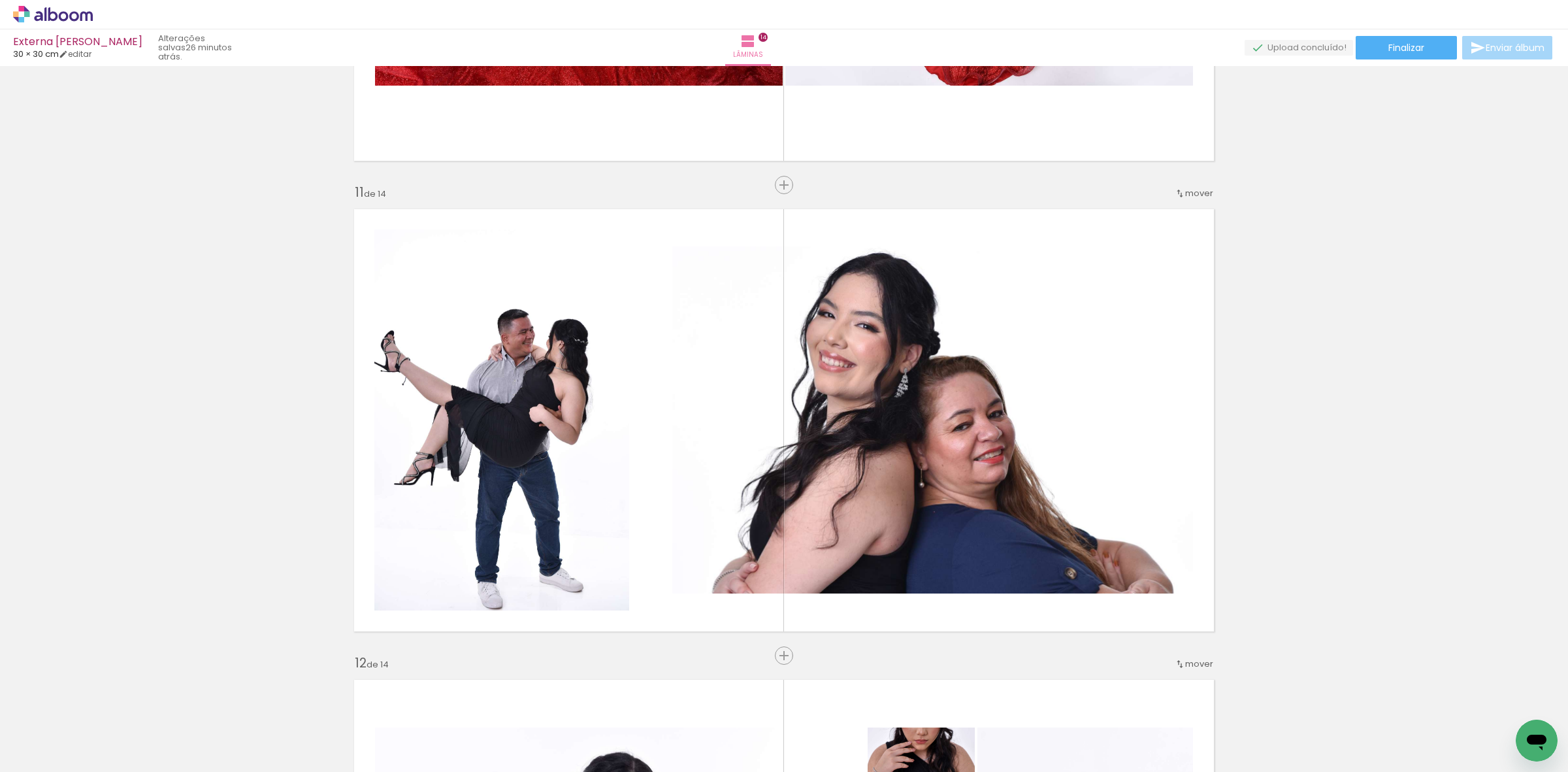
scroll to position [4592, 0]
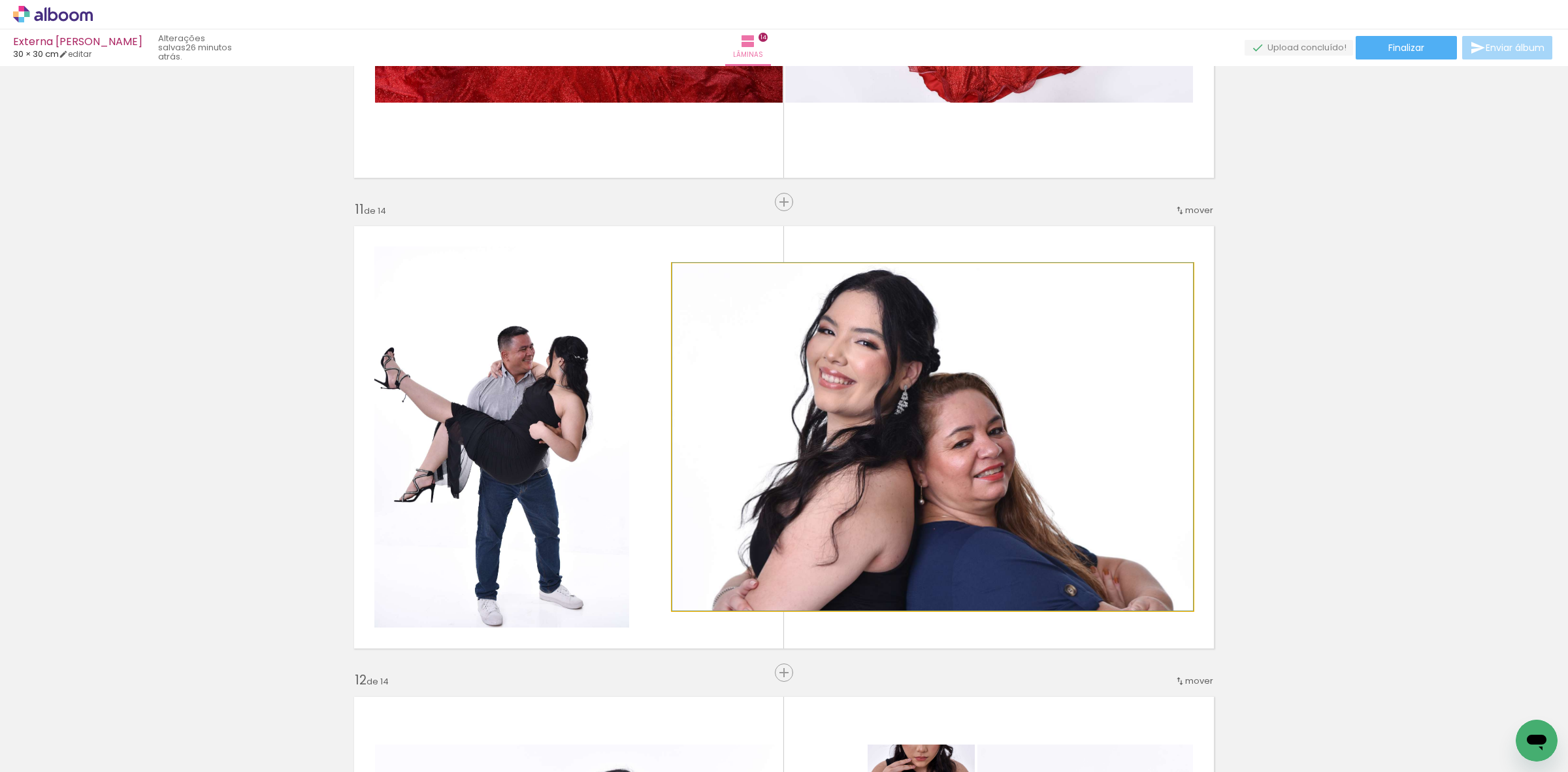
click at [853, 365] on quentale-photo at bounding box center [932, 437] width 521 height 347
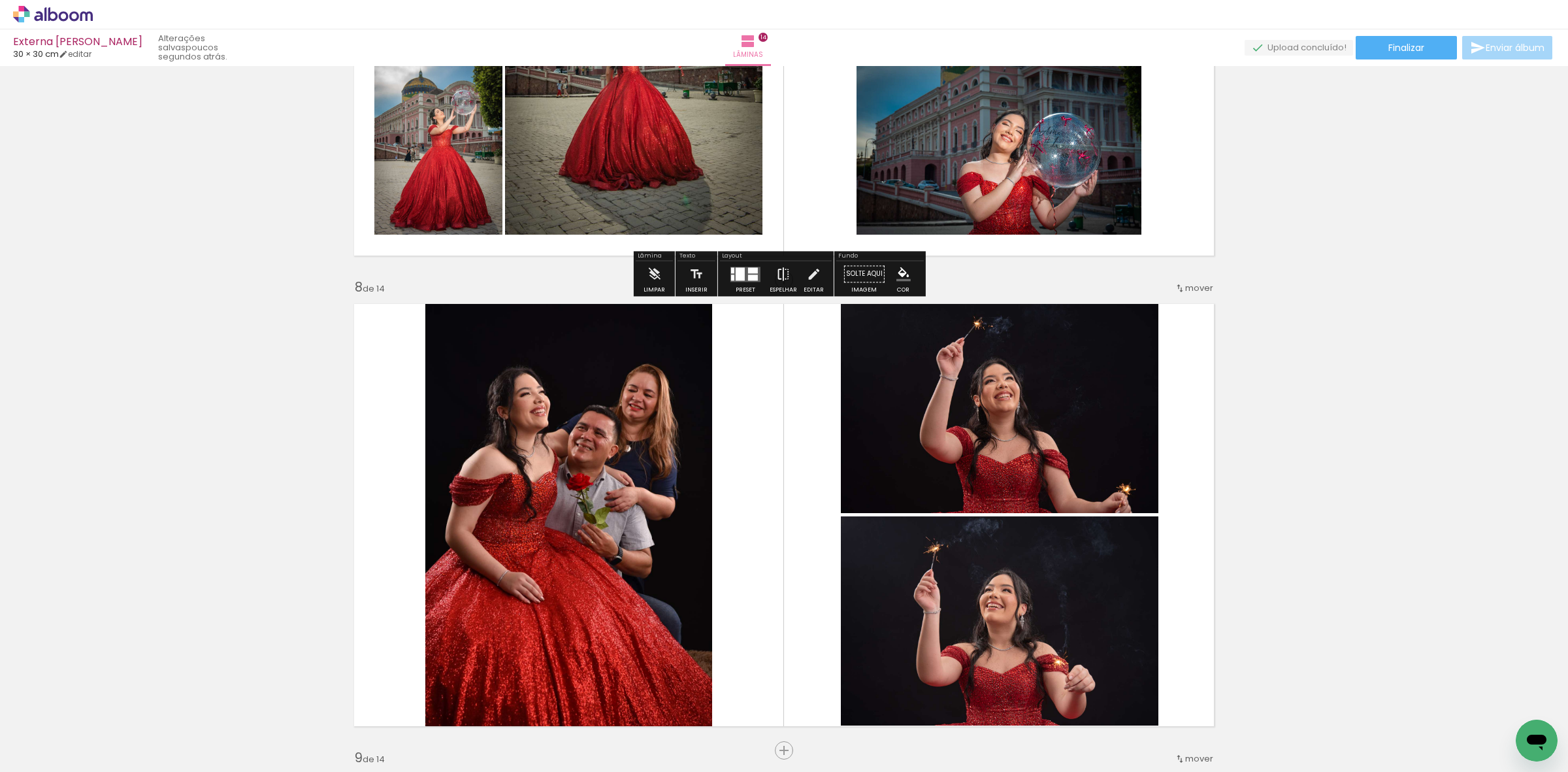
scroll to position [3105, 0]
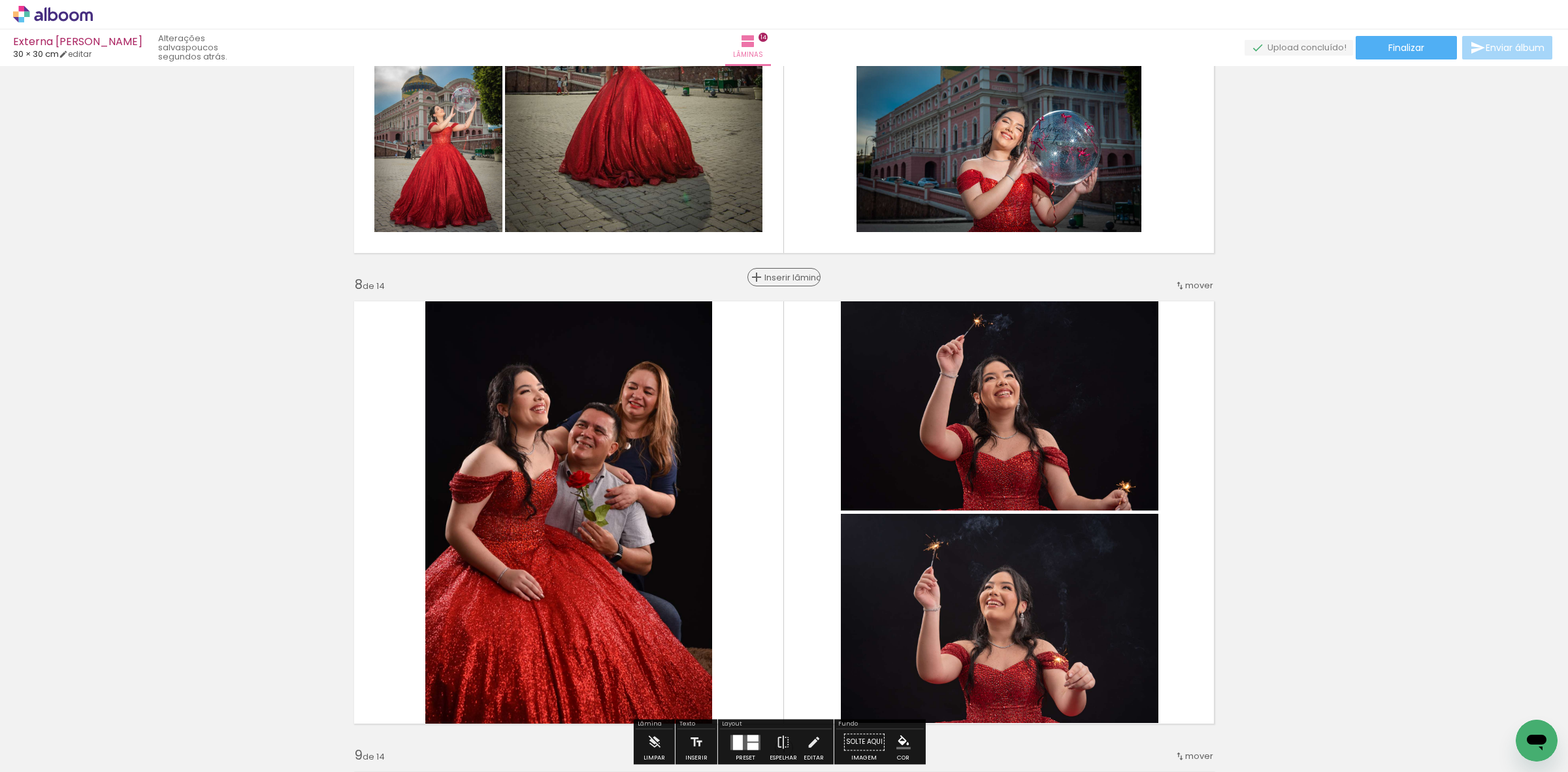
click at [779, 277] on span "Inserir lâmina" at bounding box center [790, 277] width 51 height 8
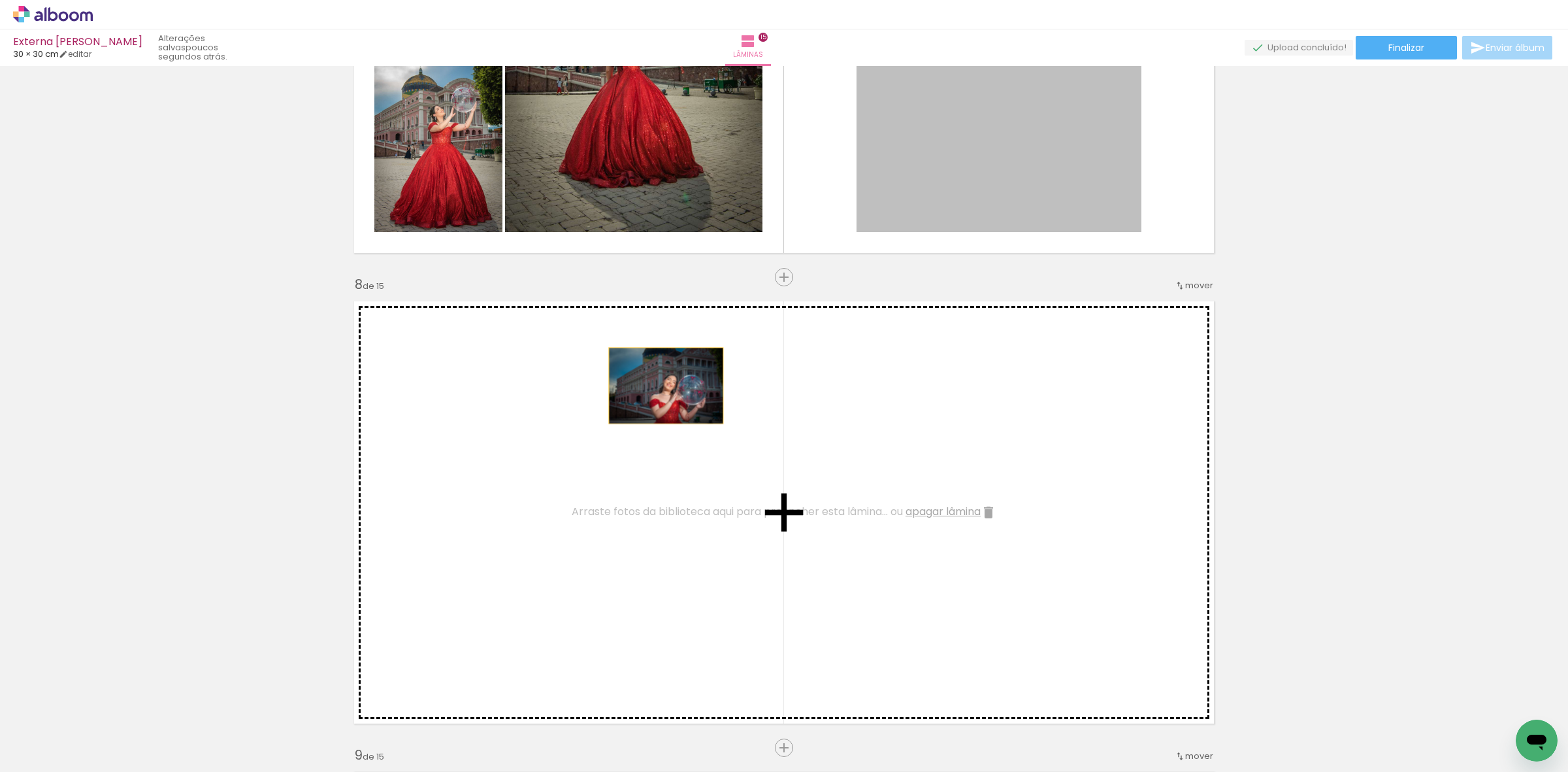
drag, startPoint x: 909, startPoint y: 165, endPoint x: 660, endPoint y: 386, distance: 332.9
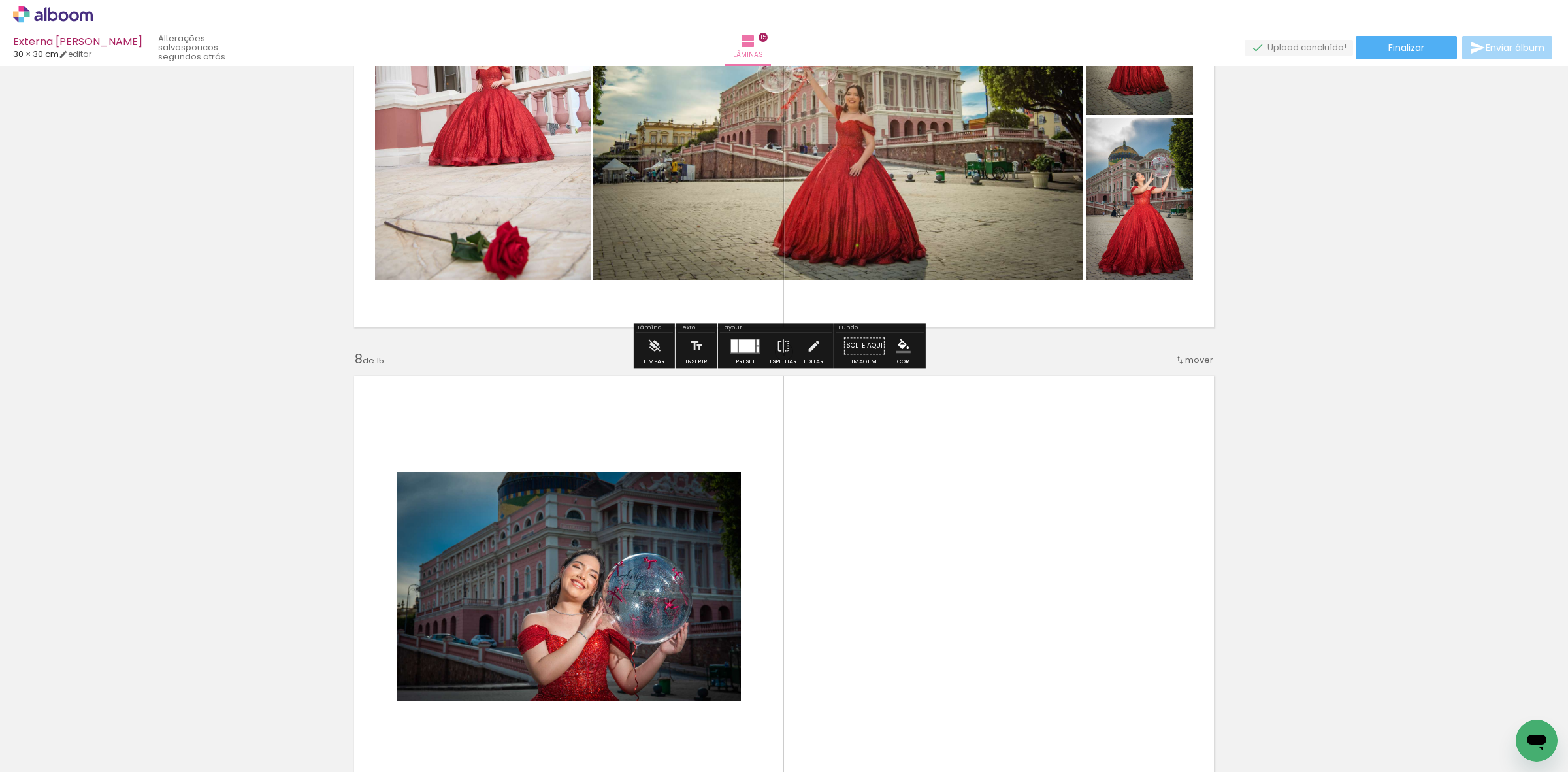
scroll to position [3024, 0]
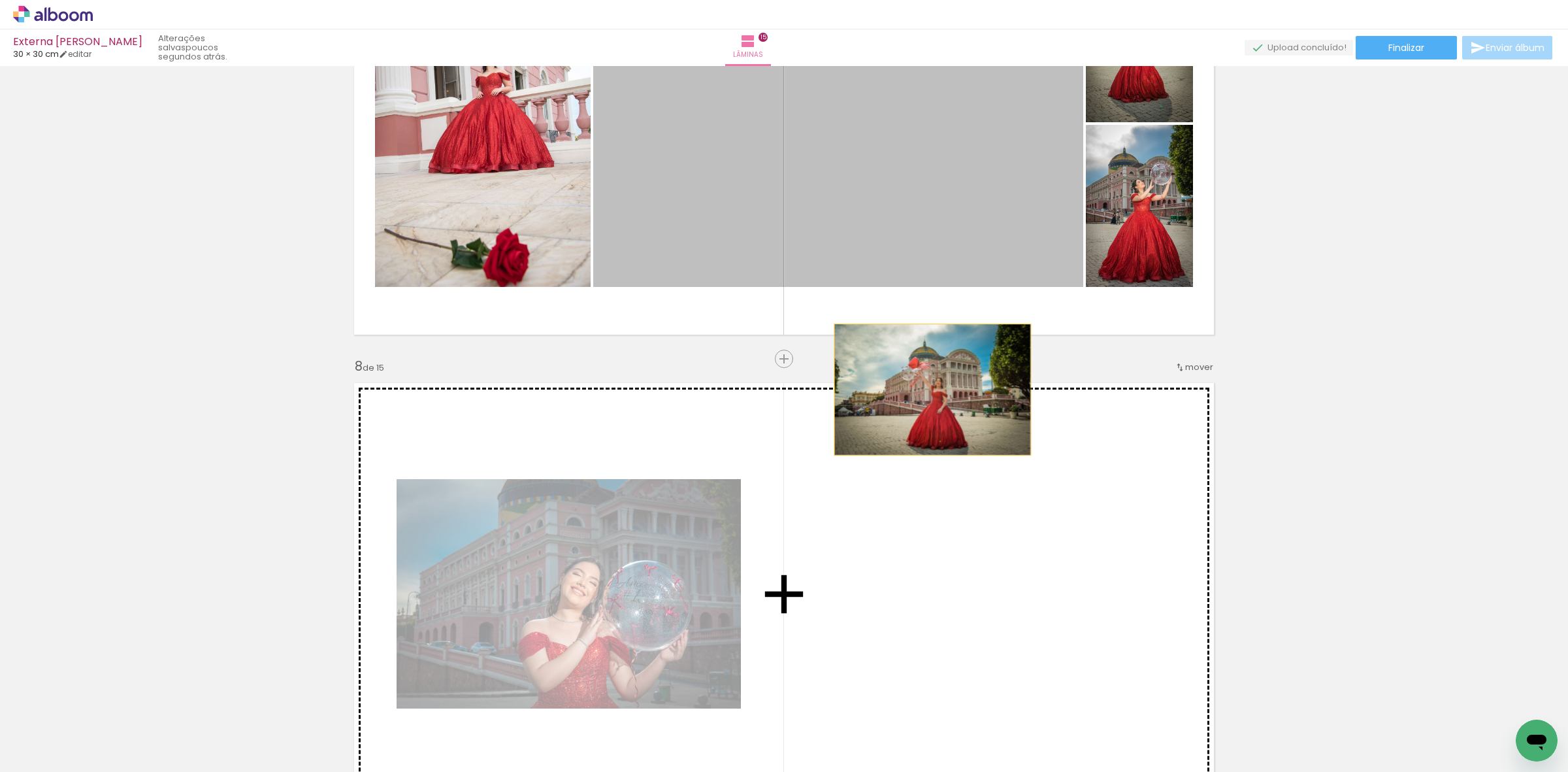
drag, startPoint x: 945, startPoint y: 207, endPoint x: 938, endPoint y: 487, distance: 280.1
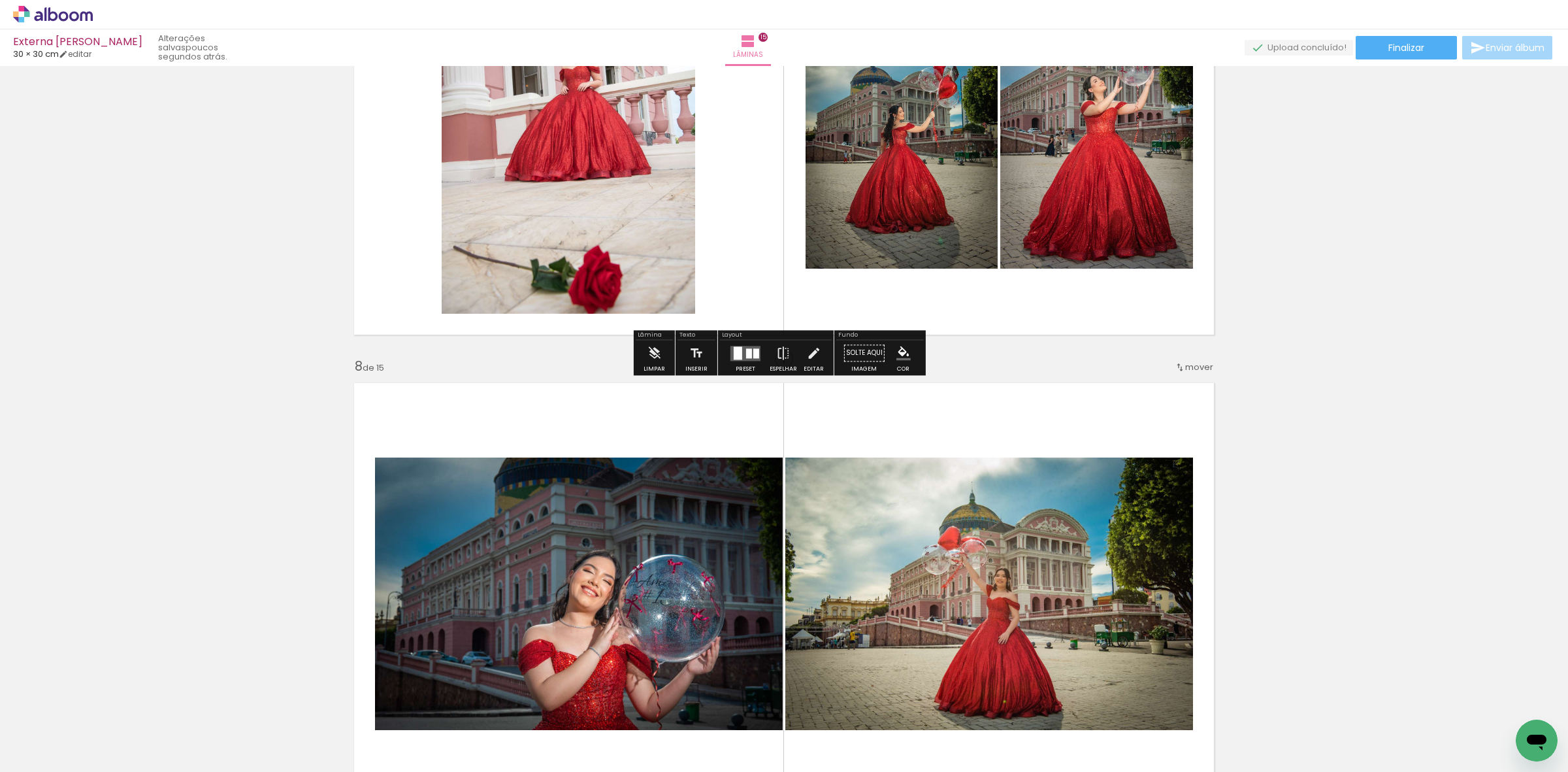
click at [746, 351] on div at bounding box center [749, 353] width 6 height 10
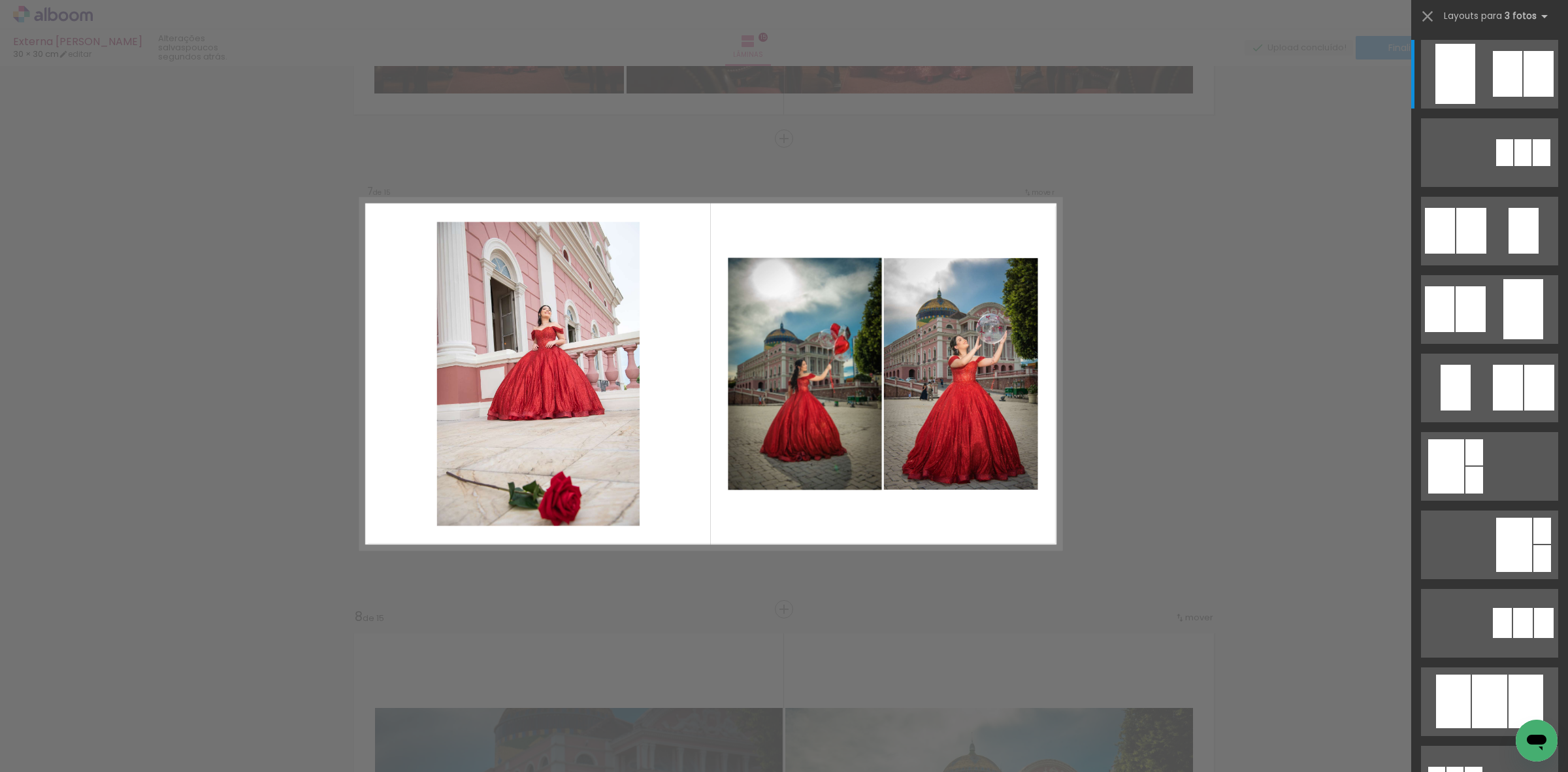
scroll to position [2769, 0]
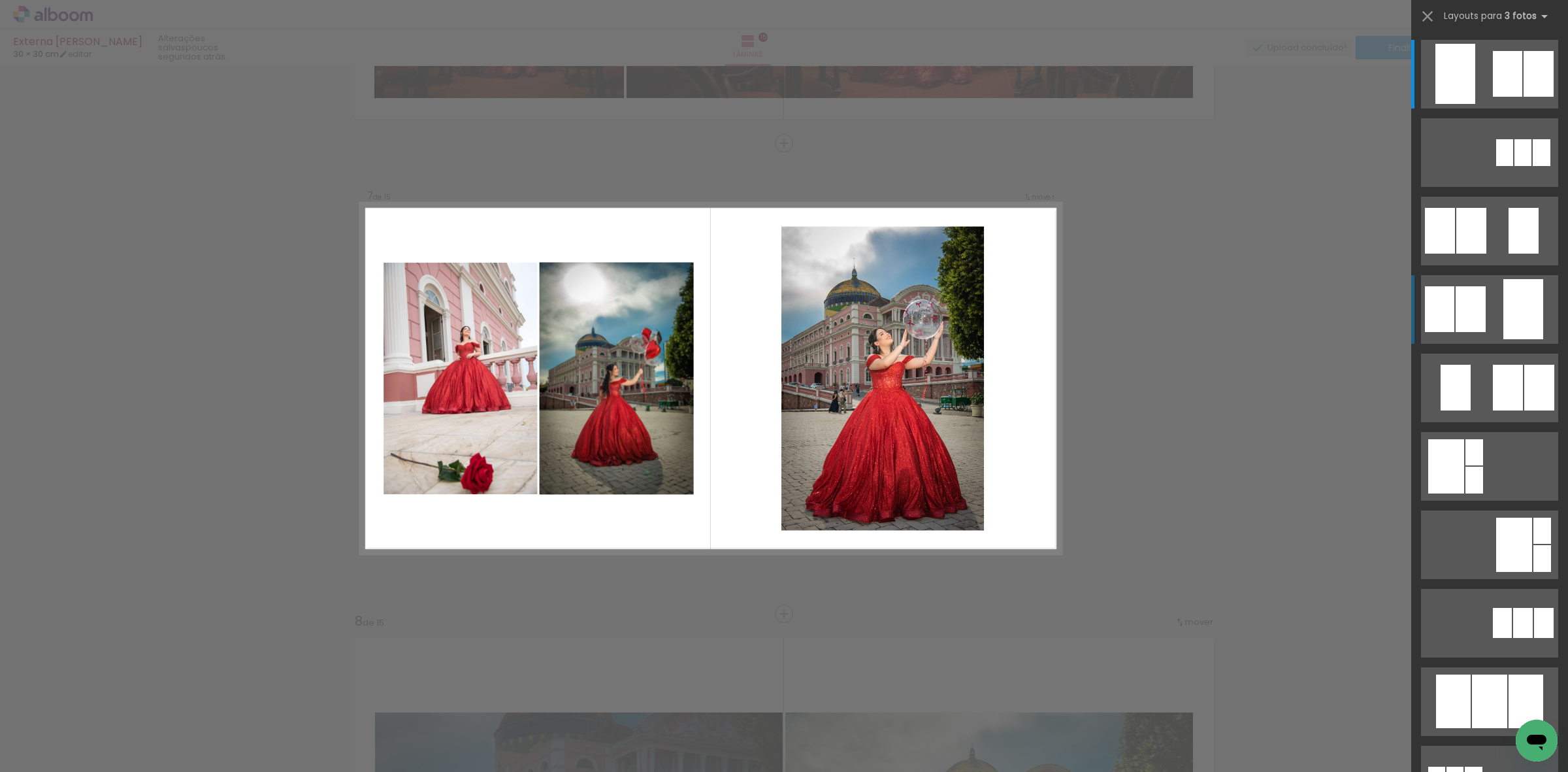
click at [1480, 299] on quentale-layouter at bounding box center [1490, 309] width 137 height 68
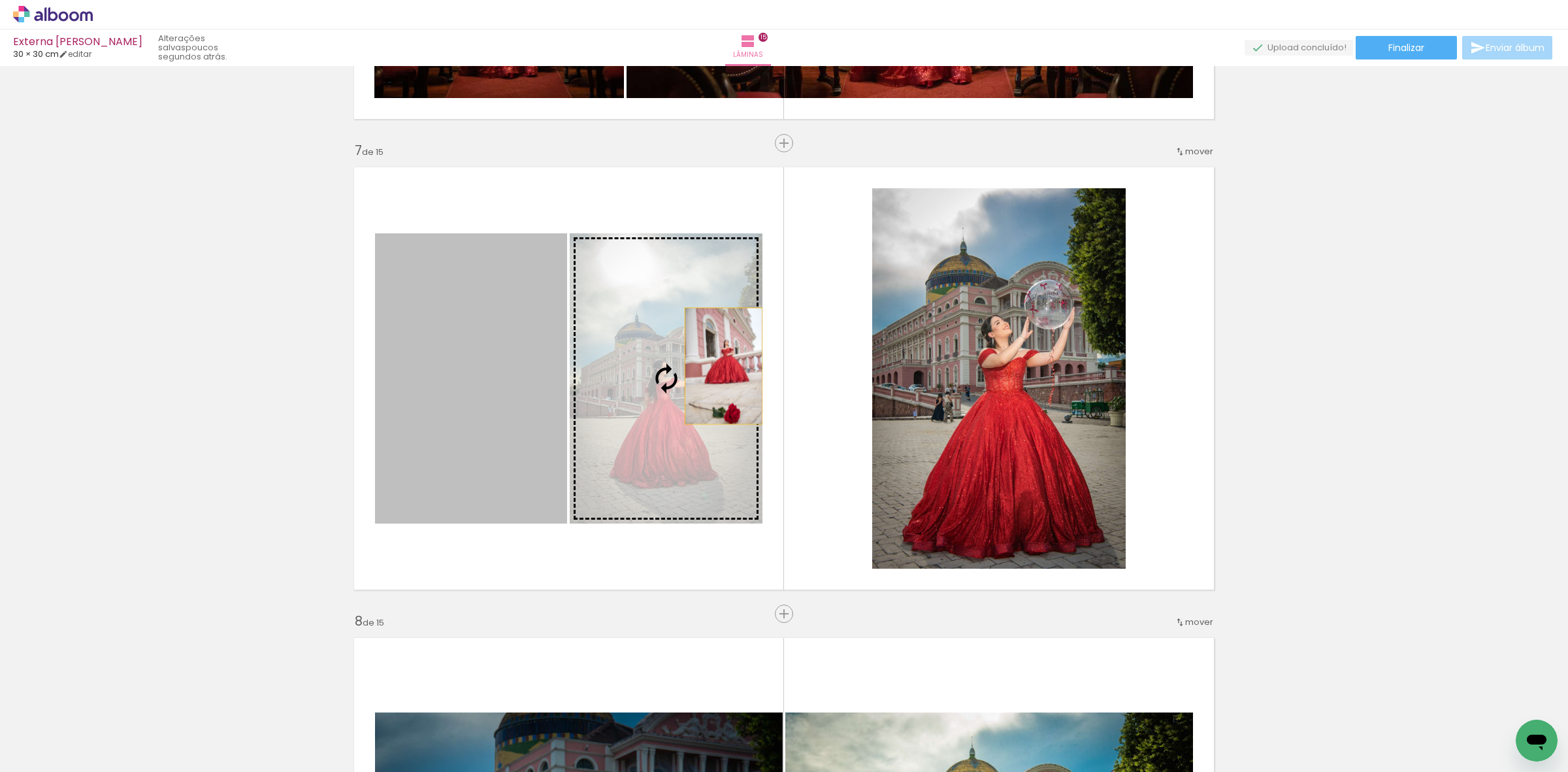
drag, startPoint x: 459, startPoint y: 366, endPoint x: 925, endPoint y: 358, distance: 466.1
click at [0, 0] on slot at bounding box center [0, 0] width 0 height 0
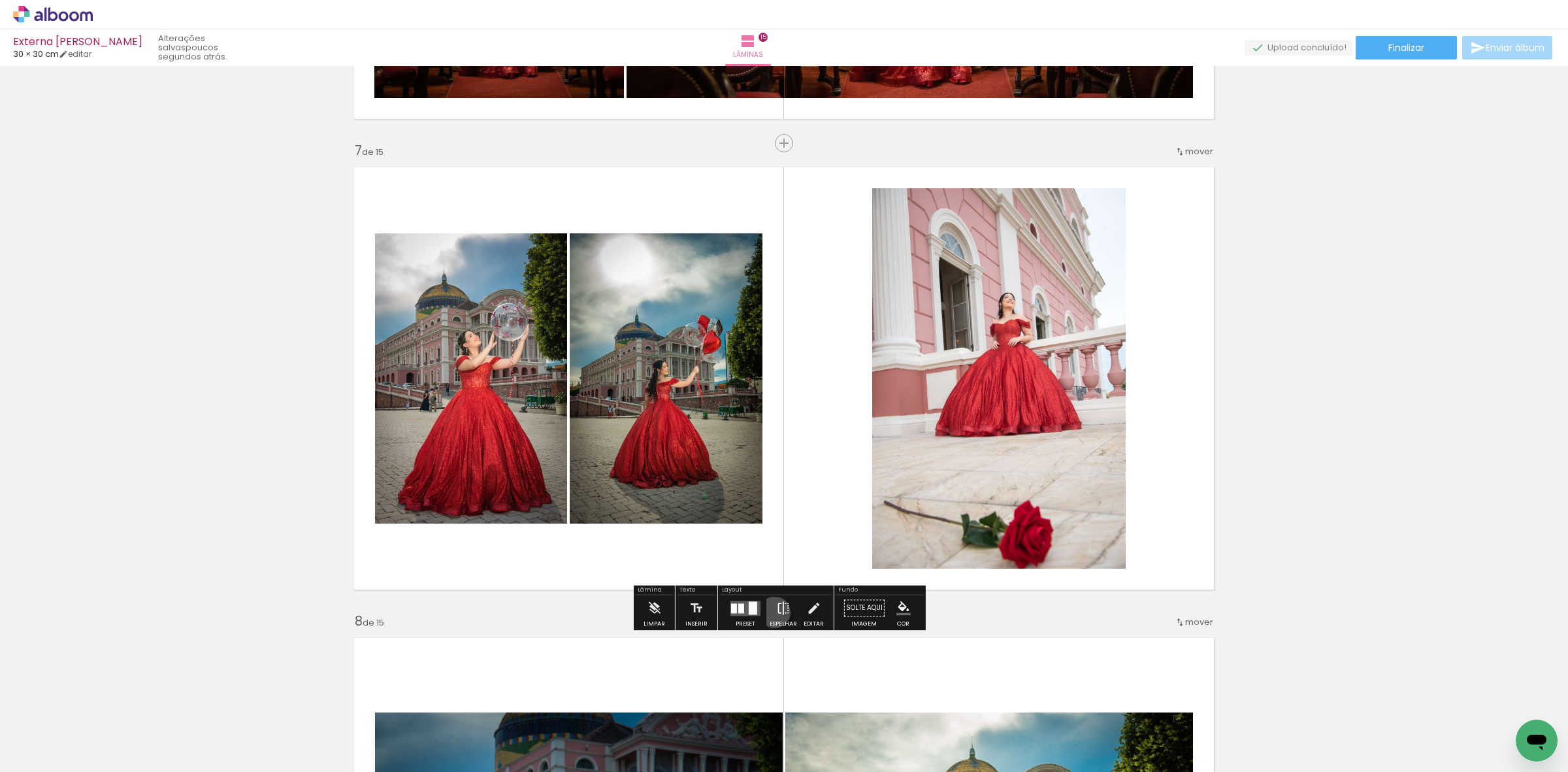
click at [772, 612] on paper-button "Espelhar" at bounding box center [783, 612] width 34 height 34
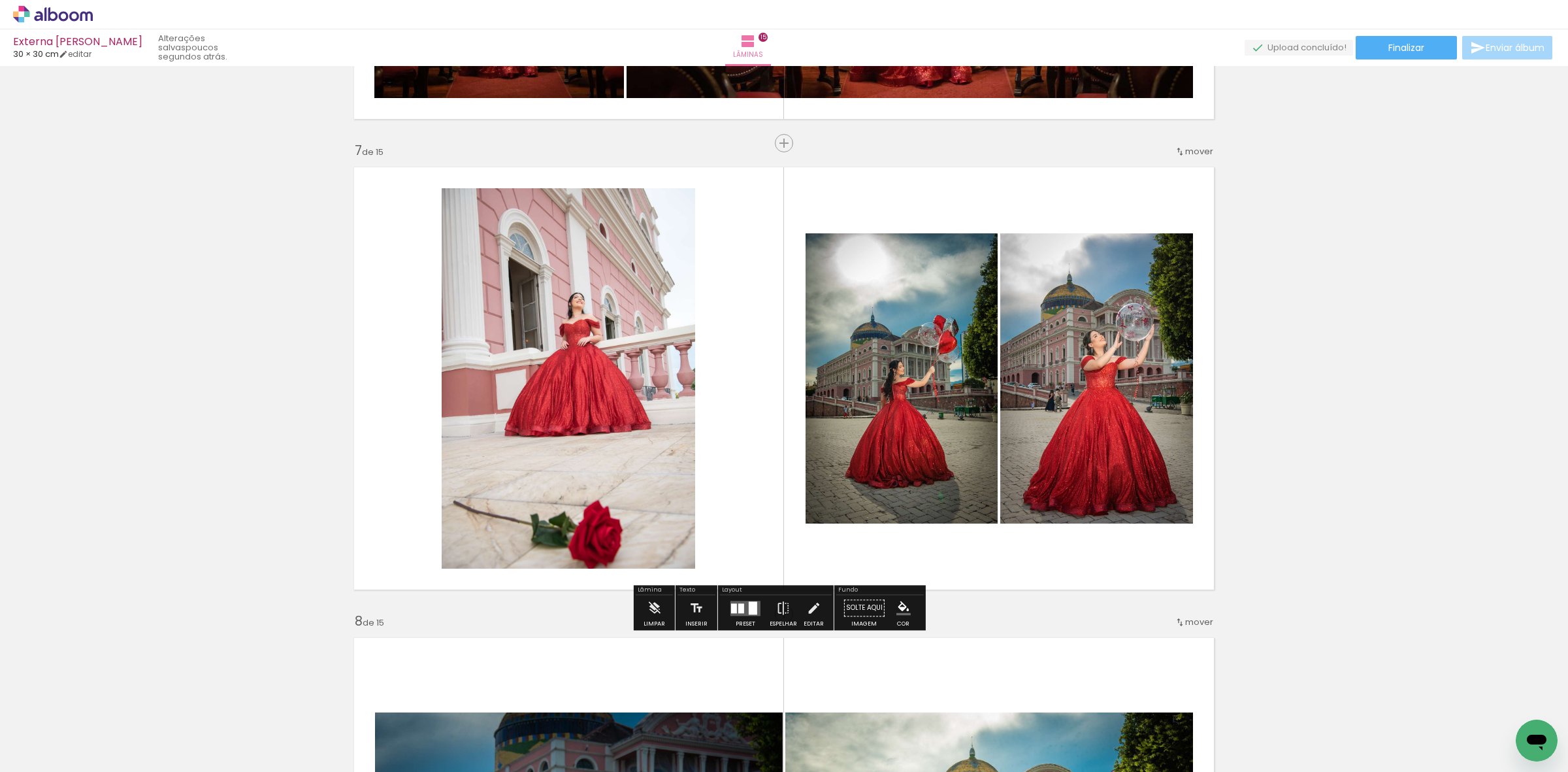
click at [866, 333] on quentale-photo at bounding box center [902, 379] width 193 height 291
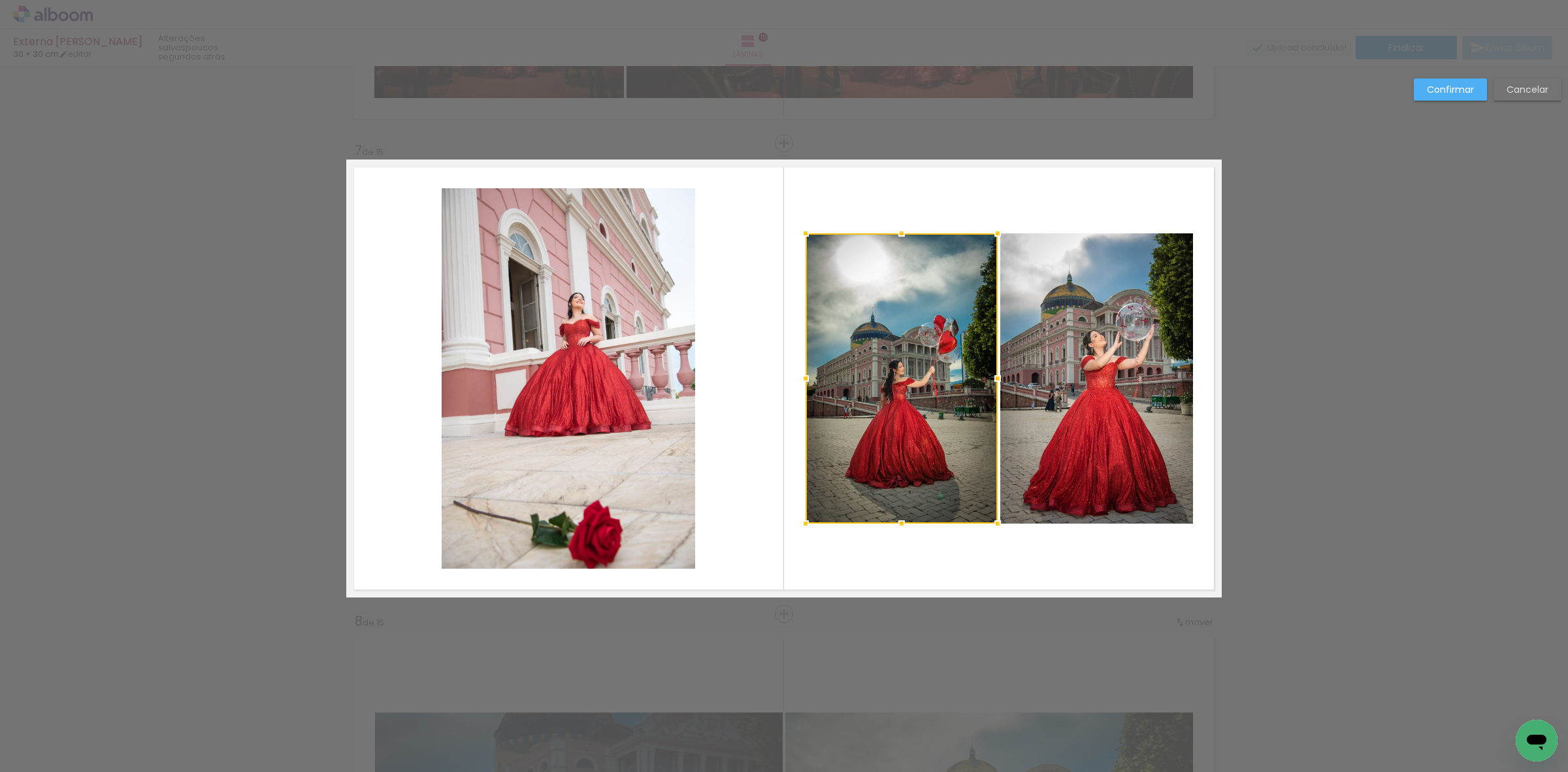
click at [1087, 344] on quentale-photo at bounding box center [1097, 379] width 193 height 291
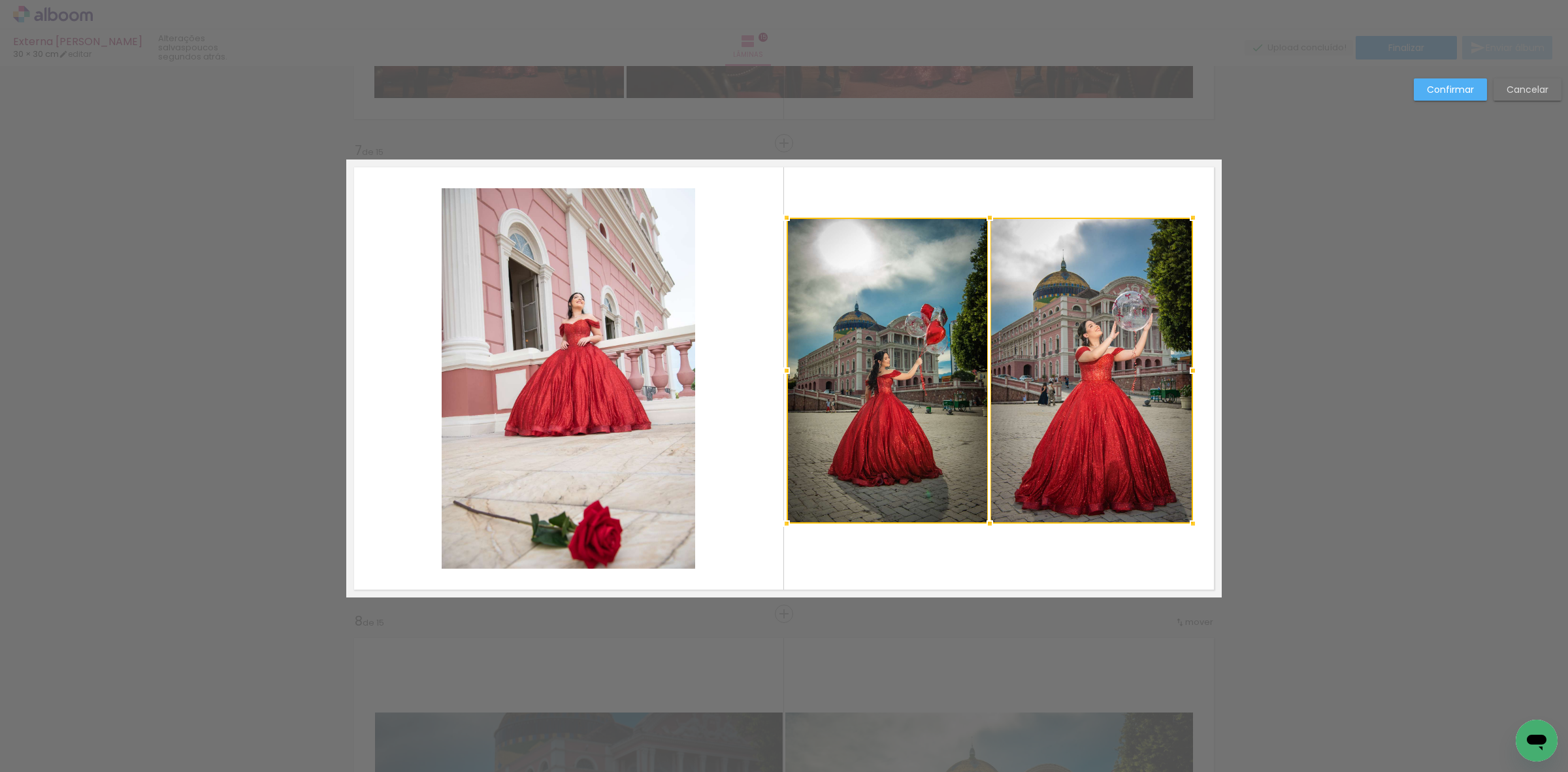
drag, startPoint x: 795, startPoint y: 227, endPoint x: 765, endPoint y: 200, distance: 40.4
click at [774, 205] on div at bounding box center [787, 218] width 26 height 26
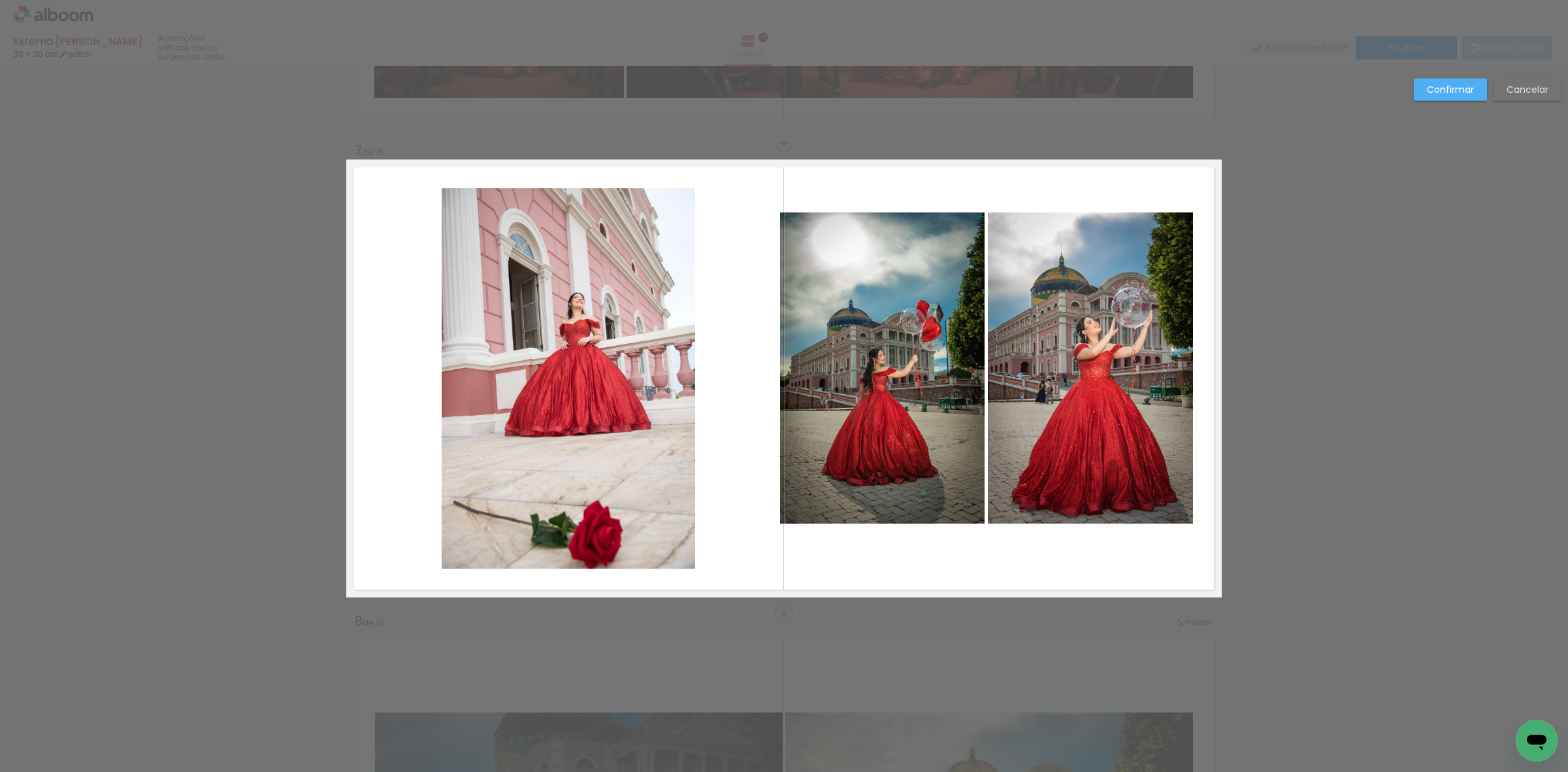
click at [936, 342] on quentale-photo at bounding box center [882, 368] width 205 height 311
click at [1067, 354] on quentale-photo at bounding box center [1090, 368] width 205 height 311
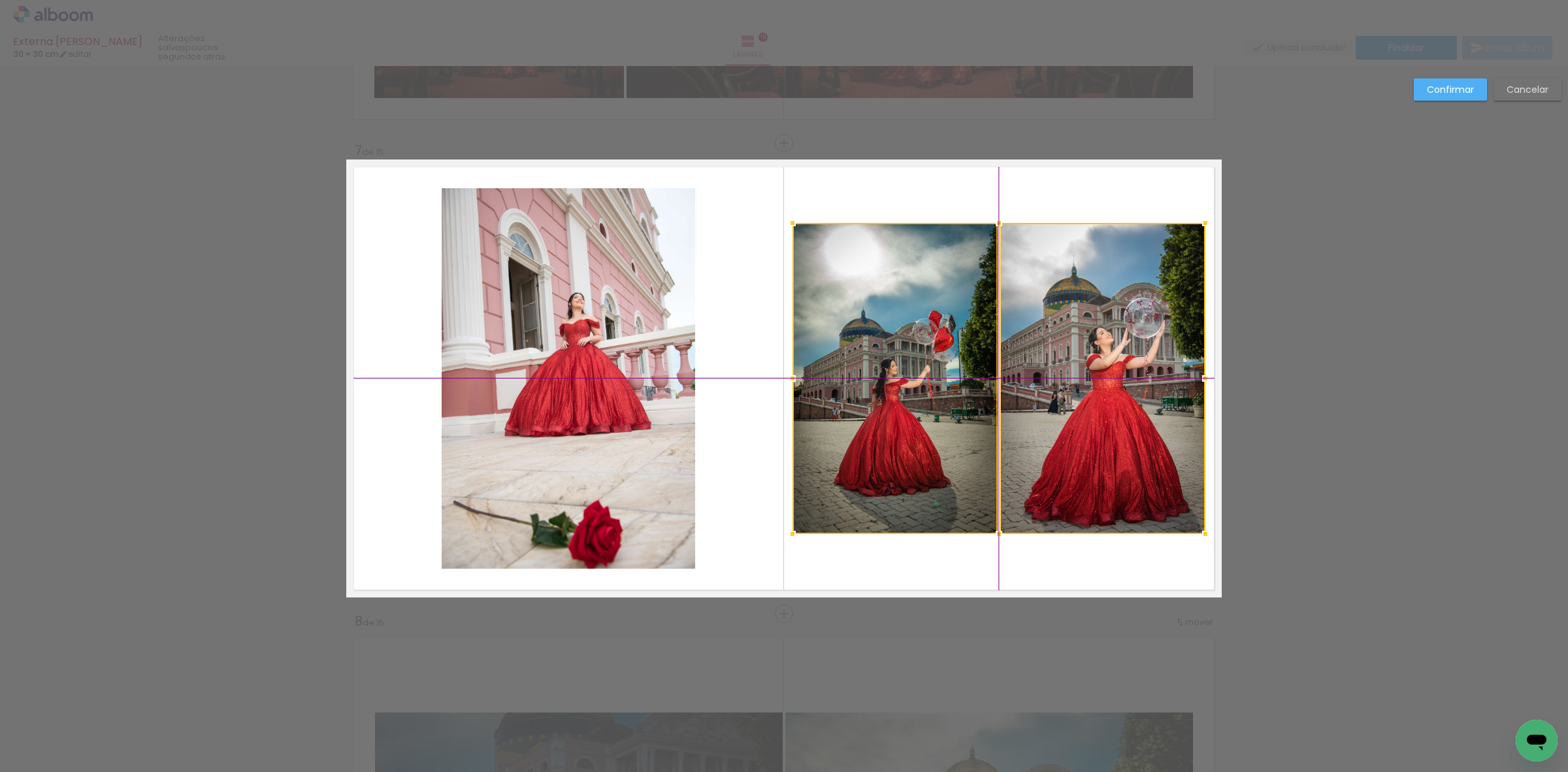
drag, startPoint x: 1046, startPoint y: 412, endPoint x: 1055, endPoint y: 421, distance: 12.7
click at [1055, 421] on div at bounding box center [1000, 379] width 413 height 311
click at [868, 357] on quentale-photo at bounding box center [895, 379] width 205 height 311
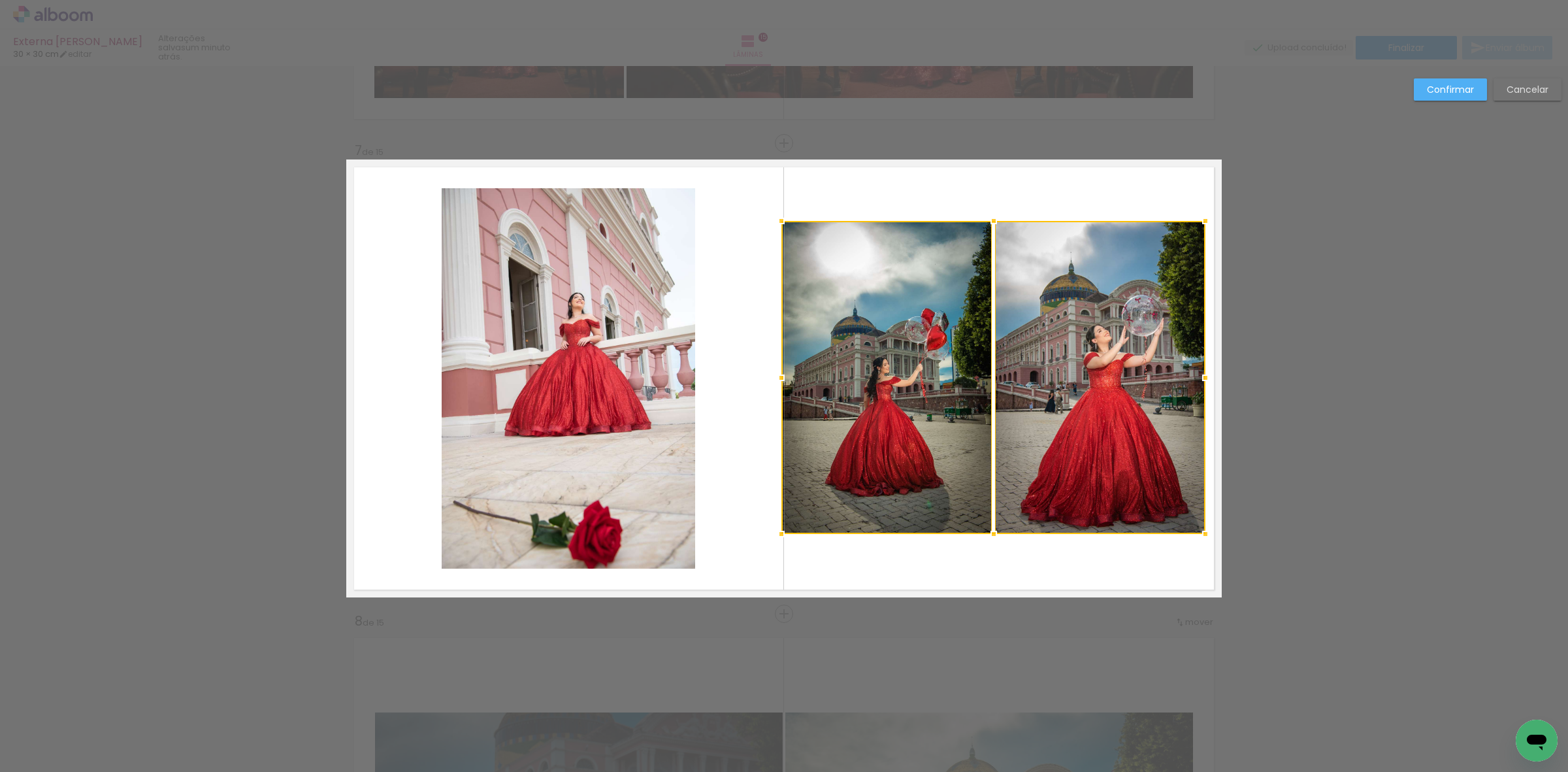
drag, startPoint x: 780, startPoint y: 214, endPoint x: 768, endPoint y: 212, distance: 12.2
click at [768, 212] on div at bounding box center [782, 221] width 26 height 26
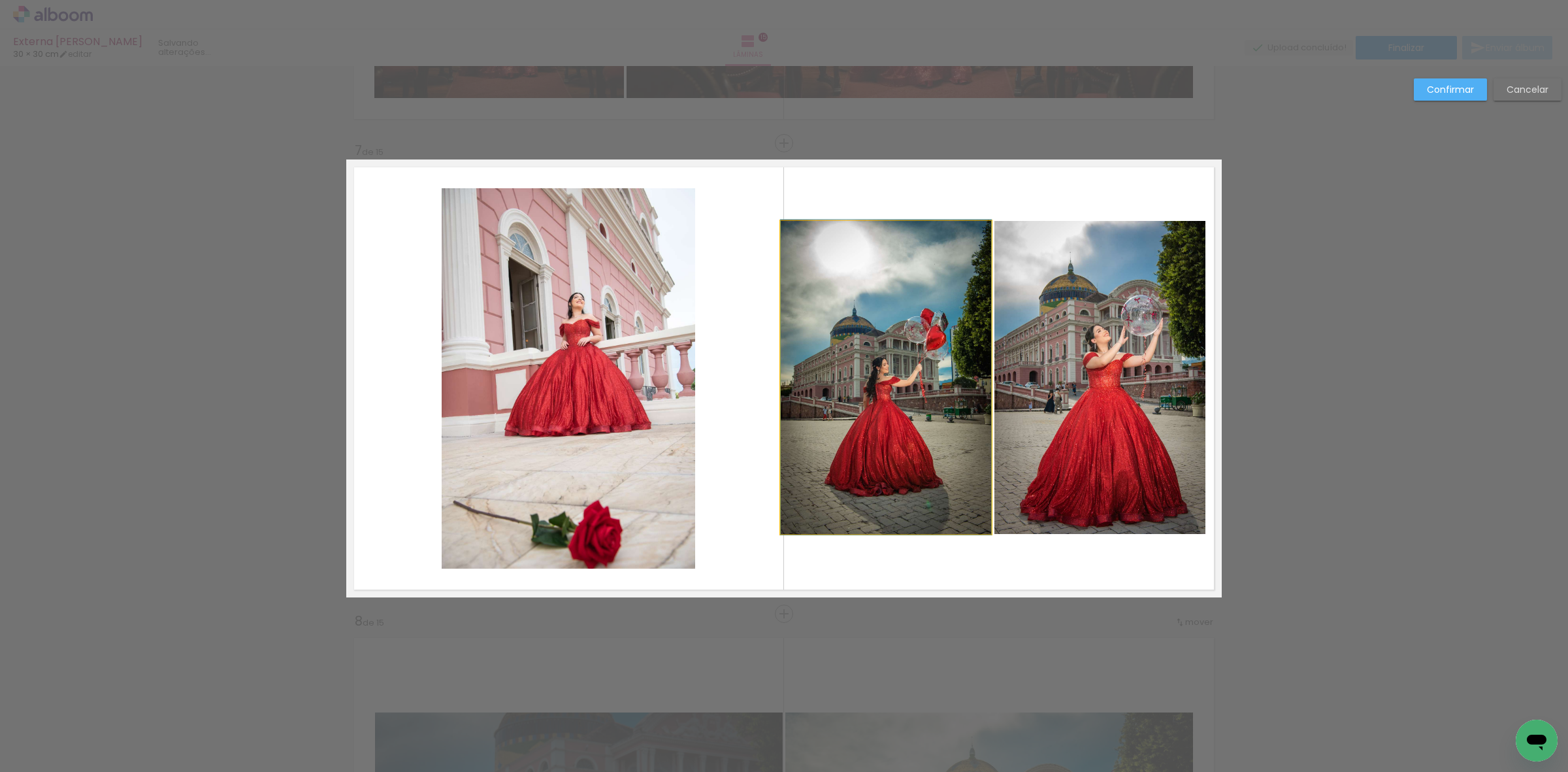
click at [831, 309] on quentale-photo at bounding box center [886, 377] width 211 height 314
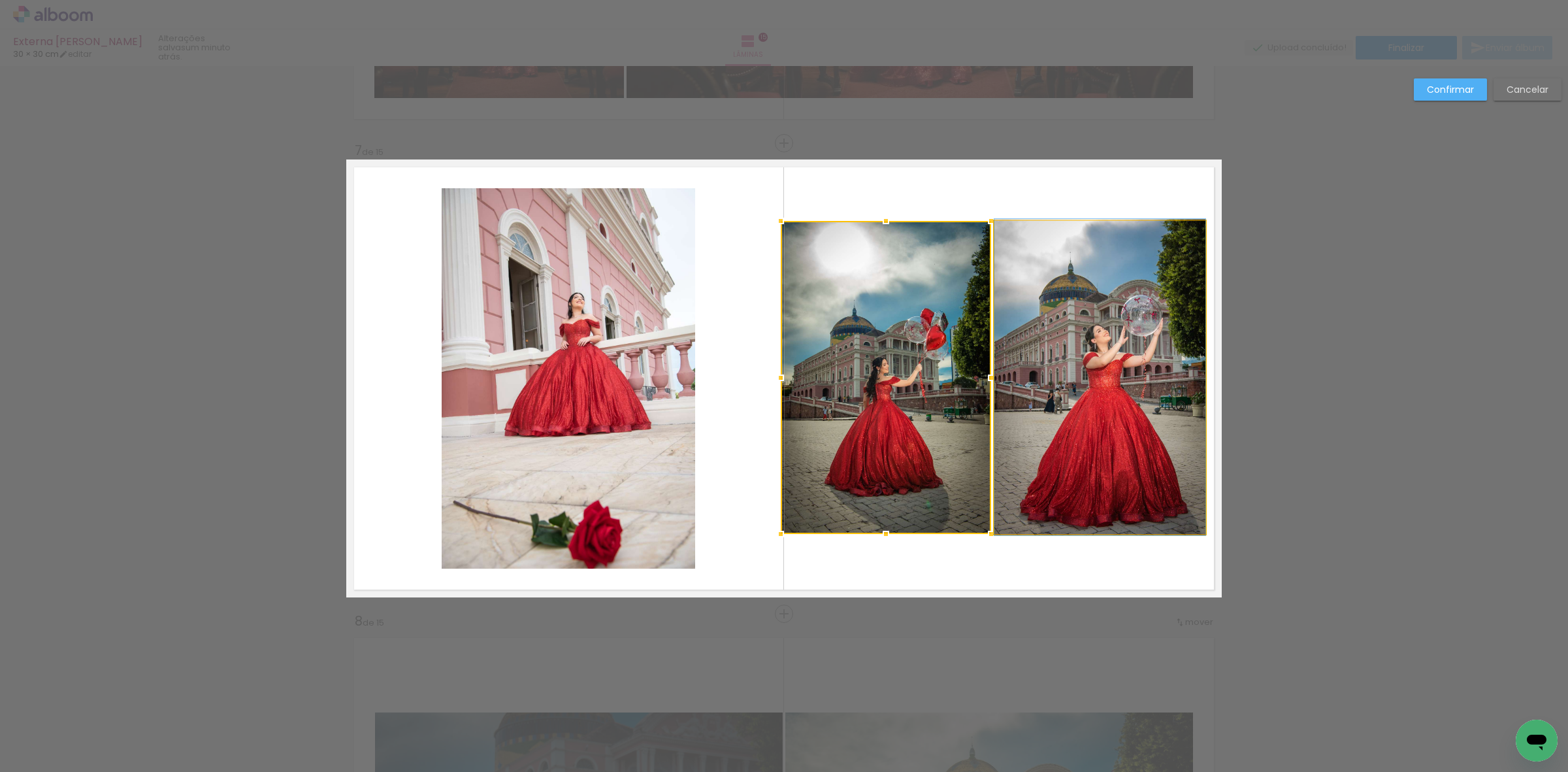
click at [1020, 336] on quentale-photo at bounding box center [1100, 377] width 211 height 314
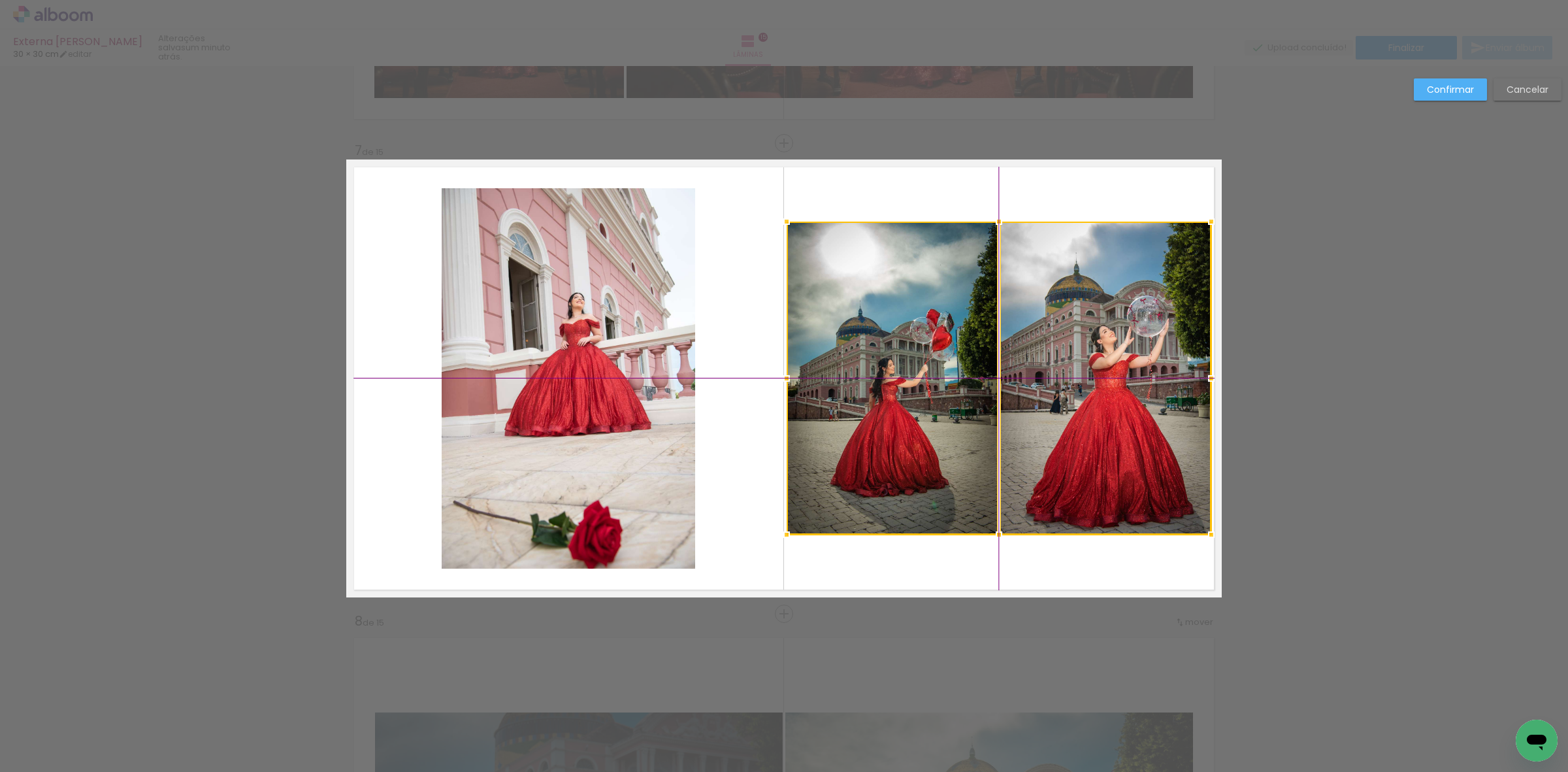
drag, startPoint x: 1034, startPoint y: 381, endPoint x: 1047, endPoint y: 389, distance: 15.3
click at [1047, 389] on div at bounding box center [999, 378] width 424 height 314
click at [876, 374] on quentale-photo at bounding box center [892, 378] width 211 height 314
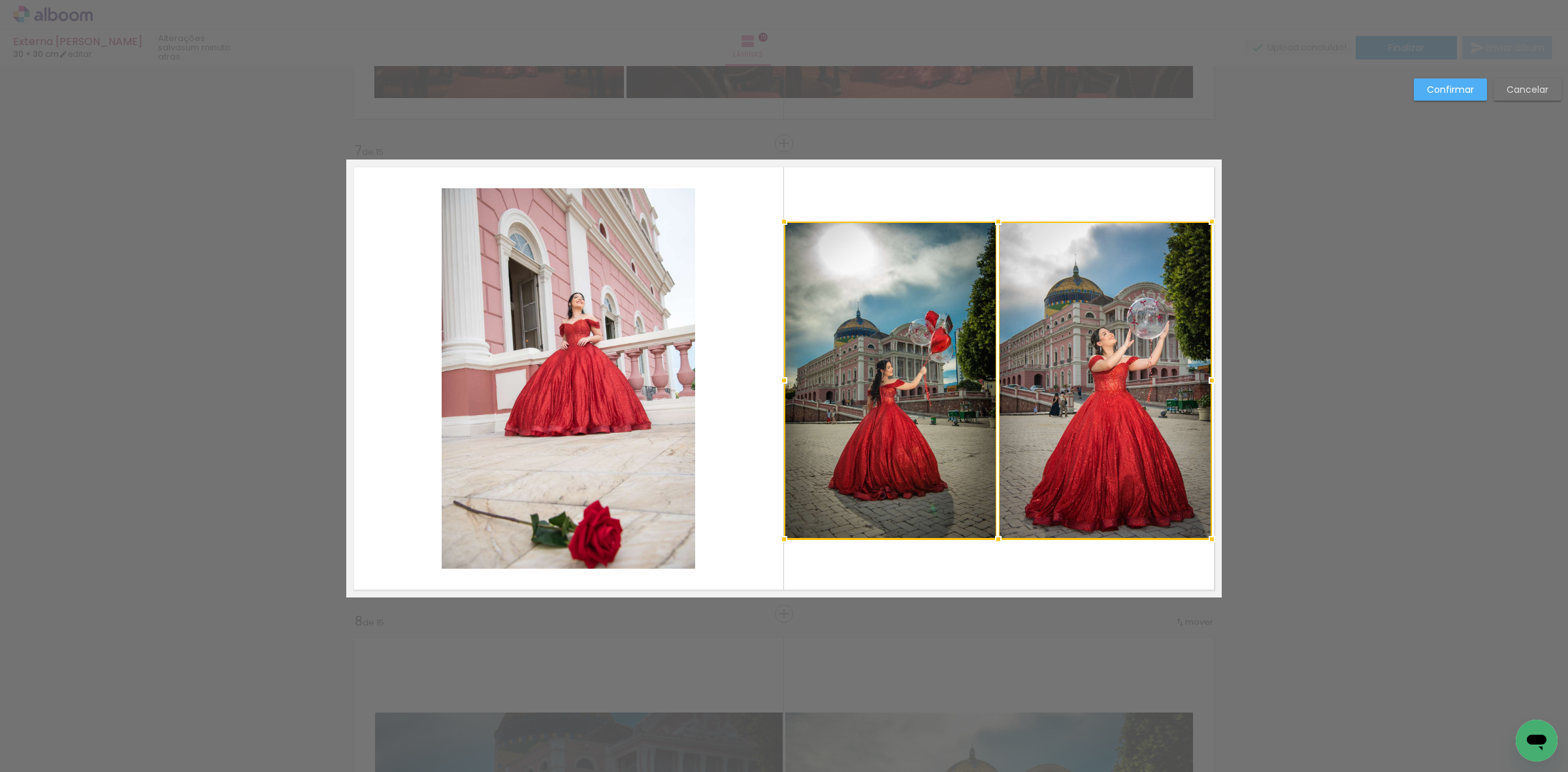
drag, startPoint x: 776, startPoint y: 535, endPoint x: 764, endPoint y: 533, distance: 12.2
click at [771, 533] on div at bounding box center [784, 539] width 26 height 26
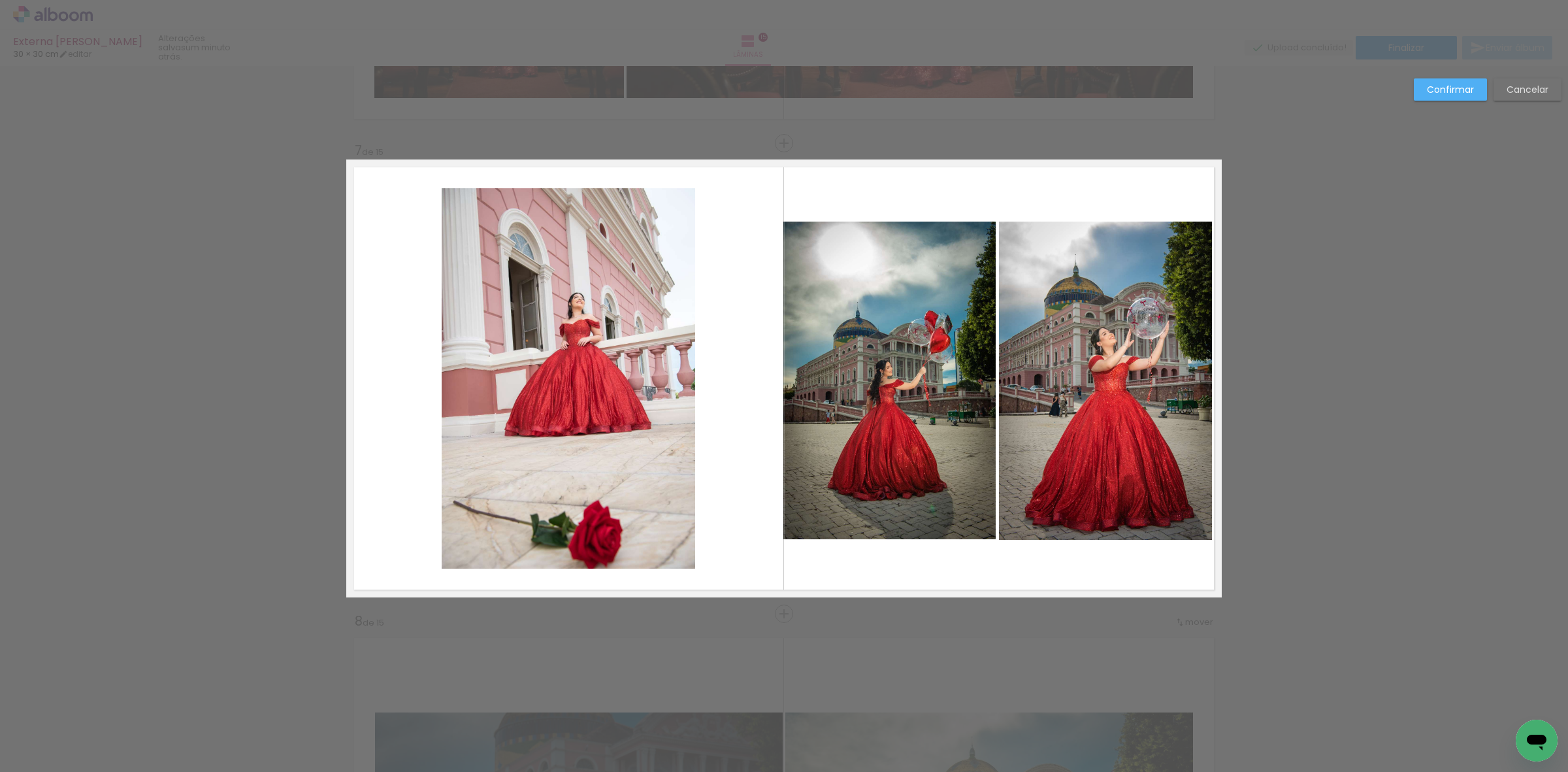
click at [948, 488] on quentale-photo at bounding box center [889, 380] width 212 height 318
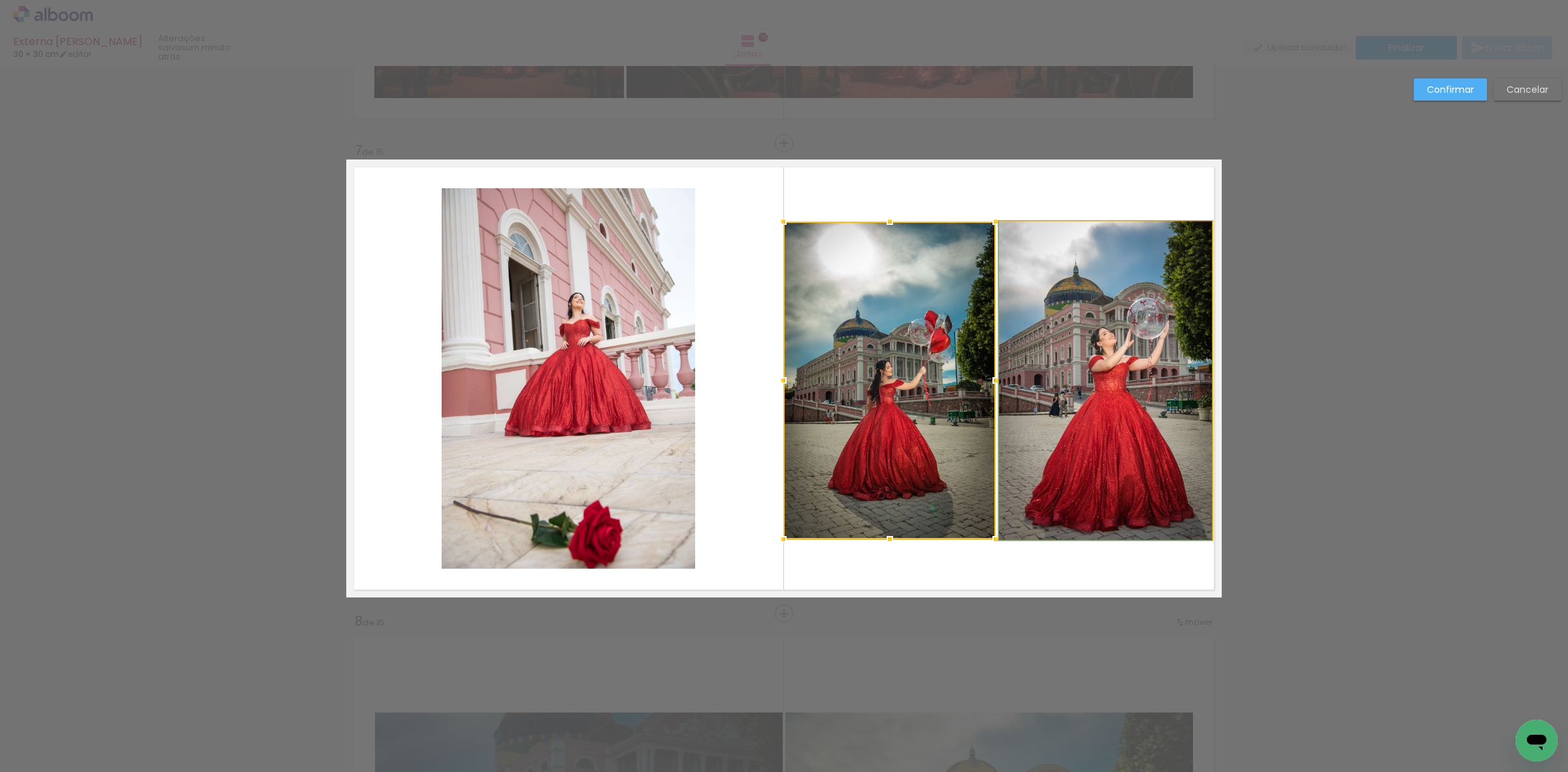
click at [1102, 435] on quentale-photo at bounding box center [1106, 380] width 213 height 318
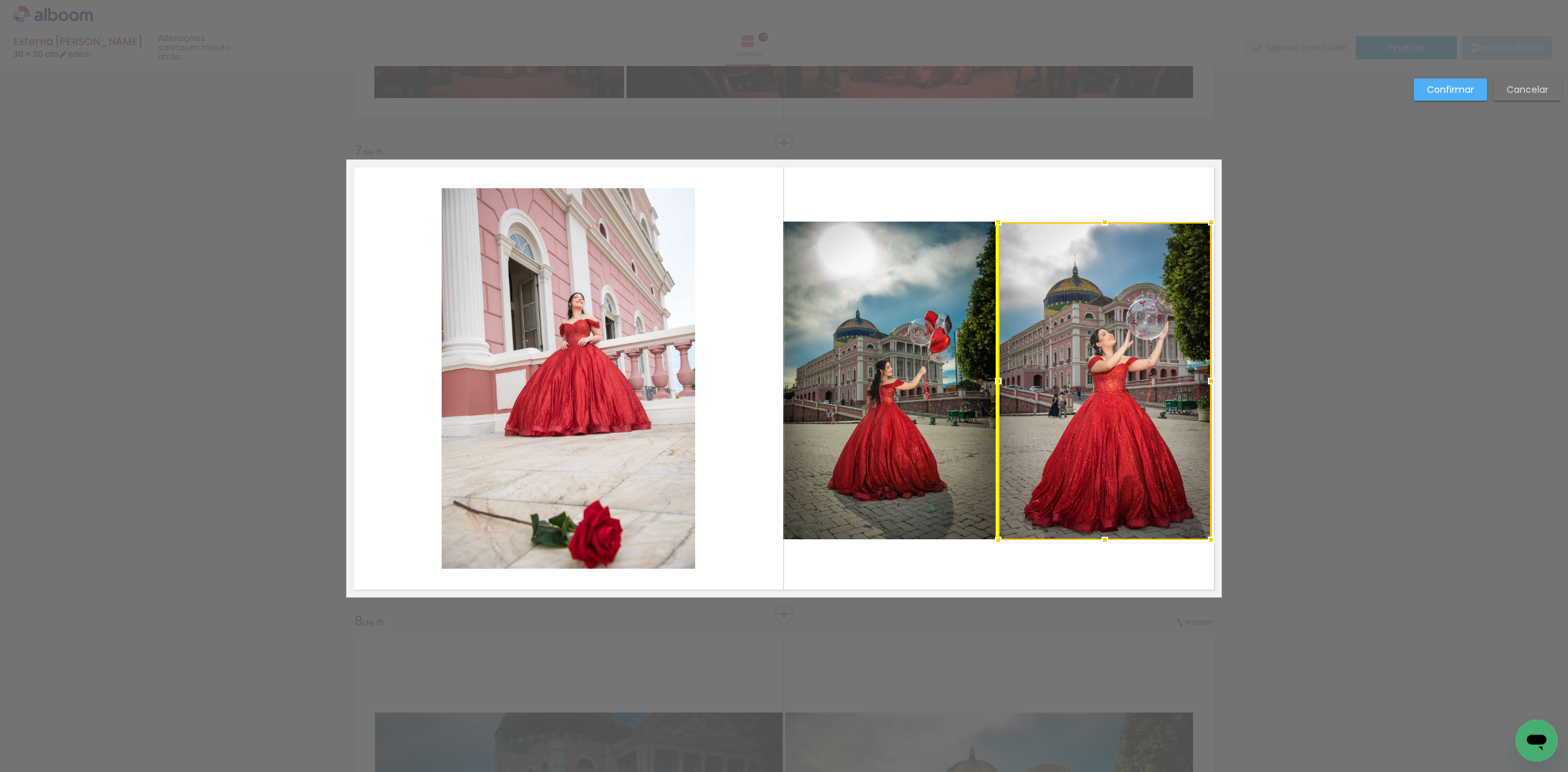
click at [1056, 450] on div at bounding box center [1105, 381] width 213 height 318
click at [925, 343] on quentale-photo at bounding box center [889, 380] width 212 height 318
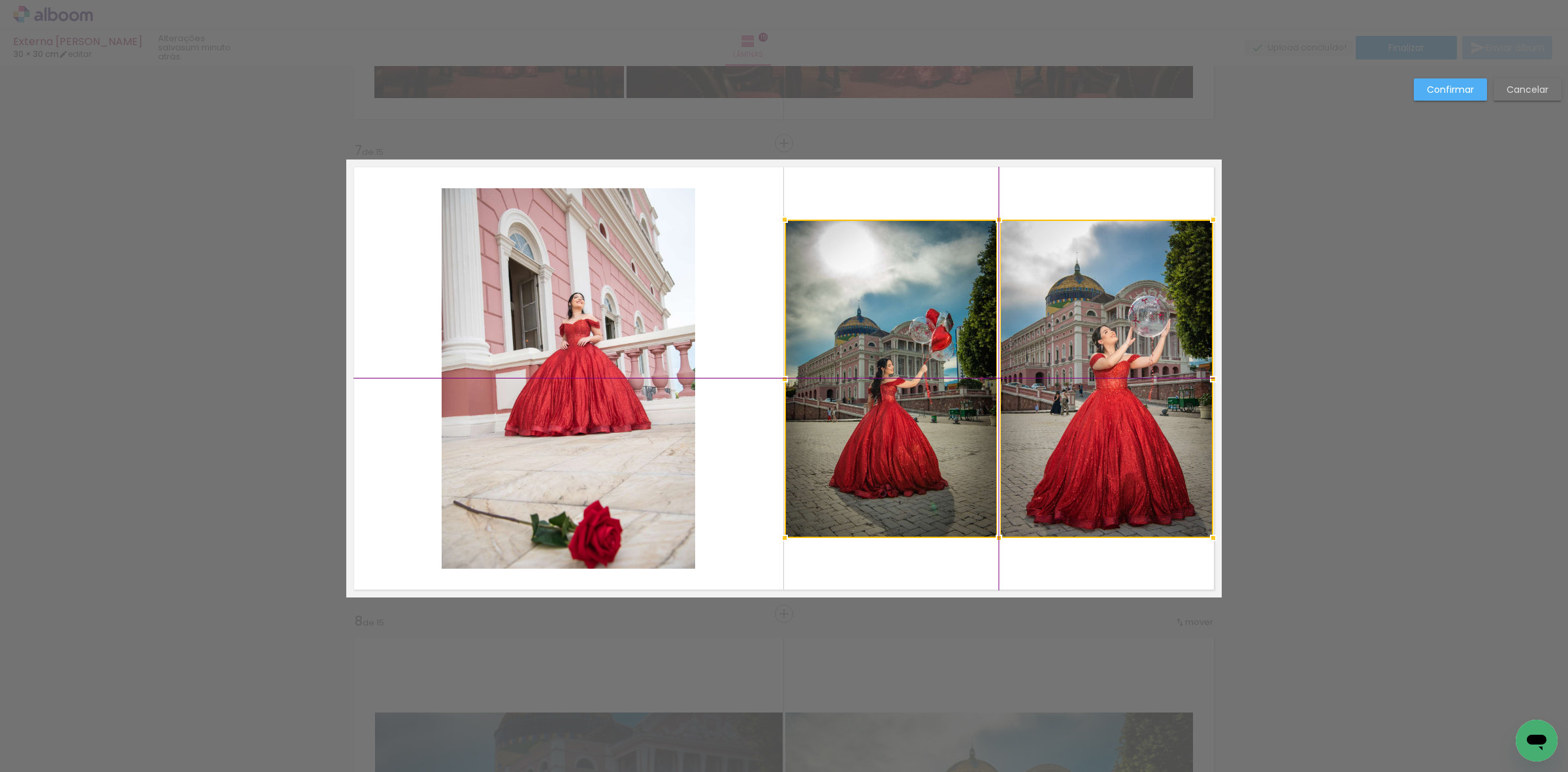
click at [1028, 386] on div at bounding box center [999, 379] width 429 height 319
click at [0, 0] on slot "Confirmar" at bounding box center [0, 0] width 0 height 0
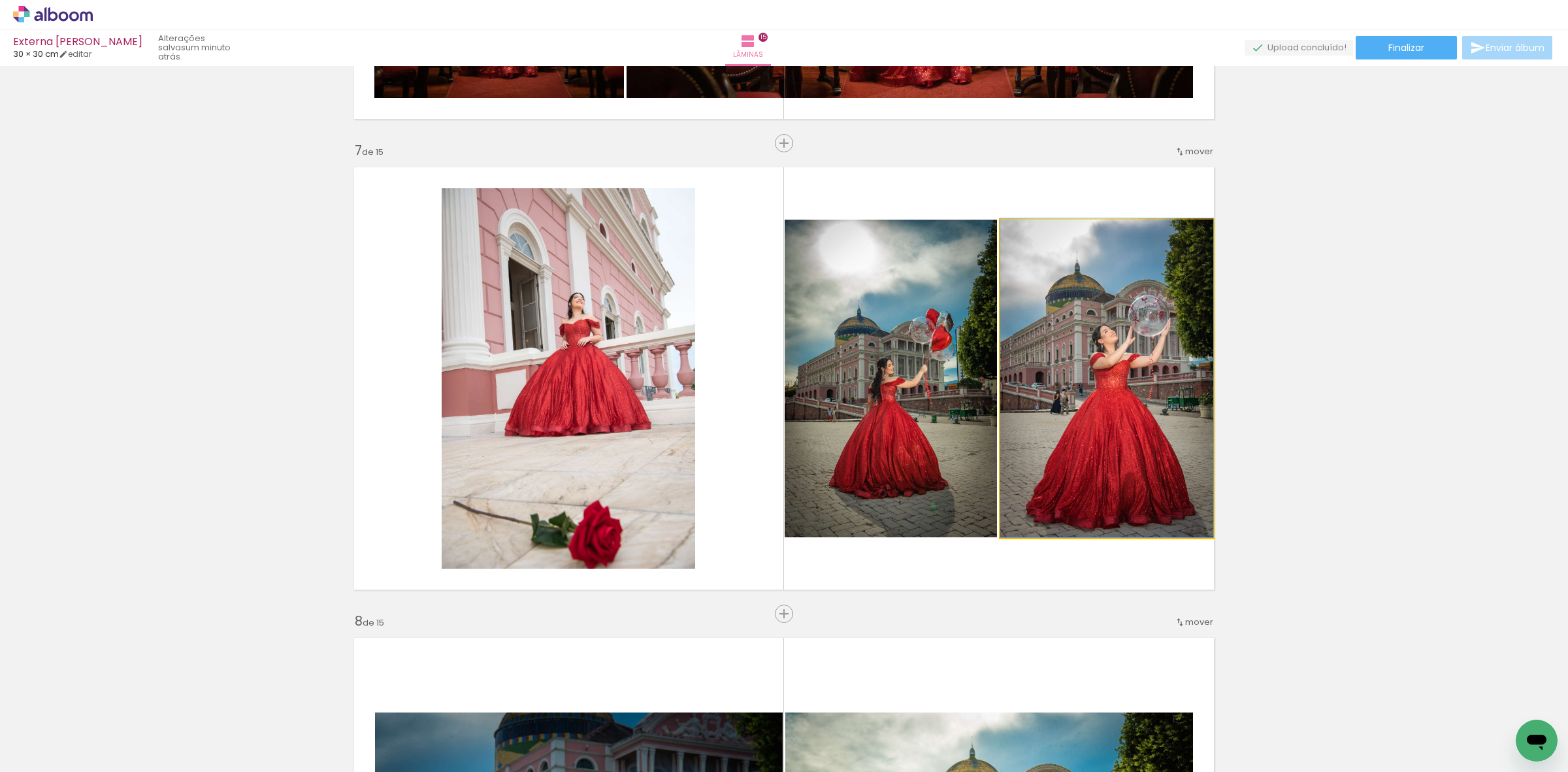
drag, startPoint x: 1152, startPoint y: 394, endPoint x: 1132, endPoint y: 377, distance: 26.2
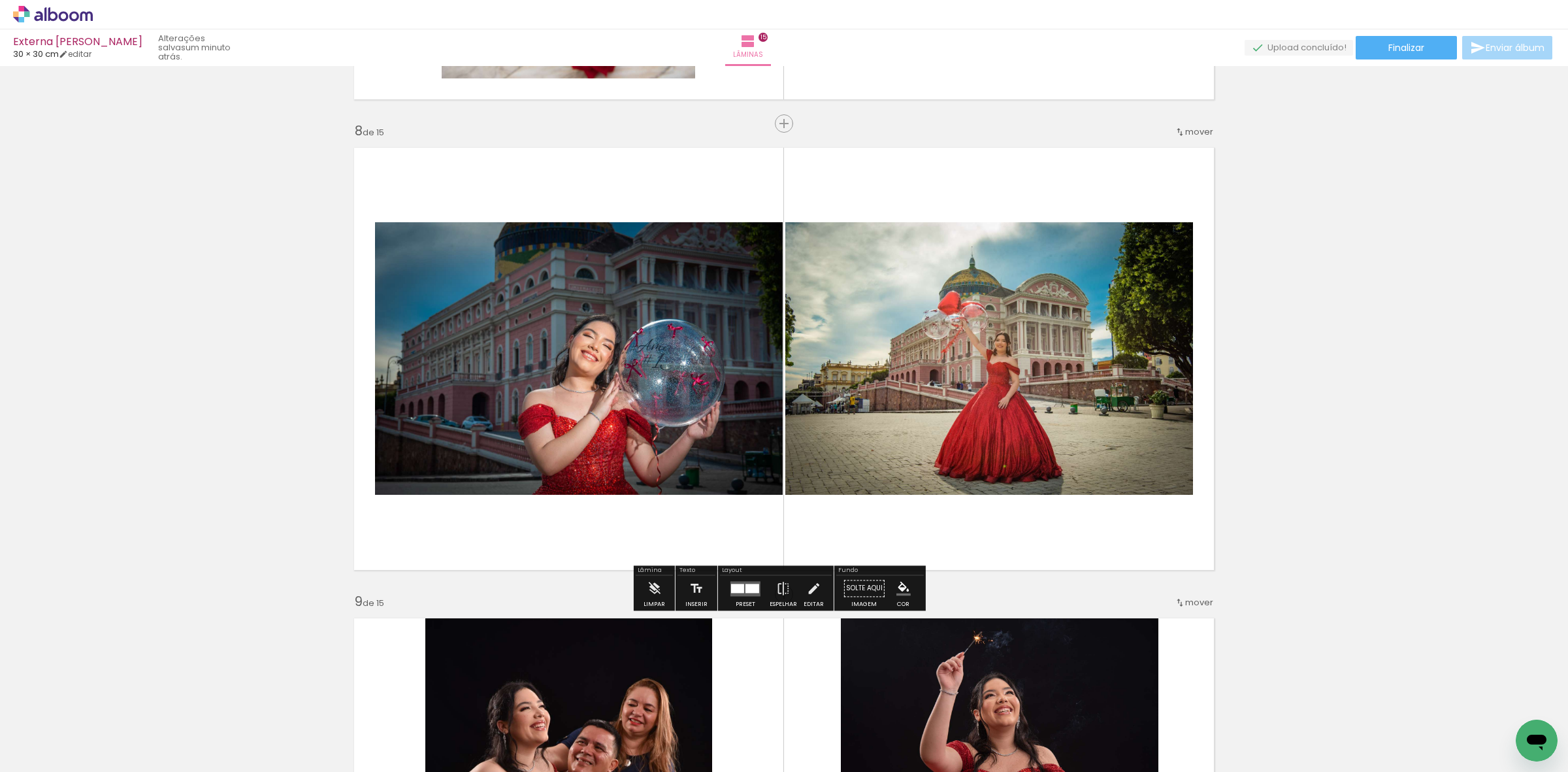
scroll to position [3178, 0]
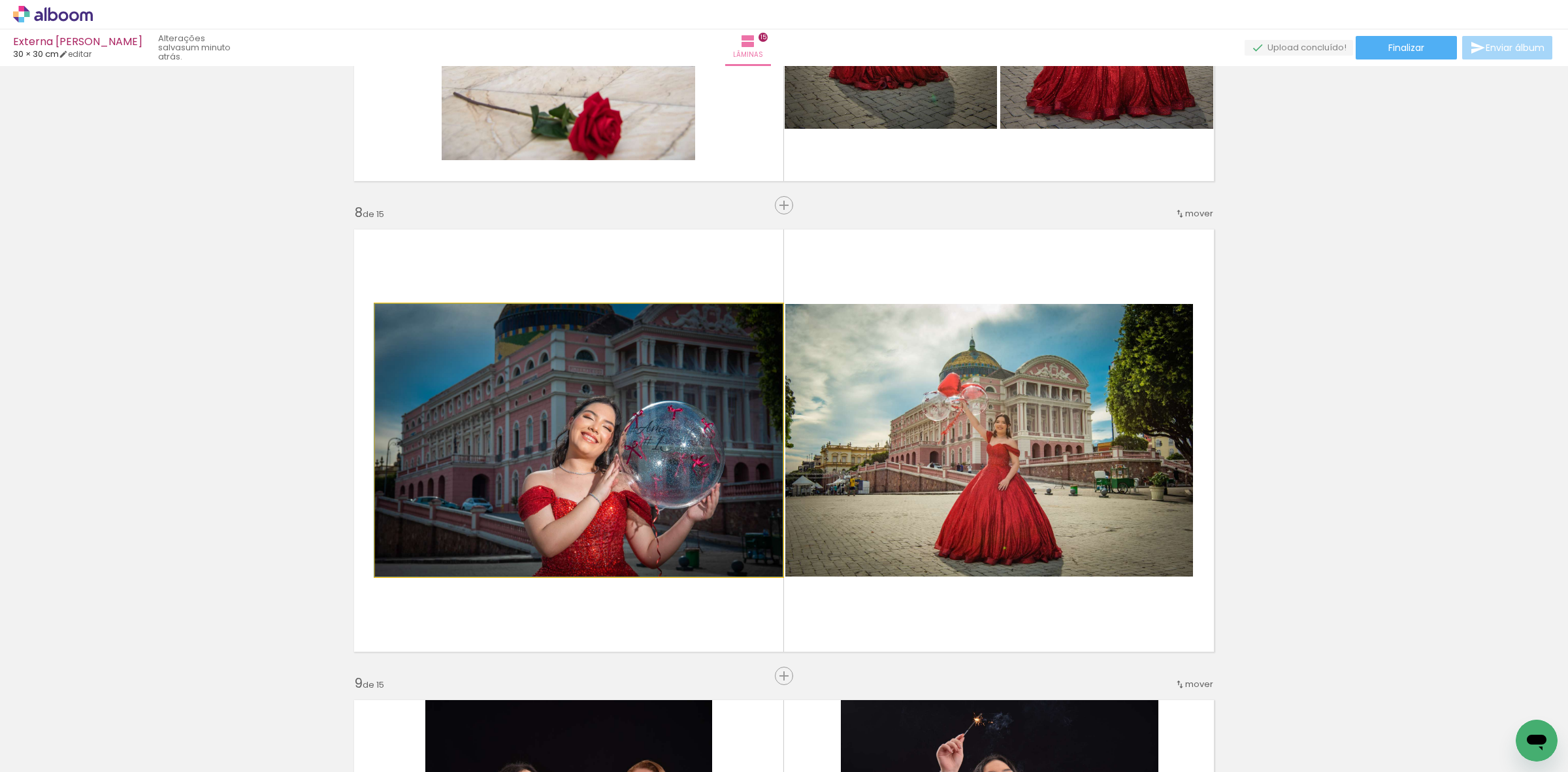
click at [550, 465] on quentale-photo at bounding box center [579, 439] width 408 height 272
click at [579, 466] on quentale-photo at bounding box center [579, 439] width 408 height 272
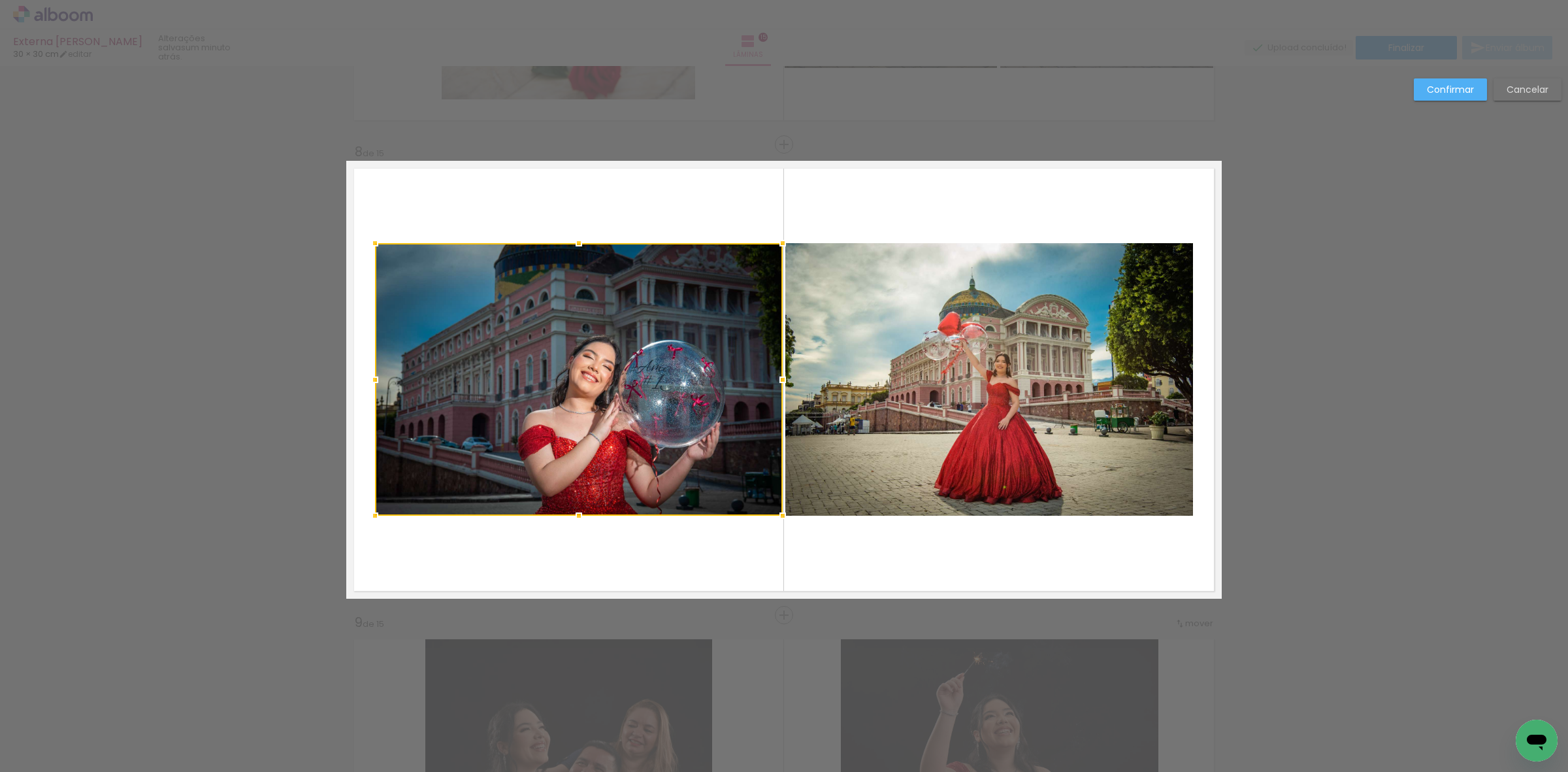
scroll to position [3239, 0]
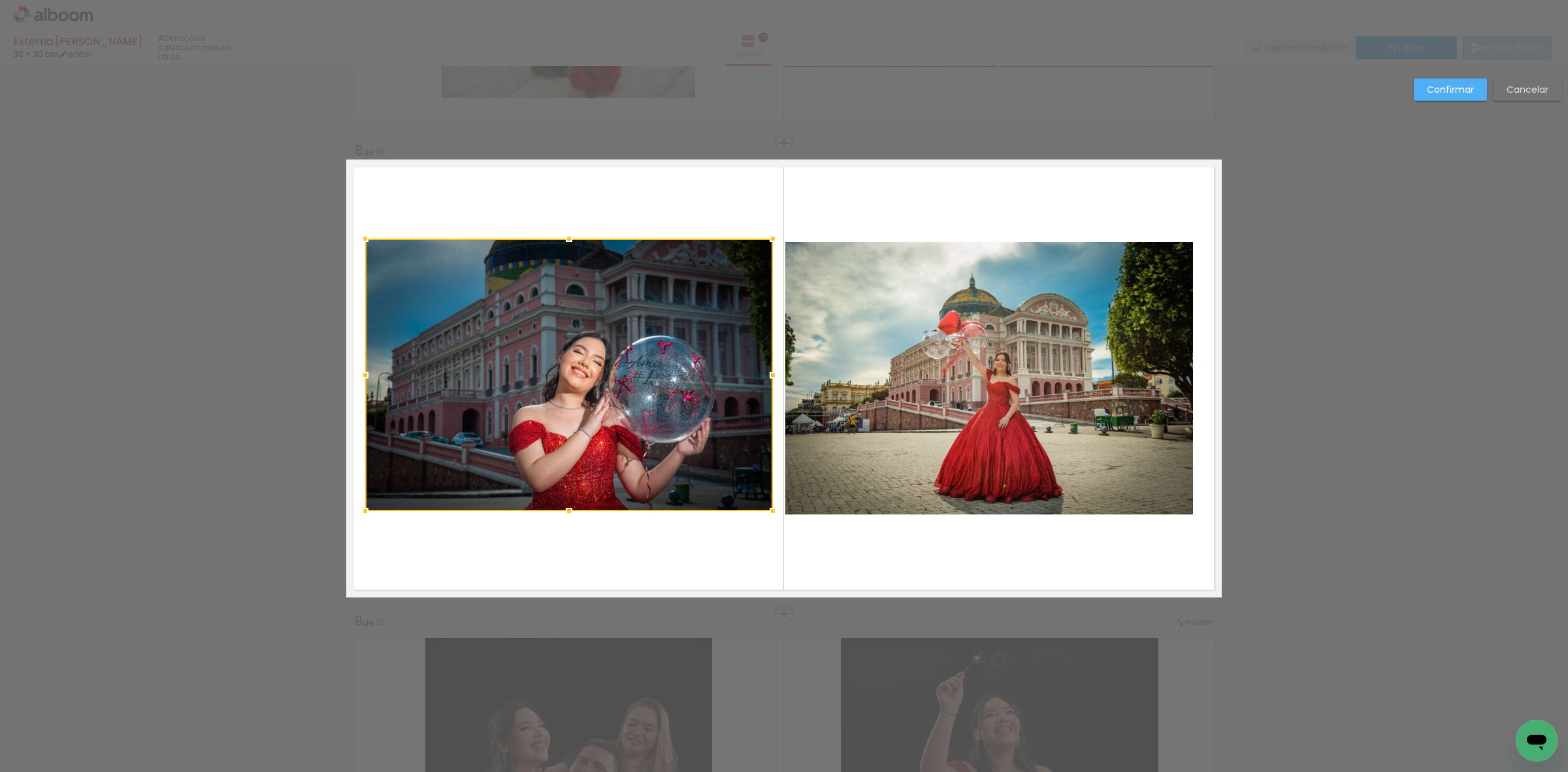
drag, startPoint x: 592, startPoint y: 423, endPoint x: 583, endPoint y: 420, distance: 9.5
click at [583, 420] on div at bounding box center [569, 374] width 408 height 272
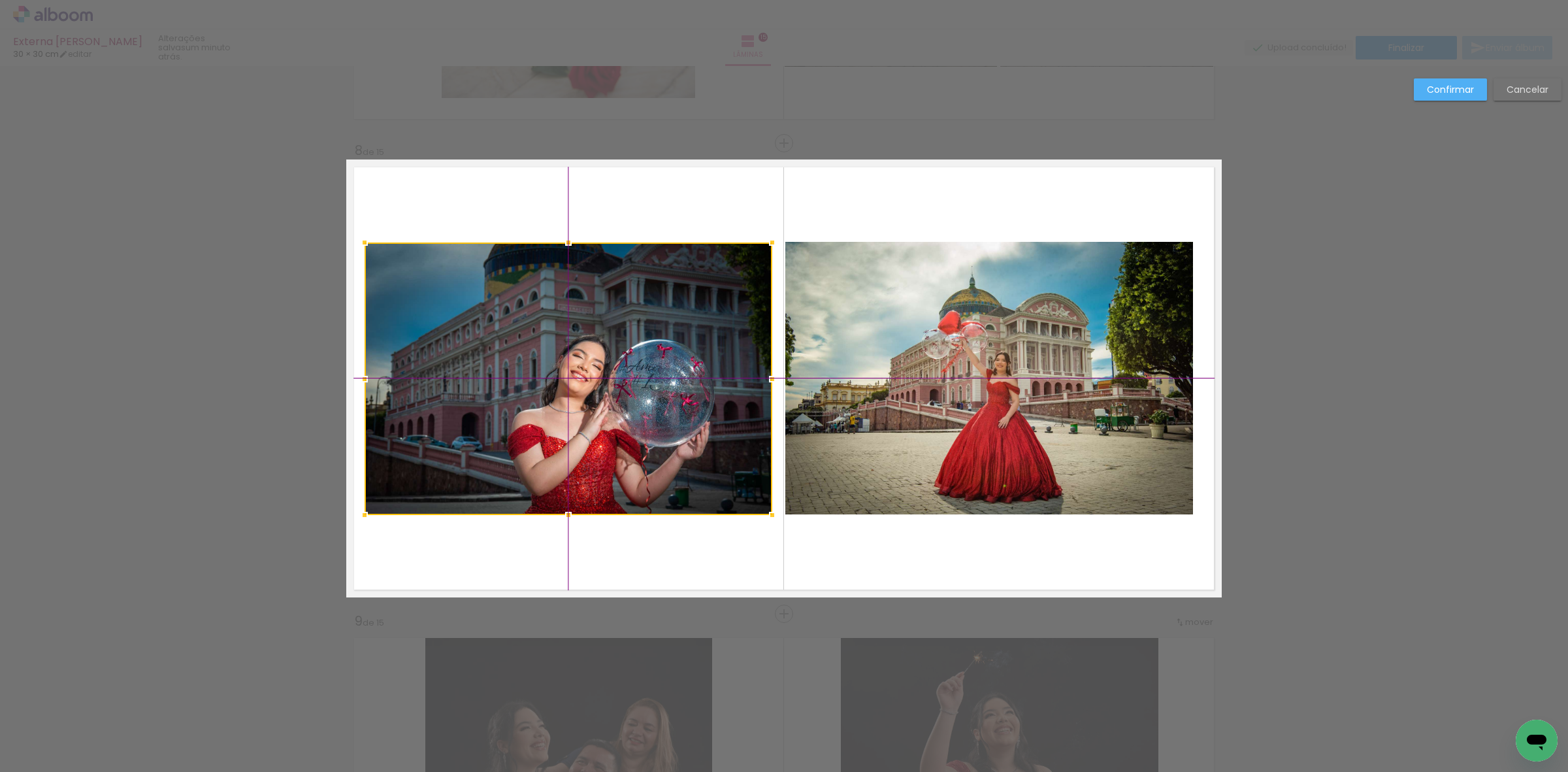
click at [577, 410] on div at bounding box center [568, 379] width 408 height 272
click at [916, 377] on quentale-photo at bounding box center [990, 378] width 408 height 272
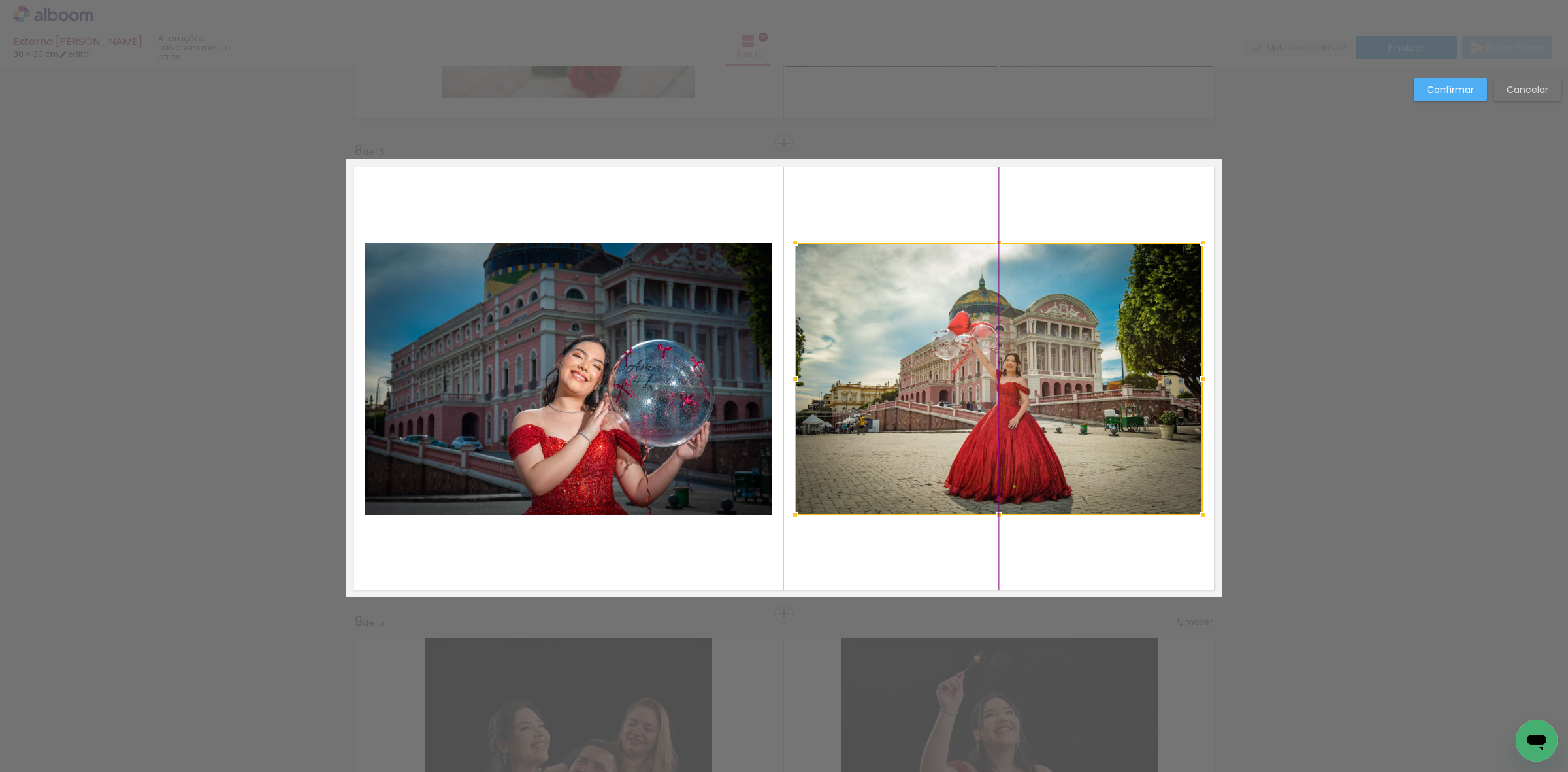
drag, startPoint x: 918, startPoint y: 393, endPoint x: 932, endPoint y: 394, distance: 14.0
click at [932, 394] on div at bounding box center [1000, 379] width 408 height 272
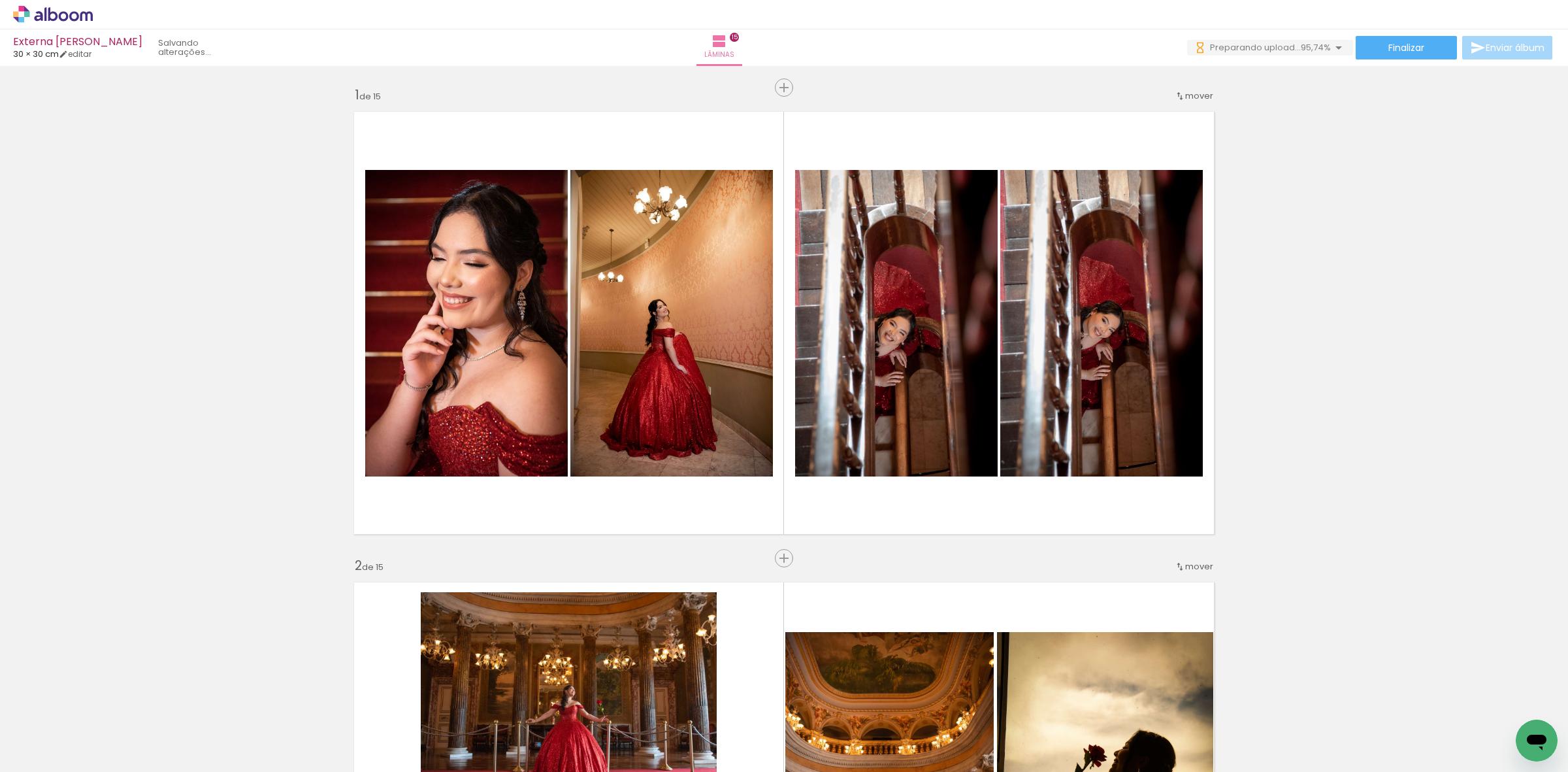
scroll to position [0, 2262]
click at [1165, 730] on div at bounding box center [1162, 728] width 65 height 43
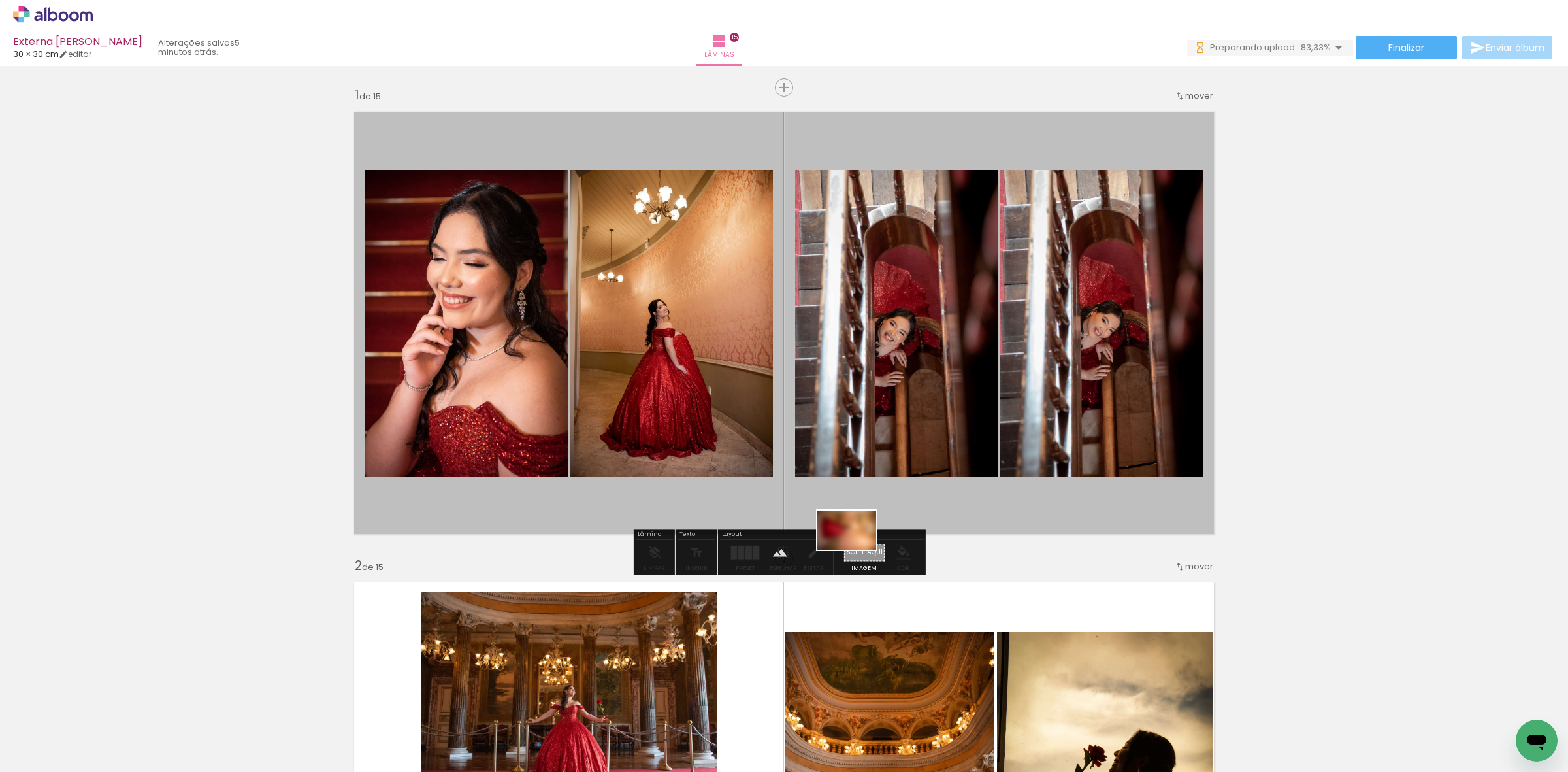
drag, startPoint x: 1167, startPoint y: 739, endPoint x: 856, endPoint y: 550, distance: 363.9
click at [856, 550] on quentale-workspace at bounding box center [784, 386] width 1568 height 772
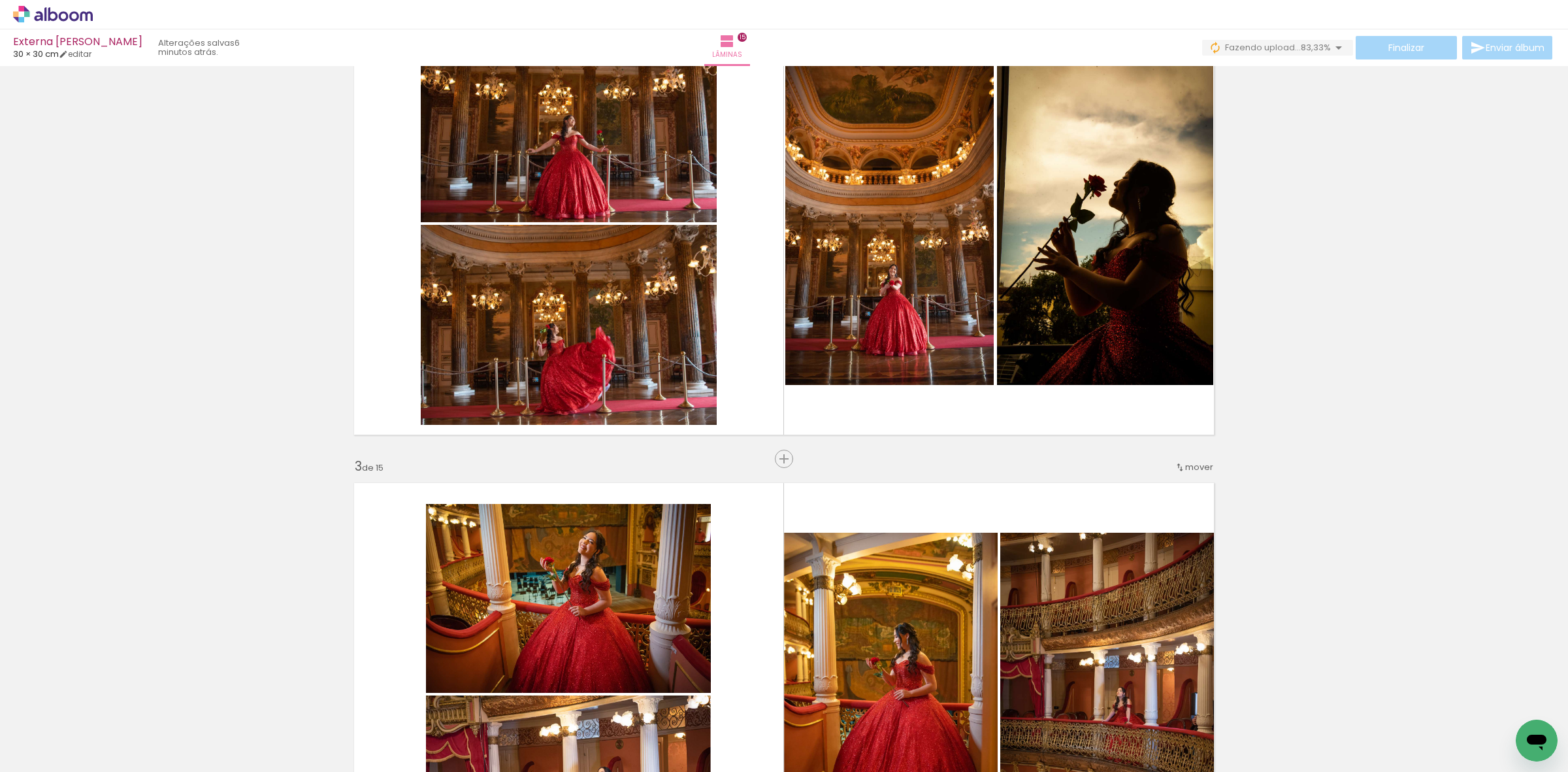
scroll to position [572, 0]
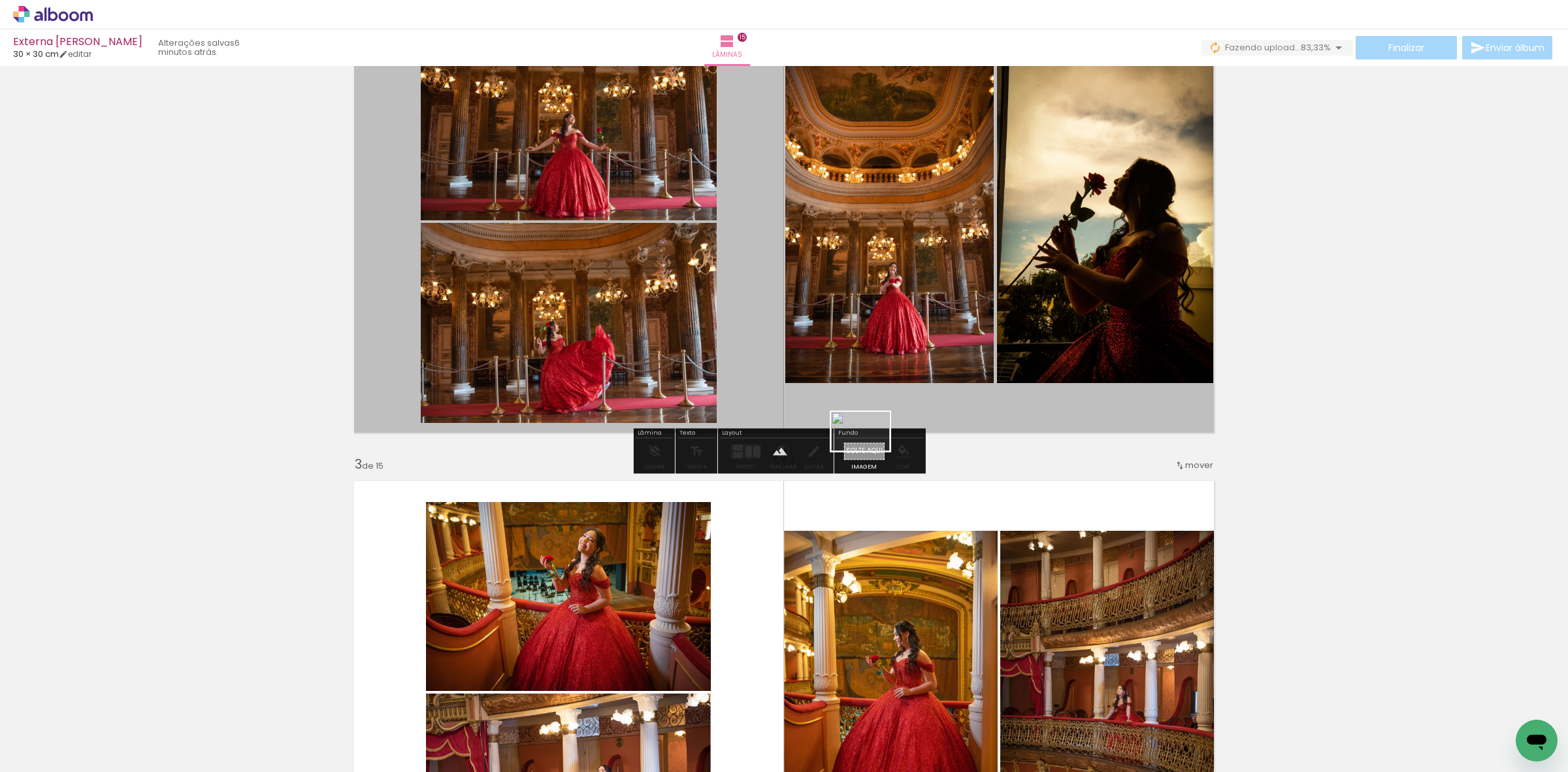
drag, startPoint x: 1244, startPoint y: 732, endPoint x: 868, endPoint y: 453, distance: 468.2
click at [867, 453] on quentale-workspace at bounding box center [784, 386] width 1568 height 772
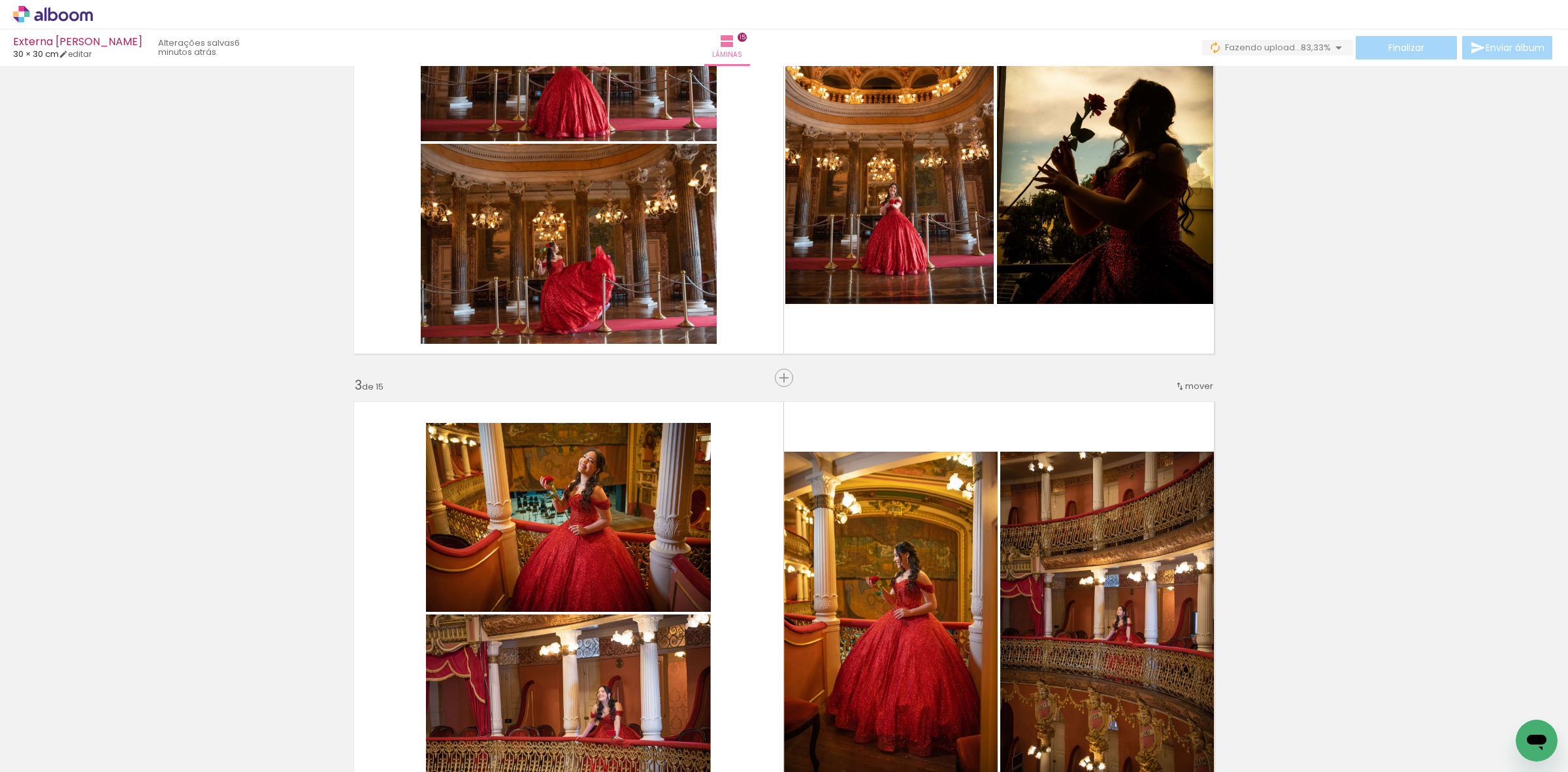
scroll to position [899, 0]
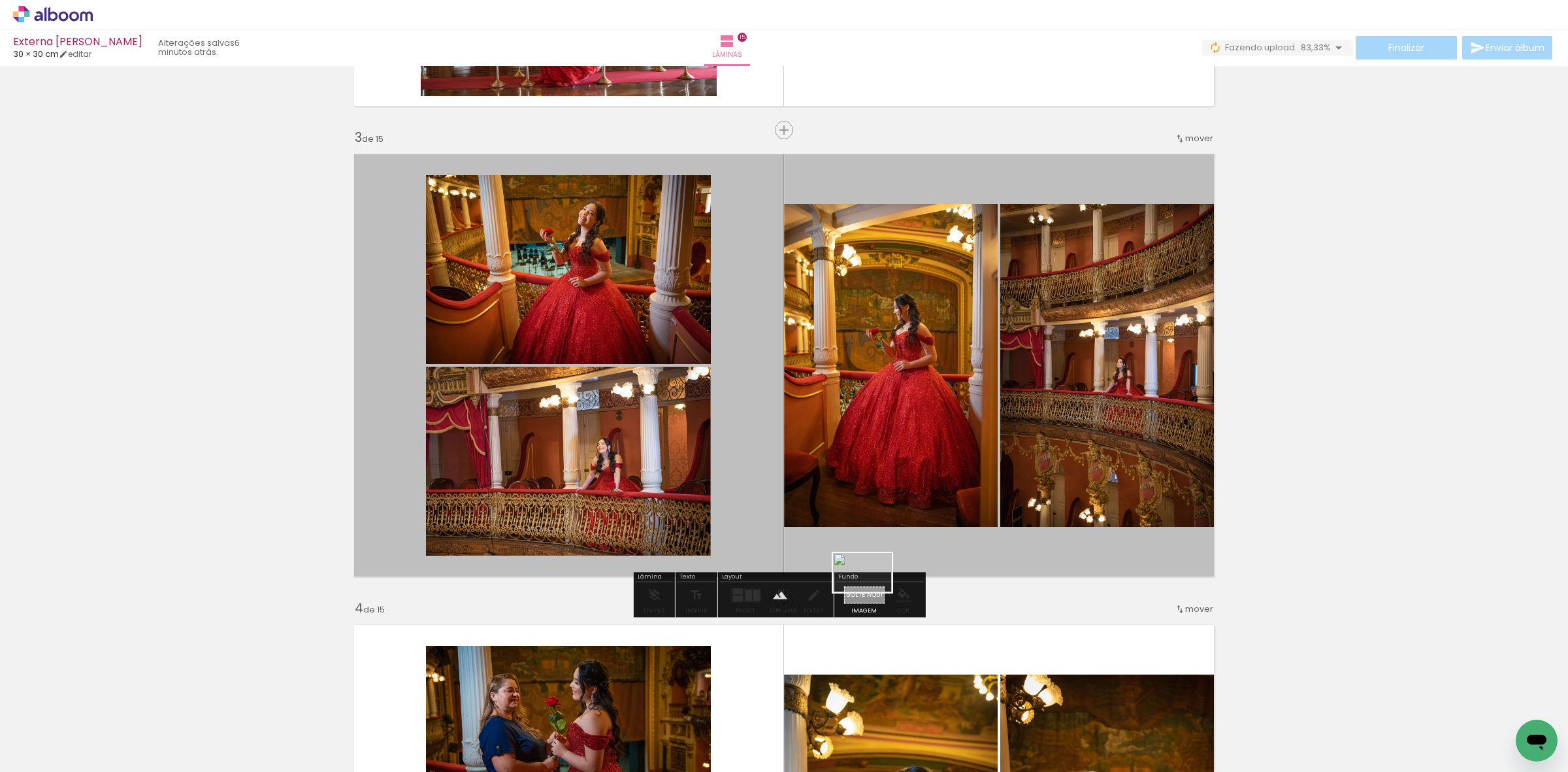
drag, startPoint x: 1307, startPoint y: 730, endPoint x: 889, endPoint y: 574, distance: 446.2
click at [855, 605] on quentale-workspace at bounding box center [784, 386] width 1568 height 772
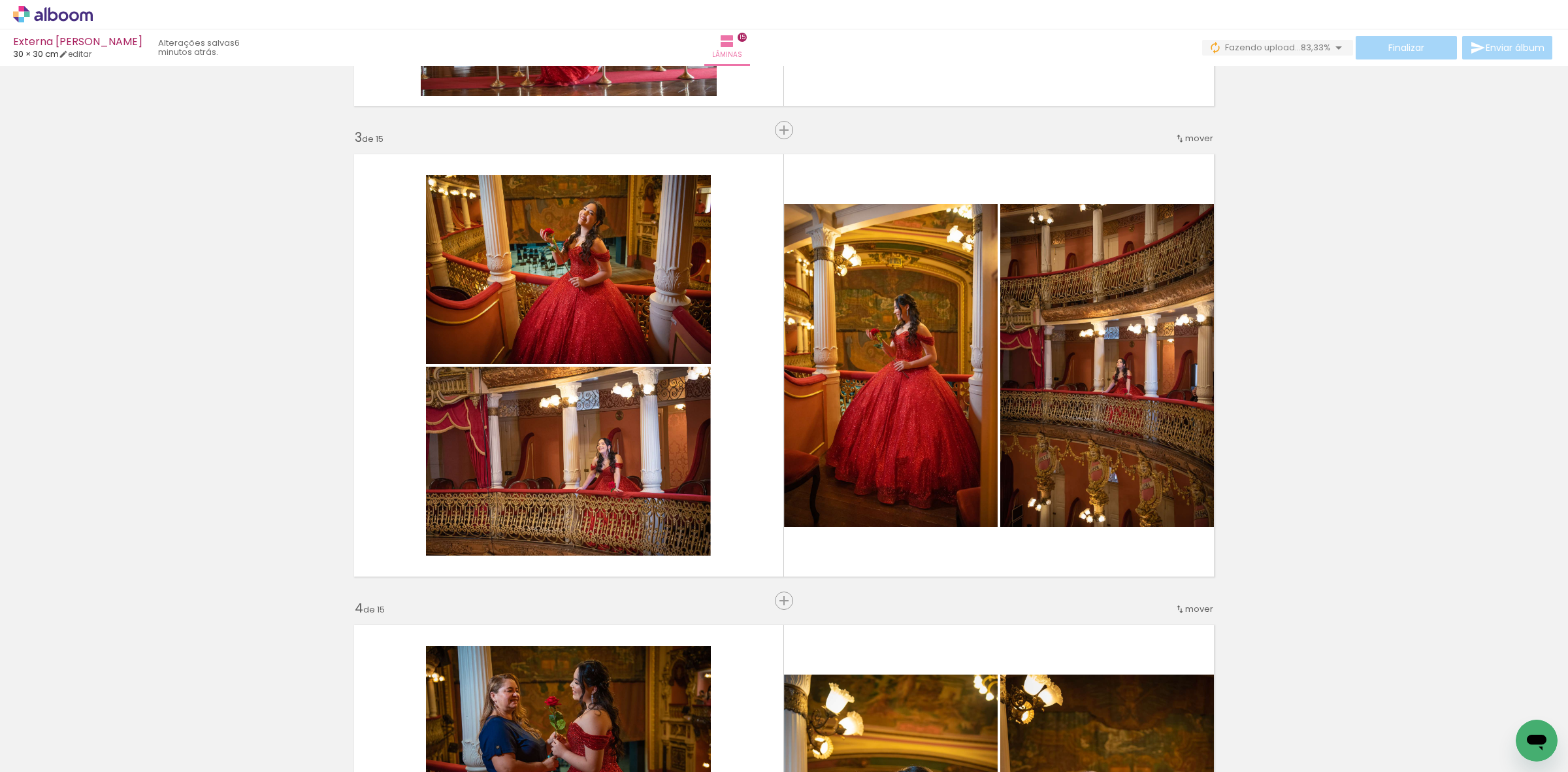
scroll to position [1308, 0]
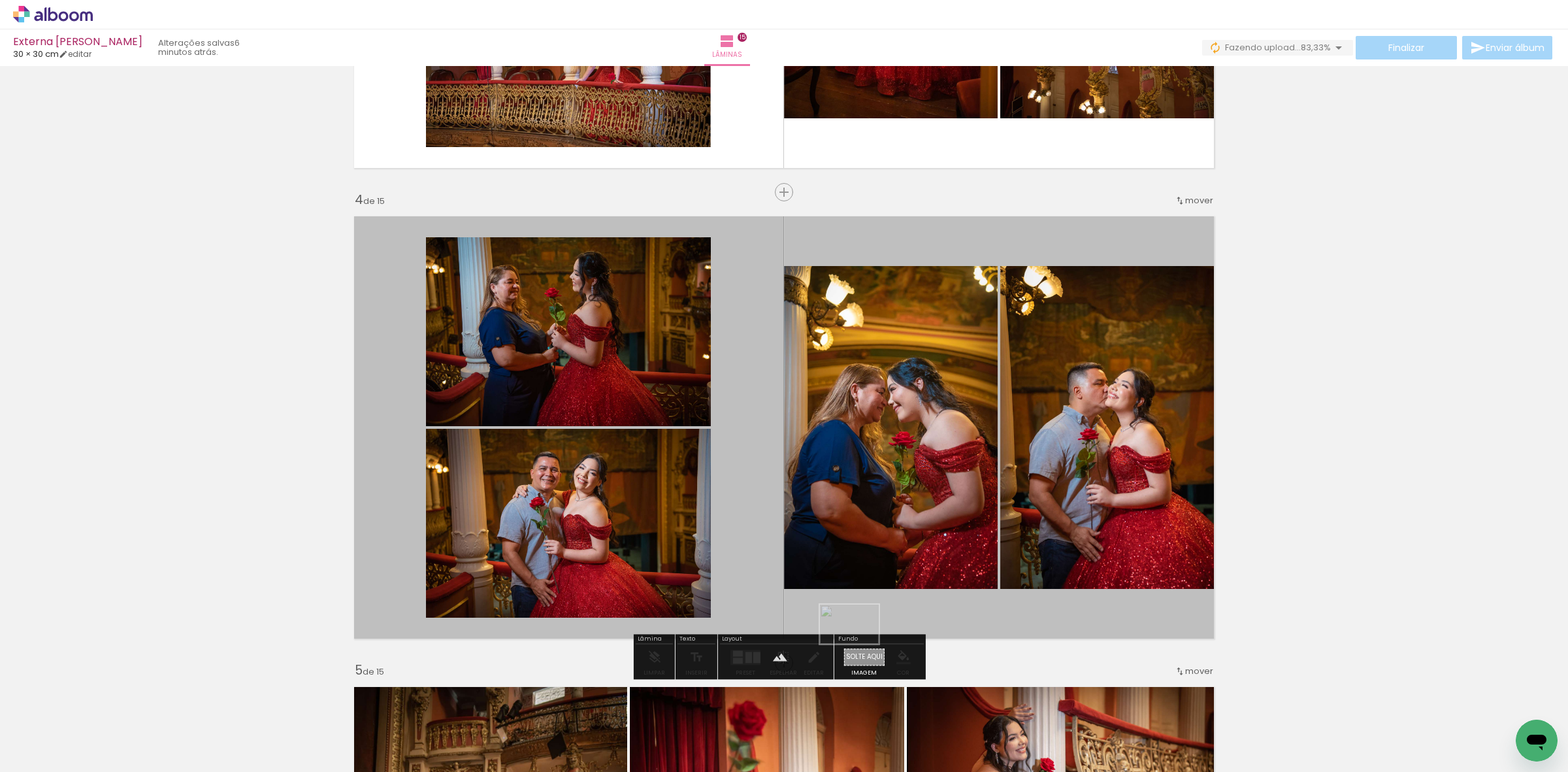
drag, startPoint x: 1308, startPoint y: 742, endPoint x: 898, endPoint y: 638, distance: 423.0
click at [853, 659] on quentale-workspace at bounding box center [784, 386] width 1568 height 772
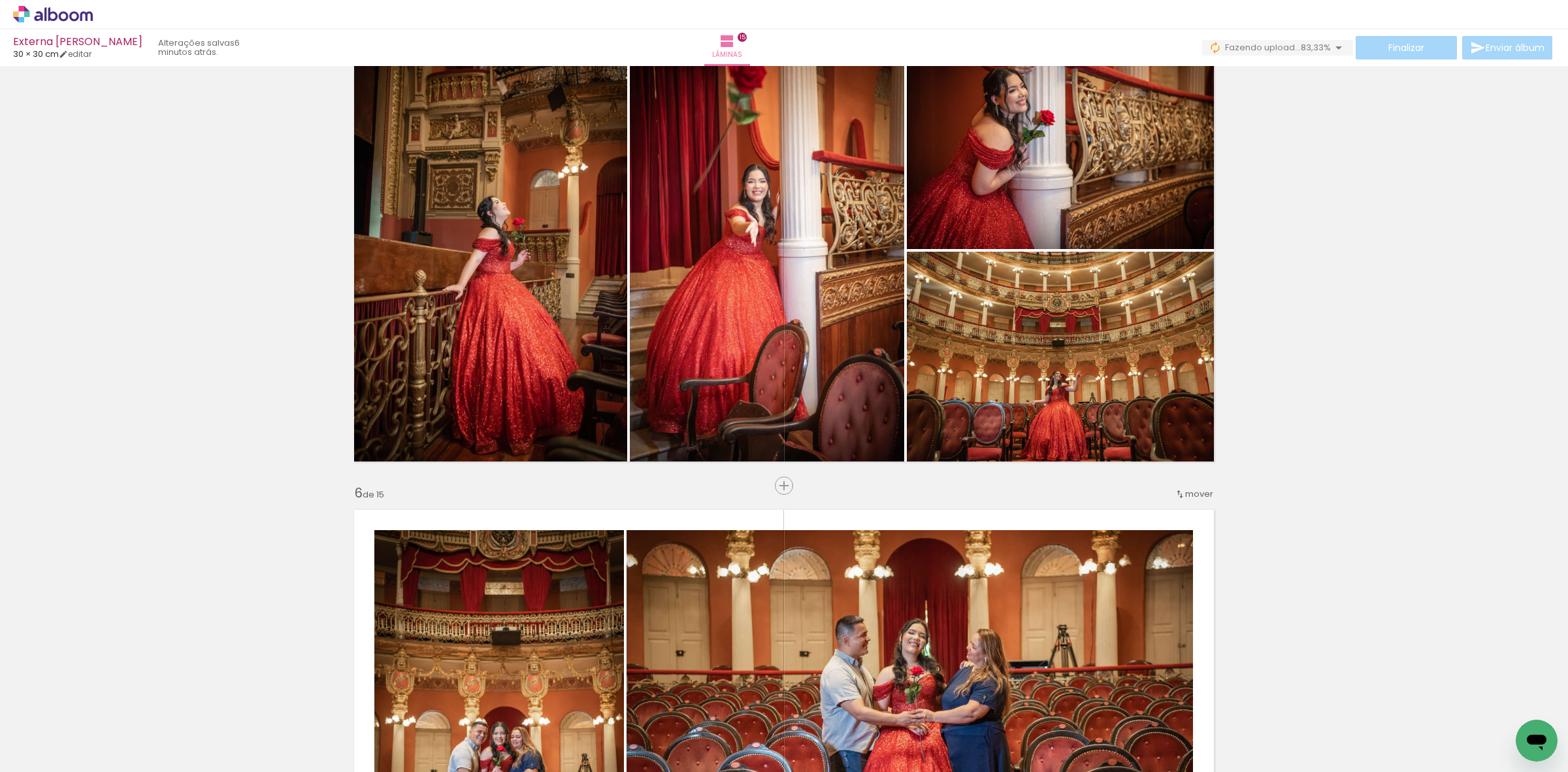
scroll to position [1961, 0]
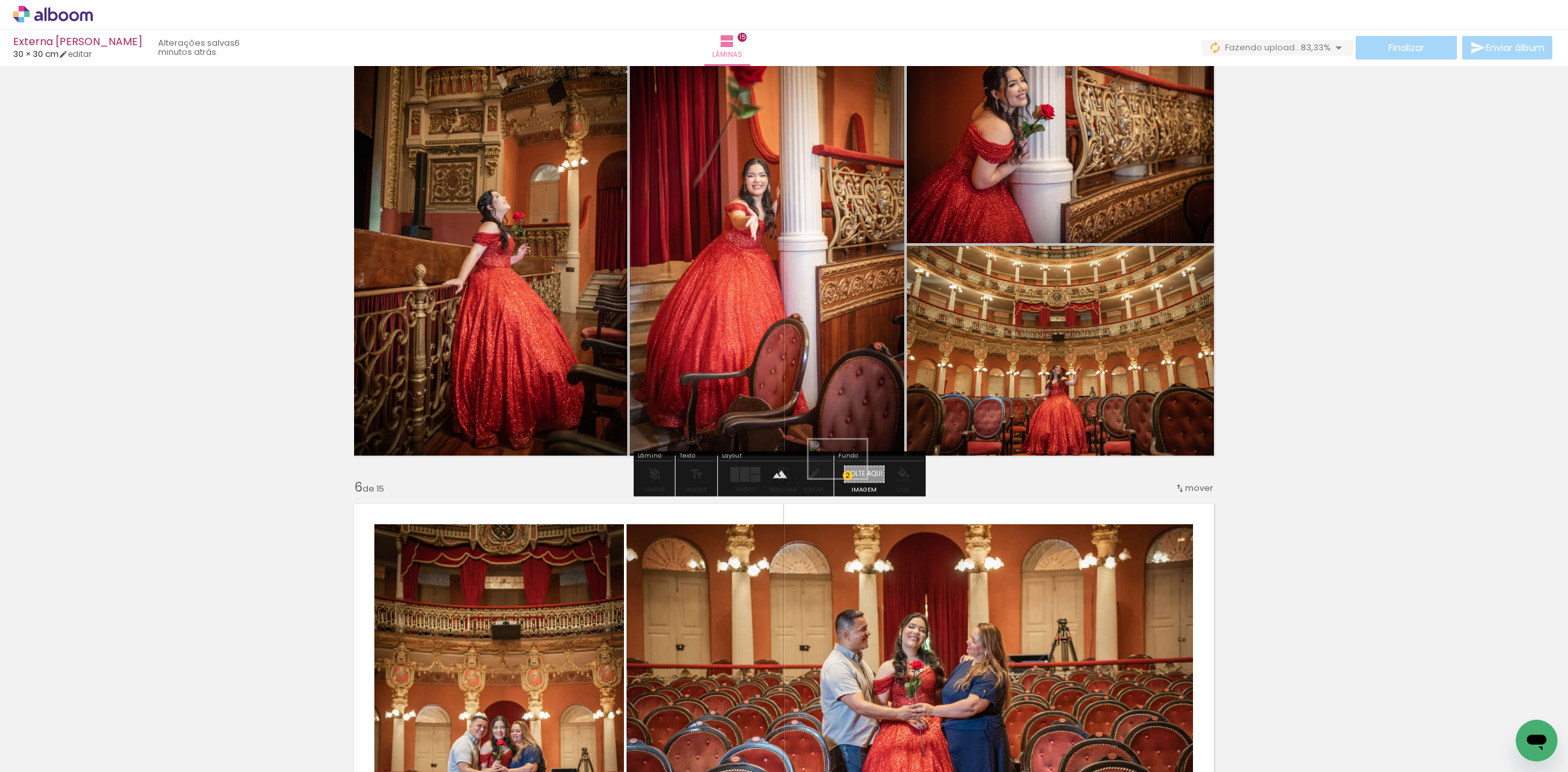
drag, startPoint x: 1287, startPoint y: 719, endPoint x: 866, endPoint y: 476, distance: 486.1
click at [850, 478] on quentale-workspace at bounding box center [784, 386] width 1568 height 772
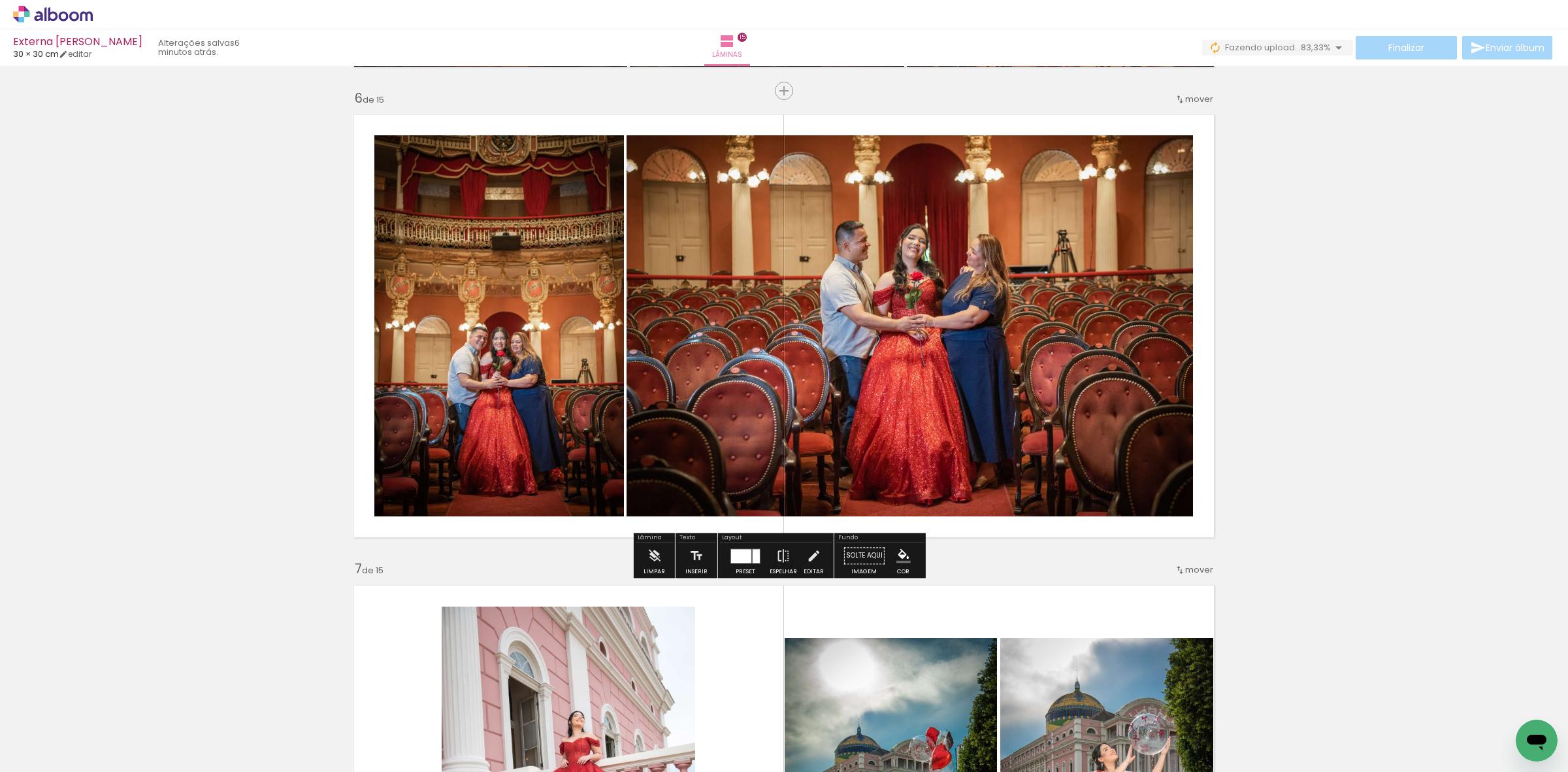
scroll to position [2370, 0]
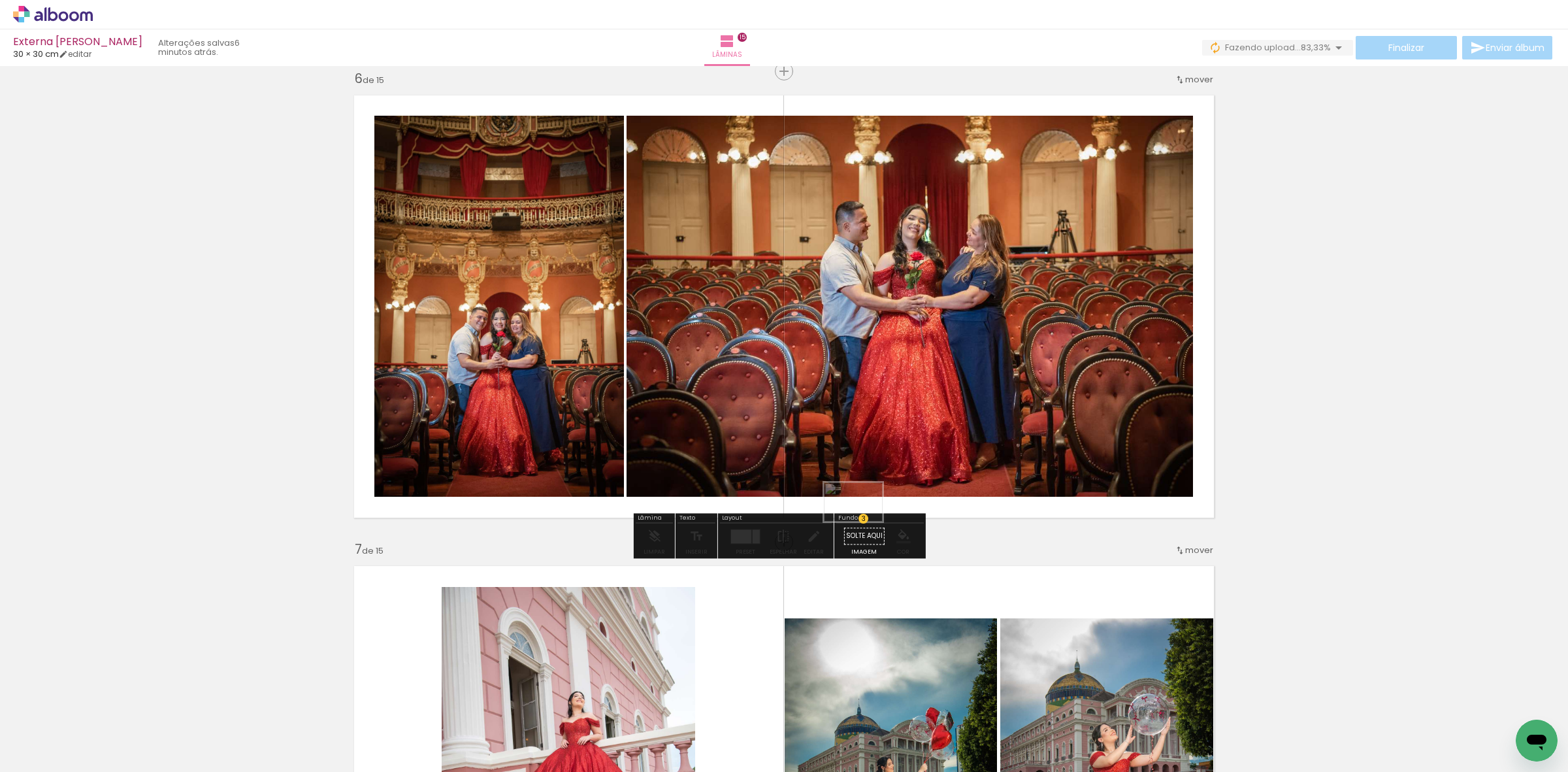
drag, startPoint x: 1287, startPoint y: 728, endPoint x: 876, endPoint y: 505, distance: 467.6
click at [860, 544] on quentale-workspace at bounding box center [784, 386] width 1568 height 772
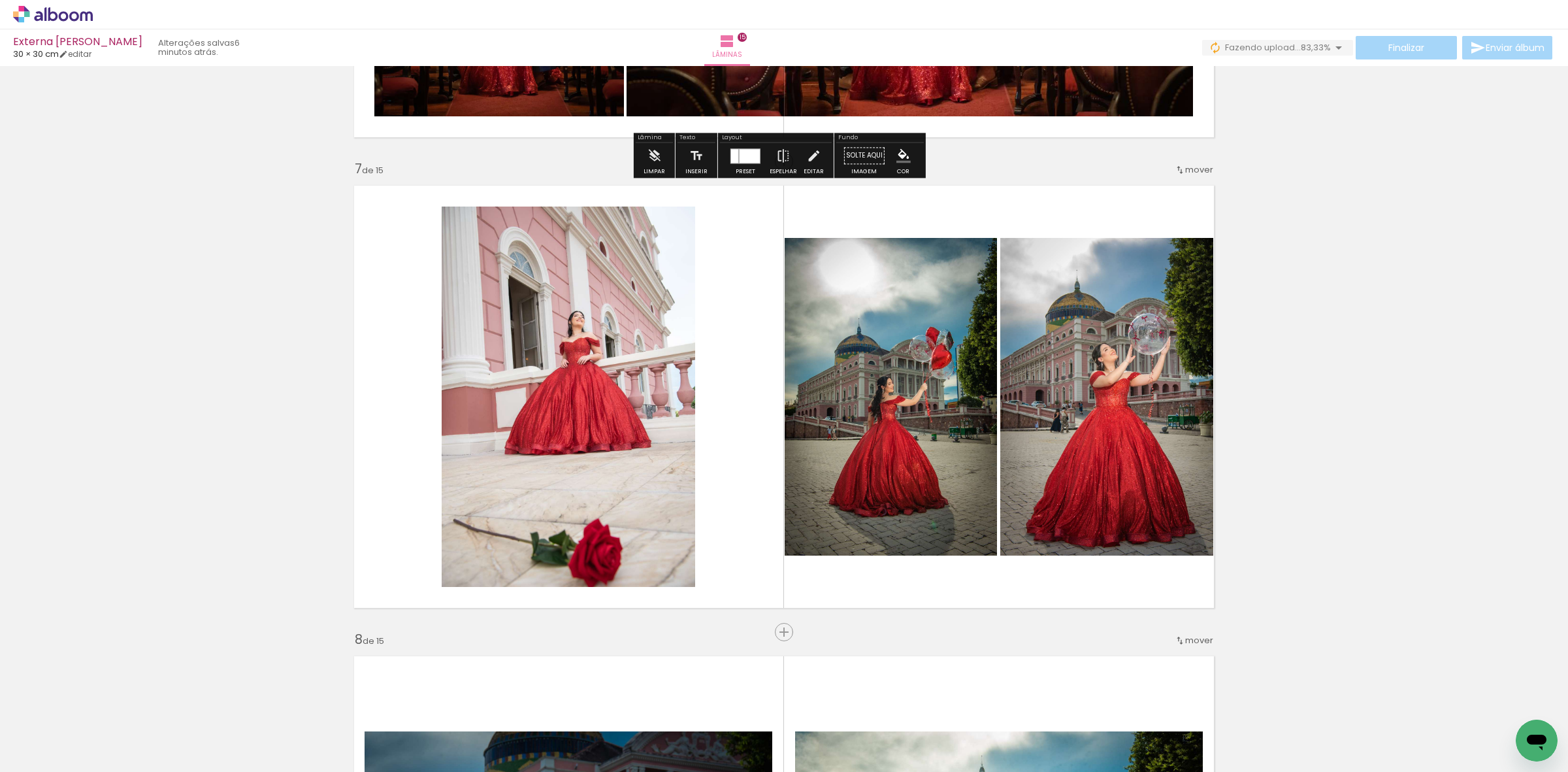
scroll to position [2779, 0]
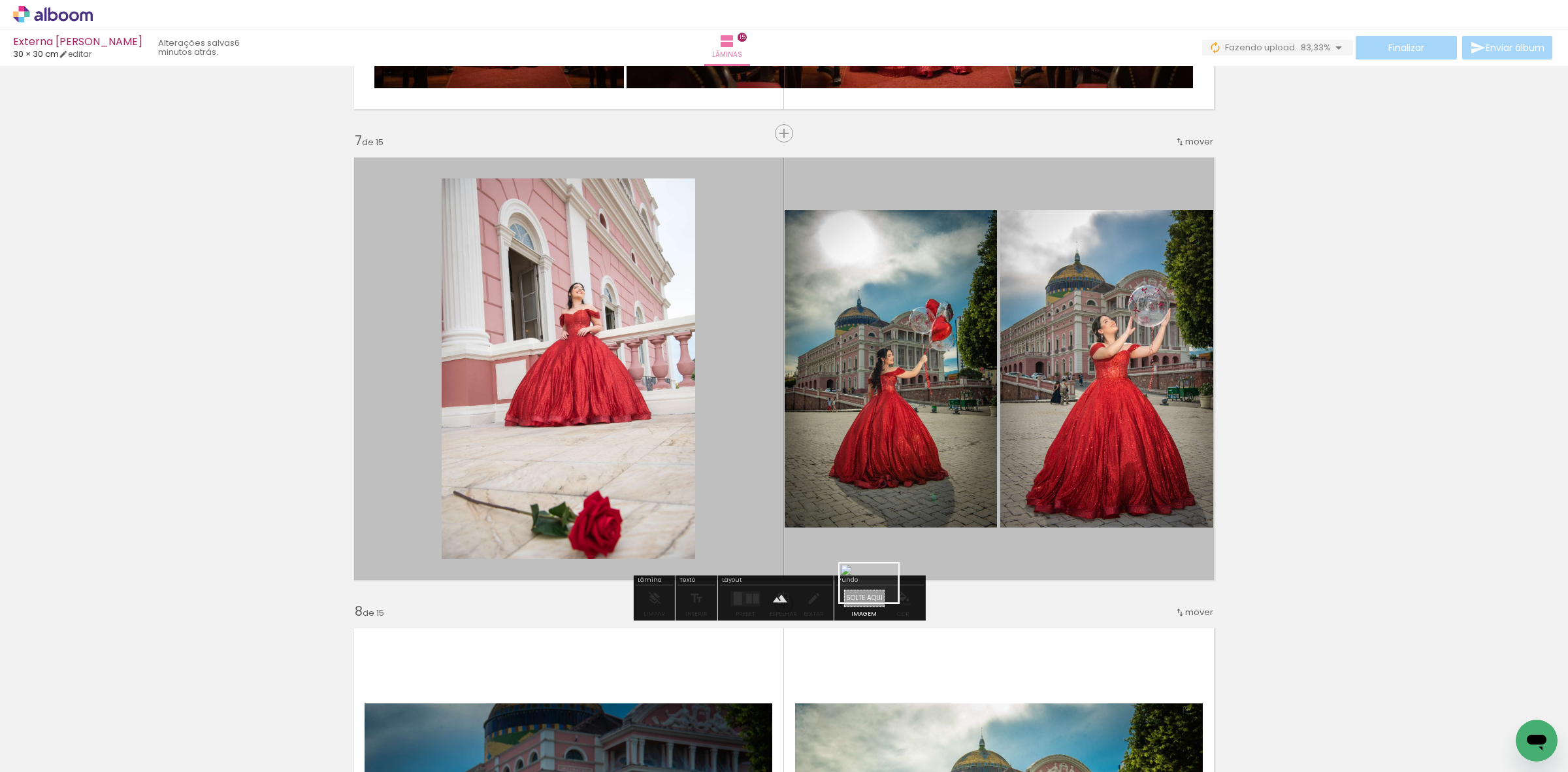
drag, startPoint x: 1390, startPoint y: 737, endPoint x: 844, endPoint y: 610, distance: 560.6
click at [844, 610] on quentale-workspace at bounding box center [784, 386] width 1568 height 772
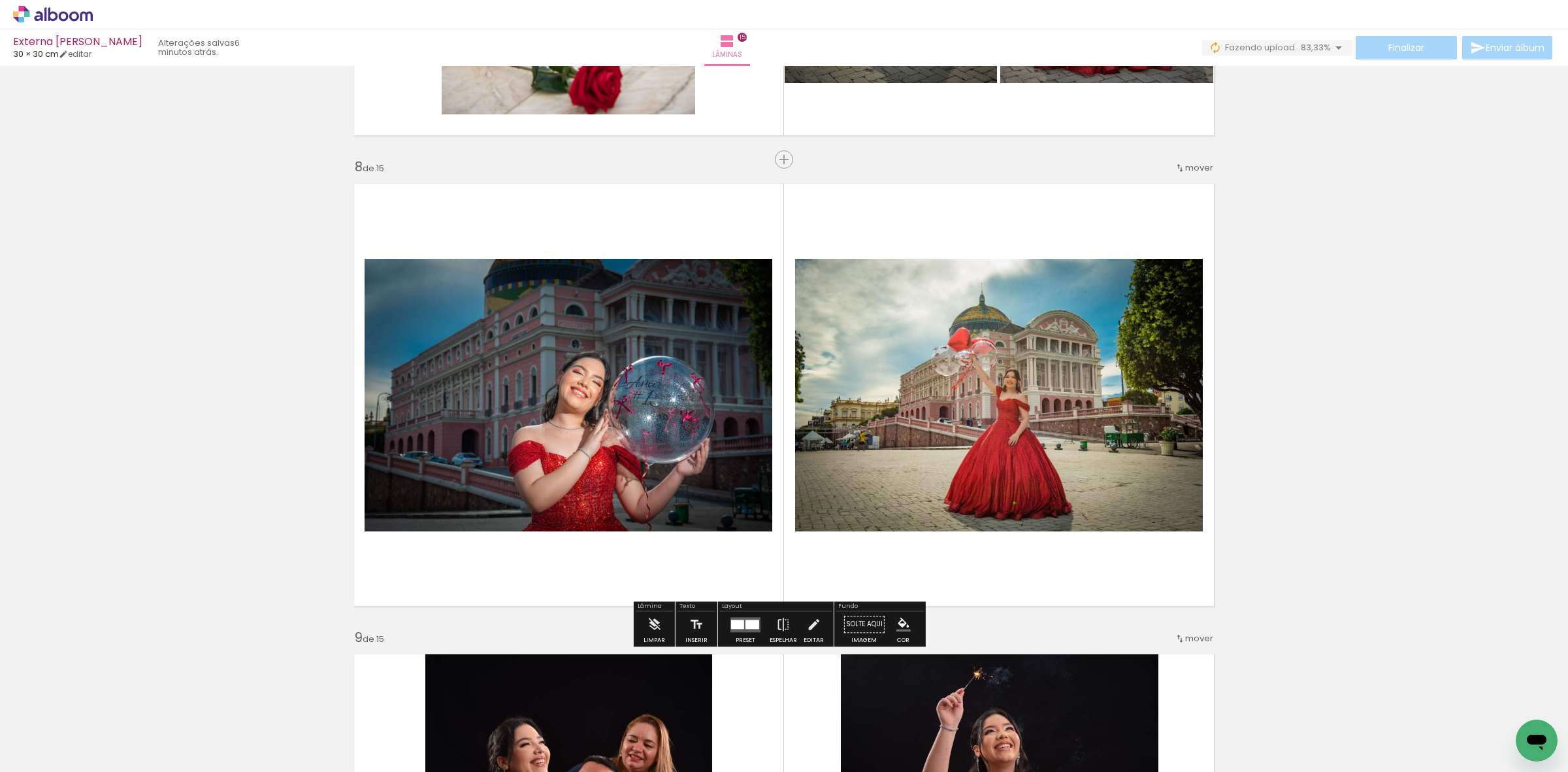
scroll to position [3351, 0]
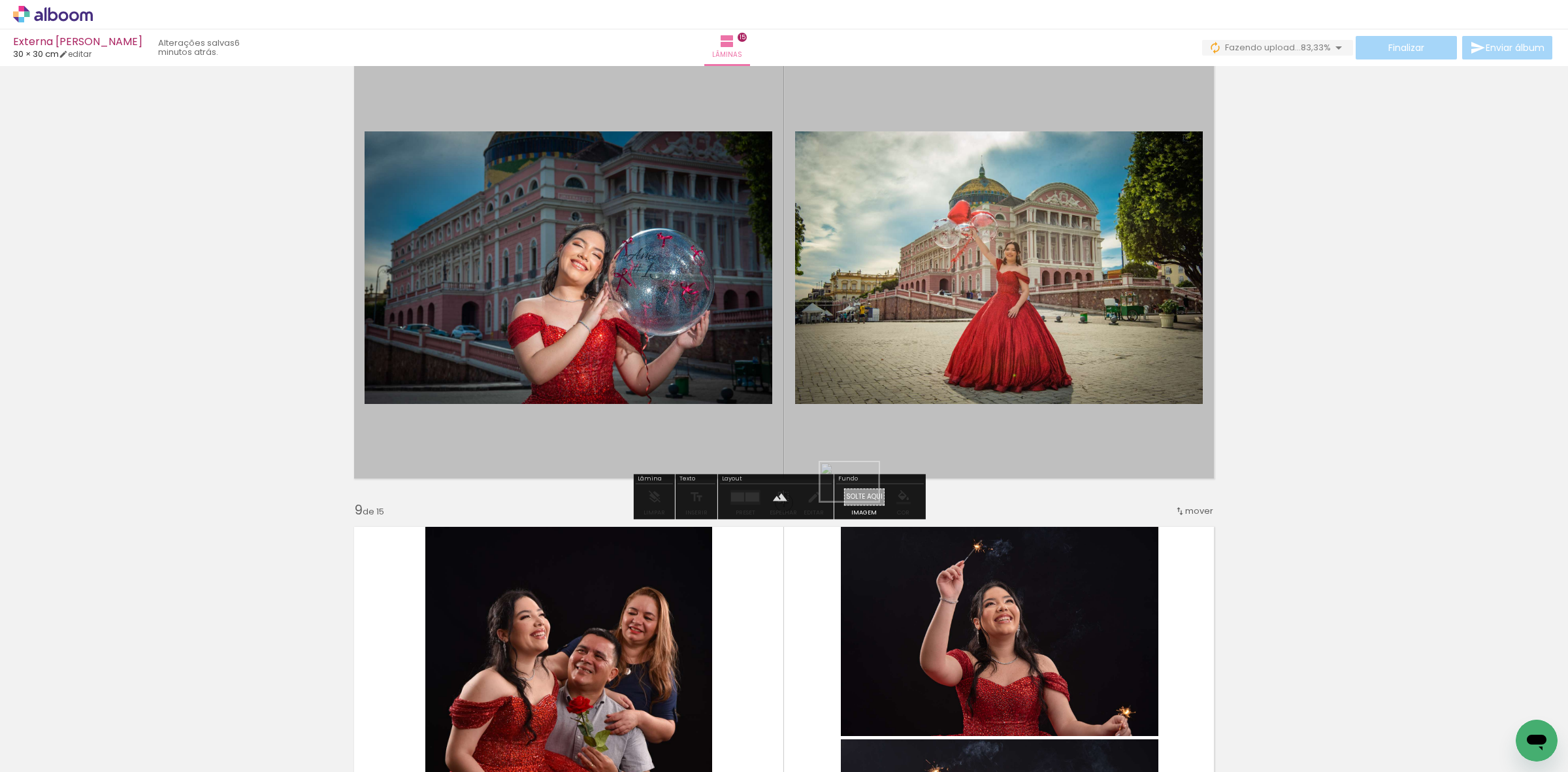
drag, startPoint x: 1376, startPoint y: 727, endPoint x: 860, endPoint y: 501, distance: 563.3
click at [860, 501] on quentale-workspace at bounding box center [784, 386] width 1568 height 772
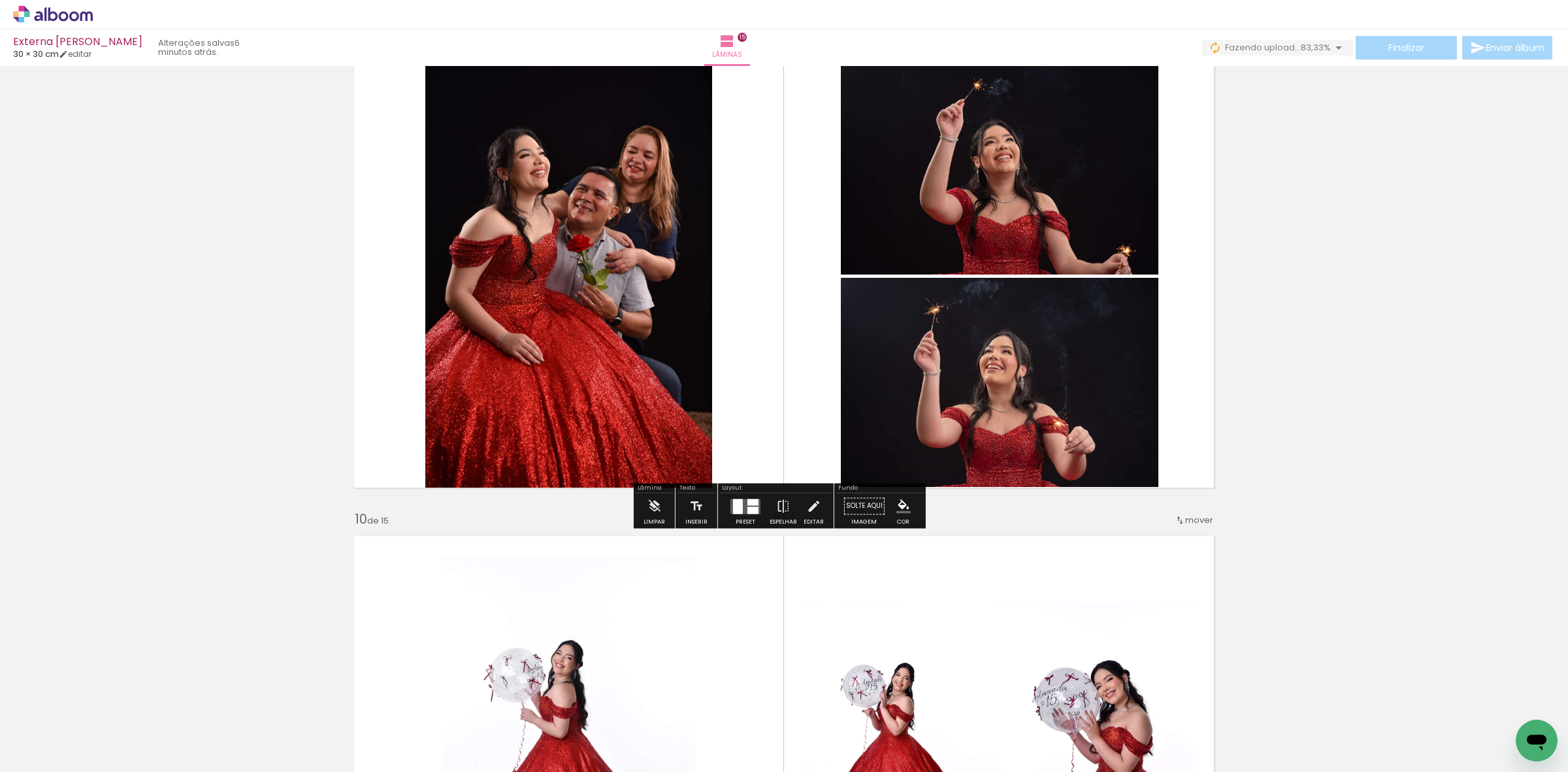
scroll to position [3841, 0]
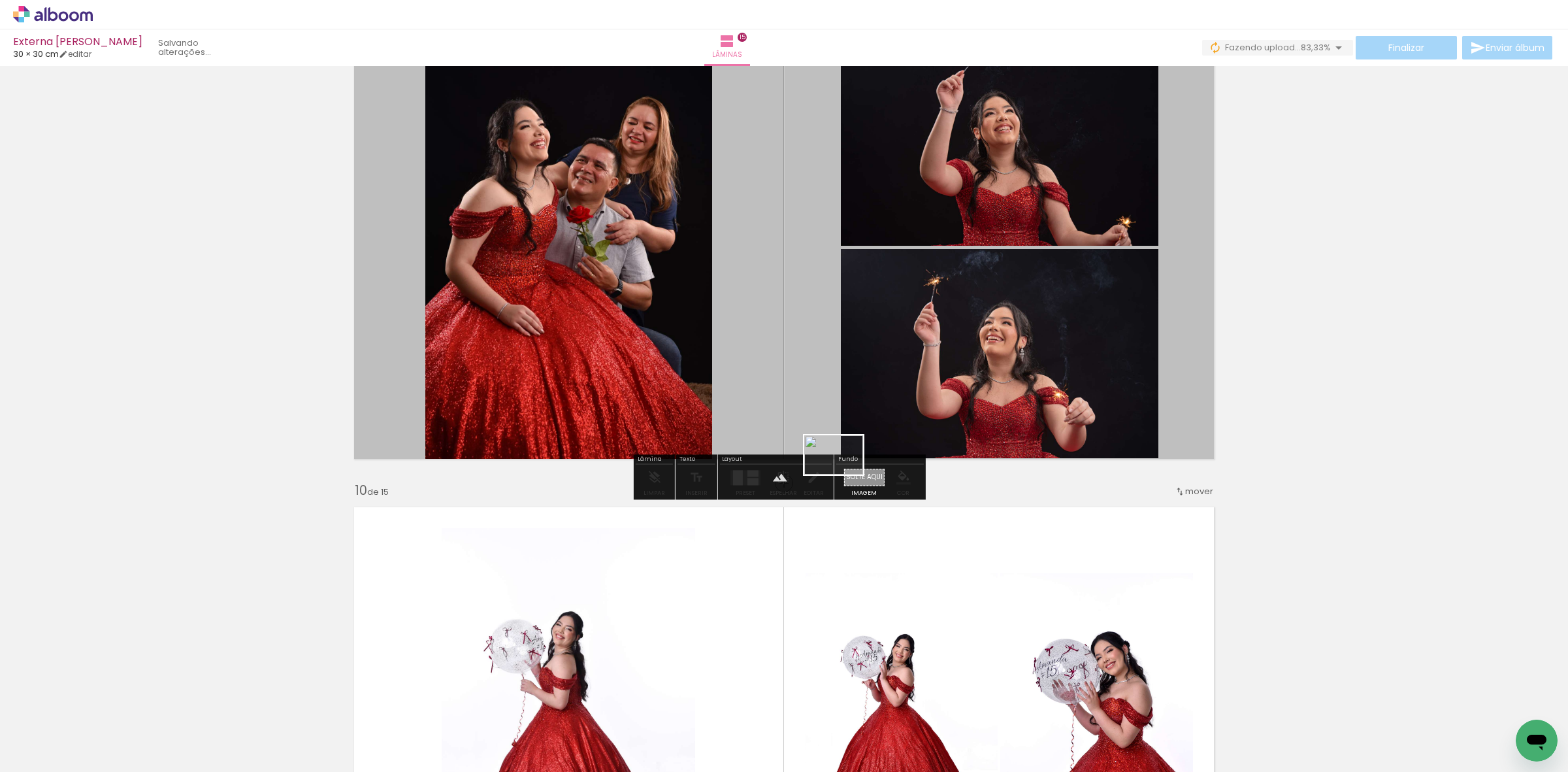
drag, startPoint x: 1443, startPoint y: 730, endPoint x: 863, endPoint y: 452, distance: 643.2
click at [860, 484] on quentale-workspace at bounding box center [784, 386] width 1568 height 772
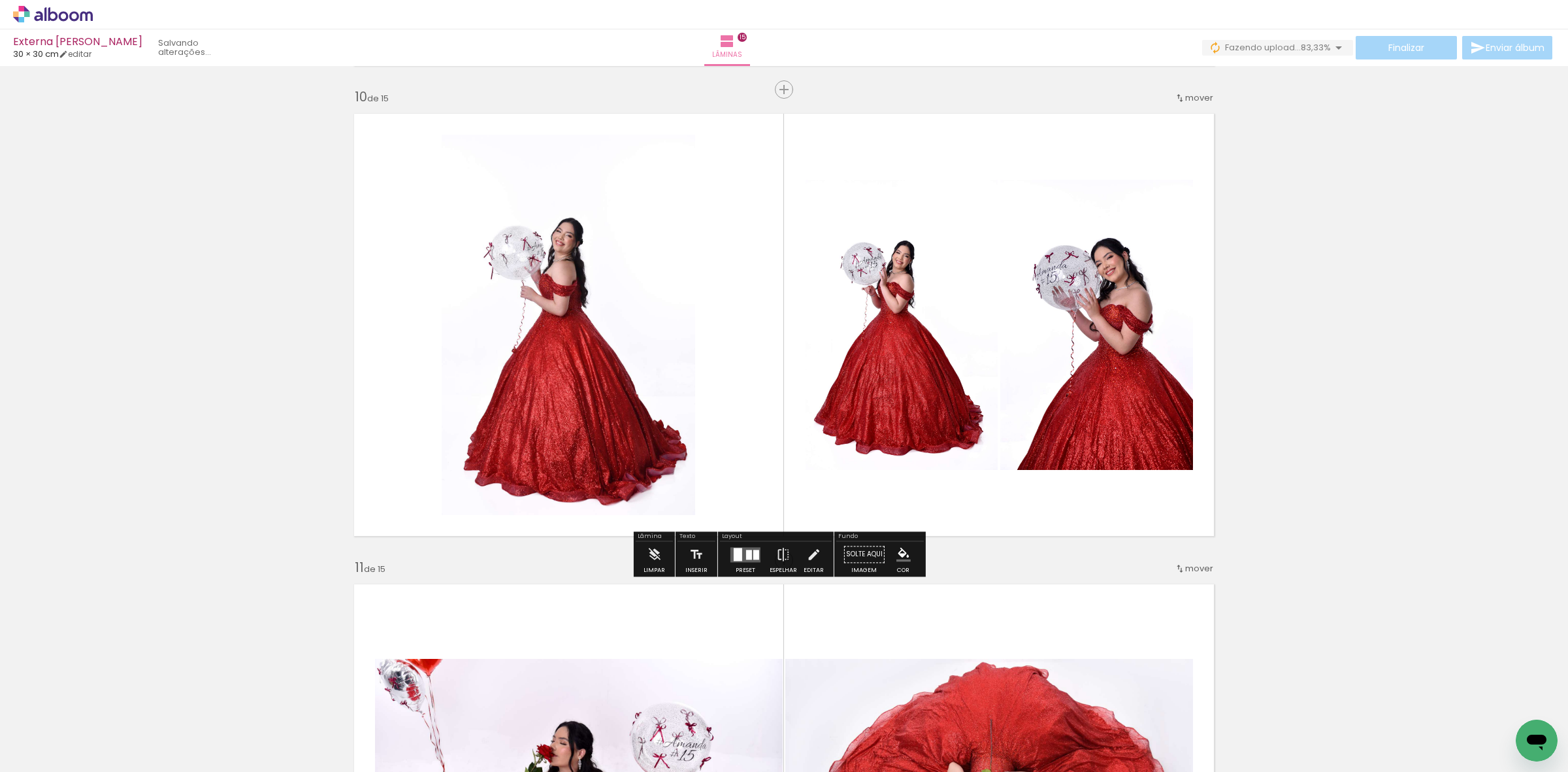
scroll to position [4249, 0]
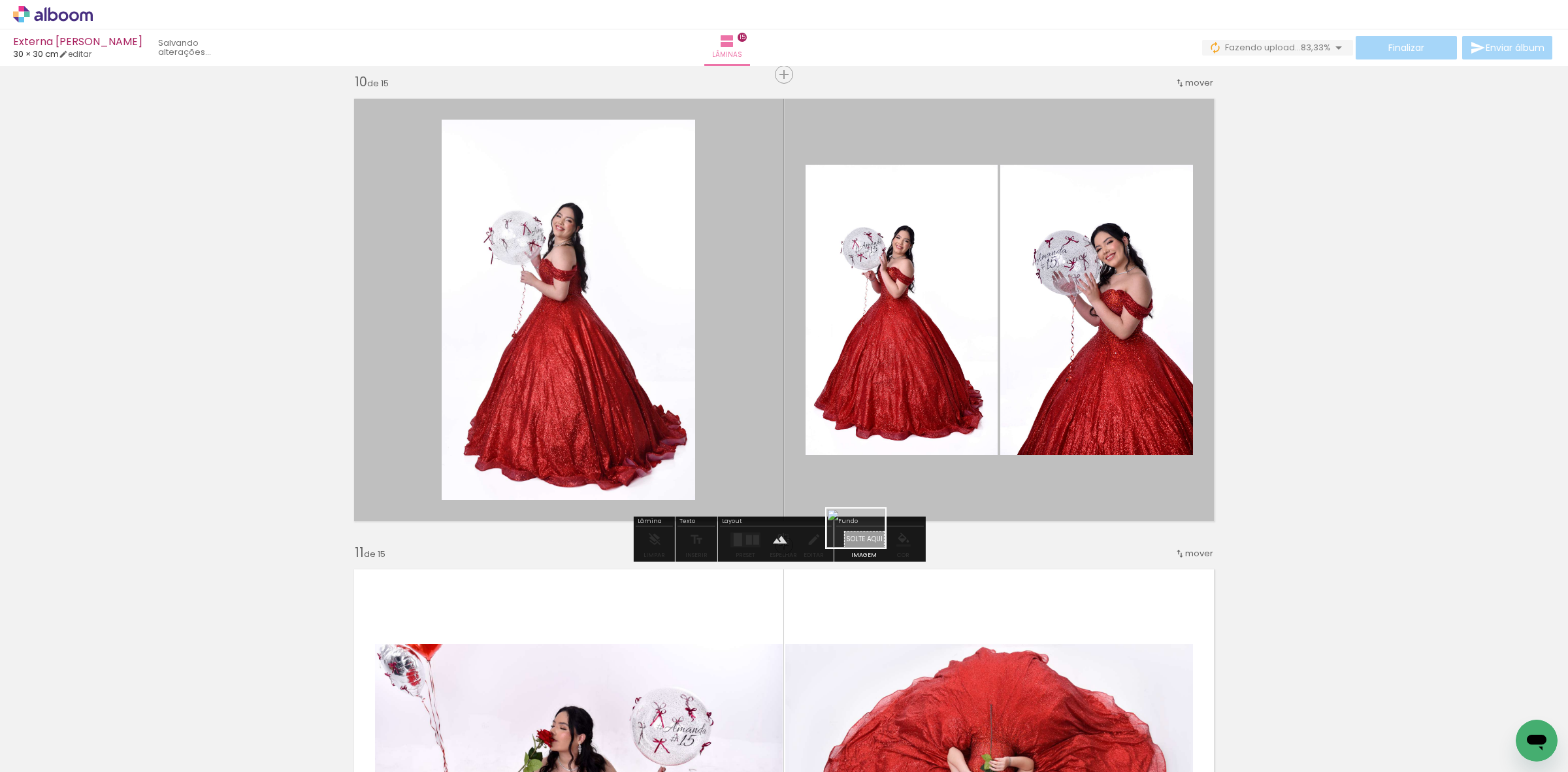
drag, startPoint x: 1500, startPoint y: 723, endPoint x: 866, endPoint y: 548, distance: 657.7
click at [866, 548] on quentale-workspace at bounding box center [784, 386] width 1568 height 772
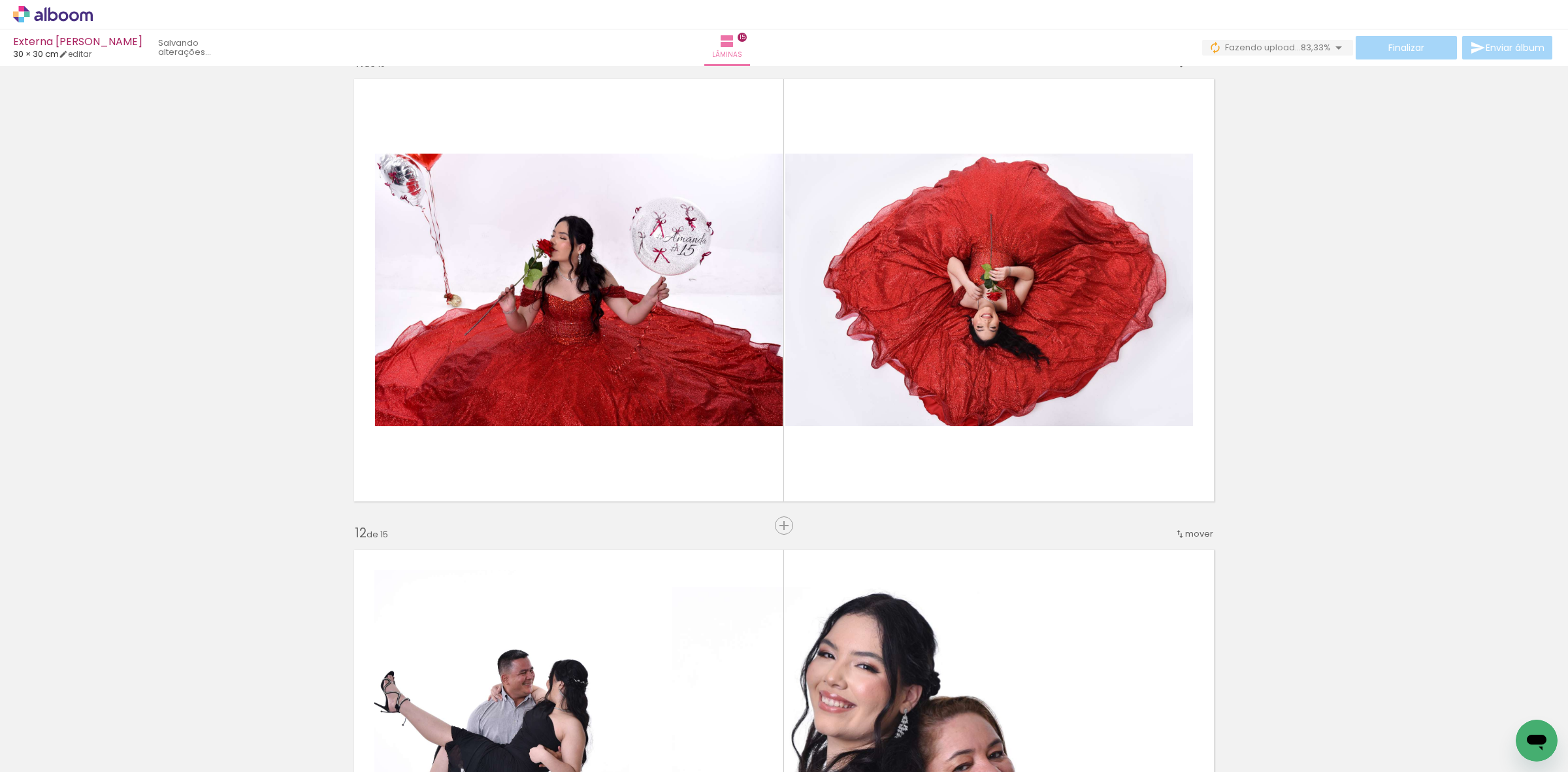
scroll to position [0, 2494]
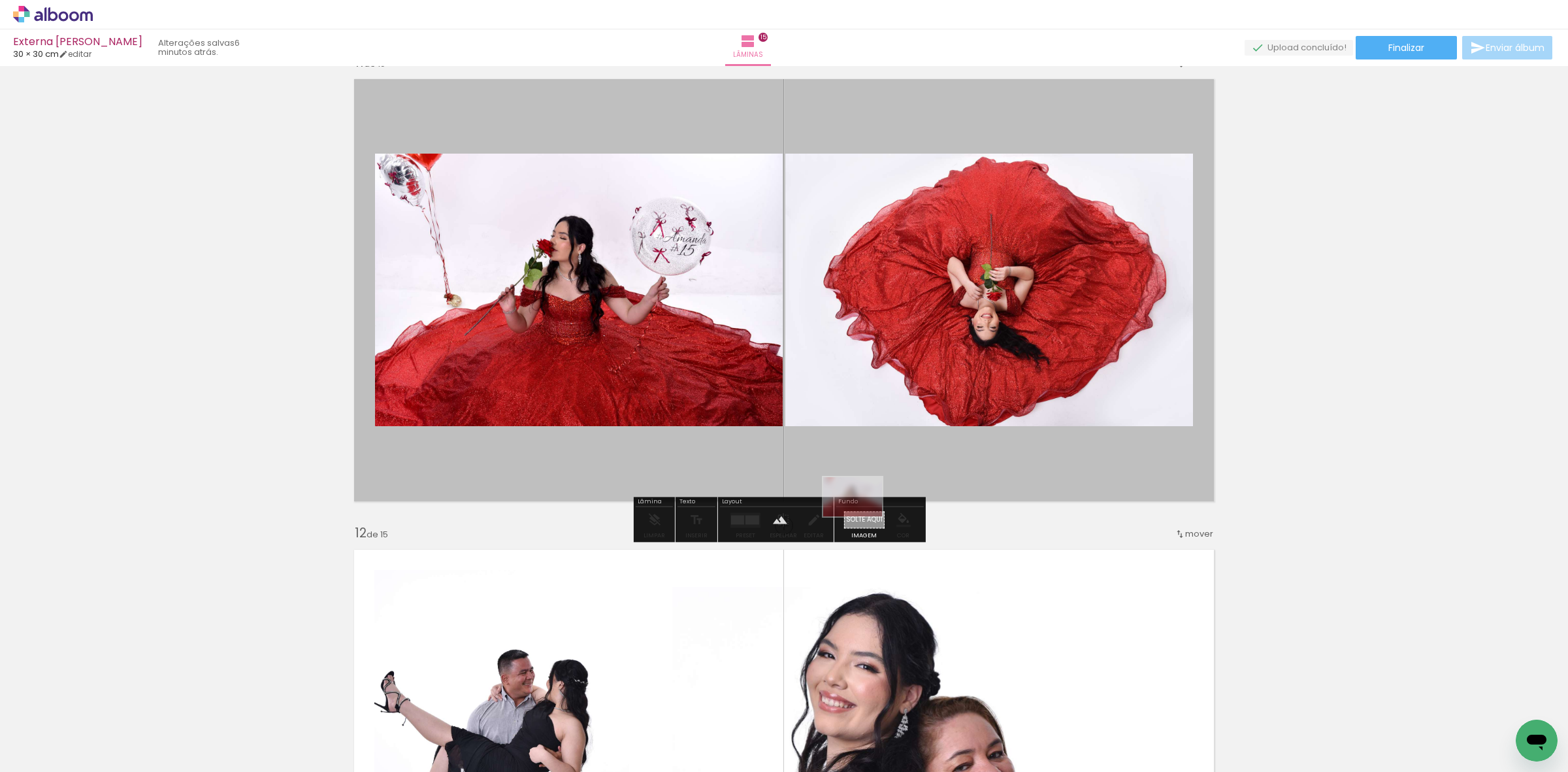
drag, startPoint x: 1292, startPoint y: 730, endPoint x: 872, endPoint y: 517, distance: 470.9
click at [861, 518] on quentale-workspace at bounding box center [784, 386] width 1568 height 772
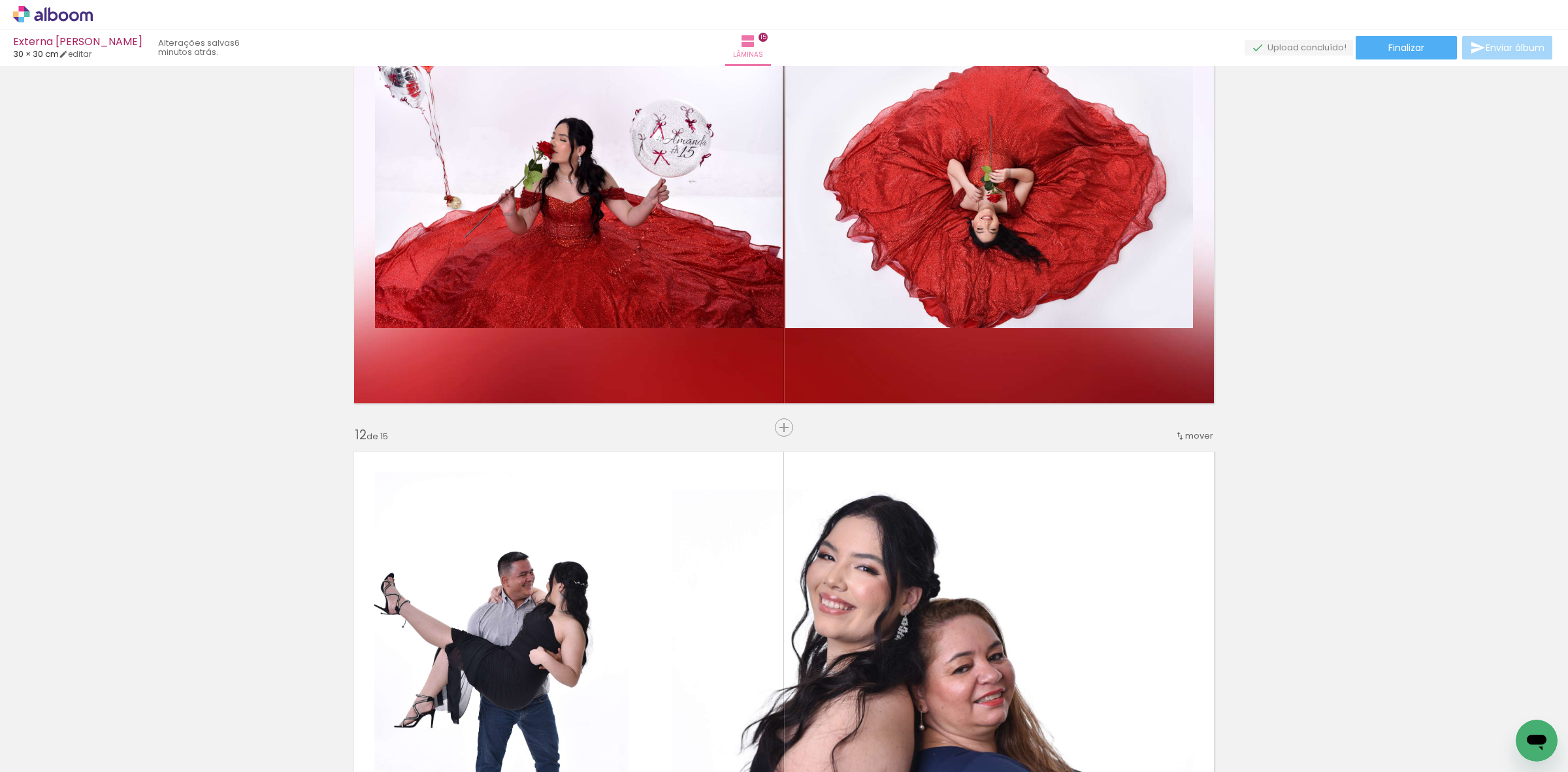
scroll to position [5149, 0]
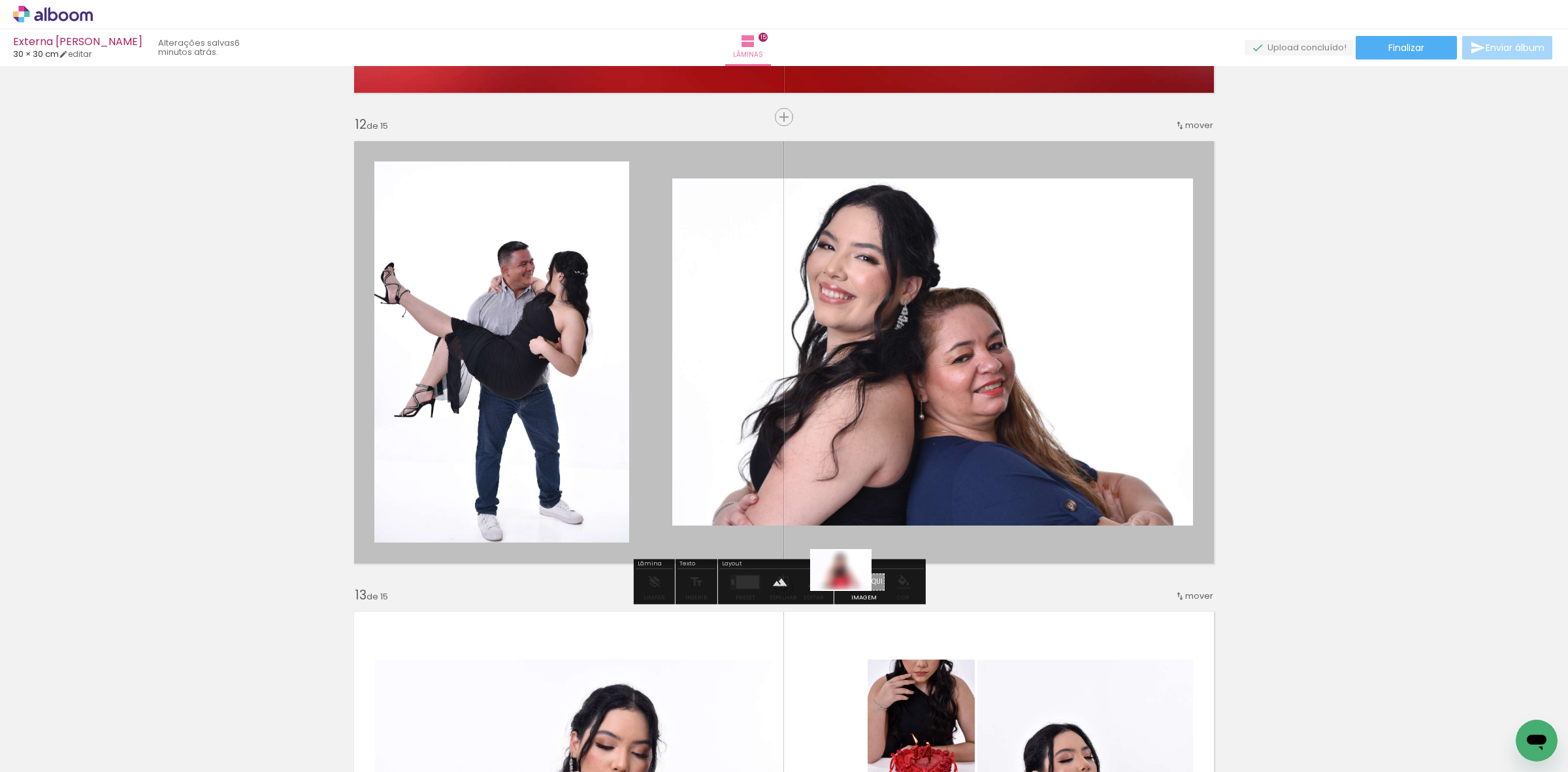
drag, startPoint x: 1378, startPoint y: 730, endPoint x: 851, endPoint y: 590, distance: 545.3
click at [851, 590] on quentale-workspace at bounding box center [784, 386] width 1568 height 772
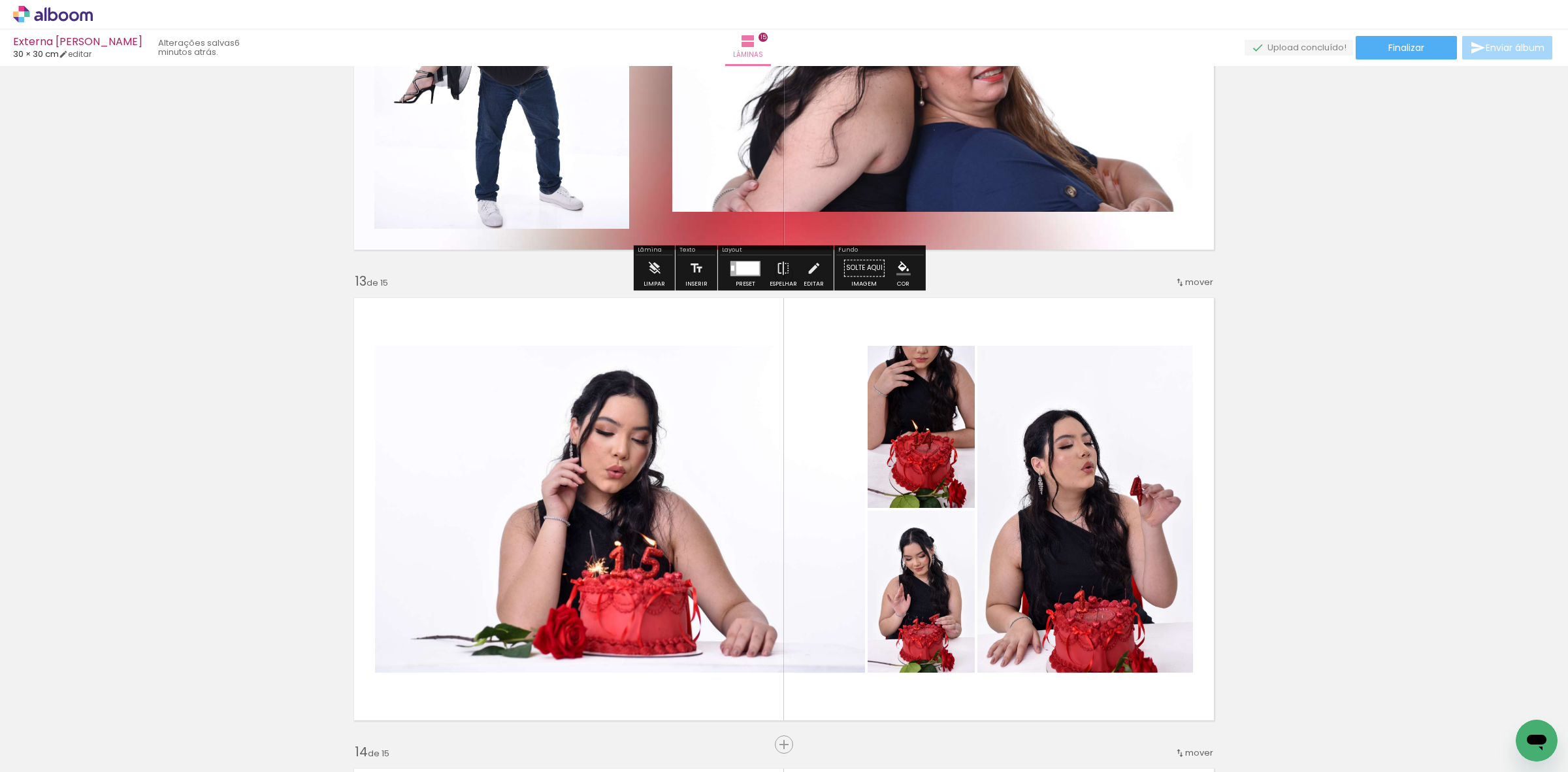
scroll to position [5394, 0]
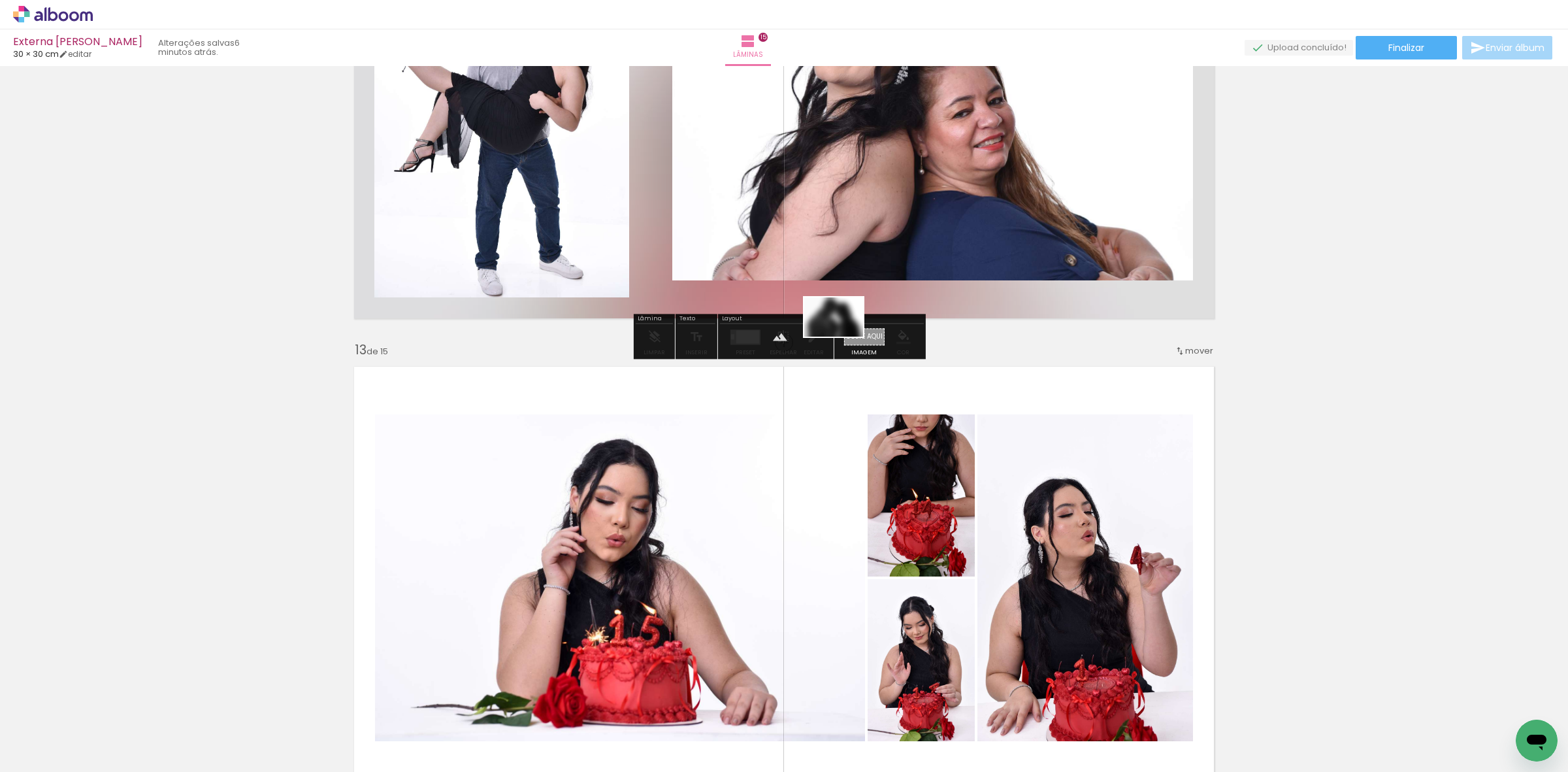
drag, startPoint x: 1517, startPoint y: 730, endPoint x: 844, endPoint y: 337, distance: 779.3
click at [844, 337] on quentale-workspace at bounding box center [784, 386] width 1568 height 772
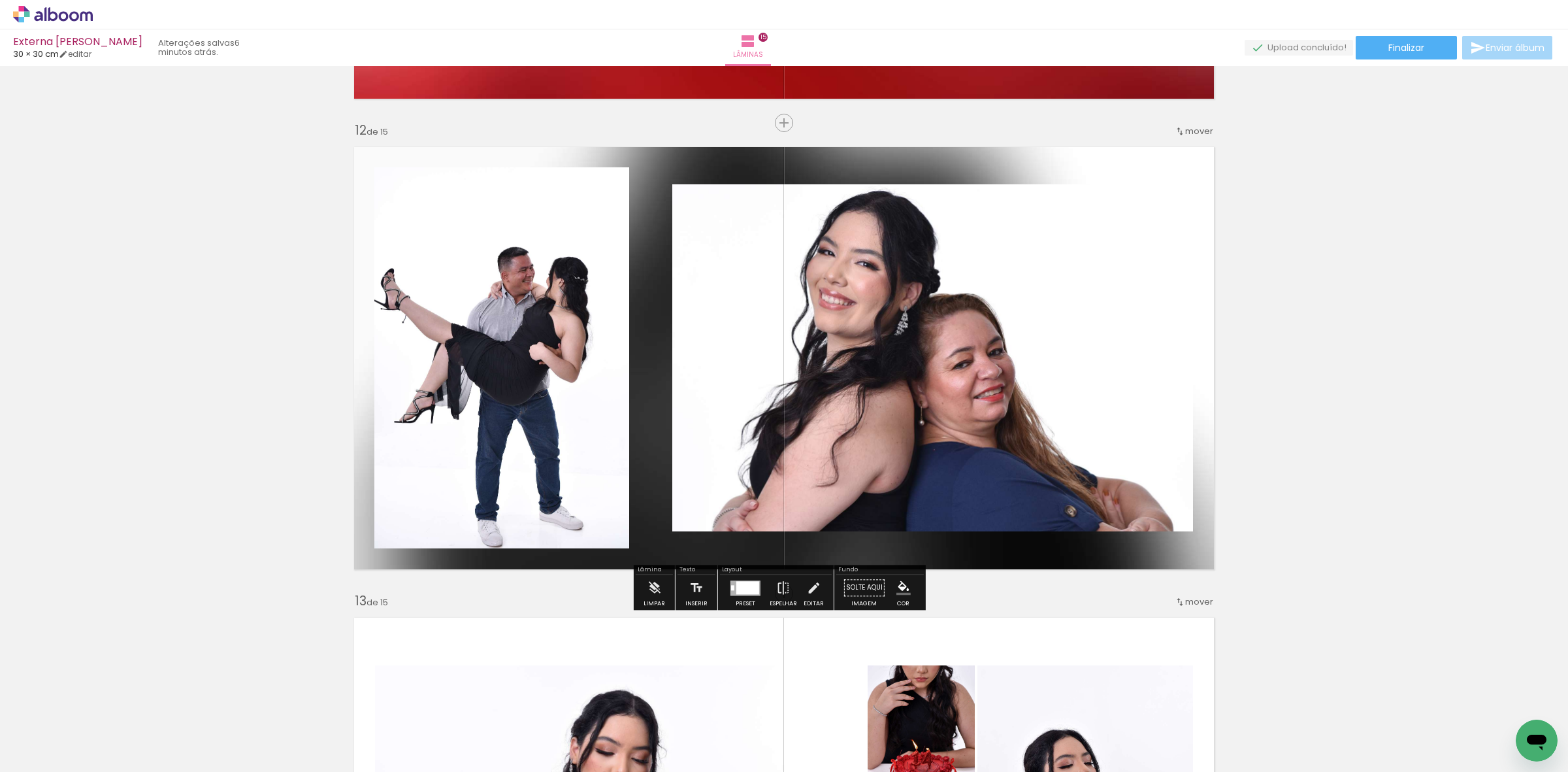
scroll to position [5149, 0]
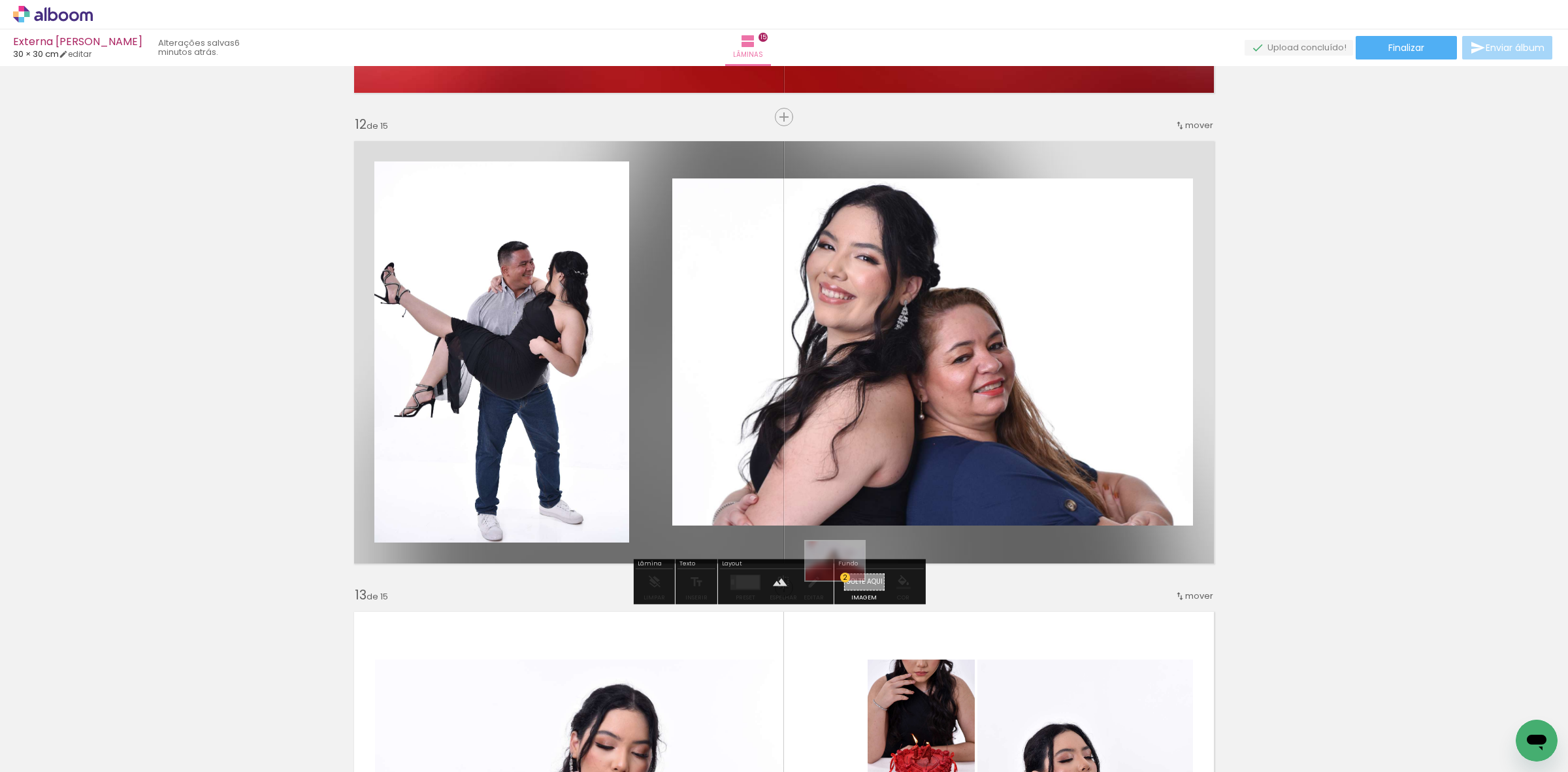
drag, startPoint x: 1314, startPoint y: 729, endPoint x: 847, endPoint y: 582, distance: 489.6
click at [847, 582] on quentale-workspace at bounding box center [784, 386] width 1568 height 772
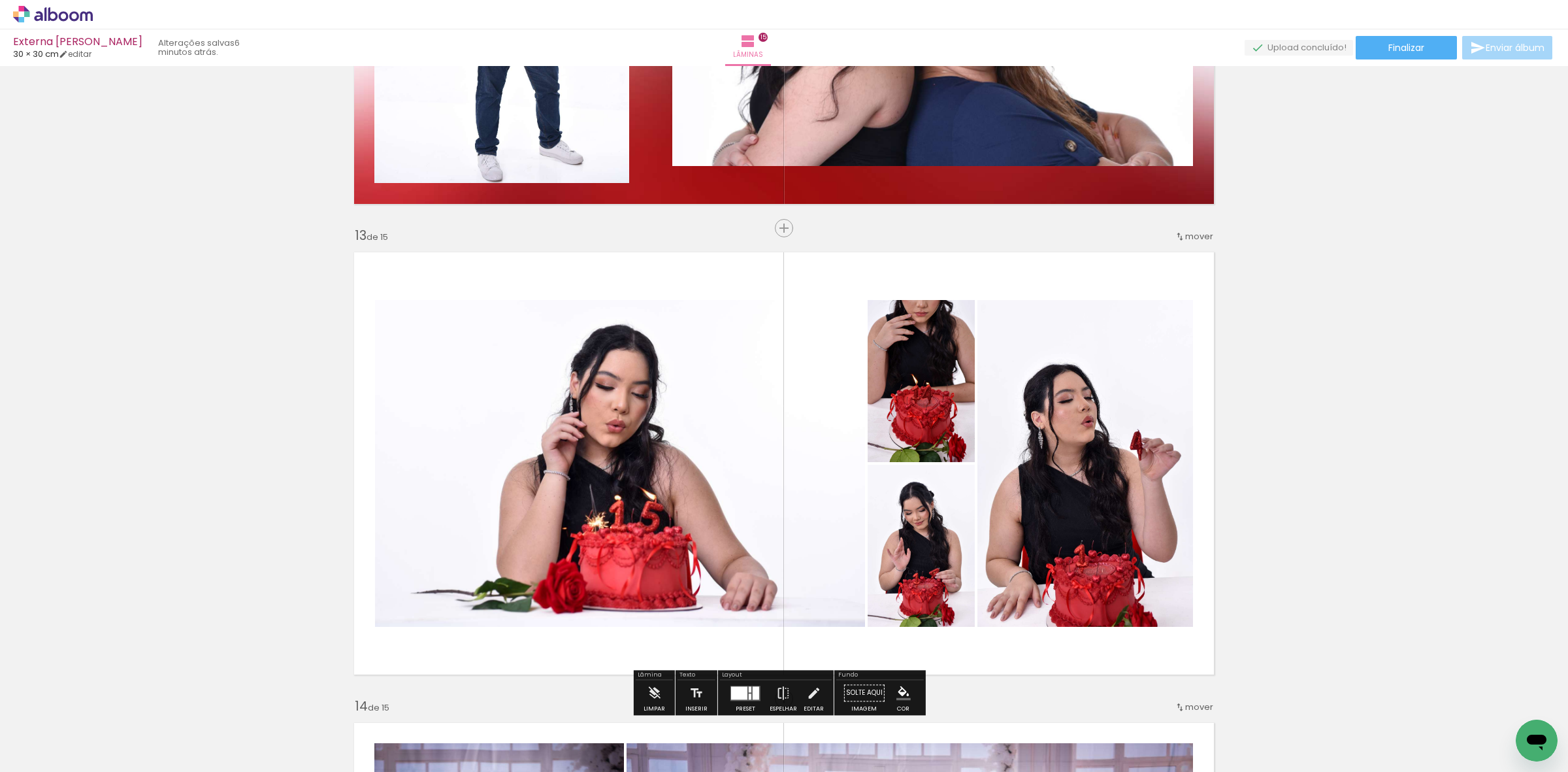
scroll to position [5639, 0]
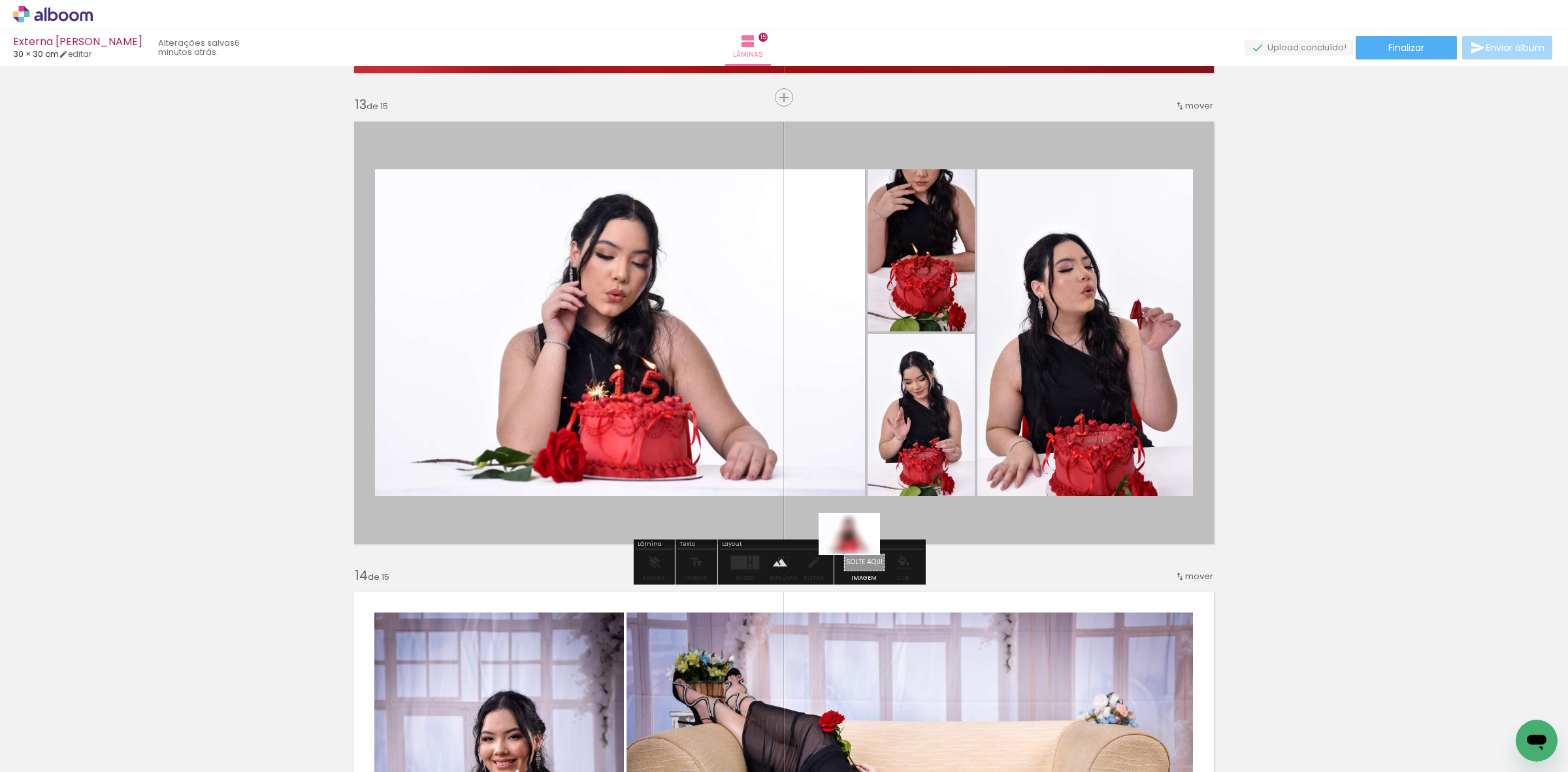
drag, startPoint x: 1382, startPoint y: 737, endPoint x: 861, endPoint y: 561, distance: 549.9
click at [861, 561] on quentale-workspace at bounding box center [784, 386] width 1568 height 772
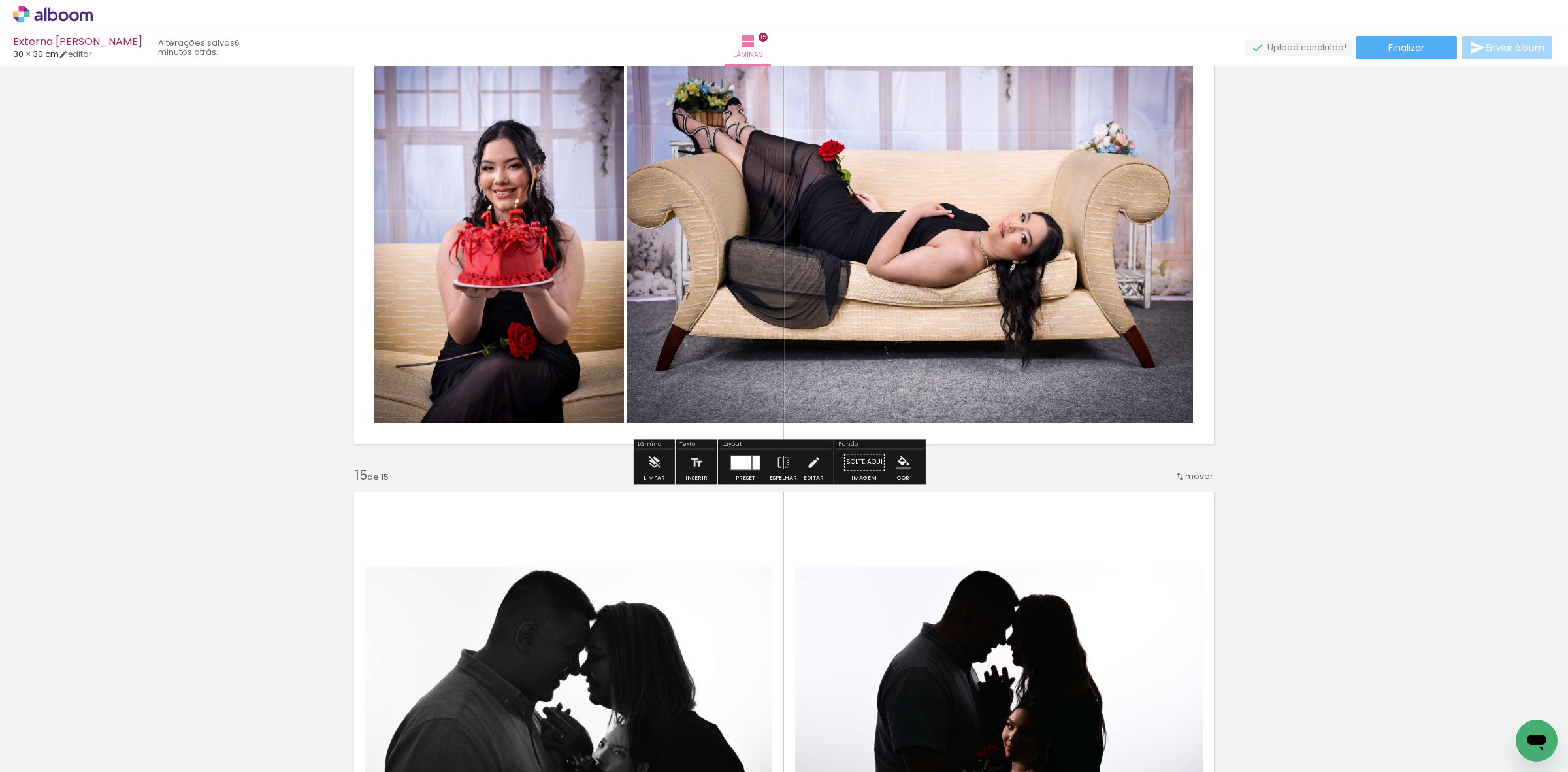
scroll to position [6211, 0]
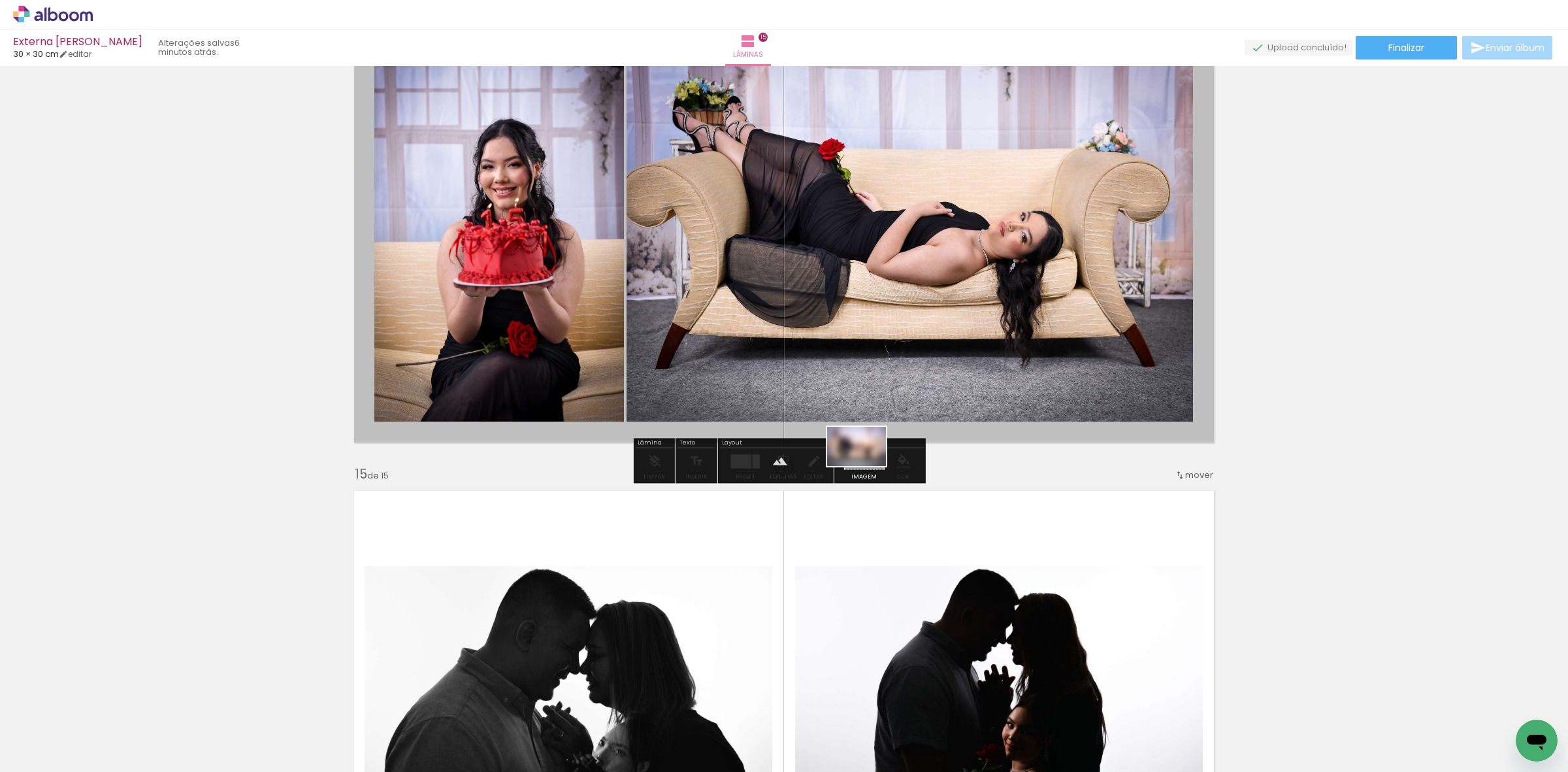
drag, startPoint x: 1454, startPoint y: 730, endPoint x: 866, endPoint y: 466, distance: 644.5
click at [866, 466] on quentale-workspace at bounding box center [784, 386] width 1568 height 772
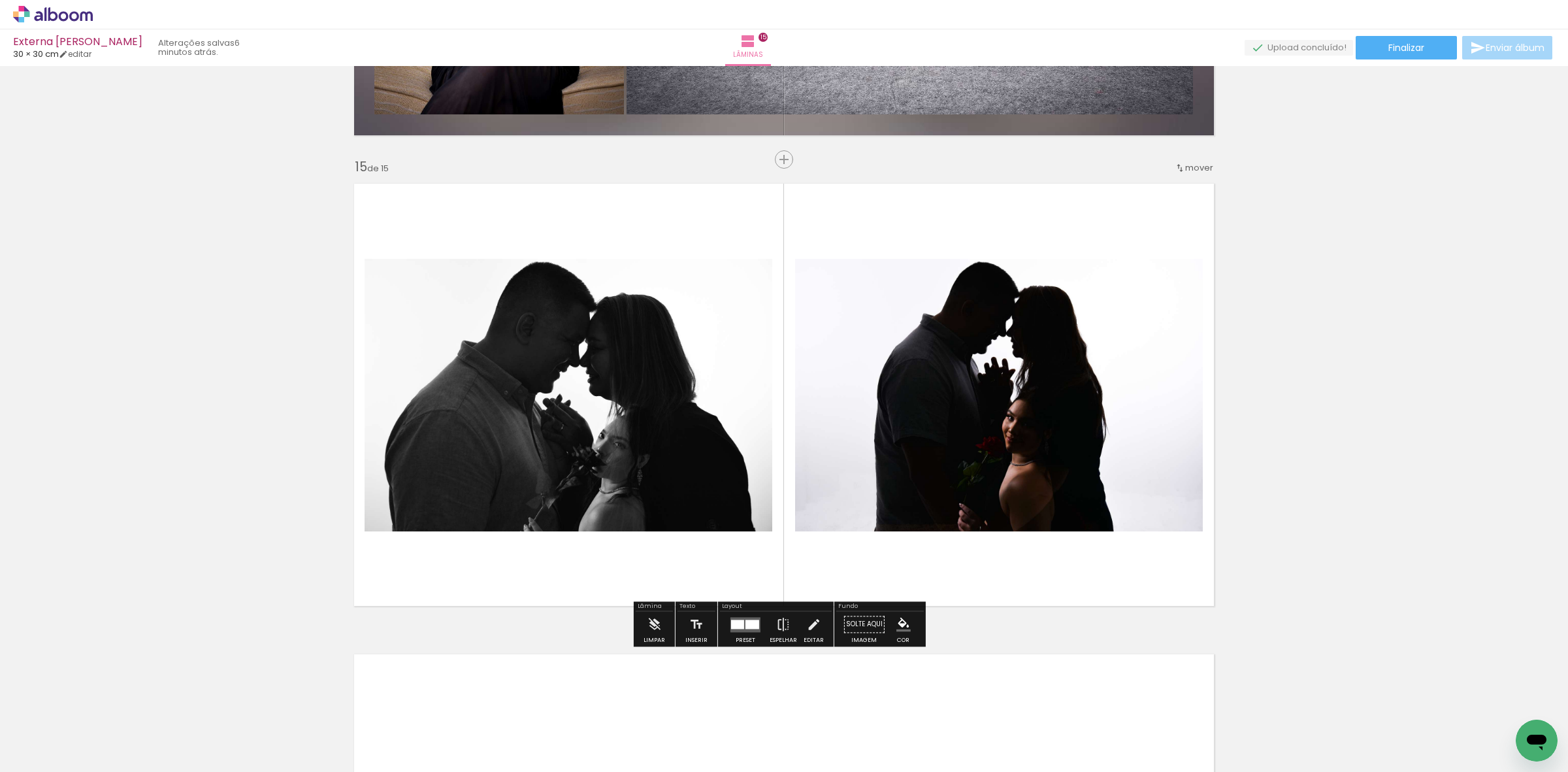
scroll to position [6620, 0]
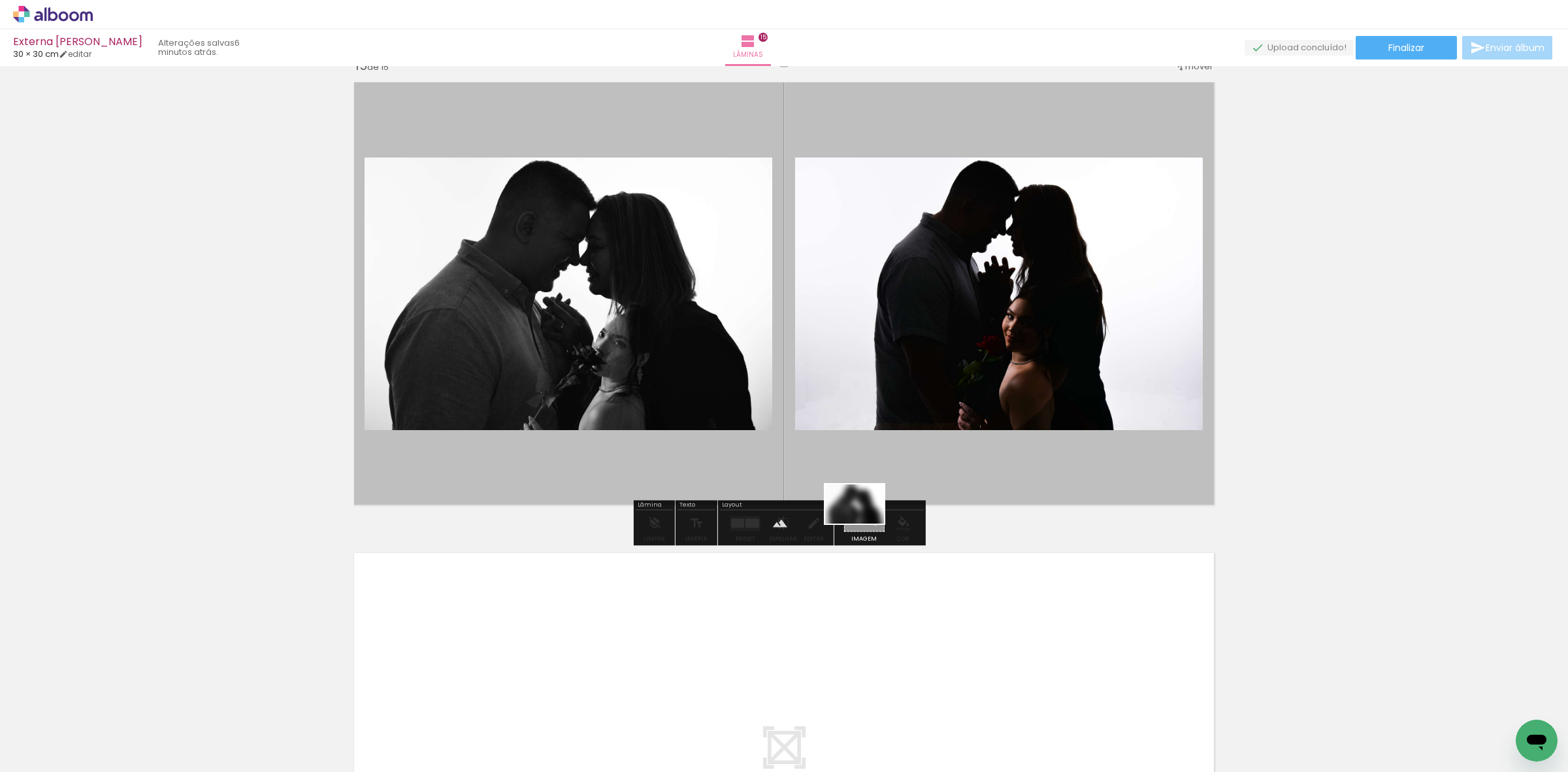
drag, startPoint x: 1506, startPoint y: 720, endPoint x: 865, endPoint y: 523, distance: 670.6
click at [865, 523] on quentale-workspace at bounding box center [784, 386] width 1568 height 772
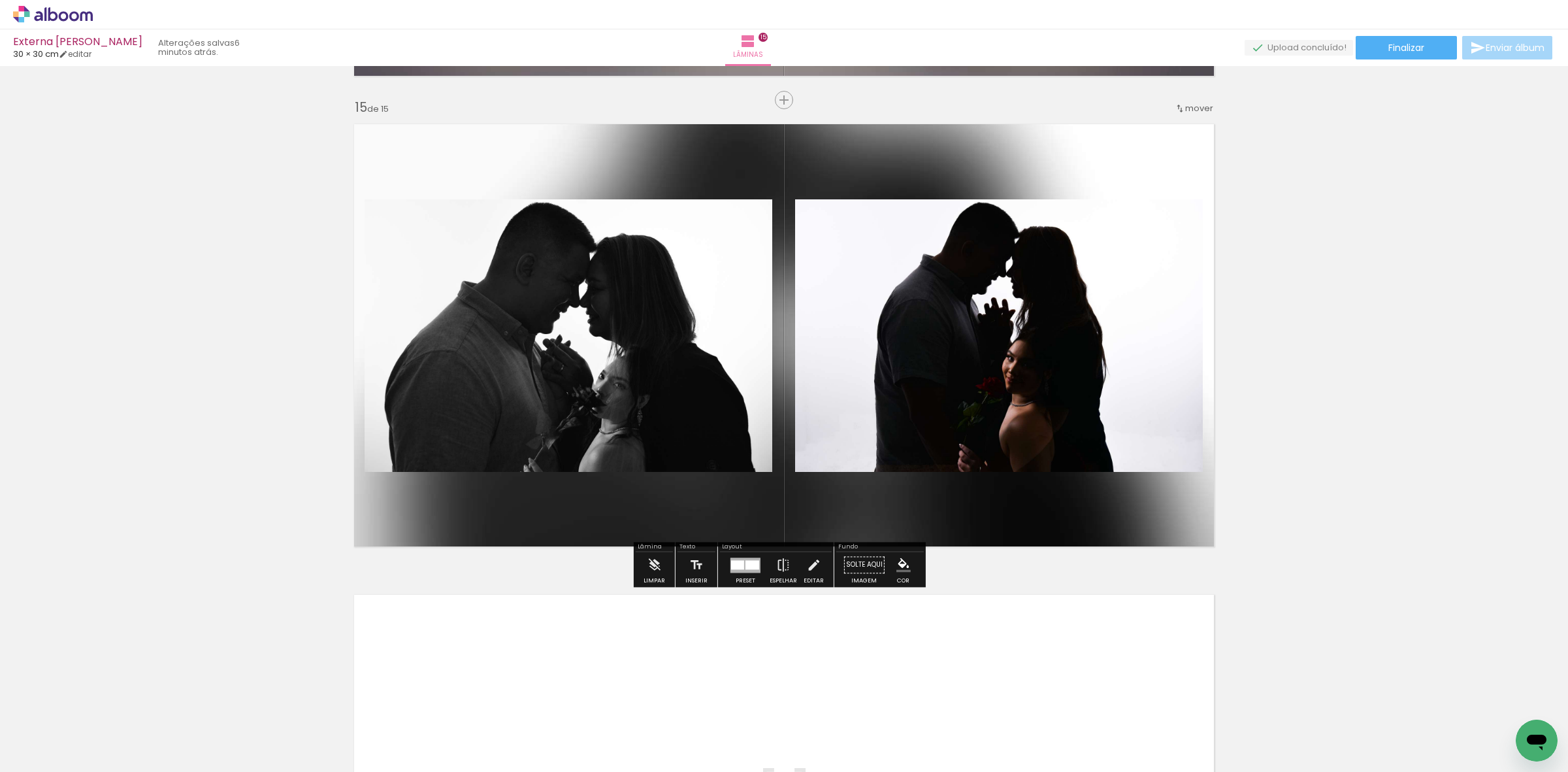
scroll to position [6456, 0]
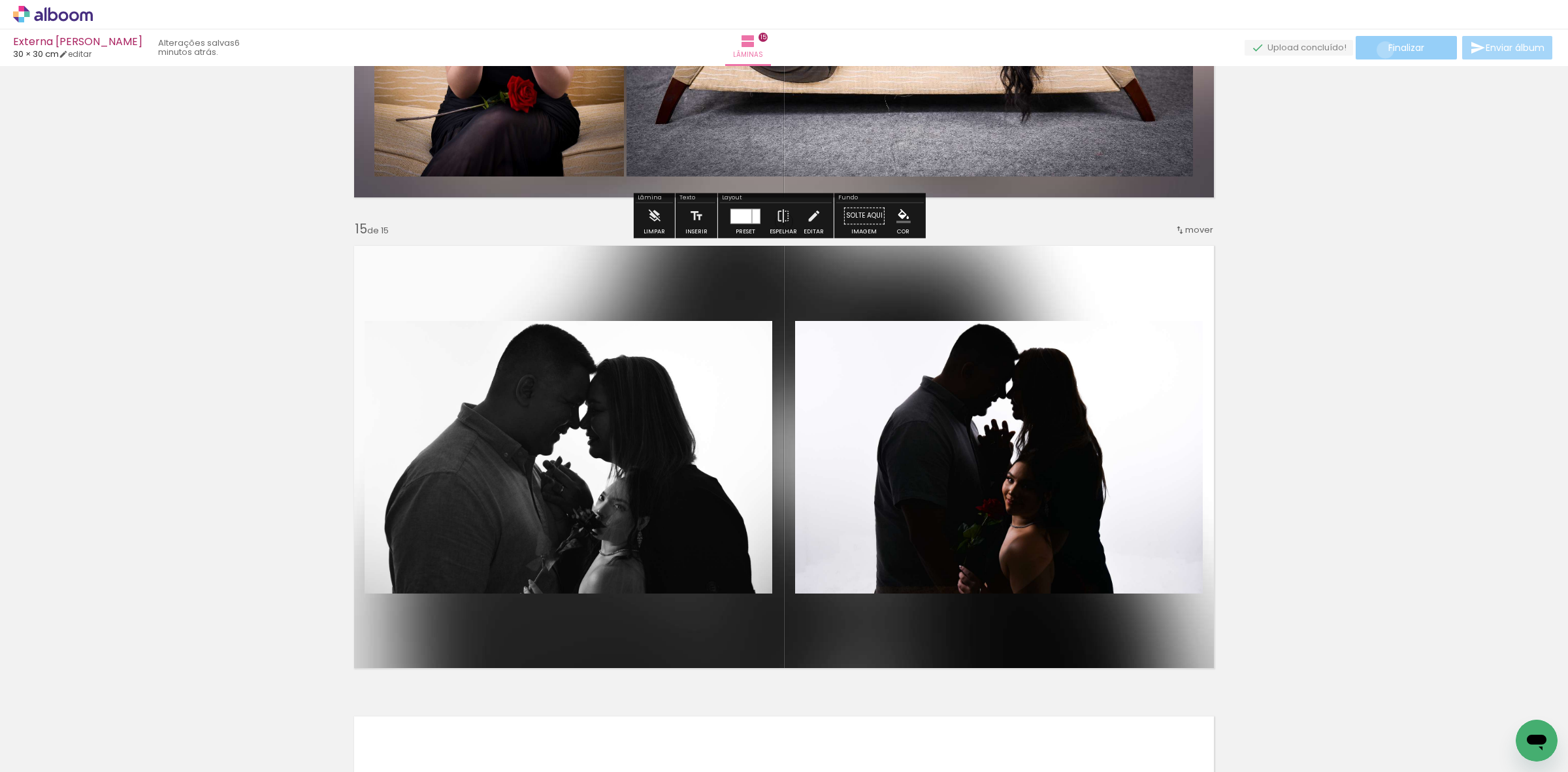
click at [1380, 49] on paper-button "Finalizar" at bounding box center [1406, 48] width 101 height 24
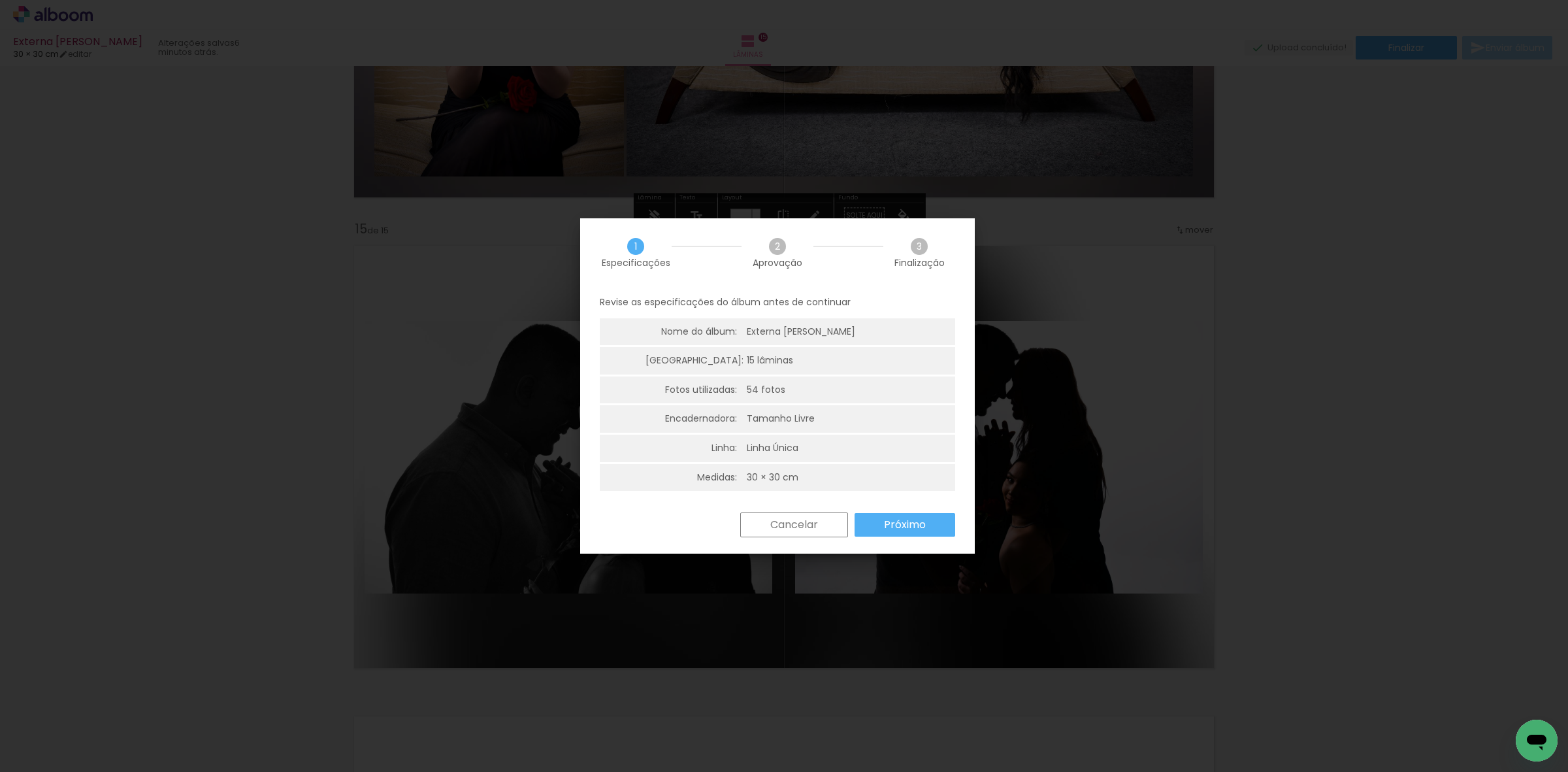
click at [895, 514] on paper-button "Próximo" at bounding box center [905, 525] width 100 height 24
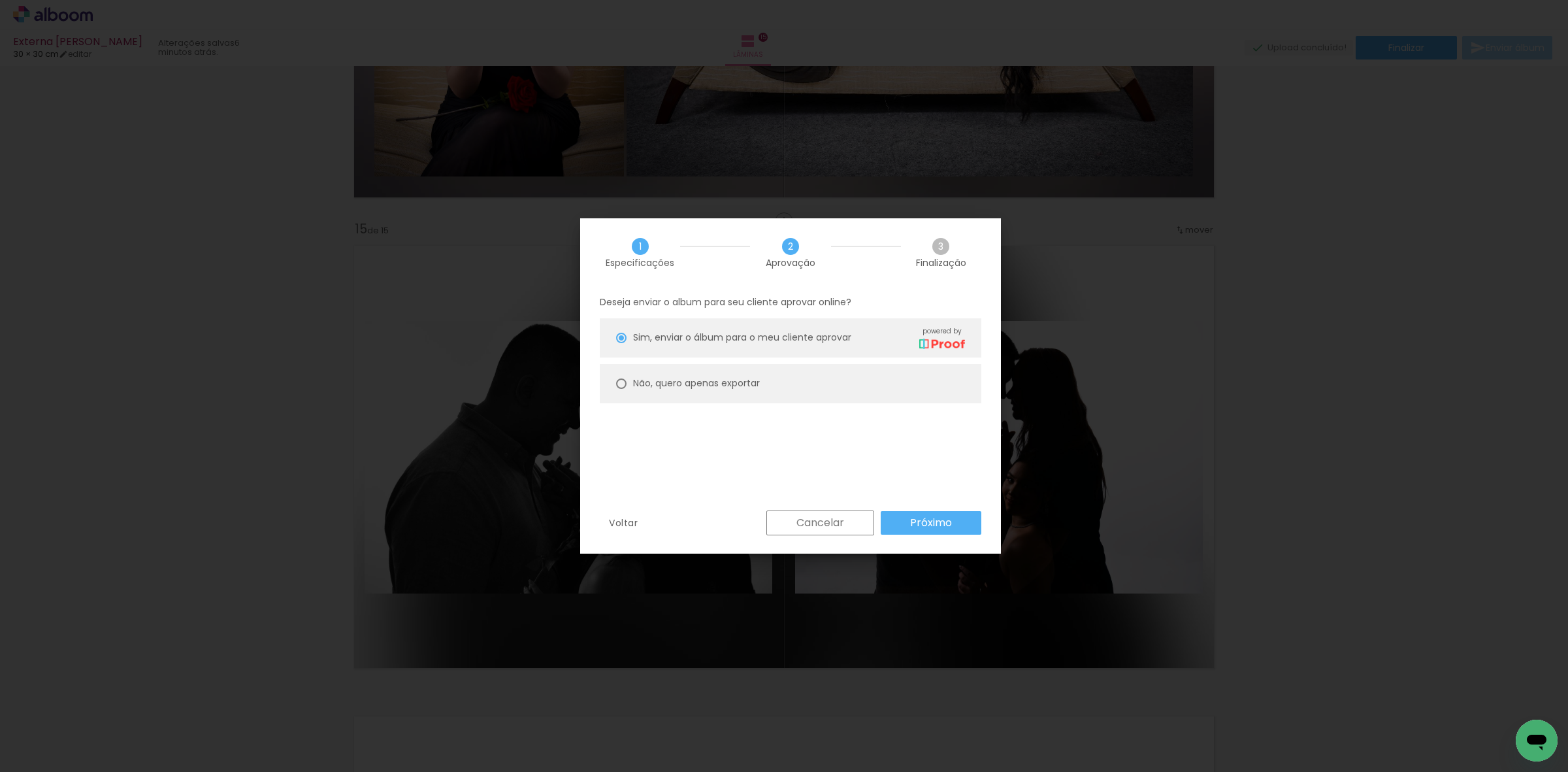
click at [789, 370] on paper-radio-button "Não, quero apenas exportar" at bounding box center [791, 384] width 382 height 40
type paper-radio-button "on"
click at [0, 0] on slot "Próximo" at bounding box center [0, 0] width 0 height 0
type input "Alta, 300 DPI"
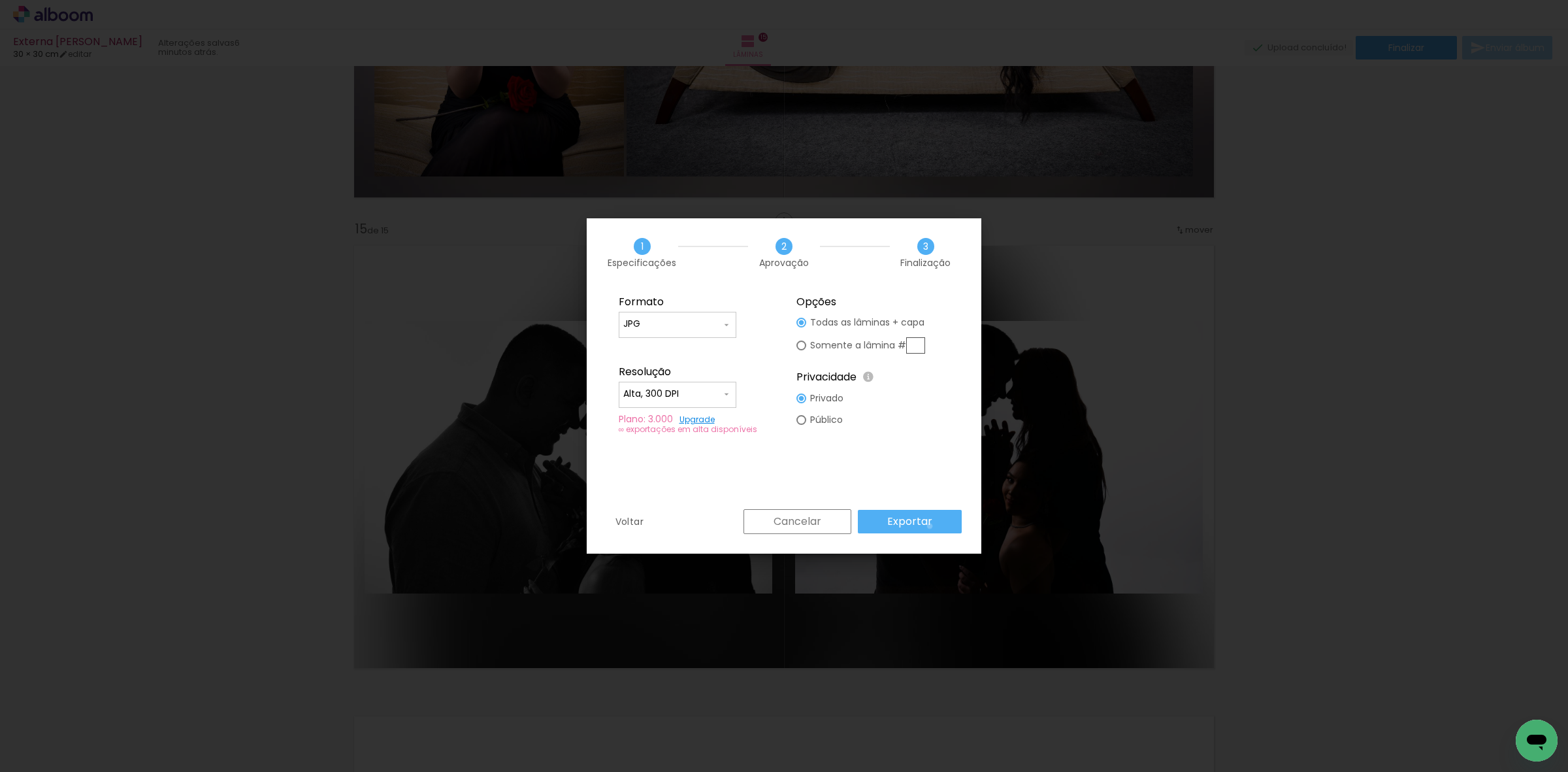
click at [933, 526] on paper-button "Exportar" at bounding box center [910, 522] width 104 height 24
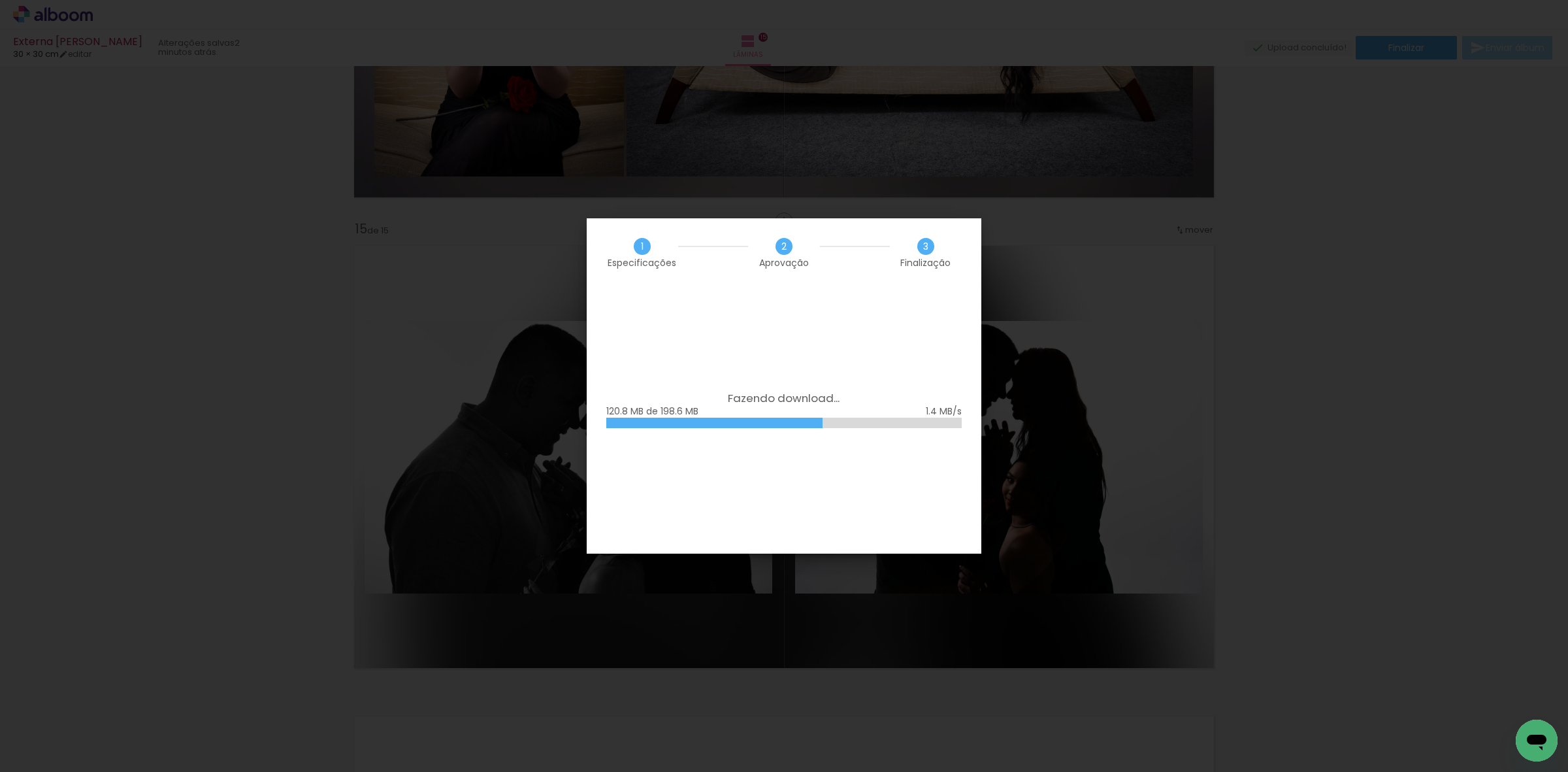
scroll to position [0, 2494]
